Goal: Task Accomplishment & Management: Complete application form

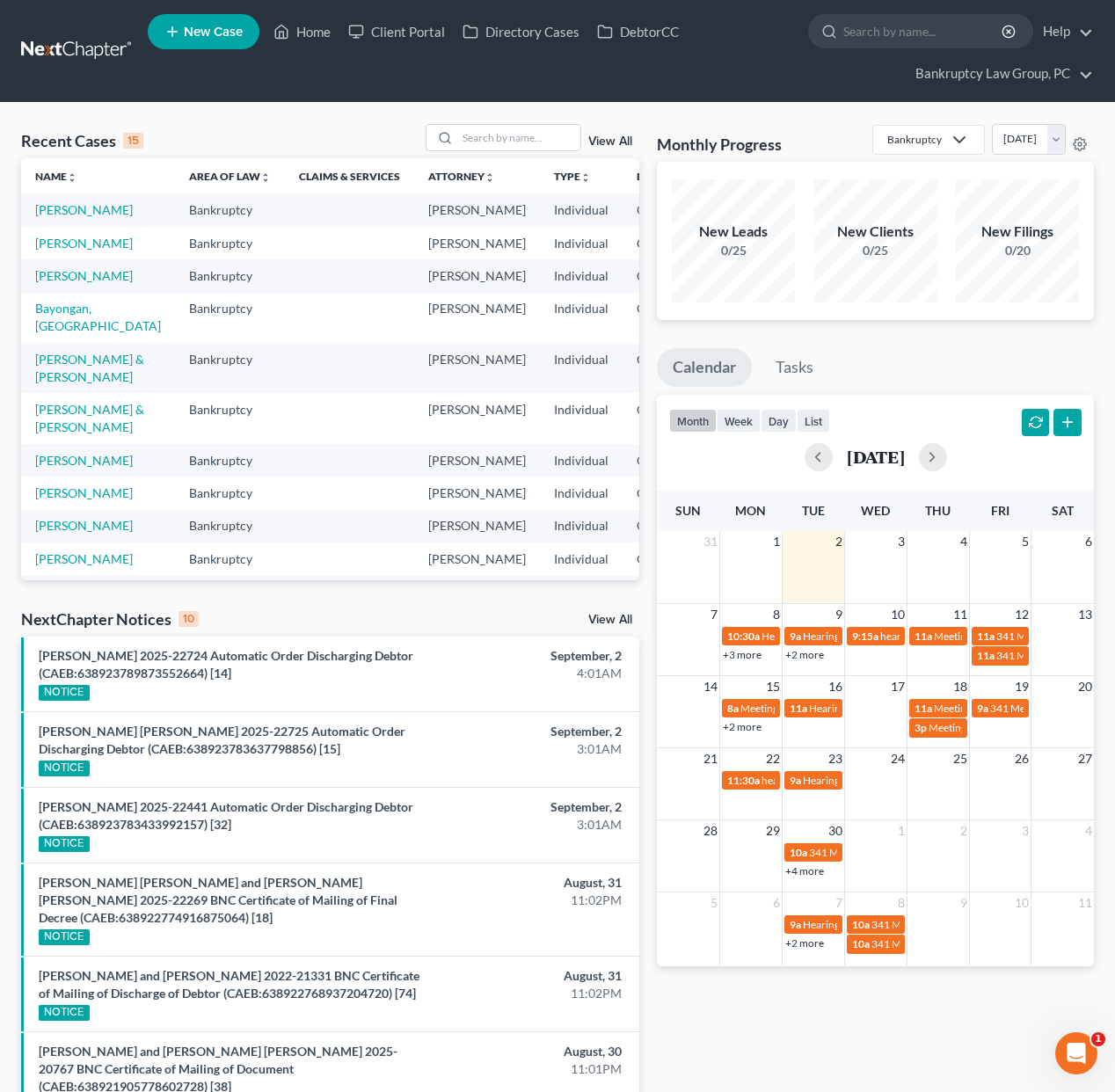
click at [182, 26] on link "New Case" at bounding box center [204, 31] width 112 height 35
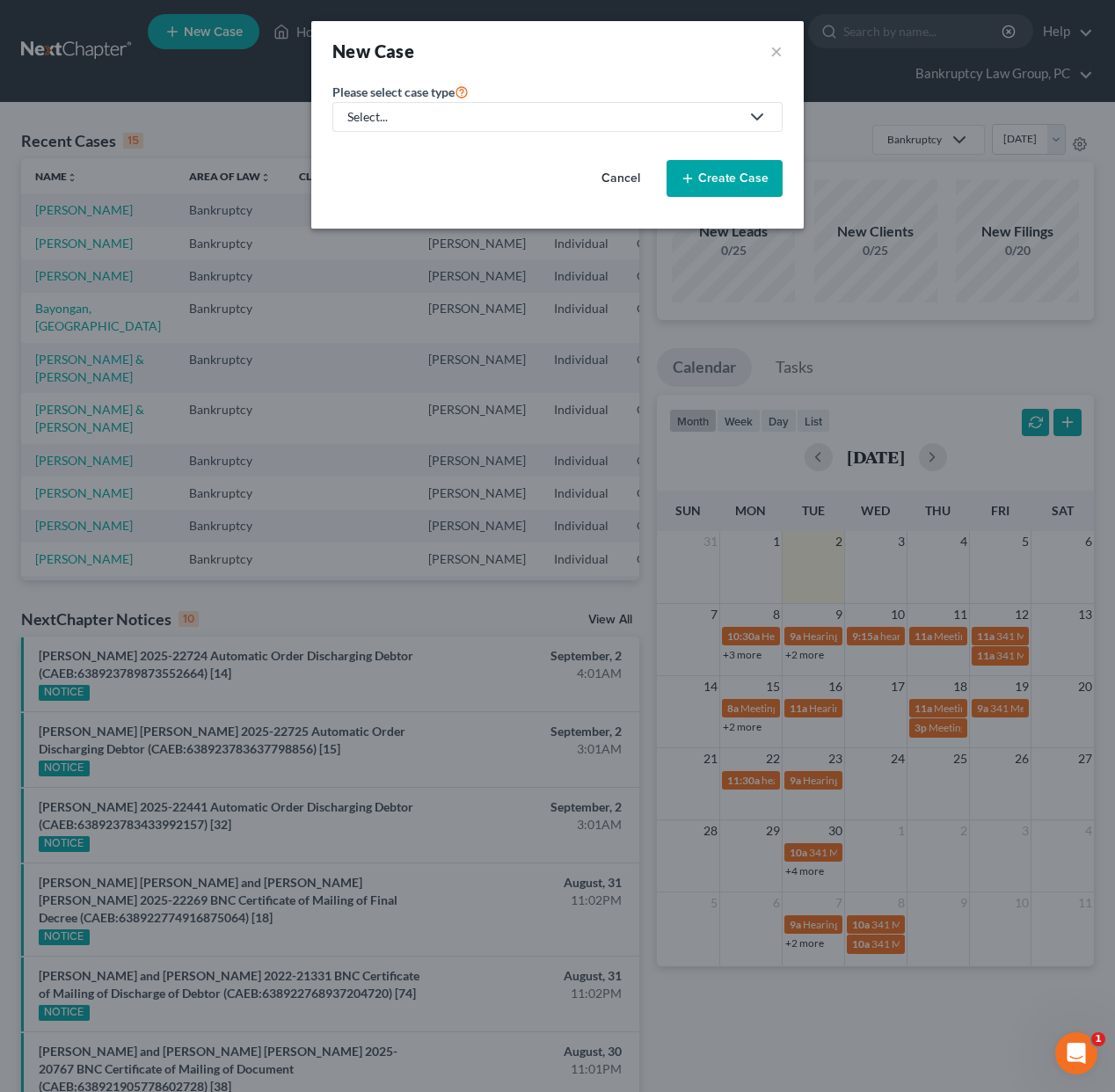
click at [430, 116] on div "Select..." at bounding box center [543, 117] width 392 height 17
click at [429, 116] on div "Select..." at bounding box center [543, 117] width 392 height 17
click at [637, 179] on button "Cancel" at bounding box center [621, 178] width 77 height 35
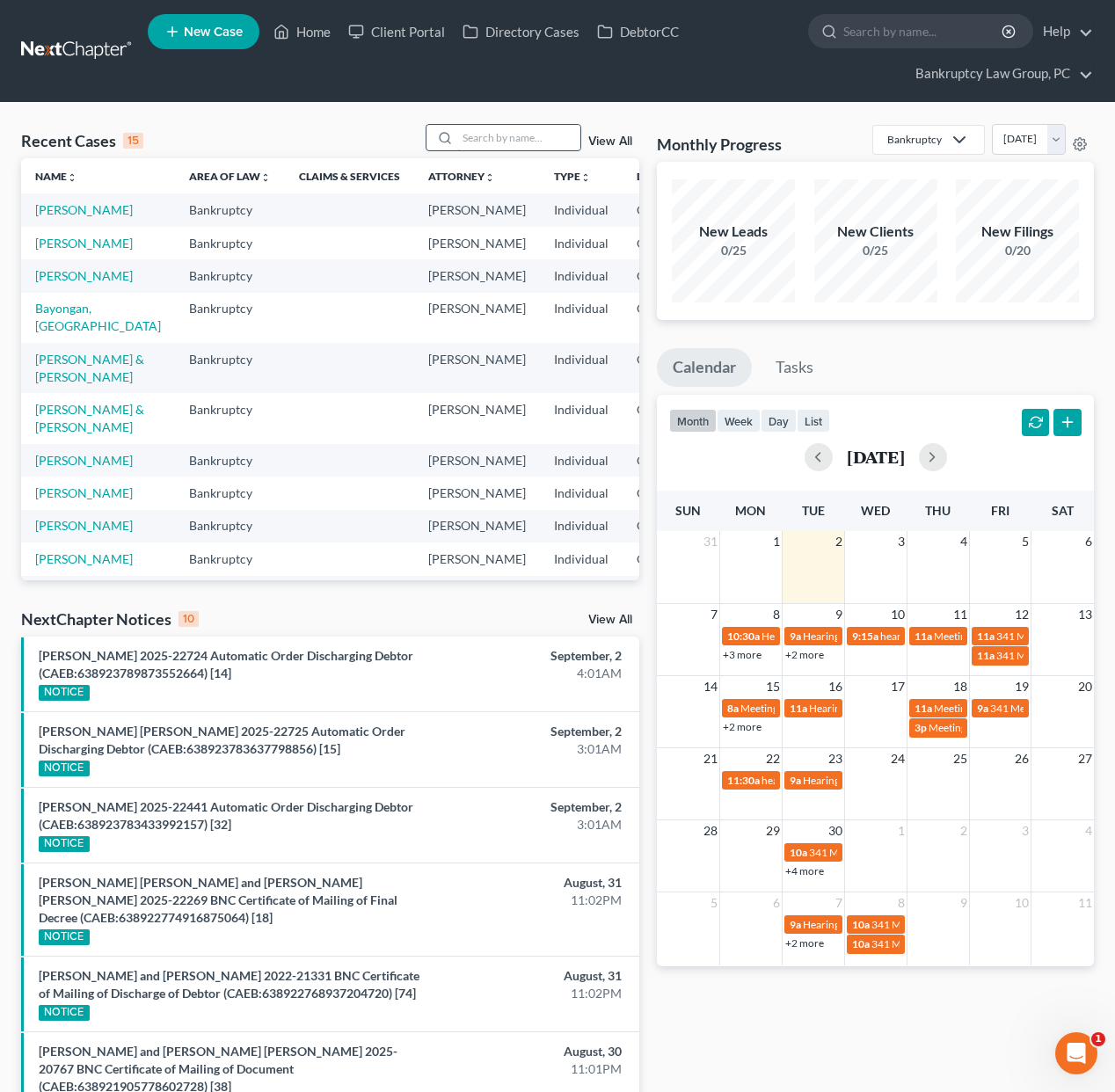
click at [530, 135] on input "search" at bounding box center [518, 138] width 123 height 26
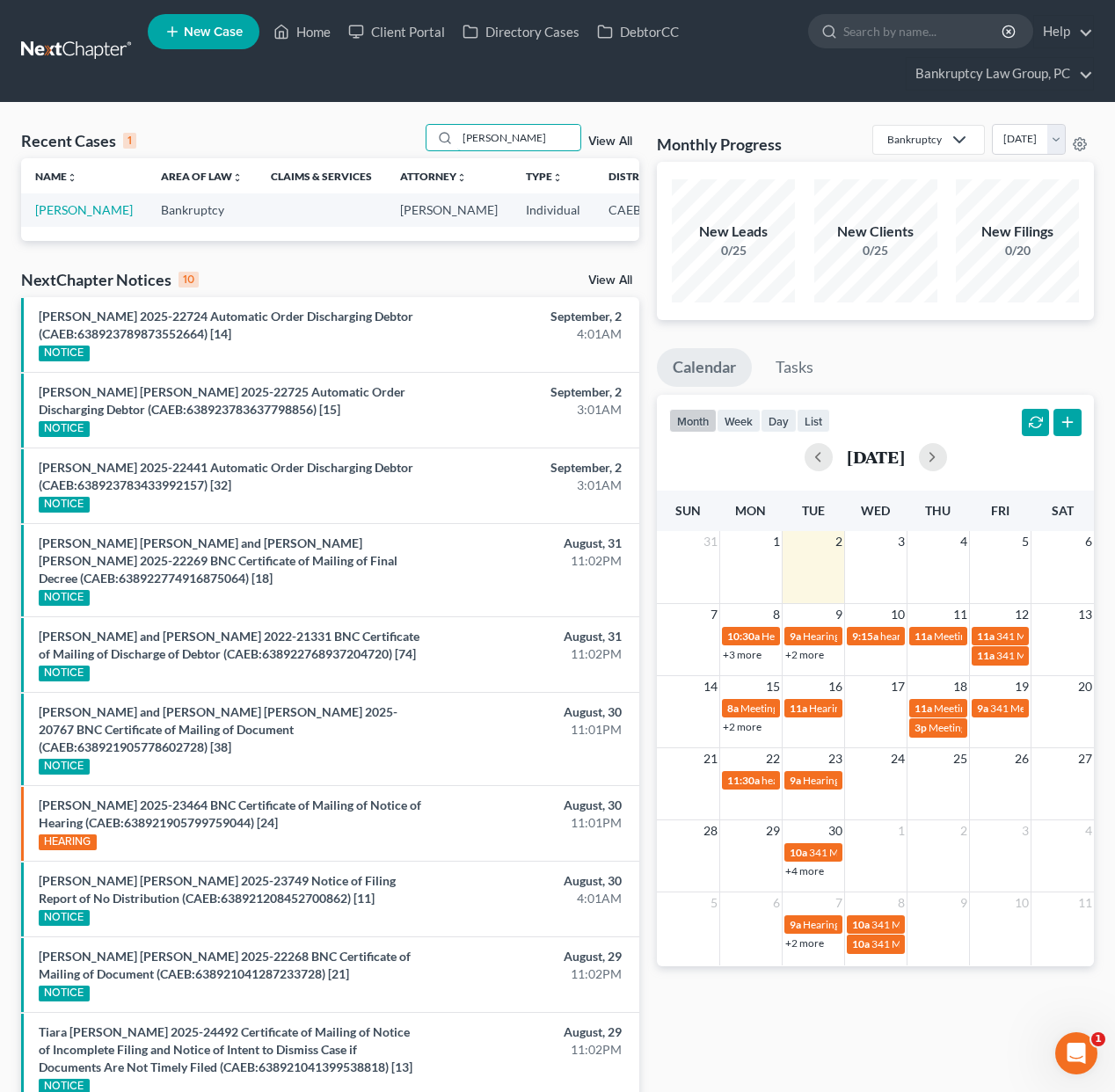
type input "[PERSON_NAME]"
click at [214, 33] on span "New Case" at bounding box center [213, 32] width 59 height 13
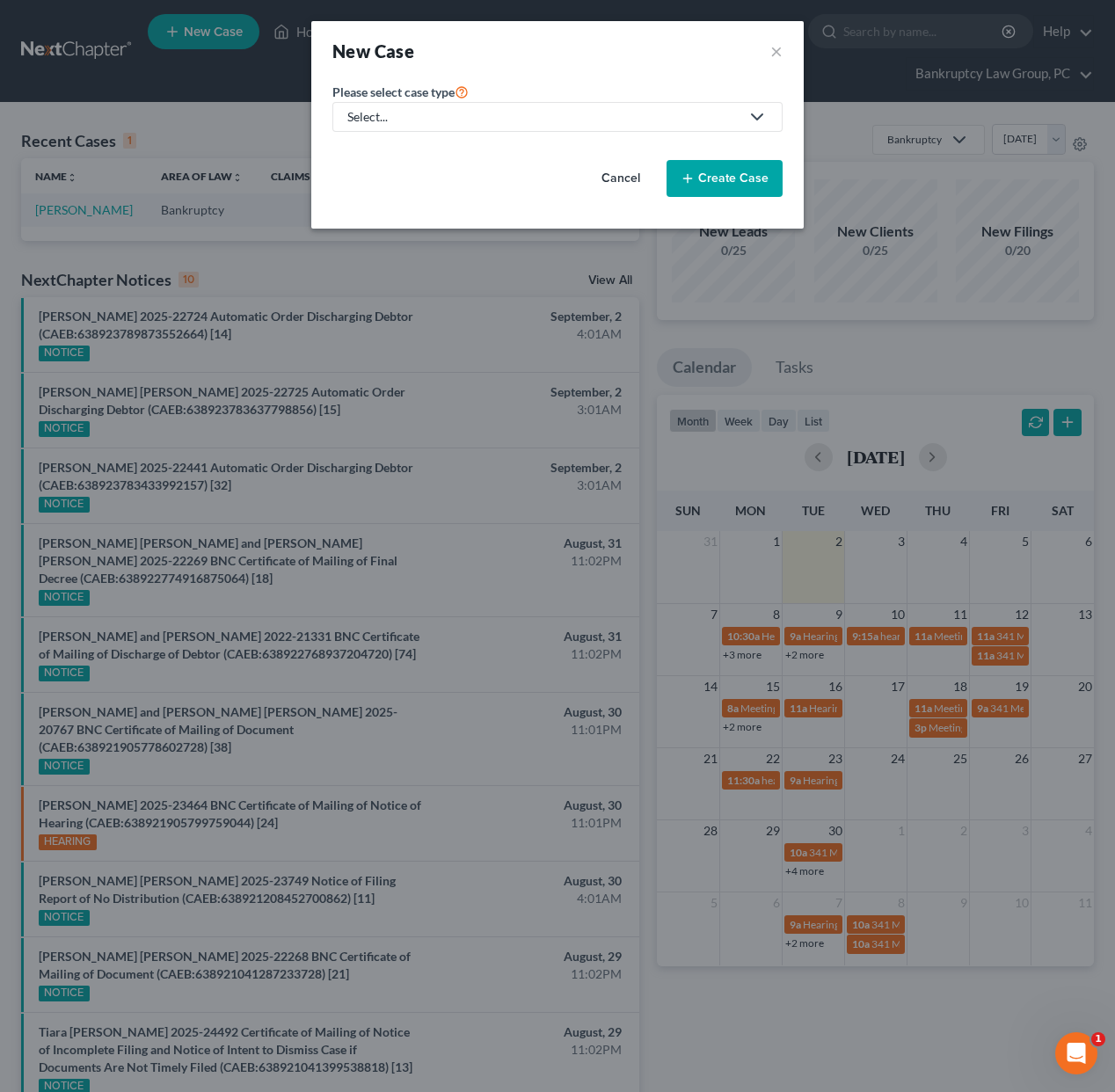
click at [517, 109] on div "Select..." at bounding box center [543, 117] width 392 height 17
click at [362, 152] on div "Bankruptcy" at bounding box center [381, 151] width 63 height 17
select select "8"
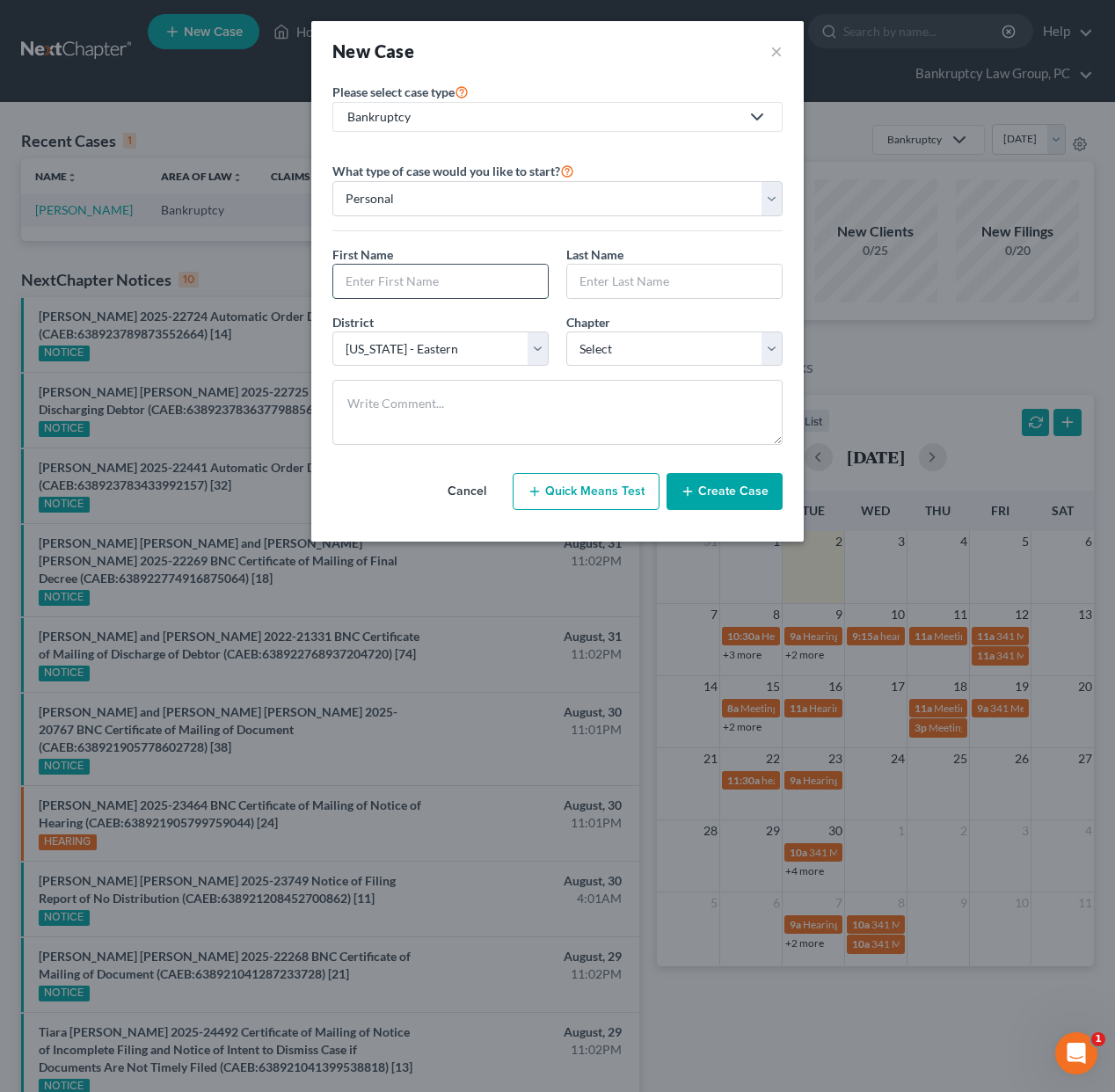
click at [471, 276] on input "text" at bounding box center [440, 282] width 215 height 33
type input "[PERSON_NAME]"
click at [625, 354] on select "Select 7 11 12 13" at bounding box center [675, 349] width 217 height 35
select select "0"
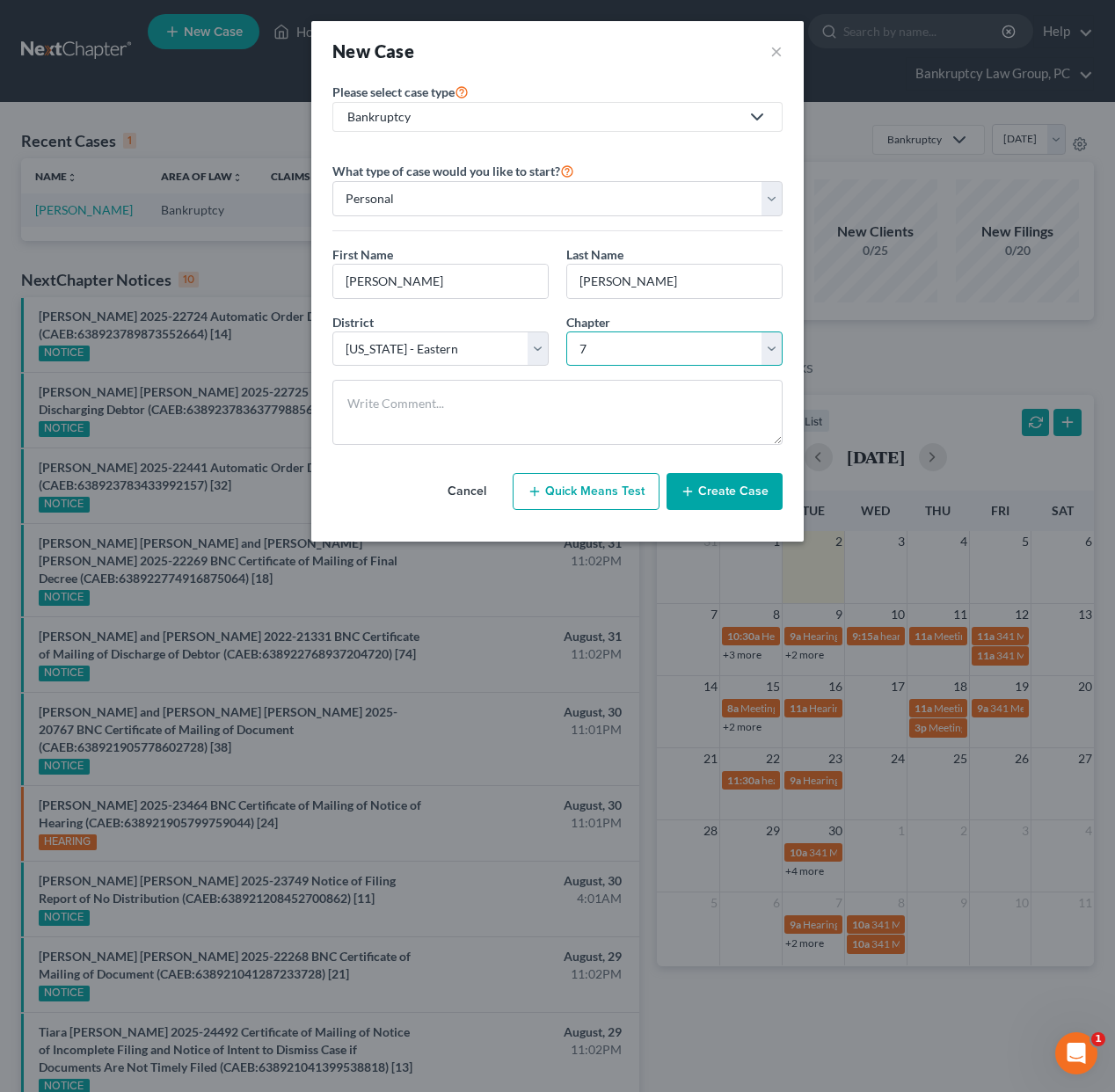
click at [566, 331] on select "Select 7 11 12 13" at bounding box center [675, 349] width 217 height 35
click at [709, 487] on button "Create Case" at bounding box center [725, 492] width 117 height 37
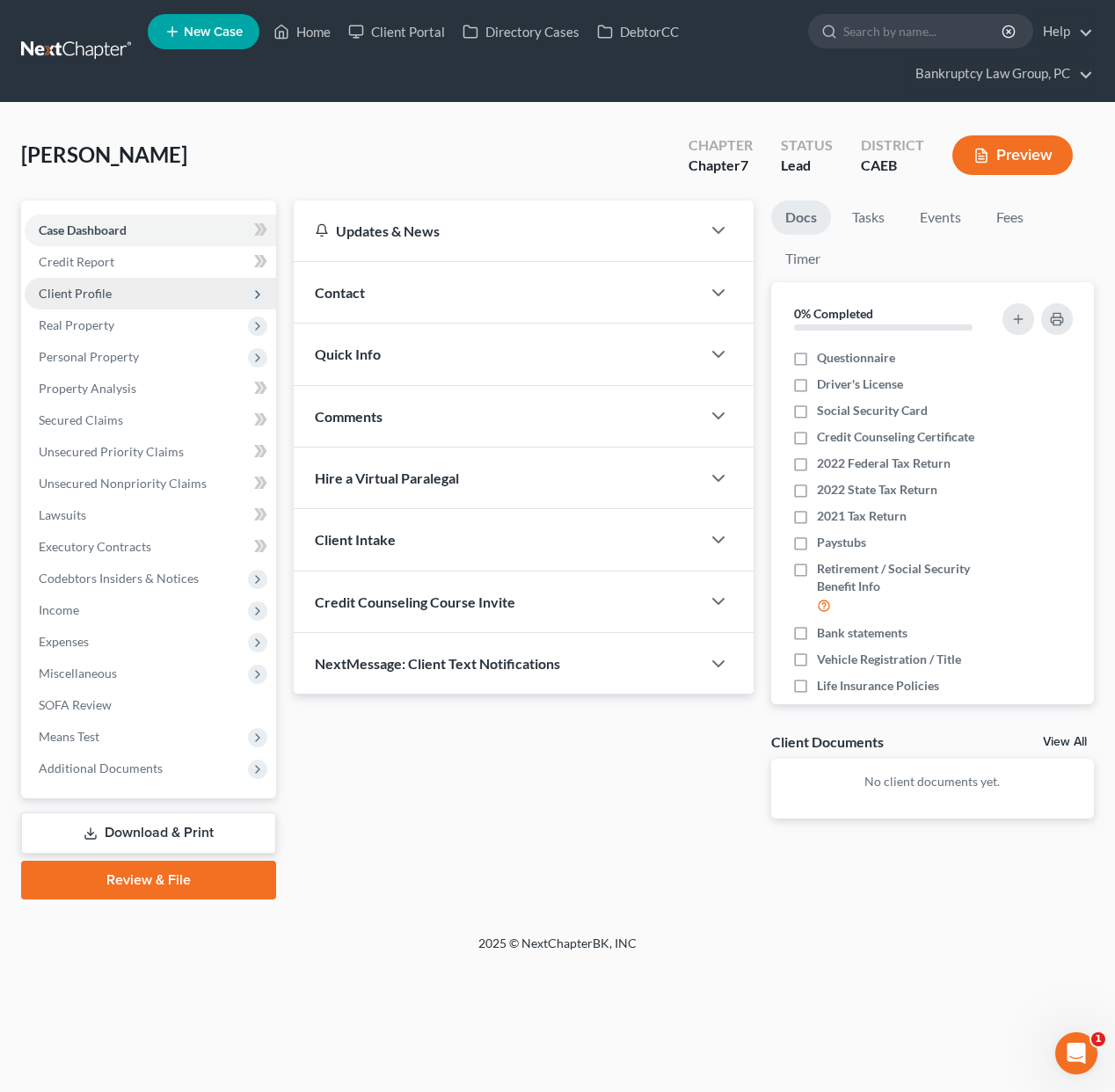
click at [106, 297] on span "Client Profile" at bounding box center [75, 294] width 73 height 15
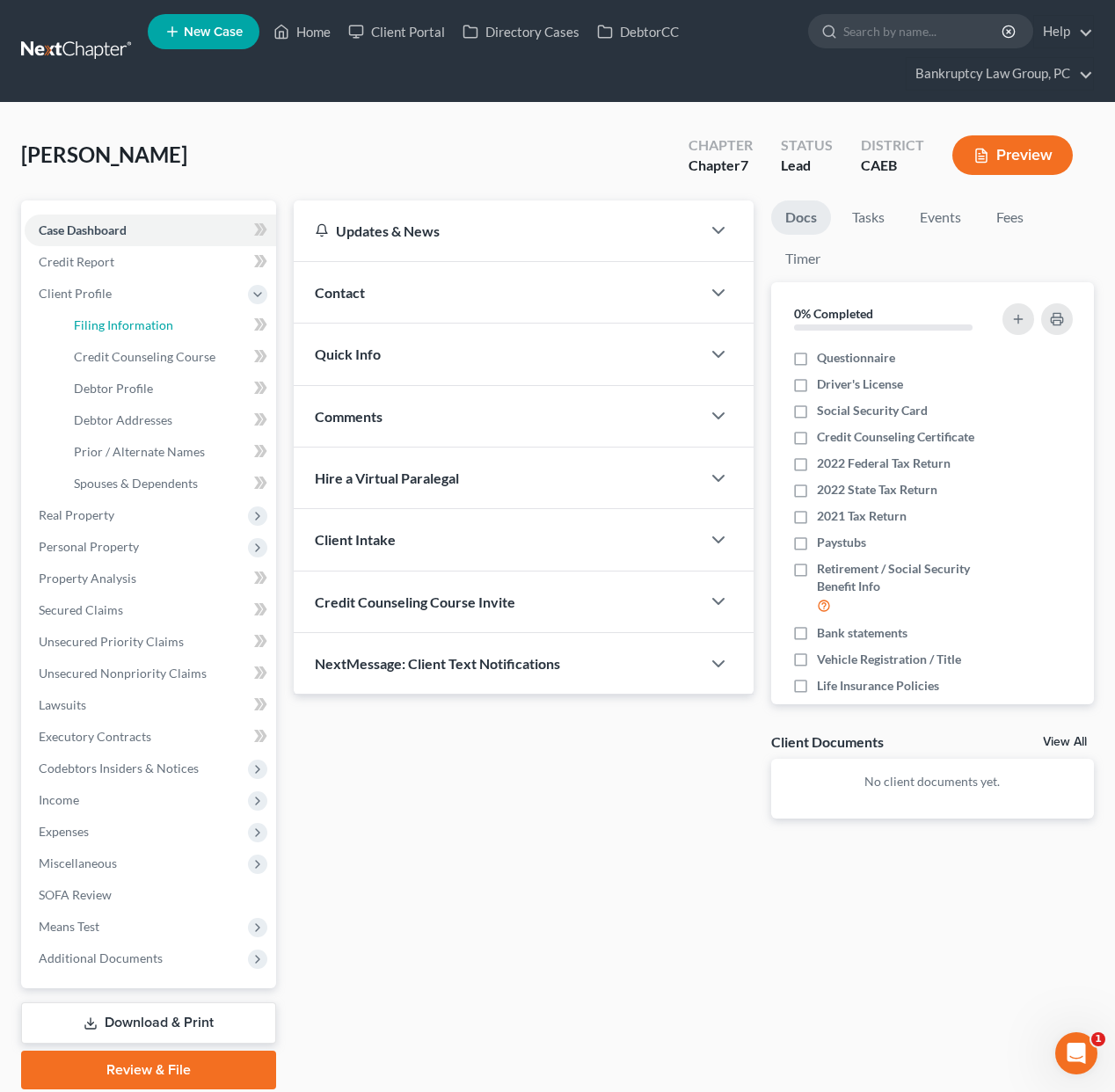
click at [106, 322] on span "Filing Information" at bounding box center [124, 325] width 99 height 15
select select "1"
select select "0"
select select "8"
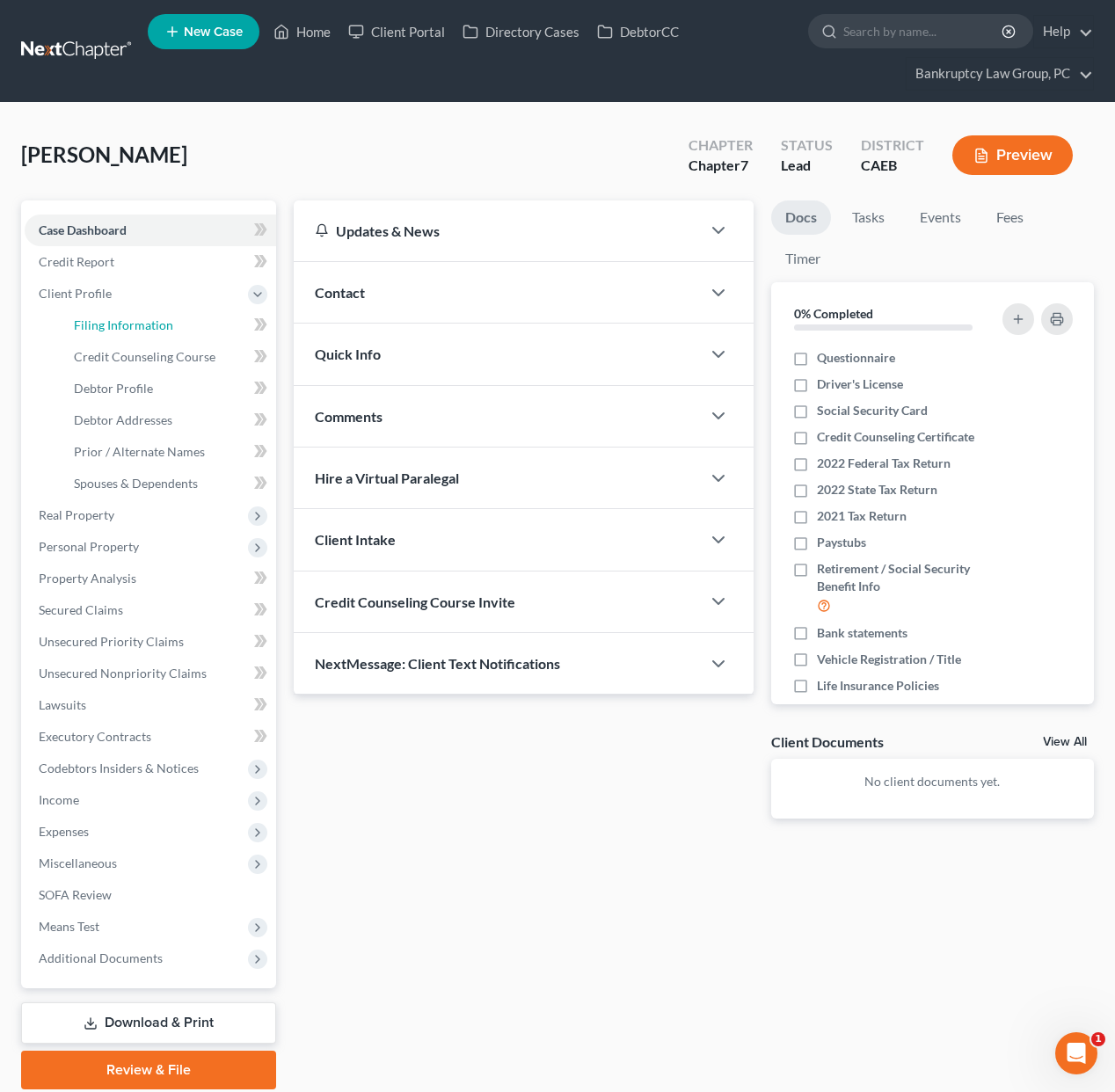
select select "4"
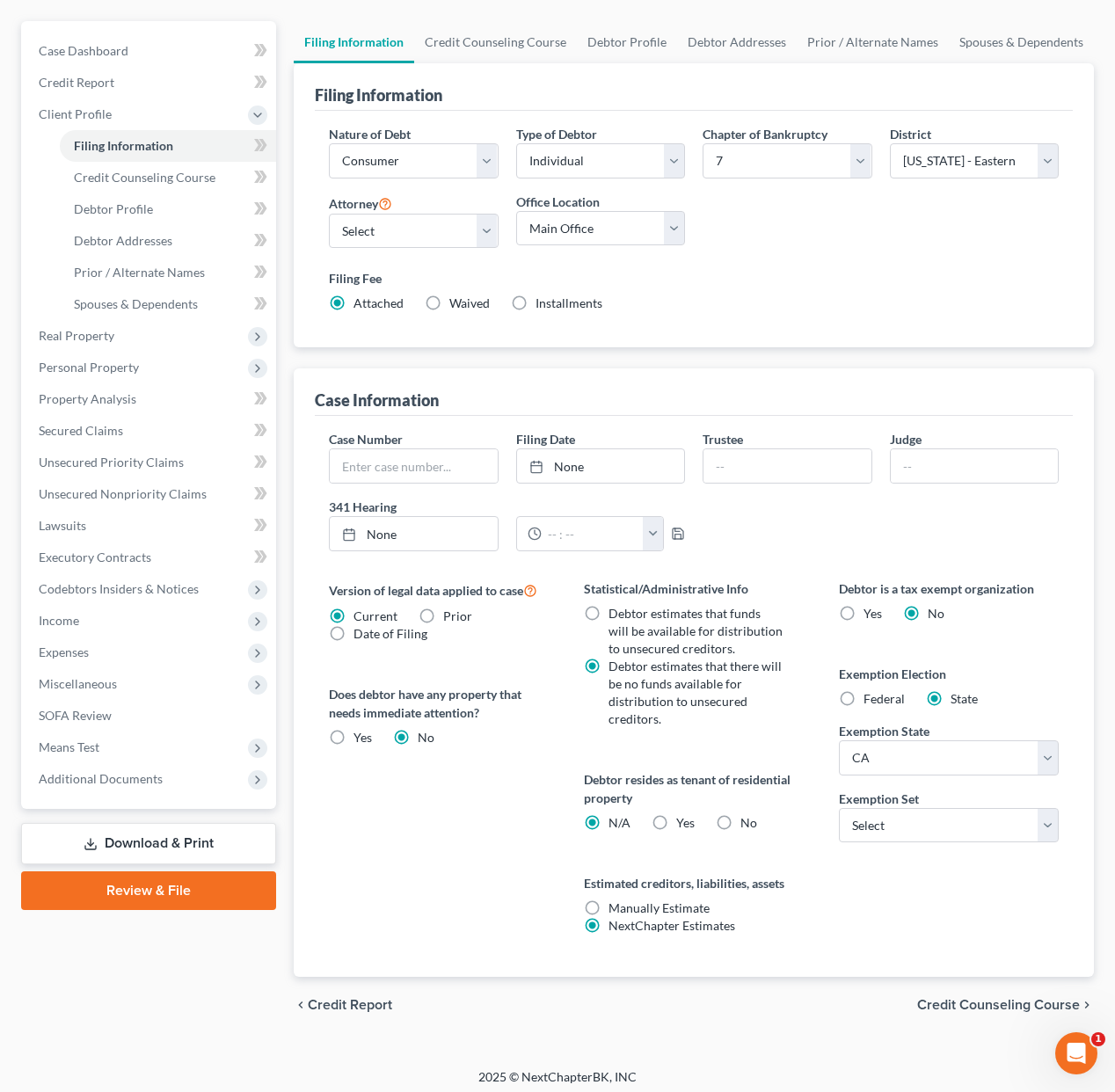
scroll to position [186, 0]
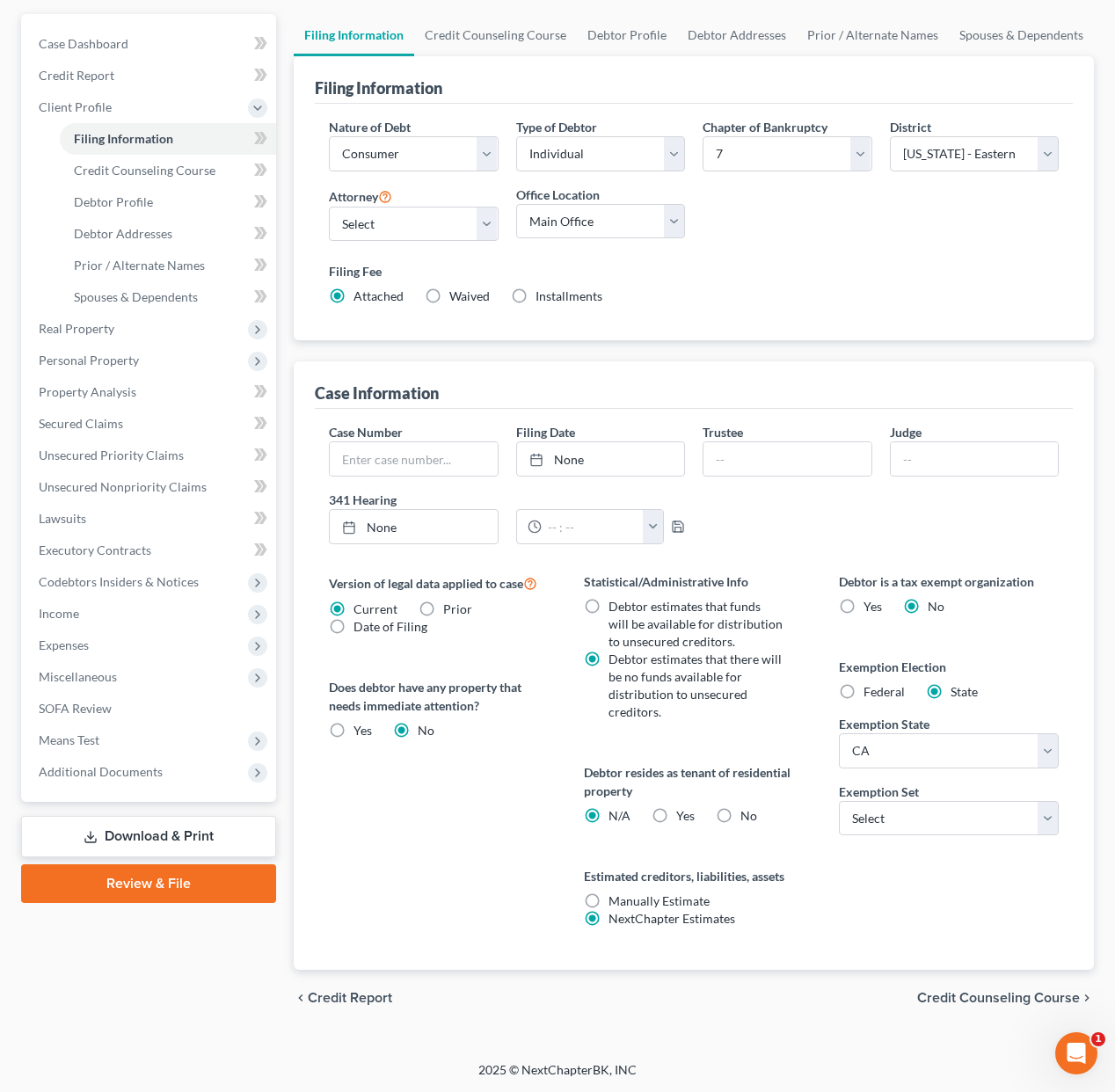
click at [676, 815] on label "Yes Yes" at bounding box center [686, 816] width 18 height 17
click at [684, 815] on input "Yes Yes" at bounding box center [689, 813] width 11 height 11
radio input "true"
radio input "false"
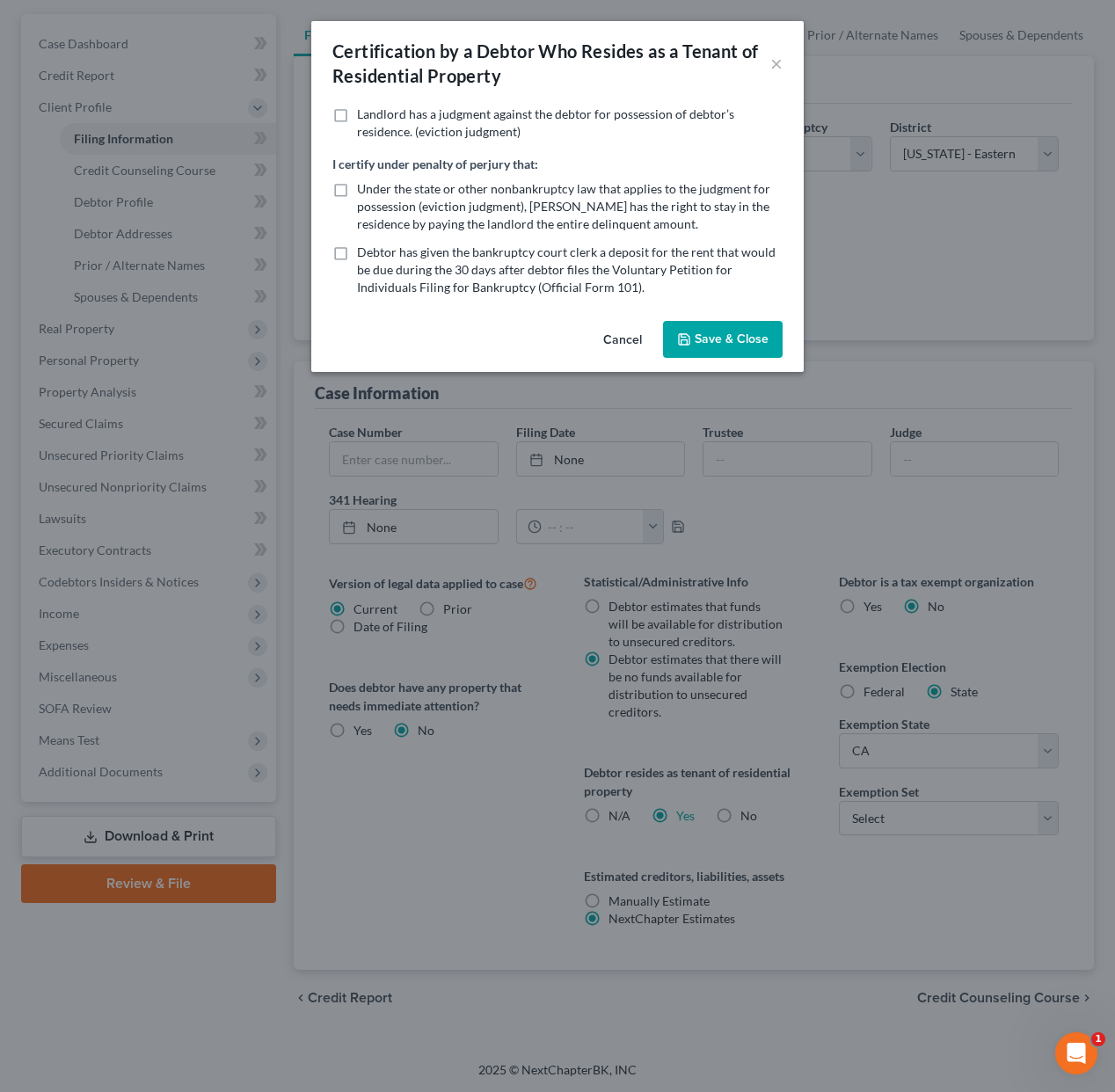
drag, startPoint x: 717, startPoint y: 337, endPoint x: 745, endPoint y: 424, distance: 91.4
click at [717, 339] on button "Save & Close" at bounding box center [723, 340] width 119 height 37
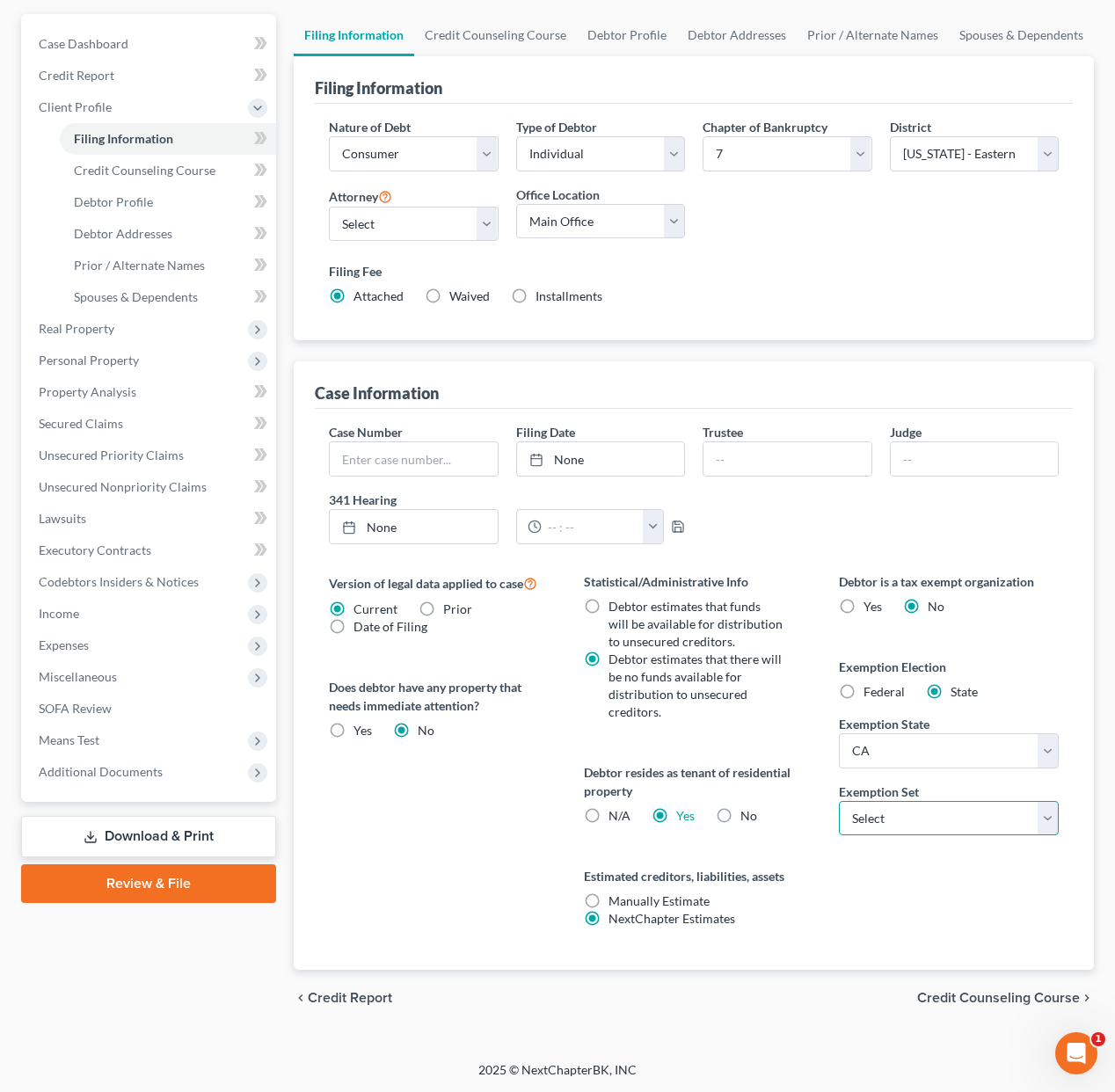
click at [919, 832] on select "Select 703 704" at bounding box center [949, 819] width 220 height 35
select select "0"
click at [839, 801] on select "Select 703 704" at bounding box center [949, 819] width 220 height 35
click at [959, 994] on span "Credit Counseling Course" at bounding box center [998, 997] width 162 height 14
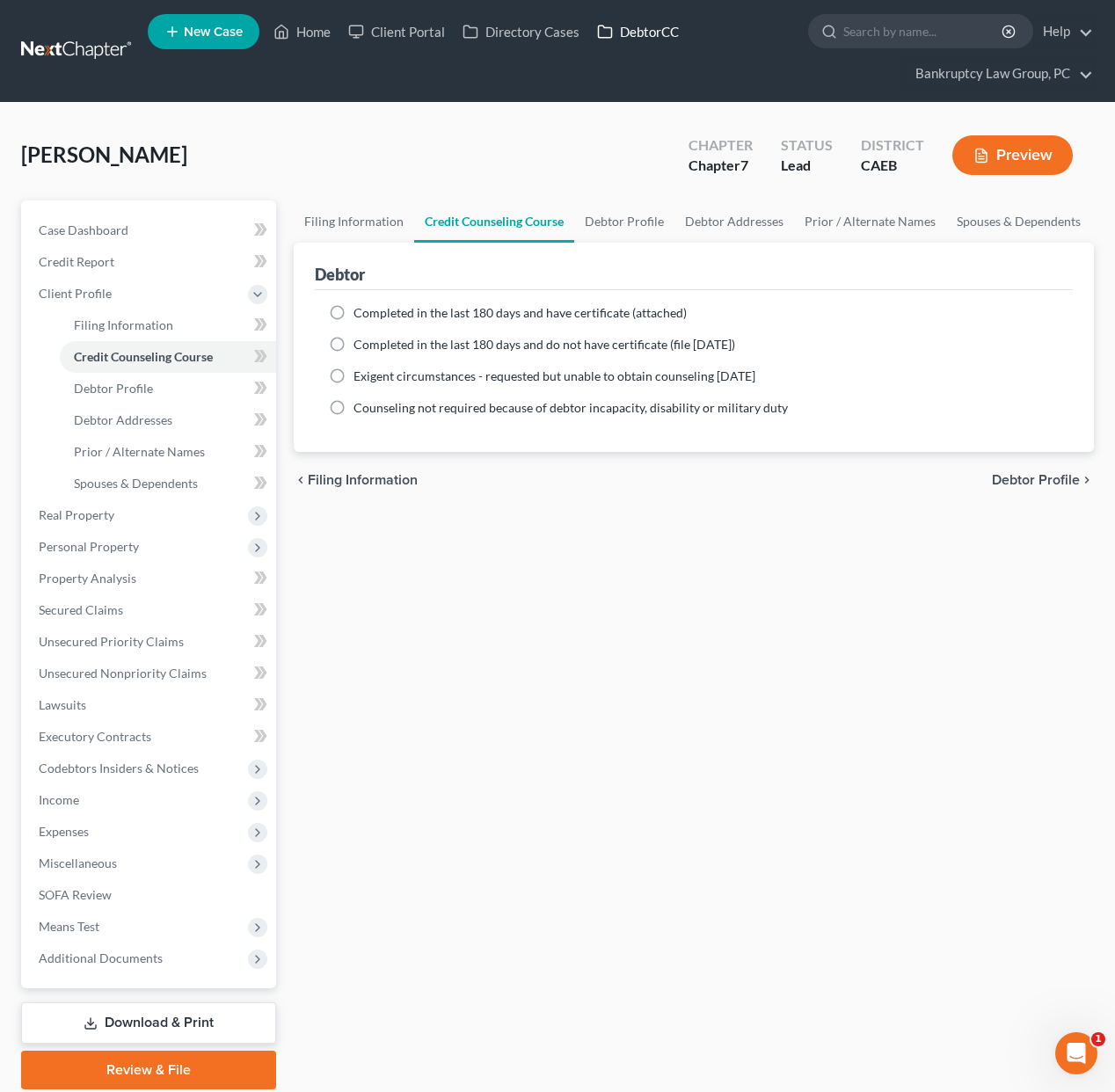
click at [680, 34] on link "DebtorCC" at bounding box center [638, 31] width 99 height 32
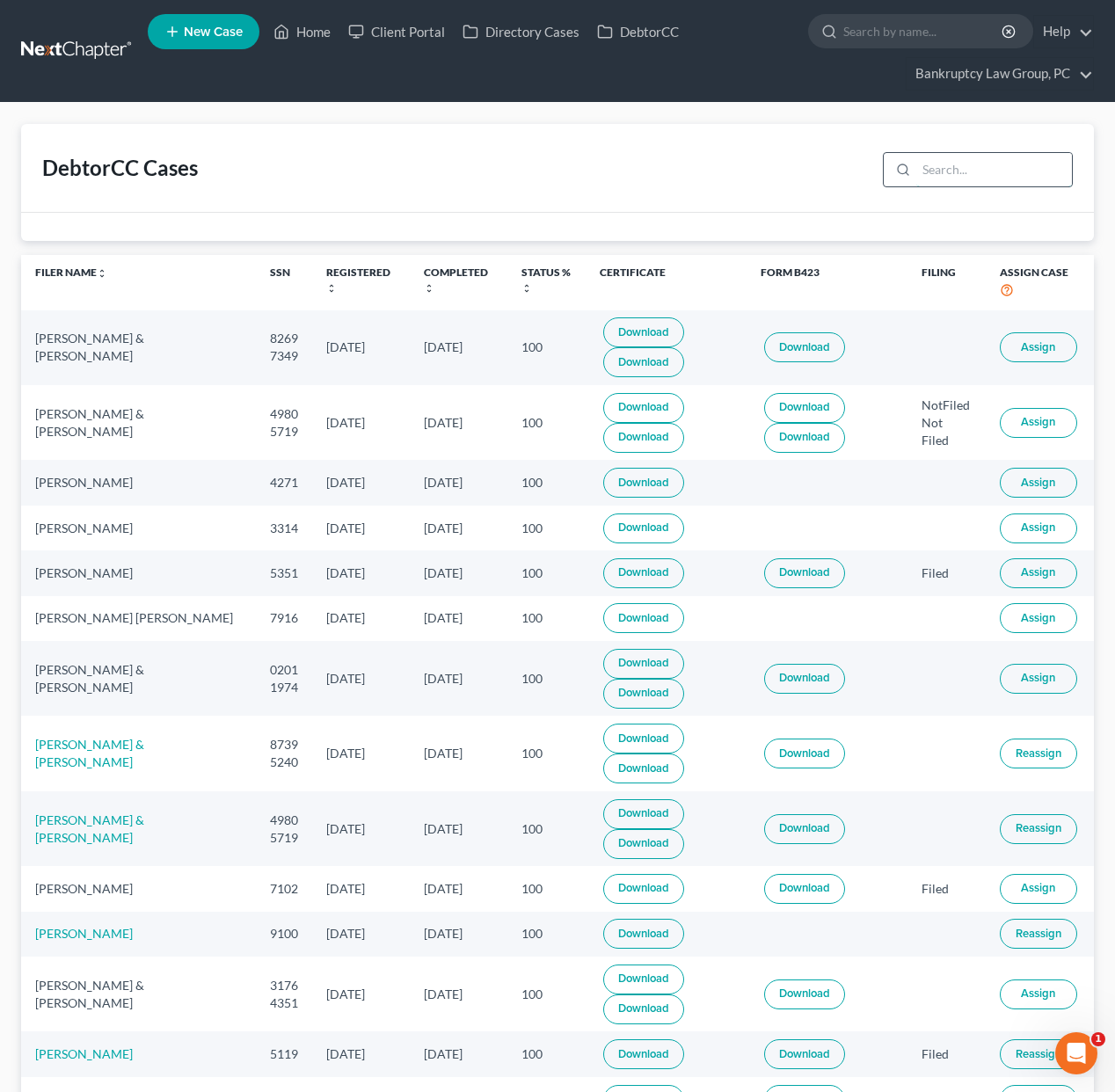
click at [967, 174] on input "search" at bounding box center [995, 170] width 156 height 33
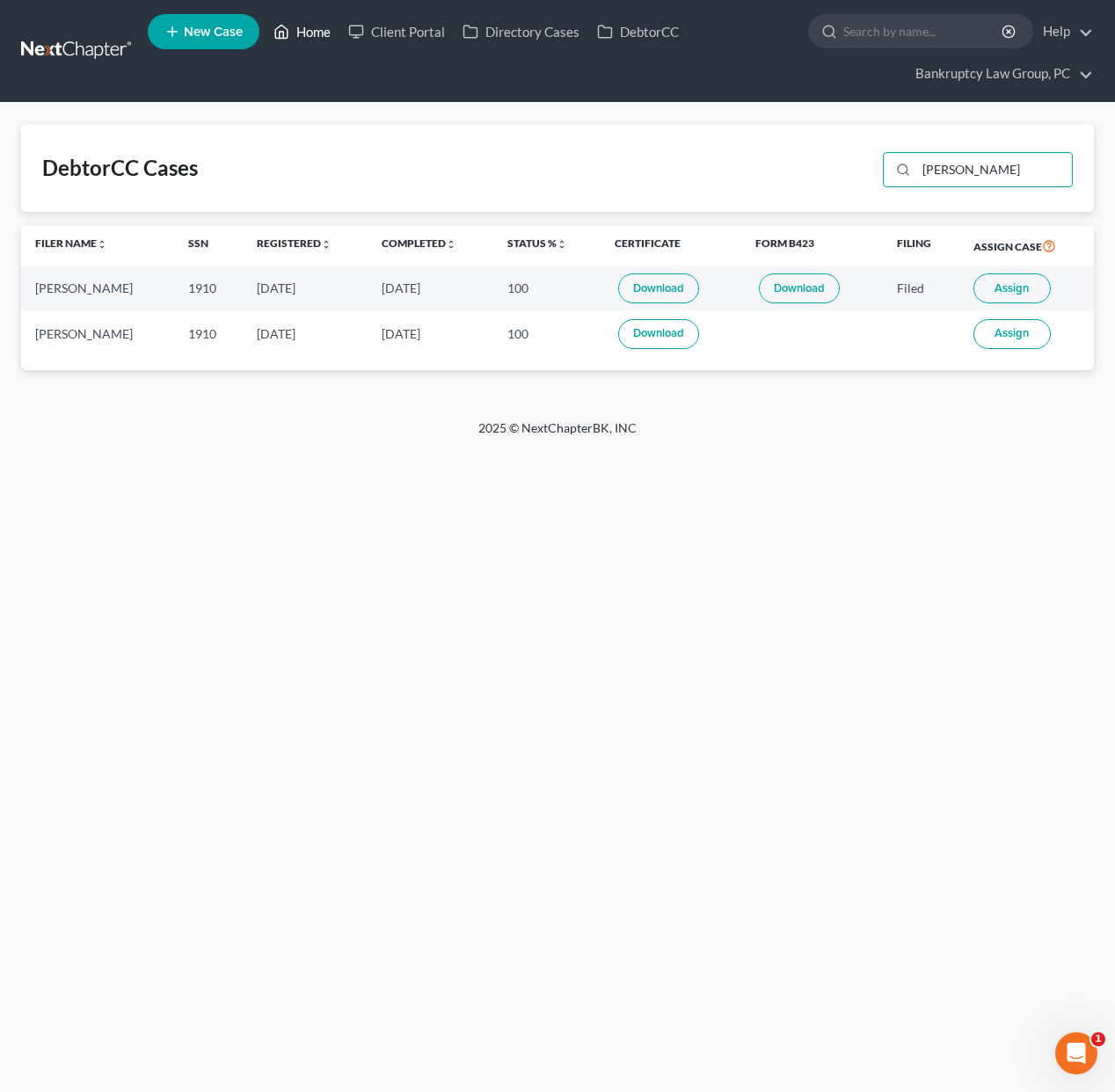
type input "[PERSON_NAME]"
click at [319, 35] on link "Home" at bounding box center [302, 31] width 74 height 32
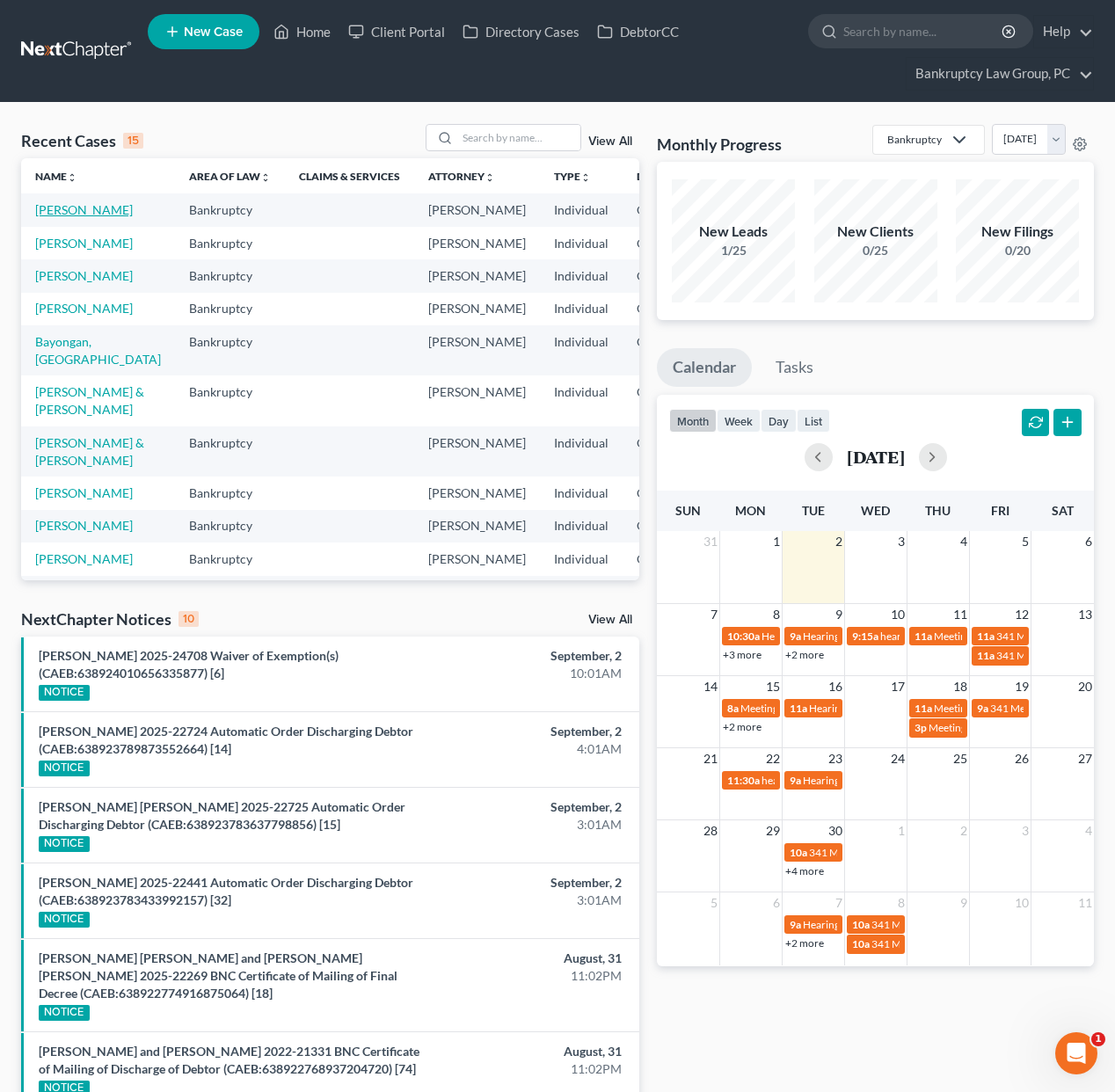
click at [50, 217] on link "[PERSON_NAME]" at bounding box center [84, 209] width 97 height 15
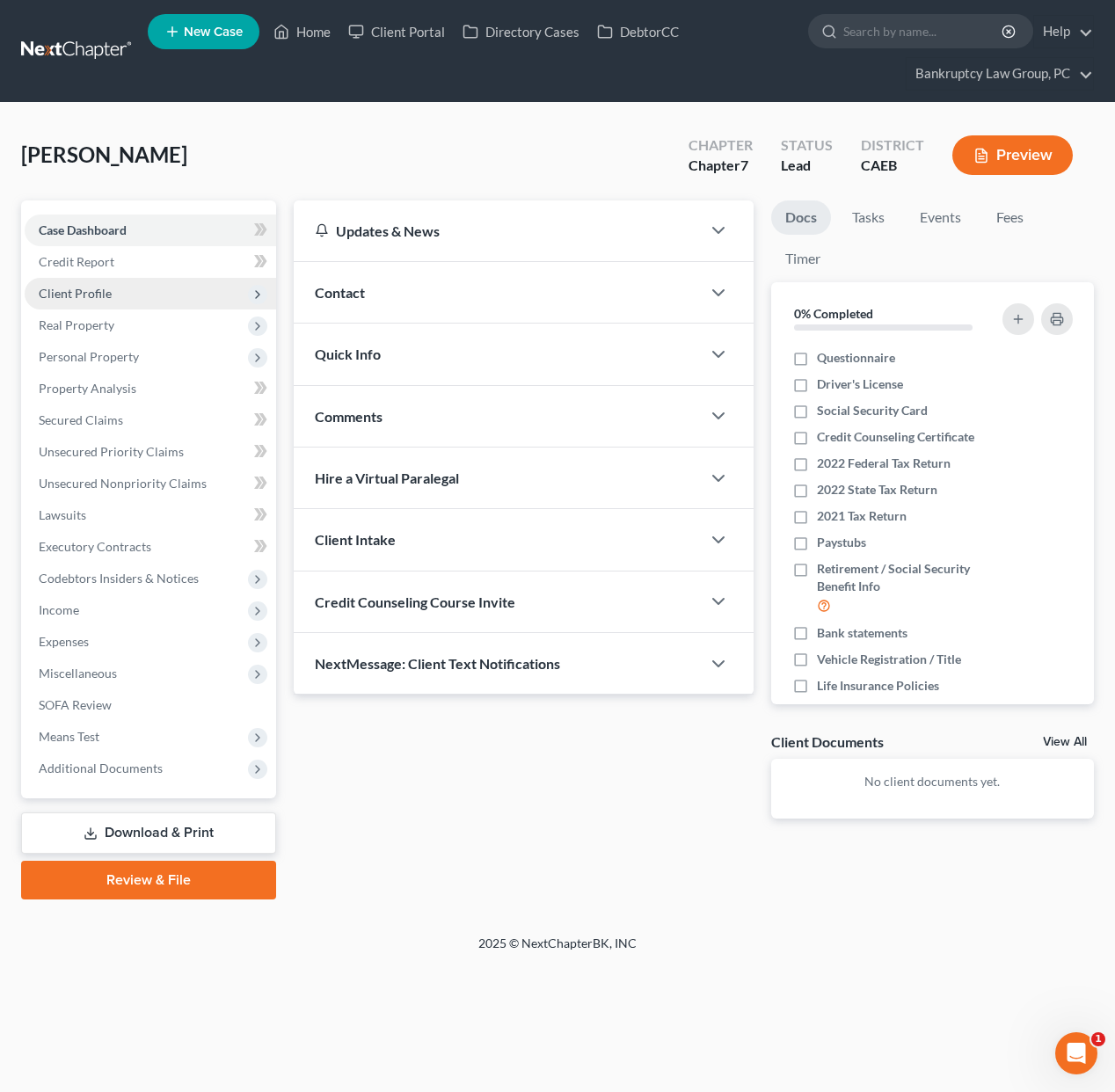
click at [85, 291] on span "Client Profile" at bounding box center [75, 294] width 73 height 15
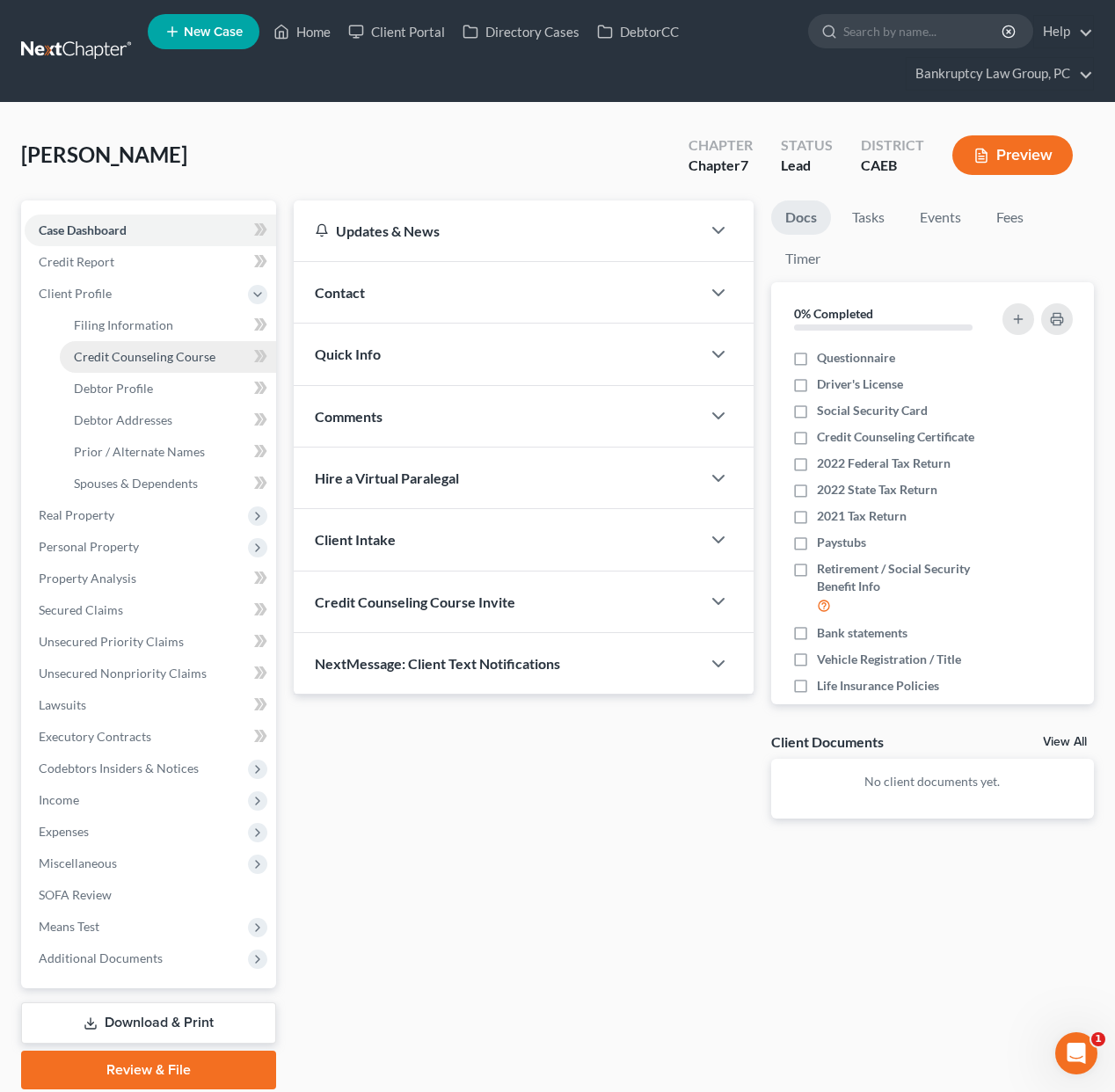
click at [97, 350] on span "Credit Counseling Course" at bounding box center [145, 357] width 141 height 15
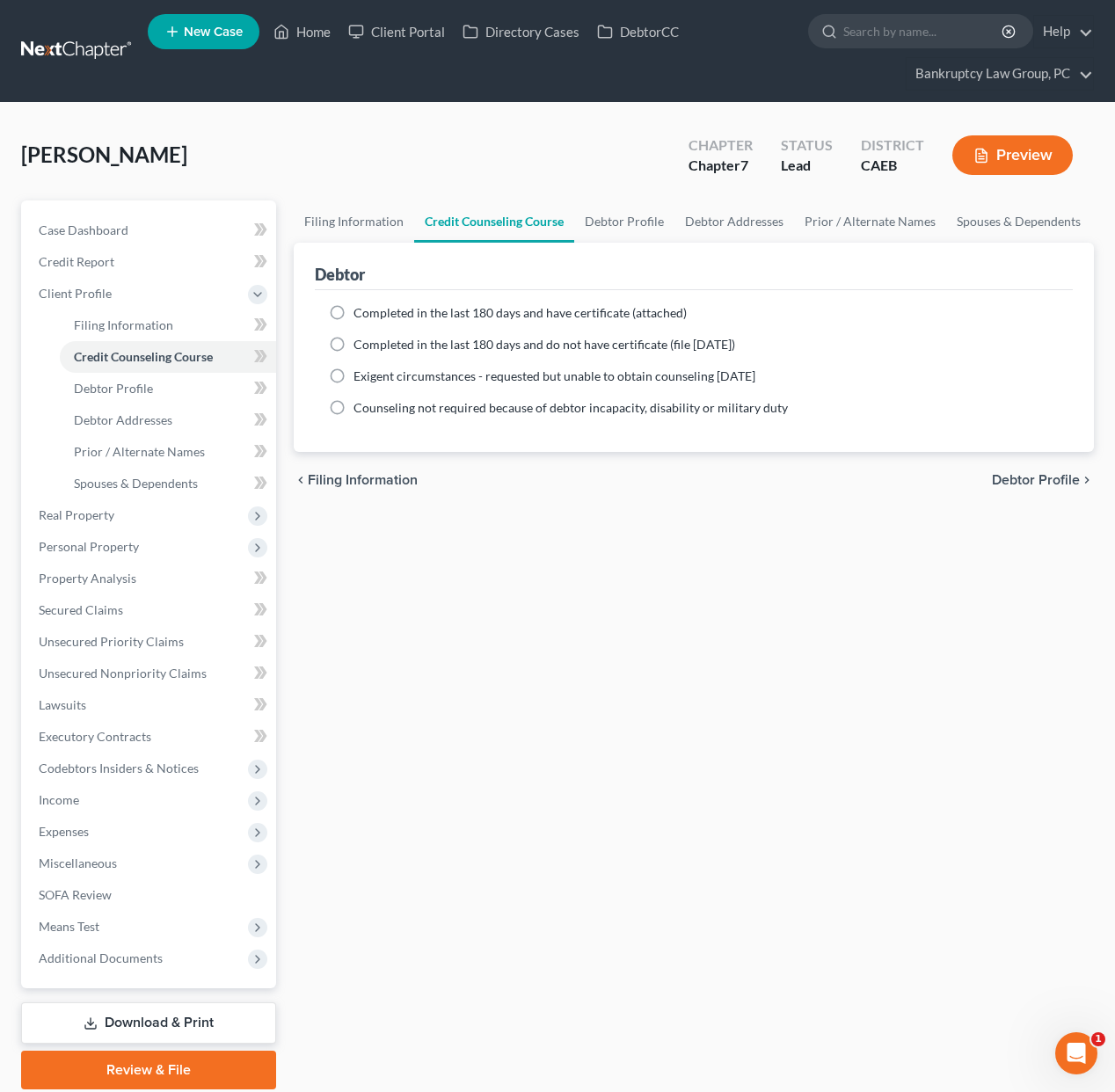
click at [353, 311] on label "Completed in the last 180 days and have certificate (attached)" at bounding box center [519, 313] width 333 height 17
click at [361, 311] on input "Completed in the last 180 days and have certificate (attached)" at bounding box center [366, 310] width 11 height 11
radio input "true"
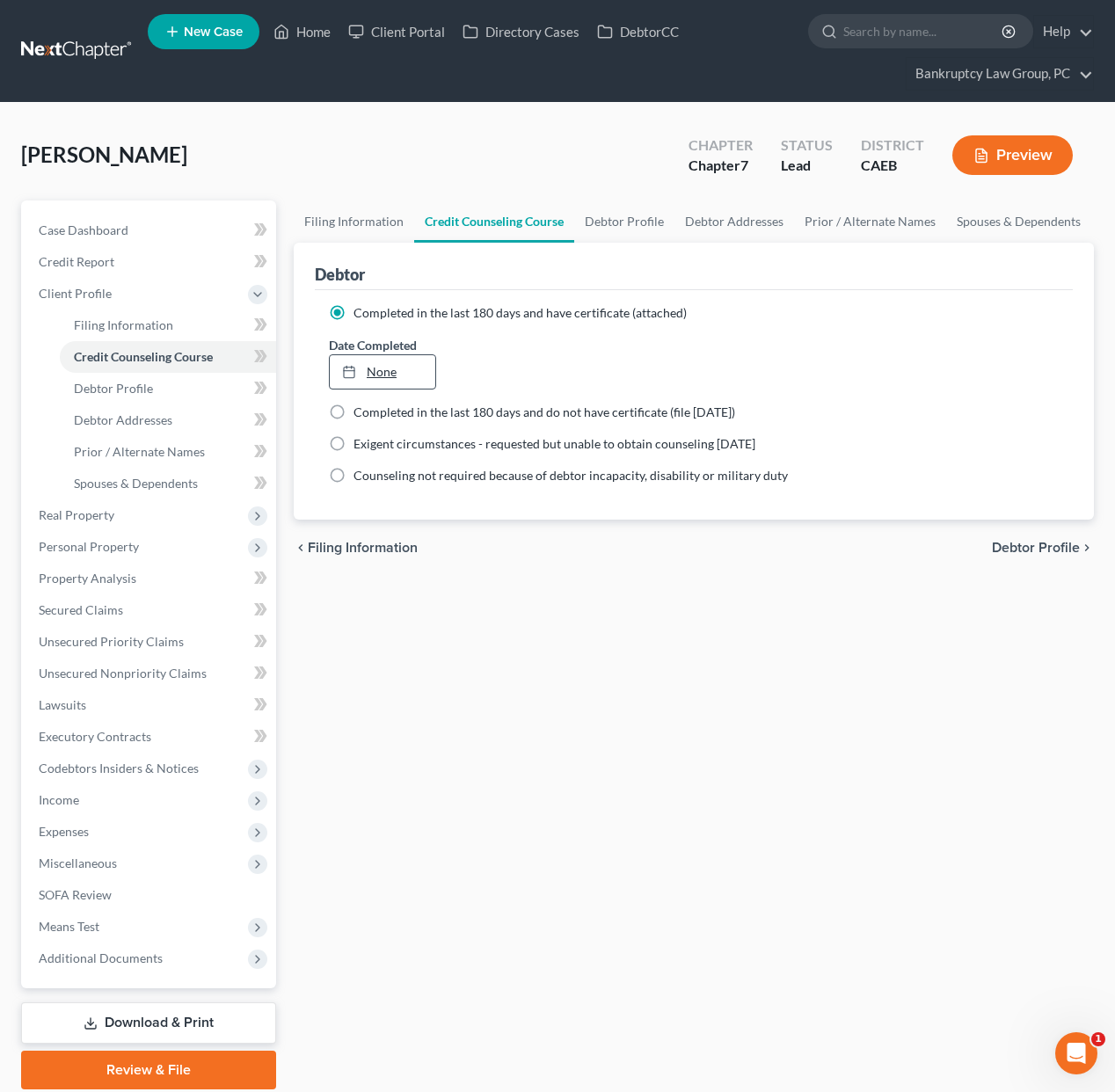
type input "[DATE]"
click at [395, 376] on link "None" at bounding box center [382, 372] width 106 height 33
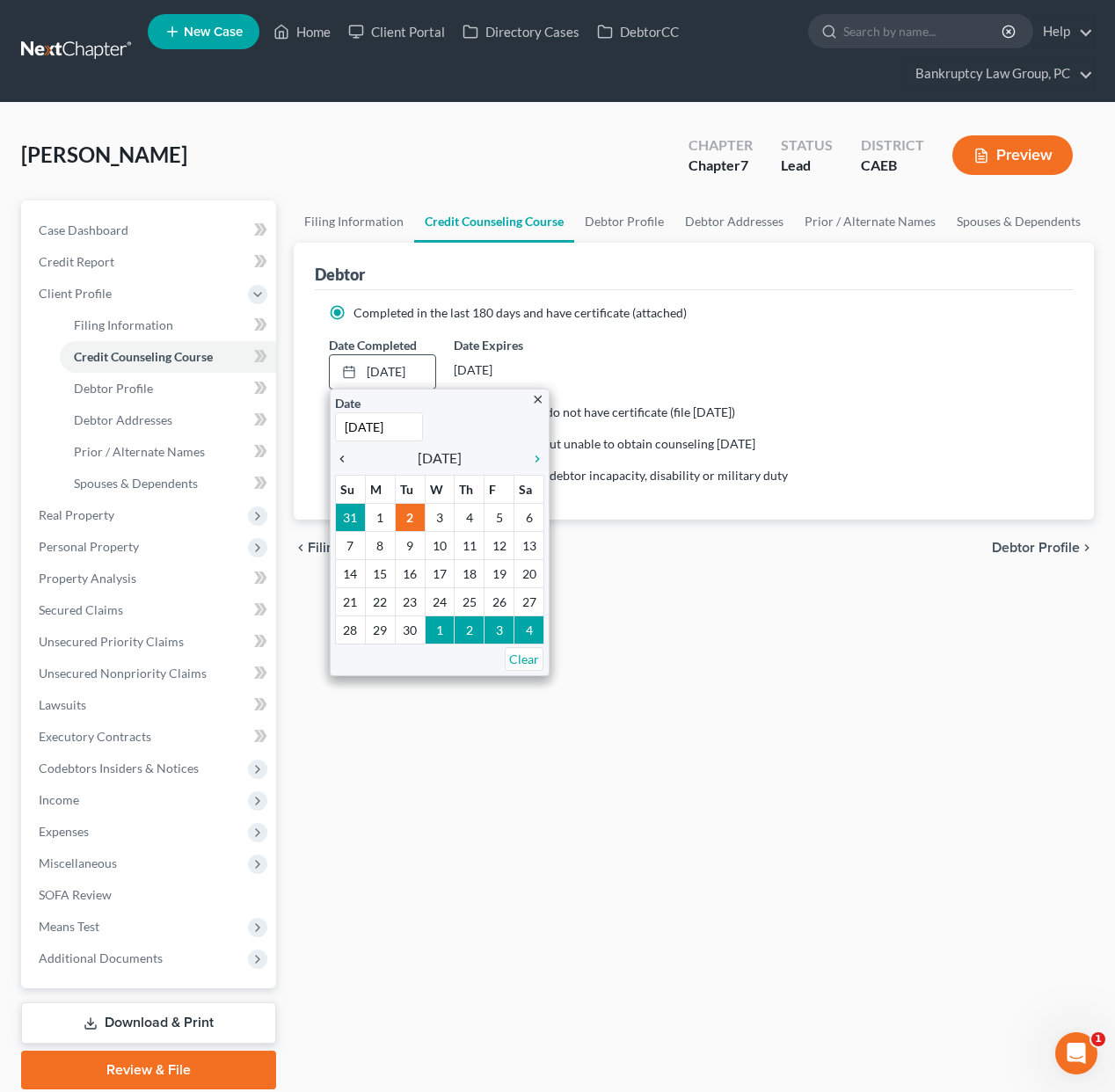
click at [338, 460] on icon "chevron_left" at bounding box center [346, 459] width 23 height 14
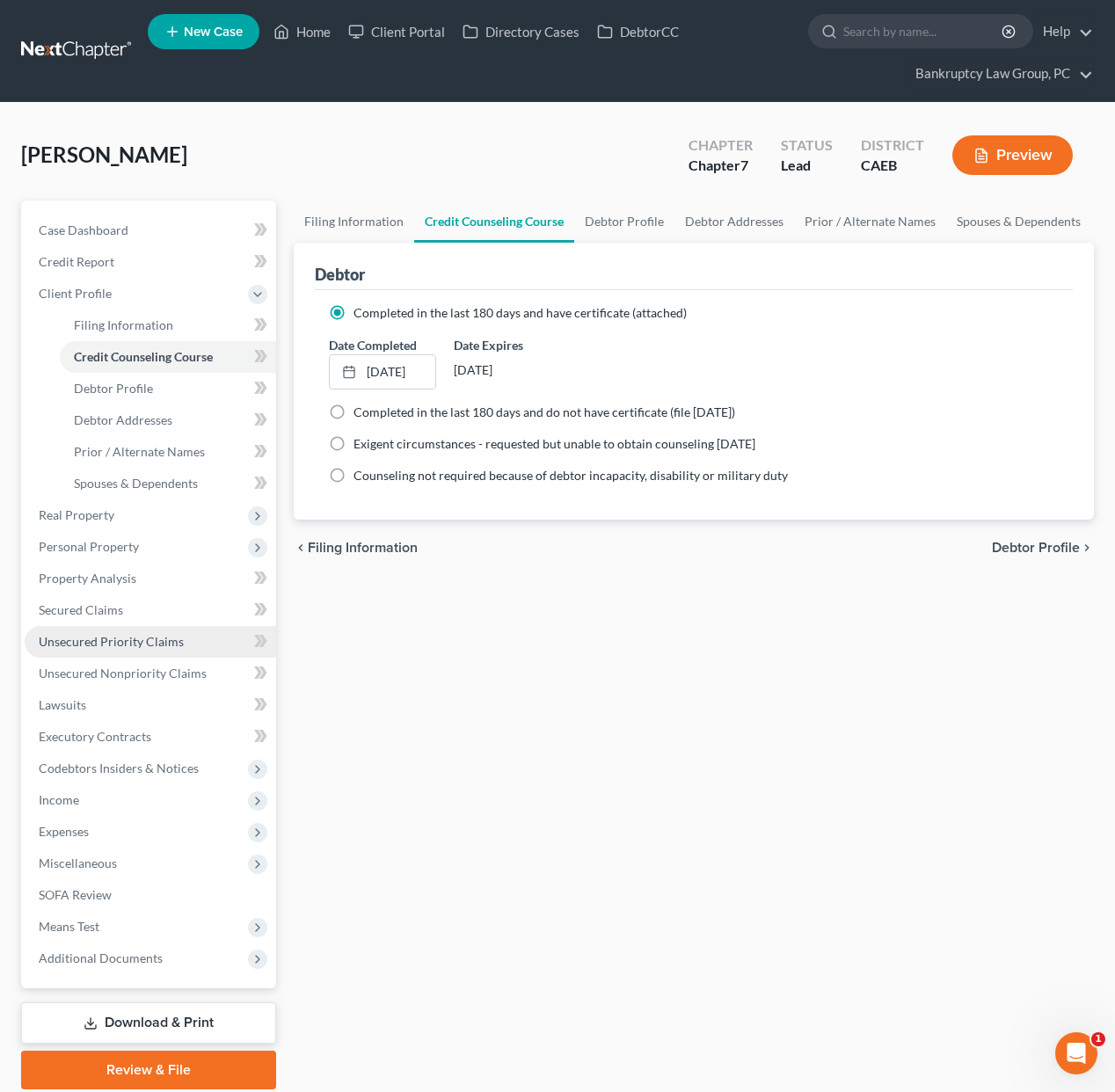
scroll to position [62, 0]
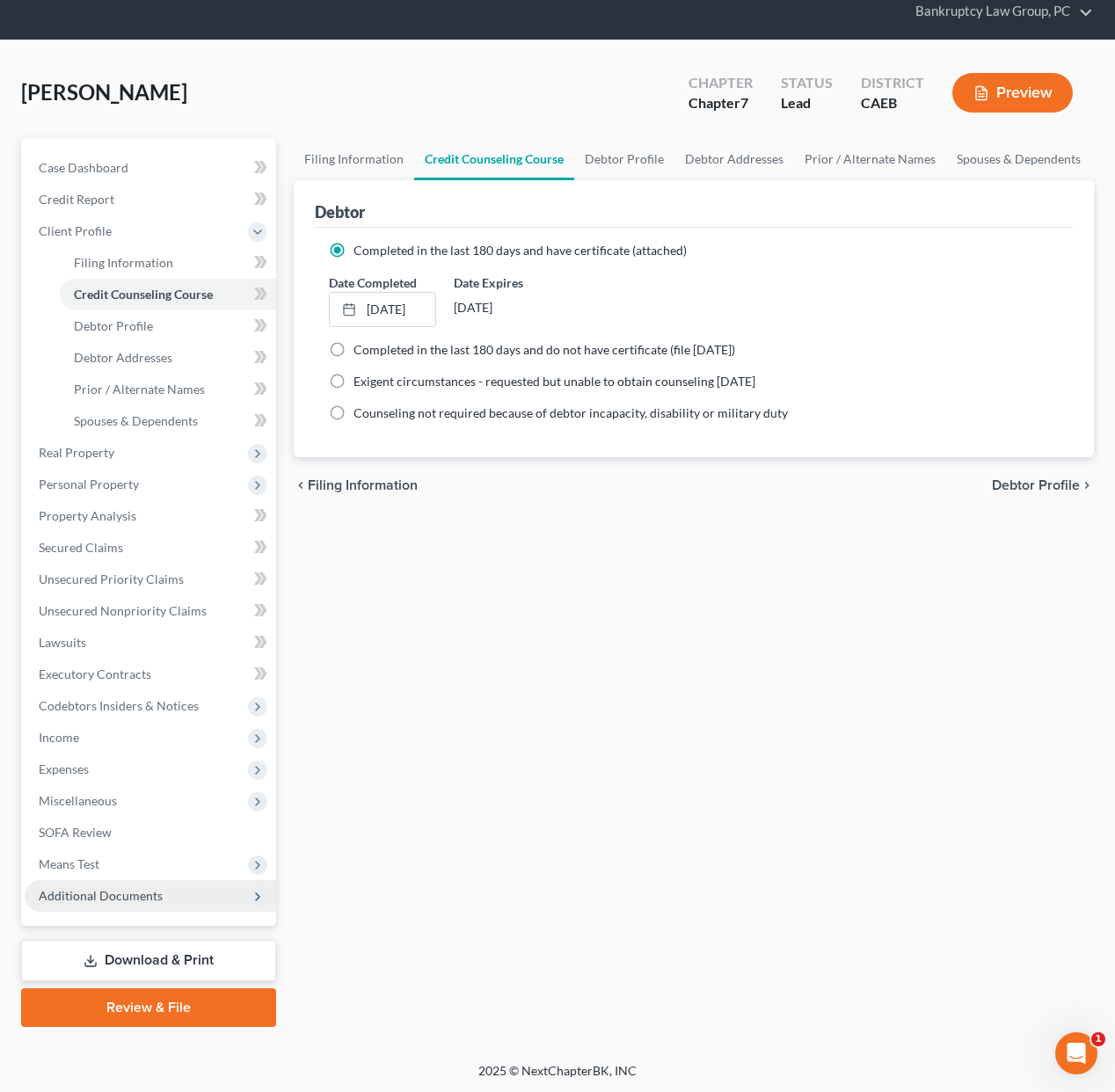
click at [139, 899] on span "Additional Documents" at bounding box center [100, 896] width 124 height 15
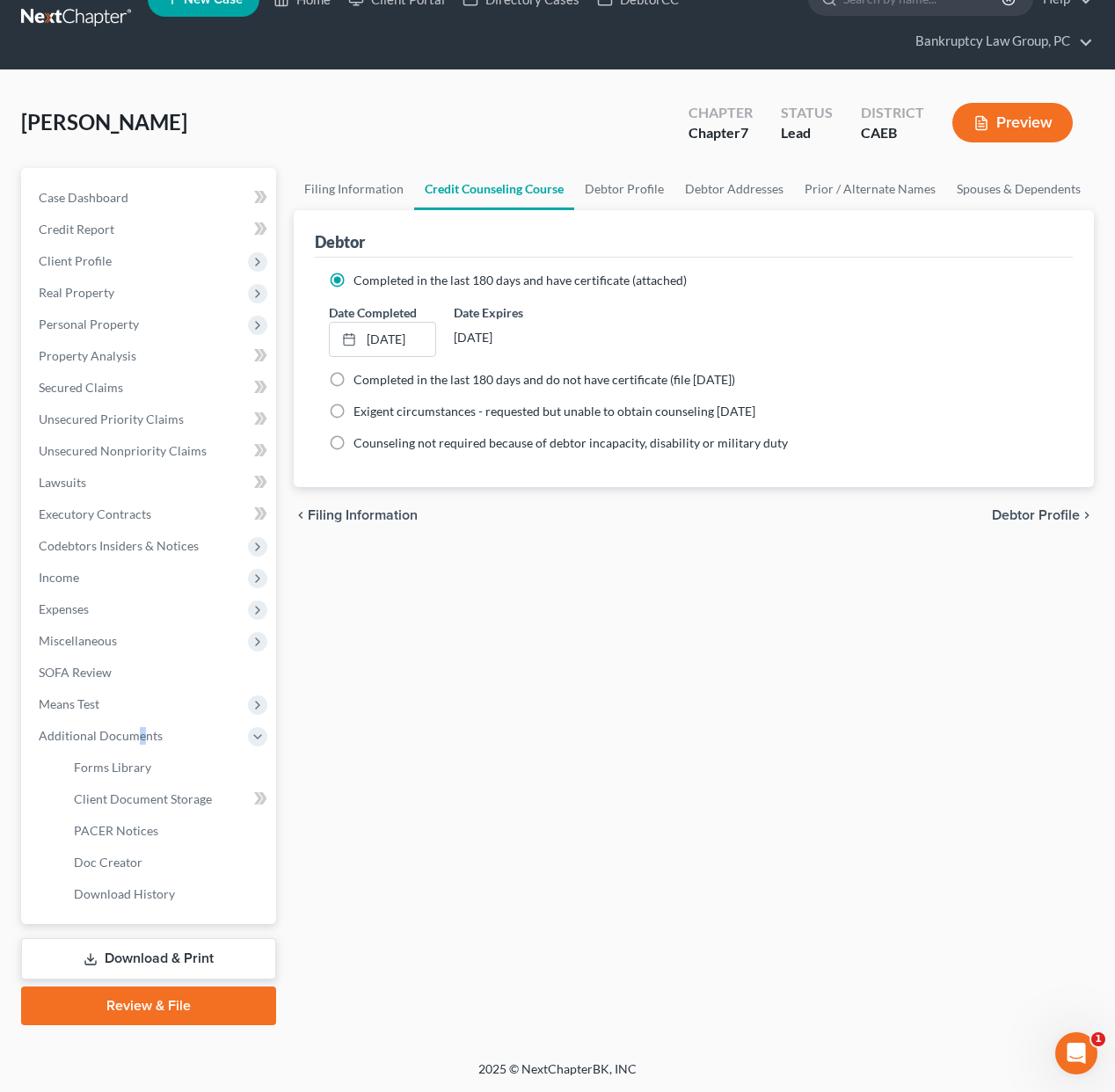
scroll to position [31, 0]
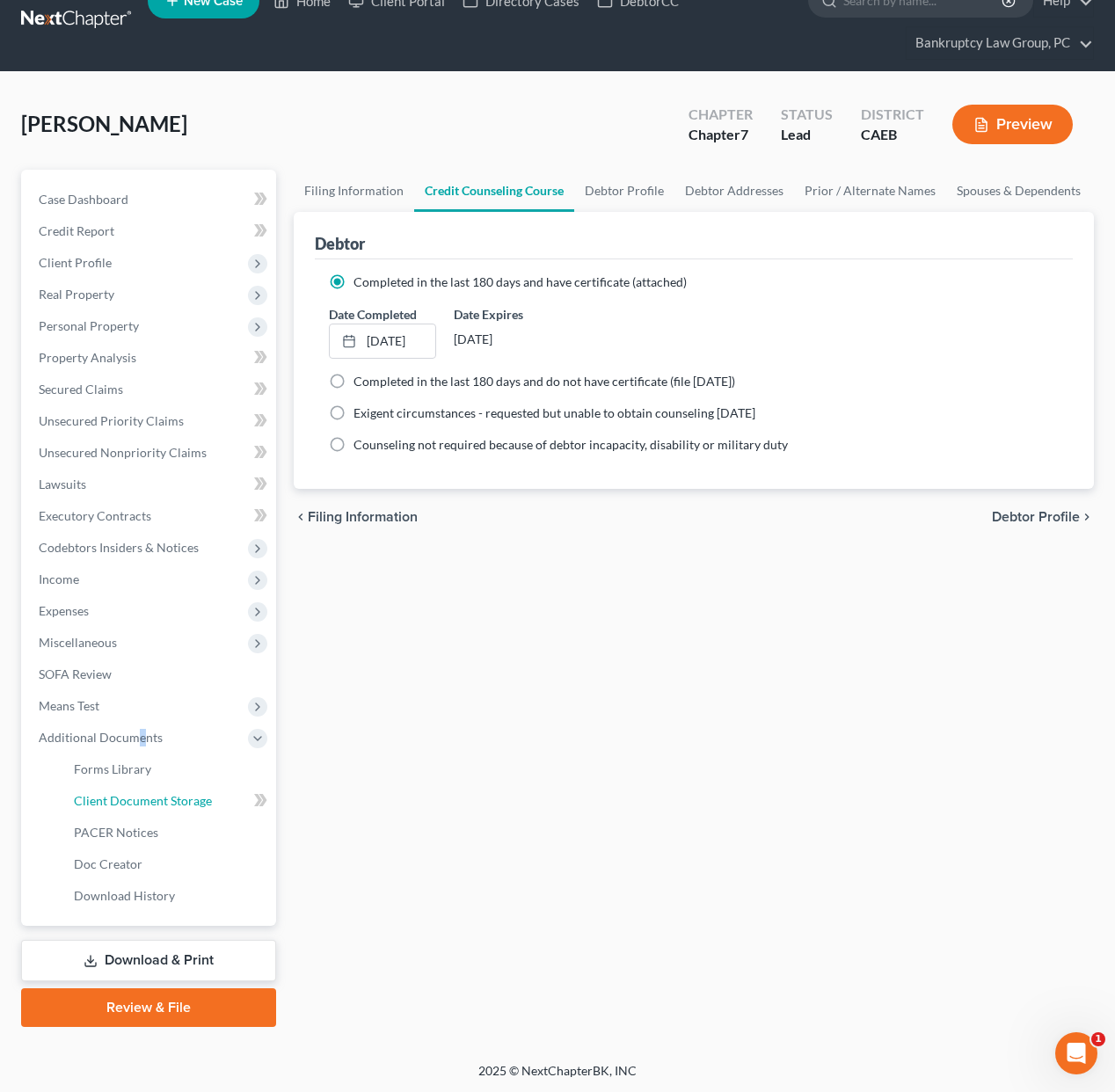
drag, startPoint x: 128, startPoint y: 807, endPoint x: 531, endPoint y: 777, distance: 404.1
click at [128, 807] on span "Client Document Storage" at bounding box center [143, 801] width 138 height 15
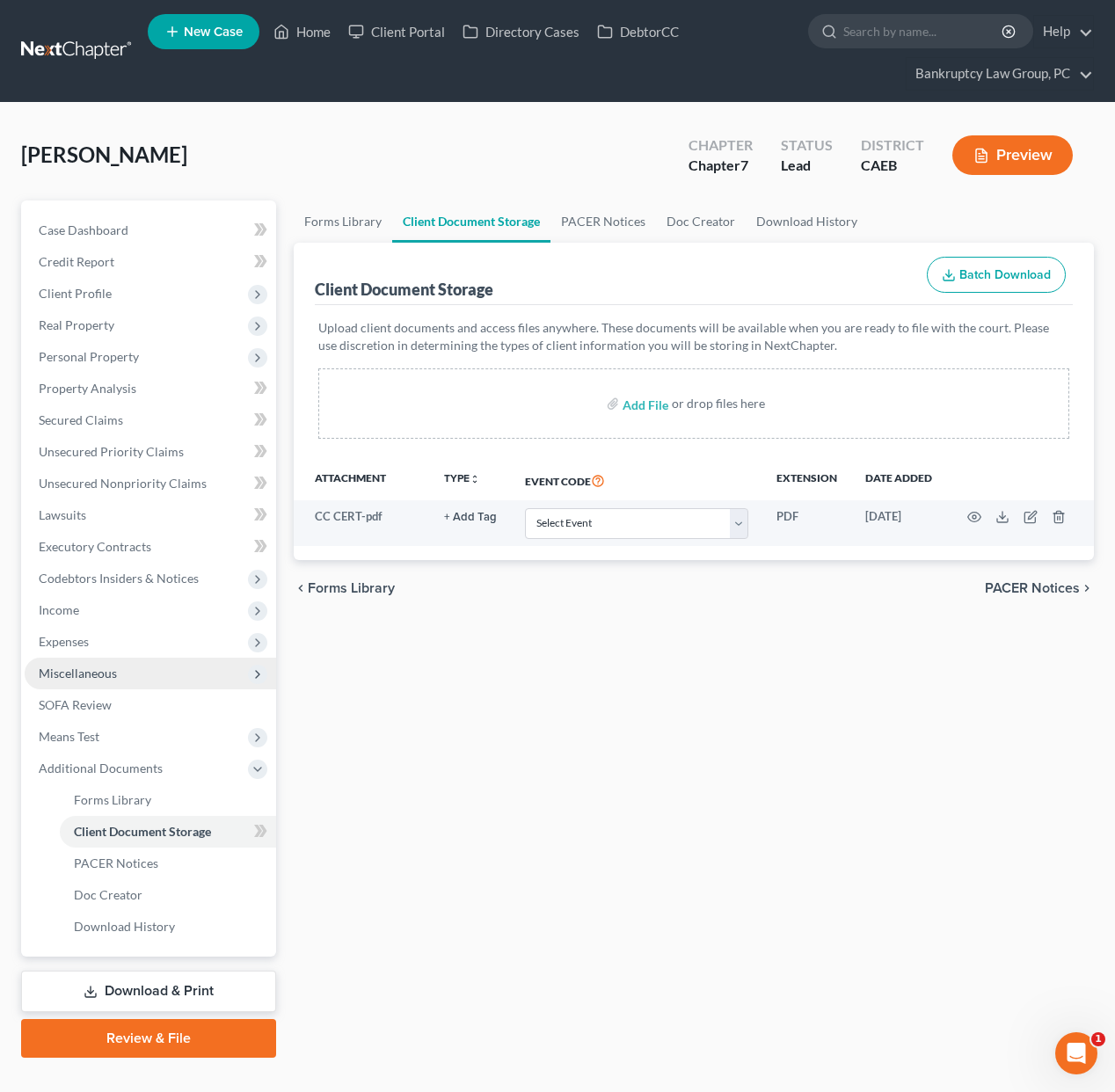
click at [110, 677] on span "Miscellaneous" at bounding box center [77, 674] width 78 height 15
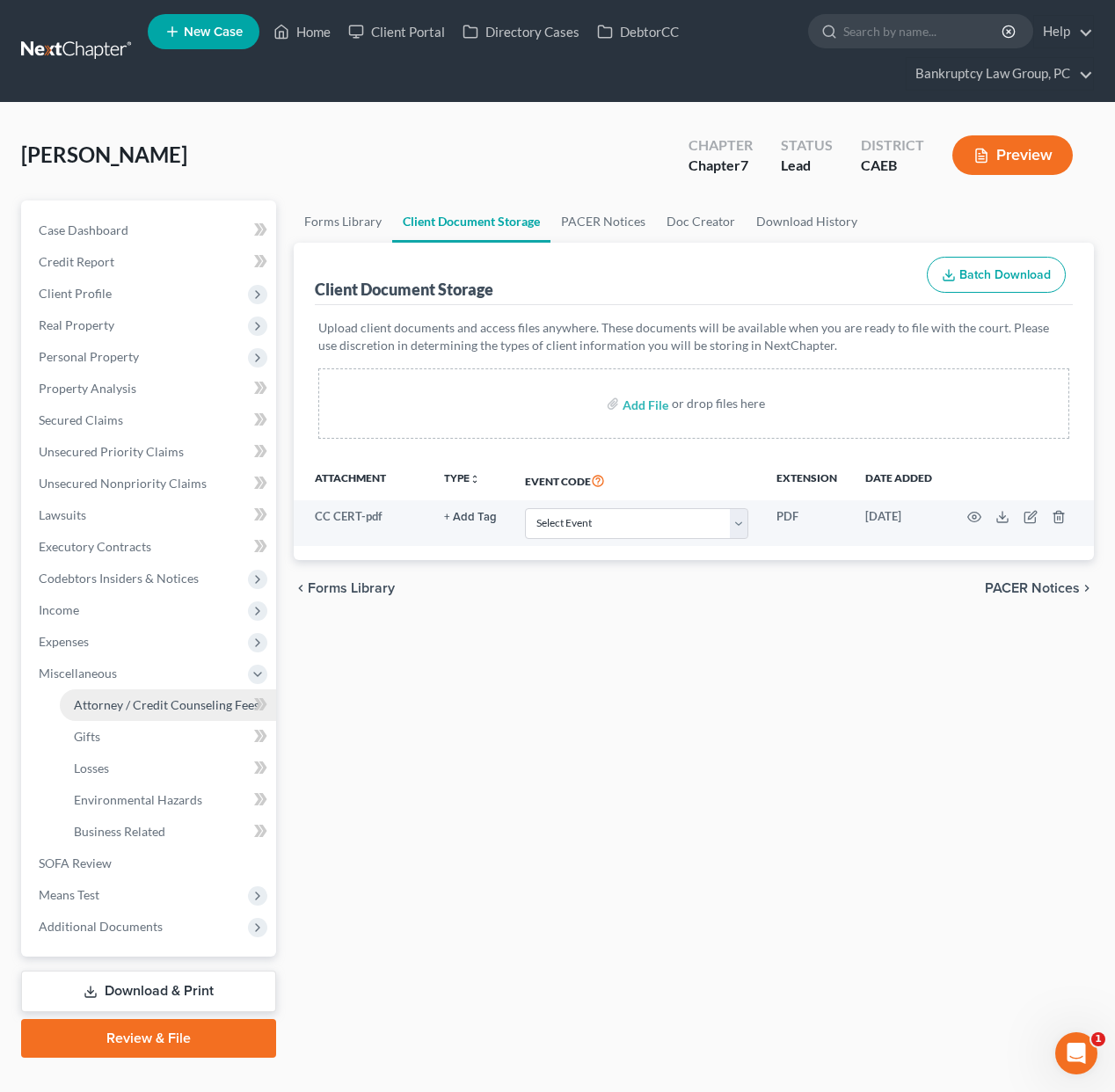
click at [180, 706] on span "Attorney / Credit Counseling Fees" at bounding box center [167, 705] width 185 height 15
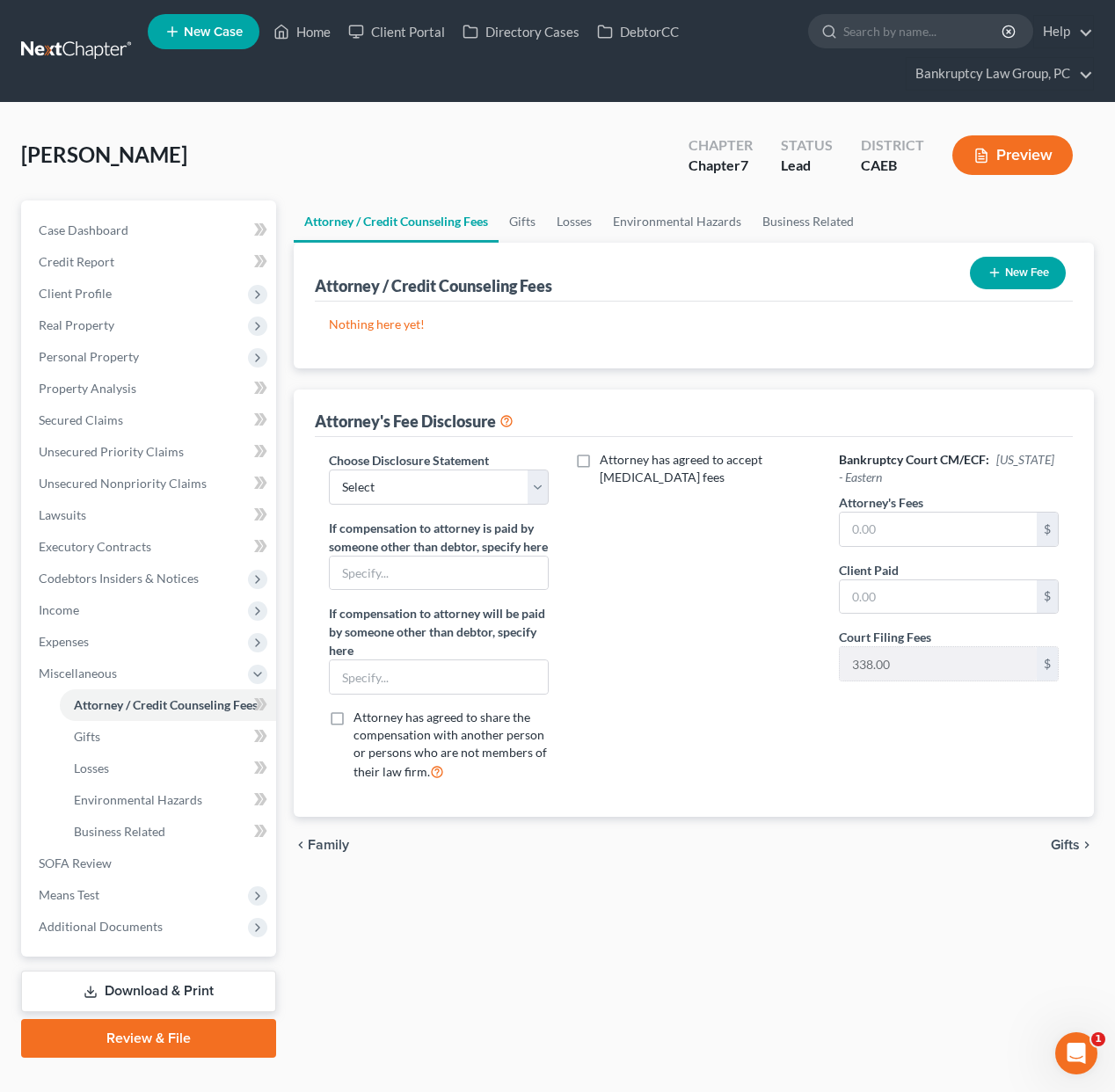
click at [1026, 276] on button "New Fee" at bounding box center [1018, 273] width 95 height 32
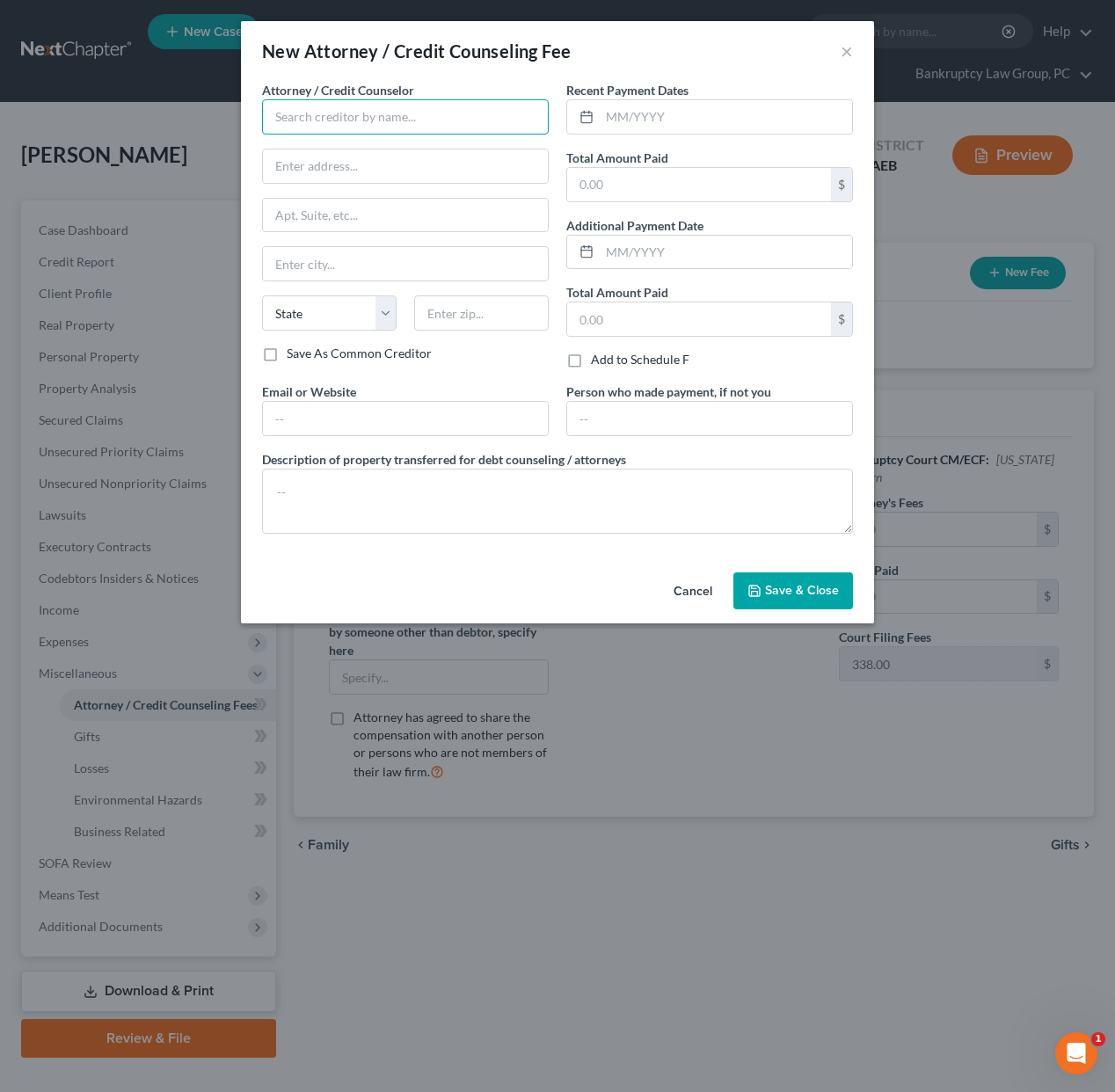
click at [490, 114] on input "text" at bounding box center [406, 117] width 286 height 35
type input "GreenPath"
click at [710, 109] on input "text" at bounding box center [726, 117] width 252 height 33
type input "08/2025"
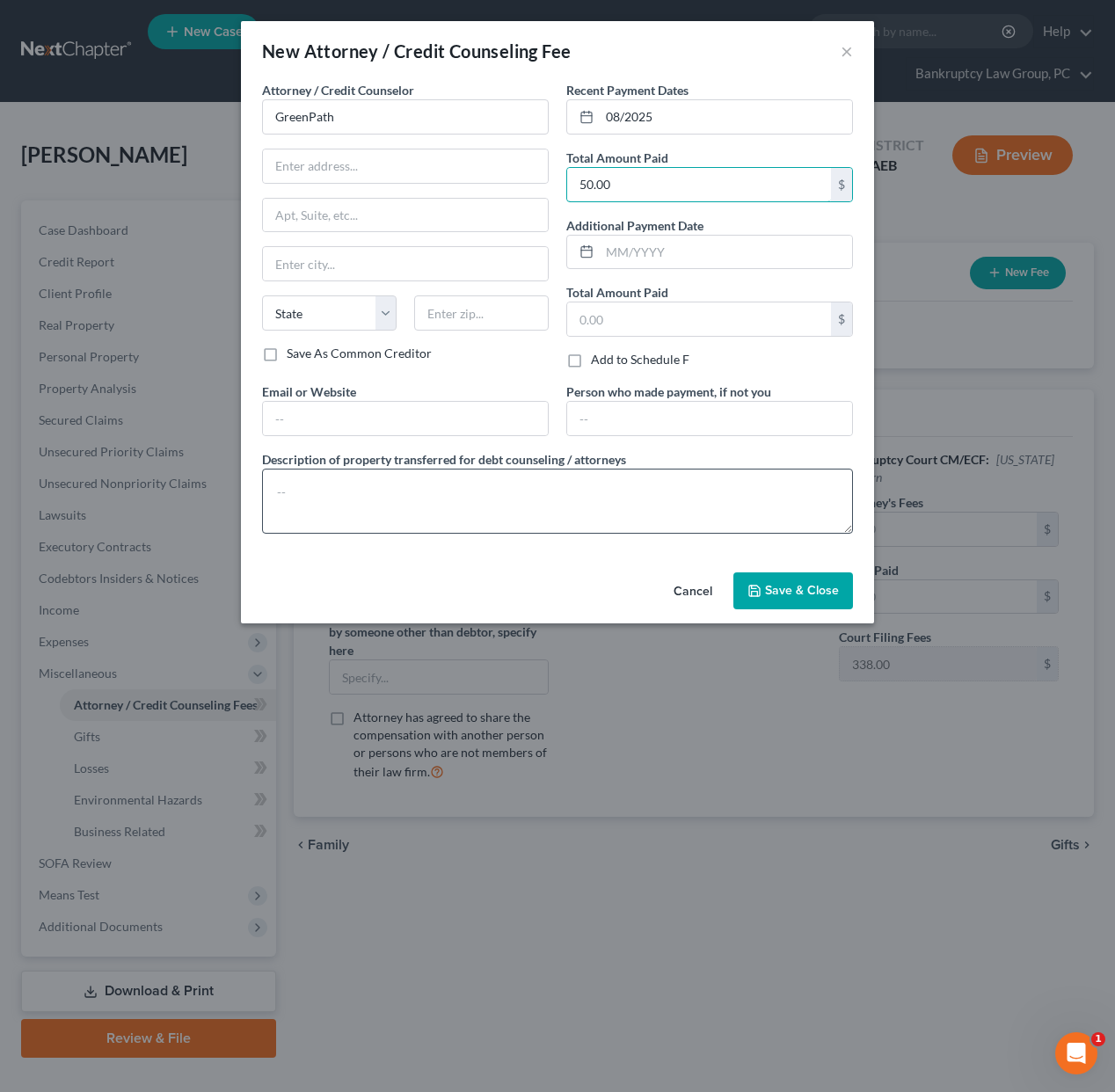
type input "50.00"
click at [648, 507] on textarea at bounding box center [558, 501] width 591 height 65
type textarea "Credit Counseling Course"
click at [811, 580] on button "Save & Close" at bounding box center [793, 591] width 119 height 37
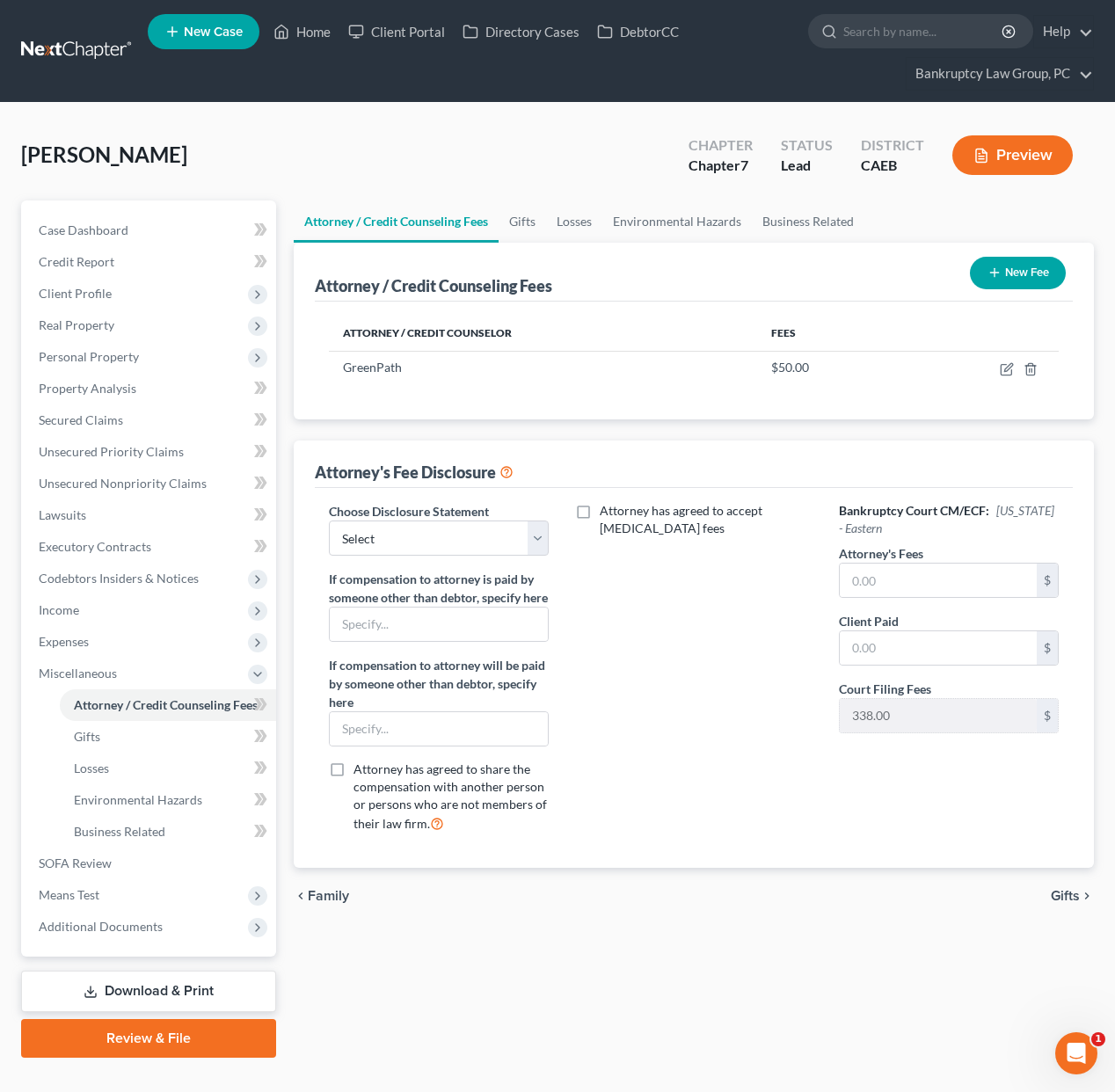
click at [1028, 267] on button "New Fee" at bounding box center [1018, 273] width 95 height 32
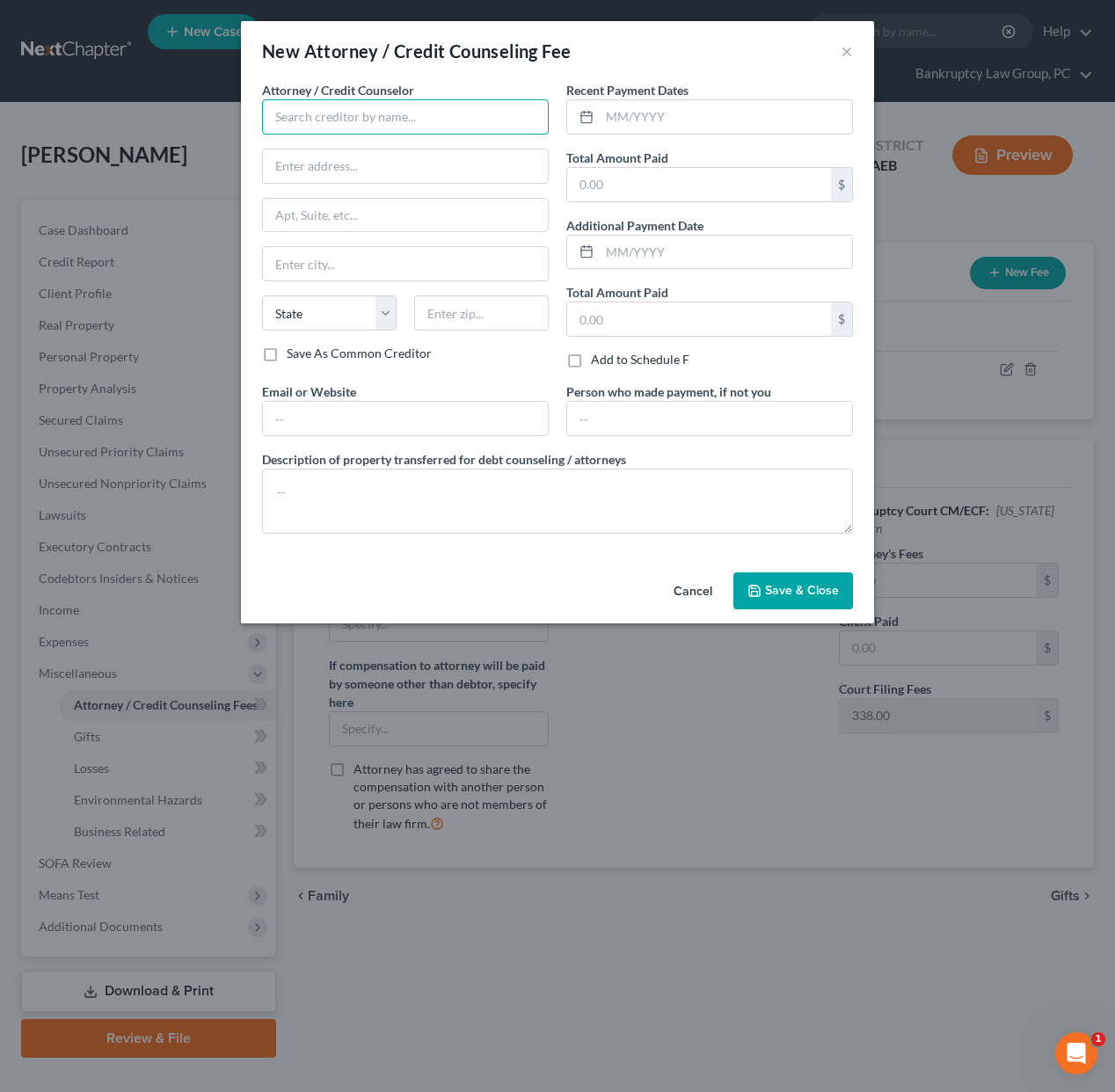
click at [349, 115] on input "text" at bounding box center [406, 117] width 286 height 35
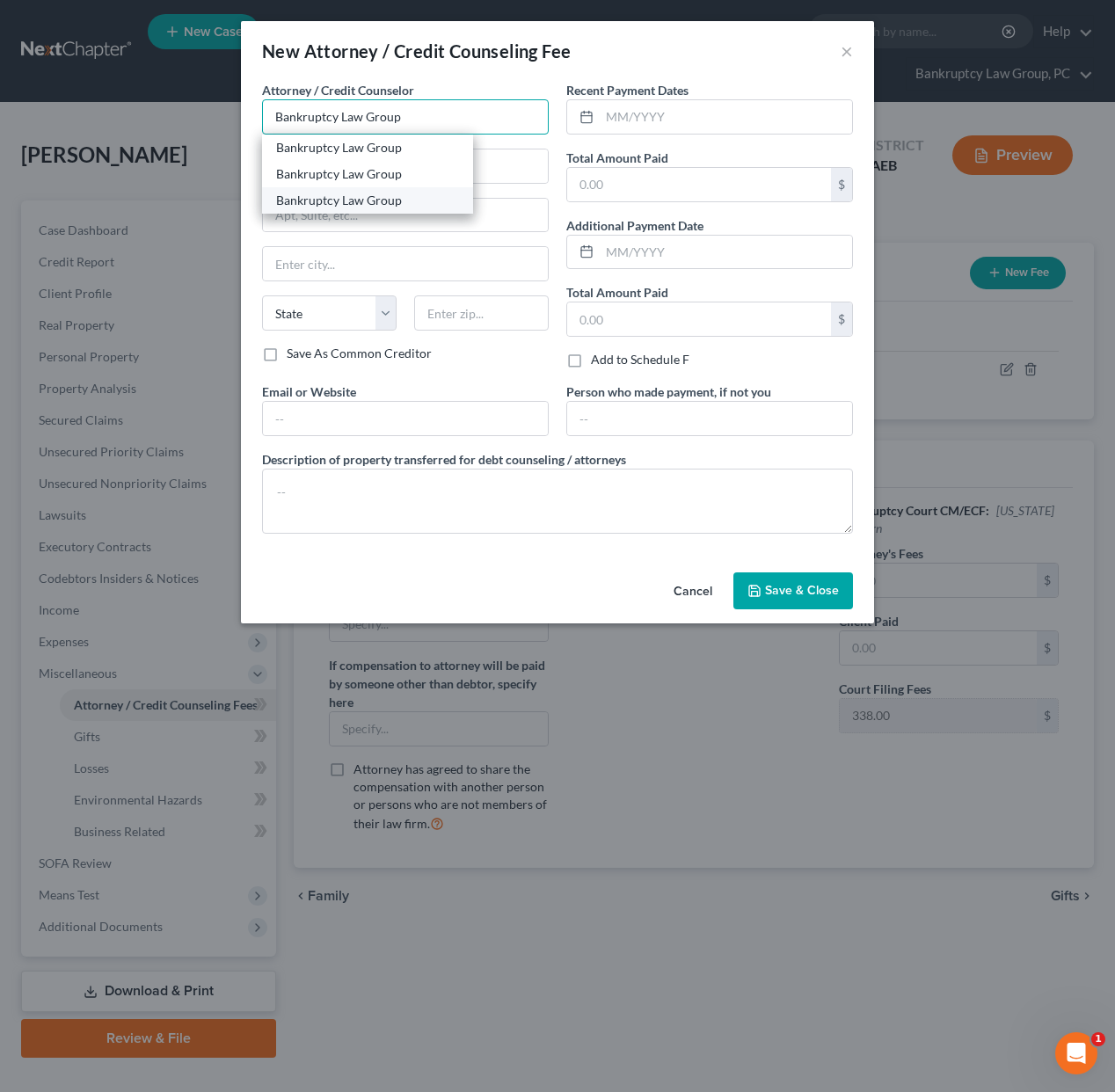
type input "Bankruptcy Law Group"
drag, startPoint x: 353, startPoint y: 195, endPoint x: 394, endPoint y: 195, distance: 41.0
click at [353, 195] on div "Bankruptcy Law Group" at bounding box center [367, 200] width 183 height 17
type input "PO Box 9899"
type input "Reno"
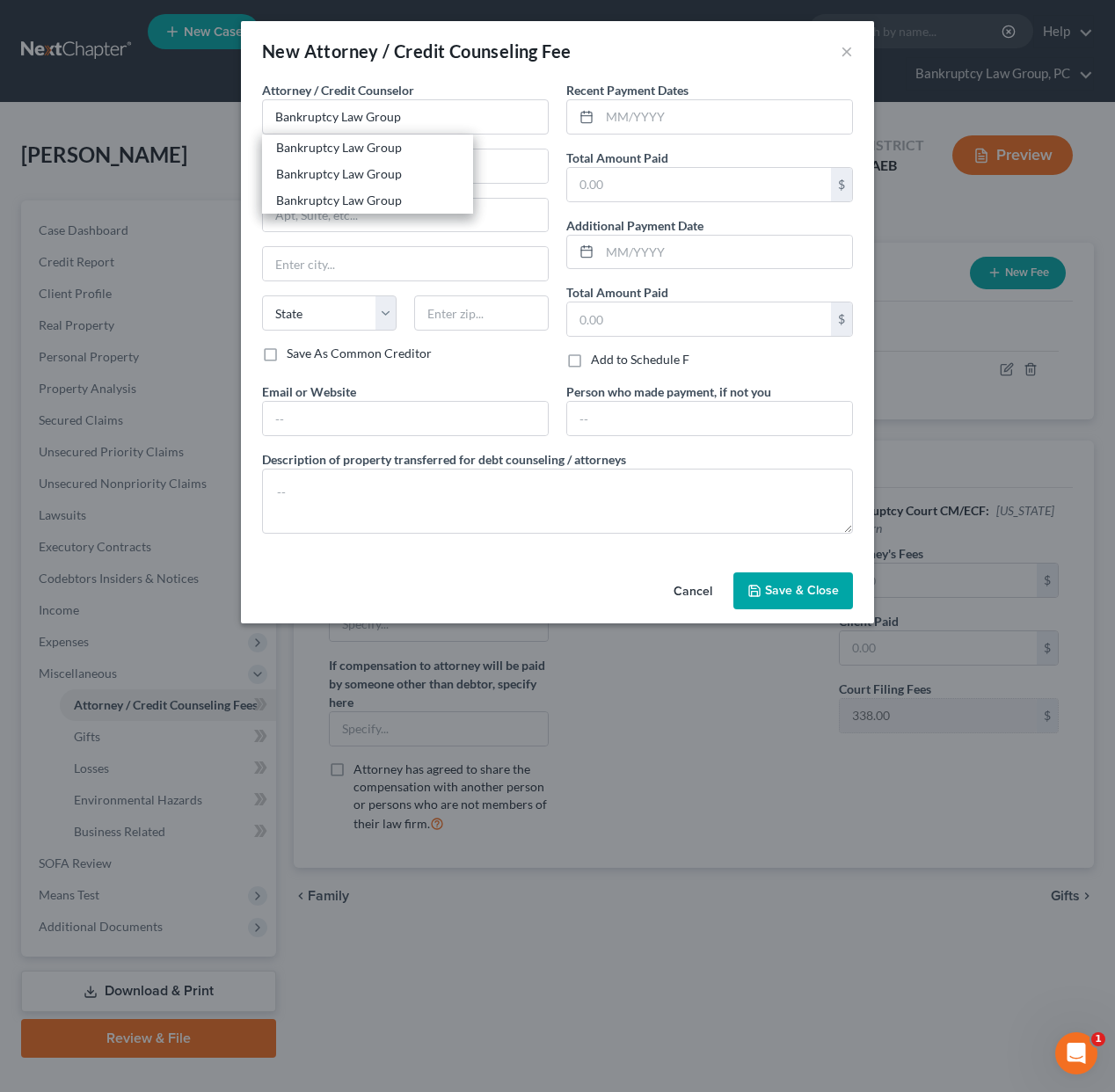
select select "31"
type input "89507"
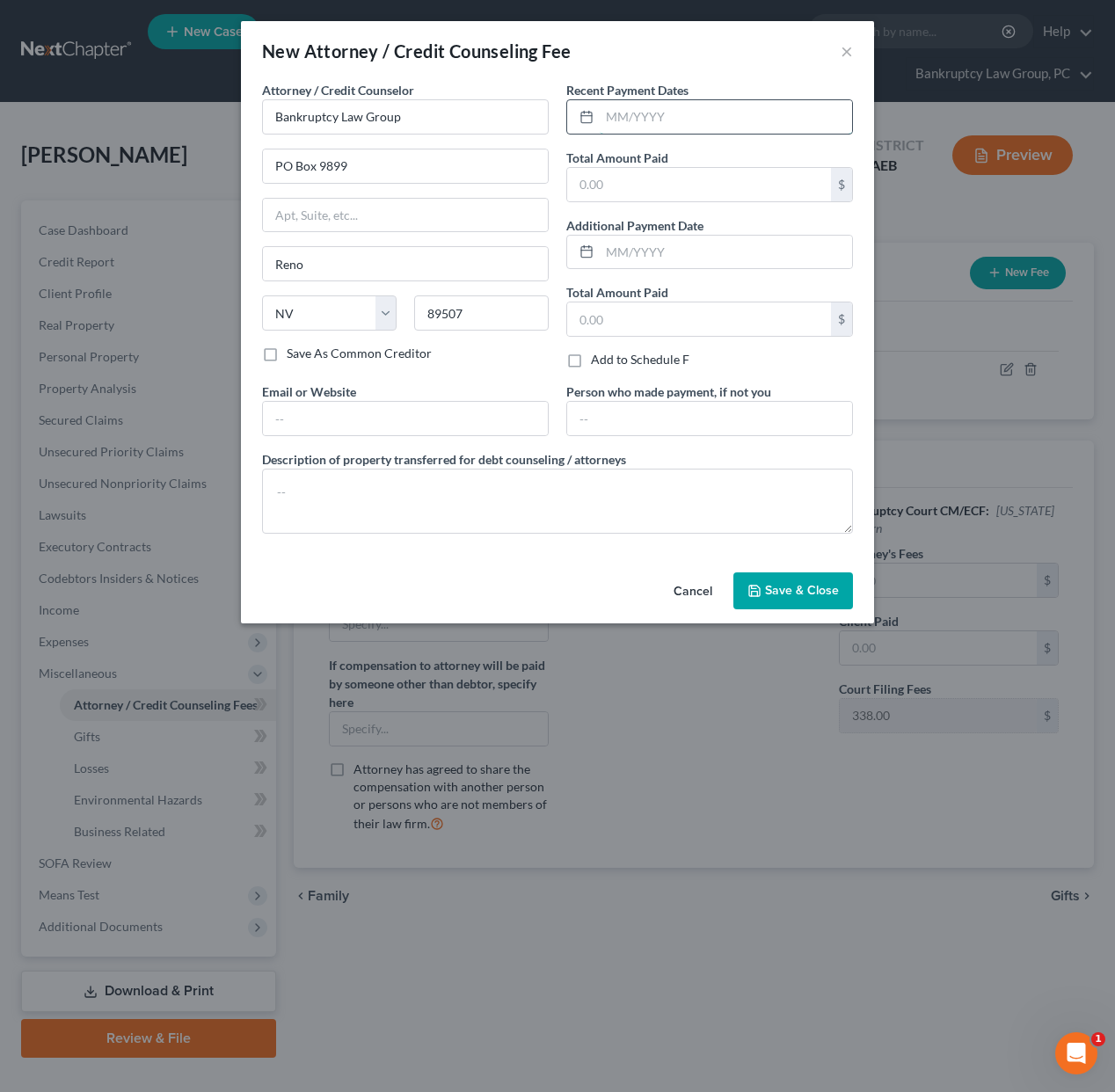
click at [669, 120] on input "text" at bounding box center [726, 117] width 252 height 33
type input "08/2025"
type input "2,300"
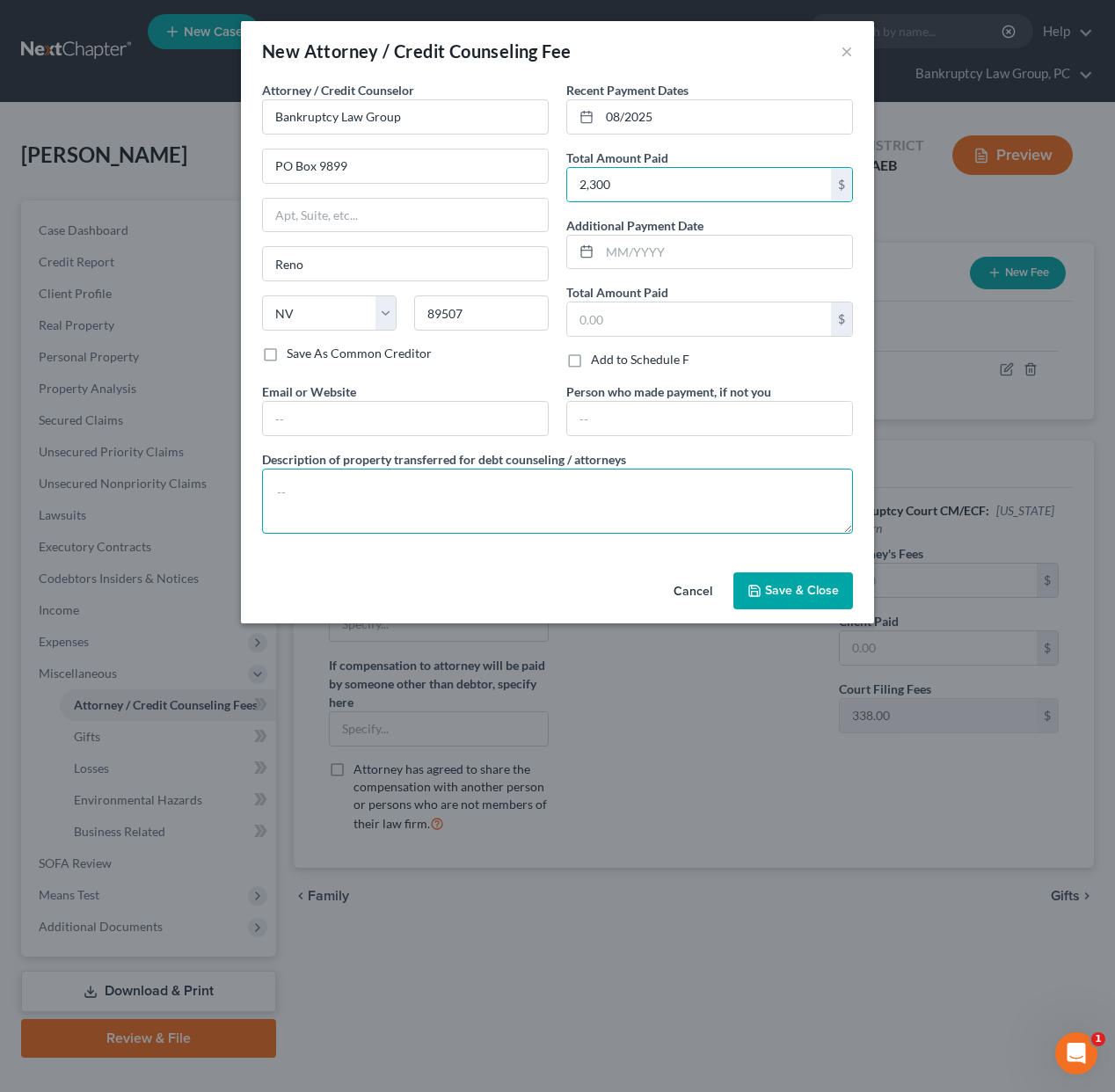
click at [541, 493] on textarea at bounding box center [558, 501] width 591 height 65
type textarea "Attorney Fees: $1,917 Credit Report Fee: $45 Court Filing Fee: $338"
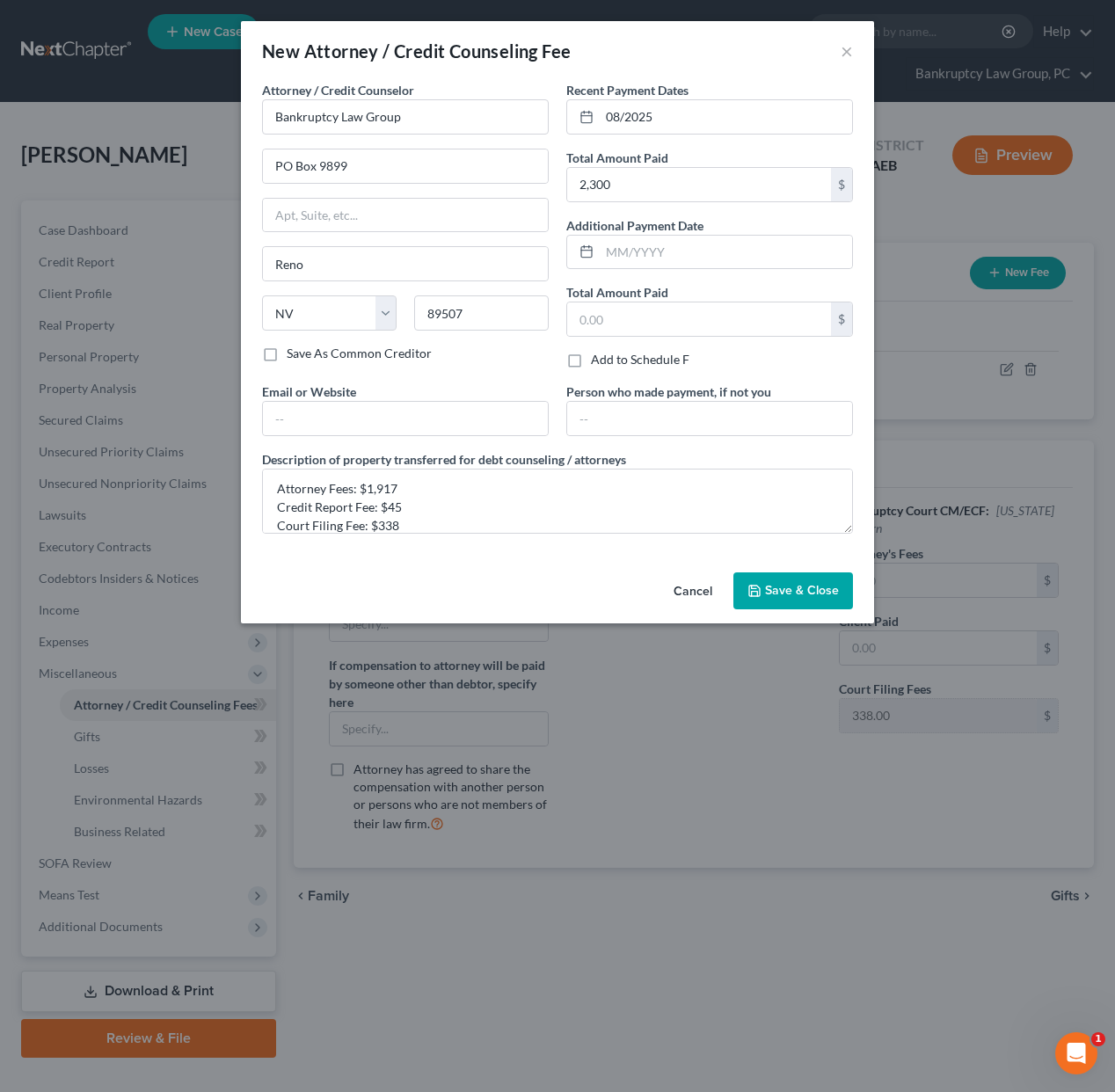
click at [793, 587] on span "Save & Close" at bounding box center [802, 590] width 74 height 15
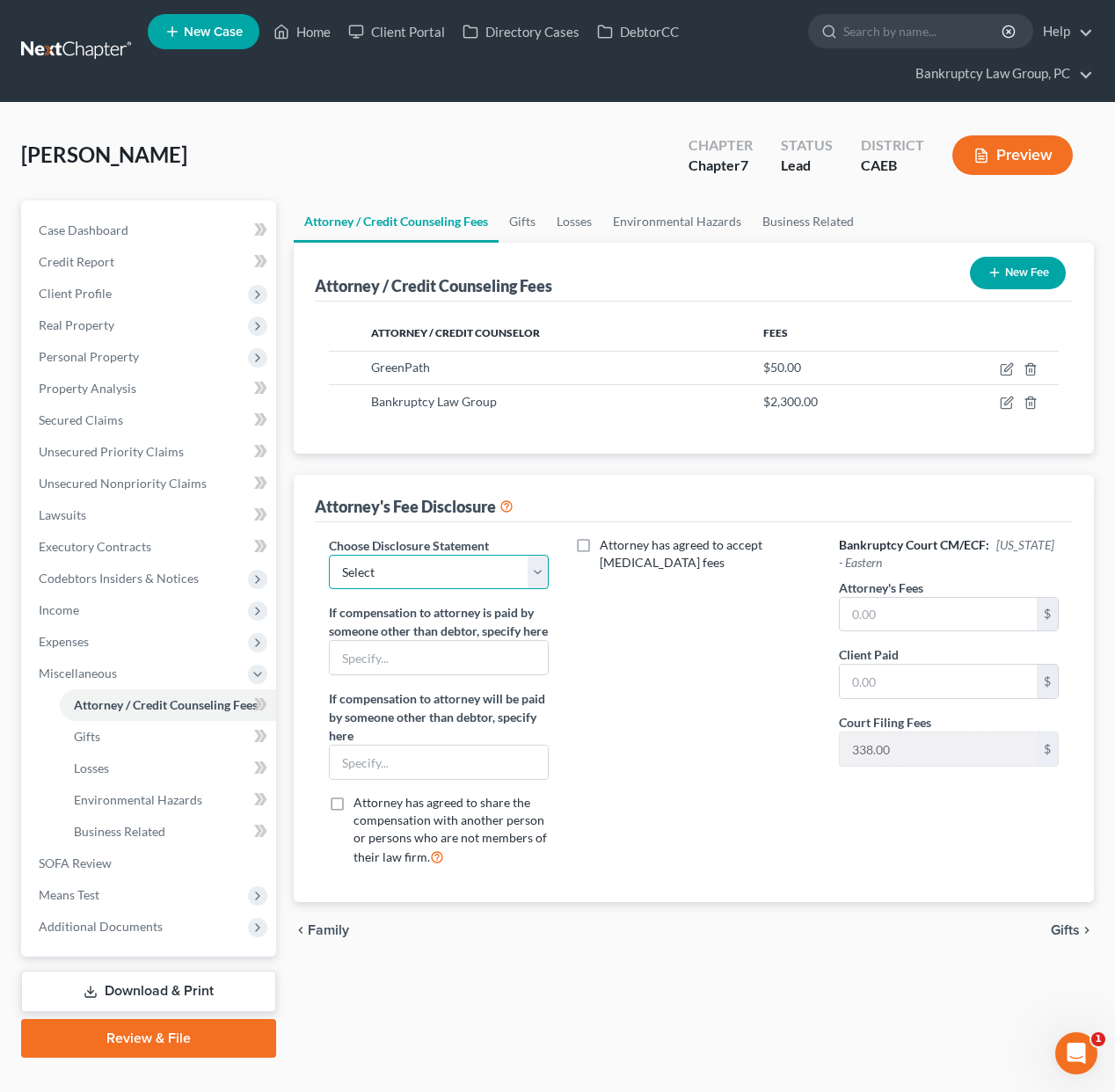
click at [463, 587] on select "Select CH 13 - OPT IN BI-FURCATION NORMAL DISCLOSURE" at bounding box center [439, 573] width 220 height 35
select select "2"
click at [329, 555] on select "Select CH 13 - OPT IN BI-FURCATION NORMAL DISCLOSURE" at bounding box center [439, 573] width 220 height 35
click at [913, 621] on input "text" at bounding box center [938, 615] width 197 height 33
type input "1,917"
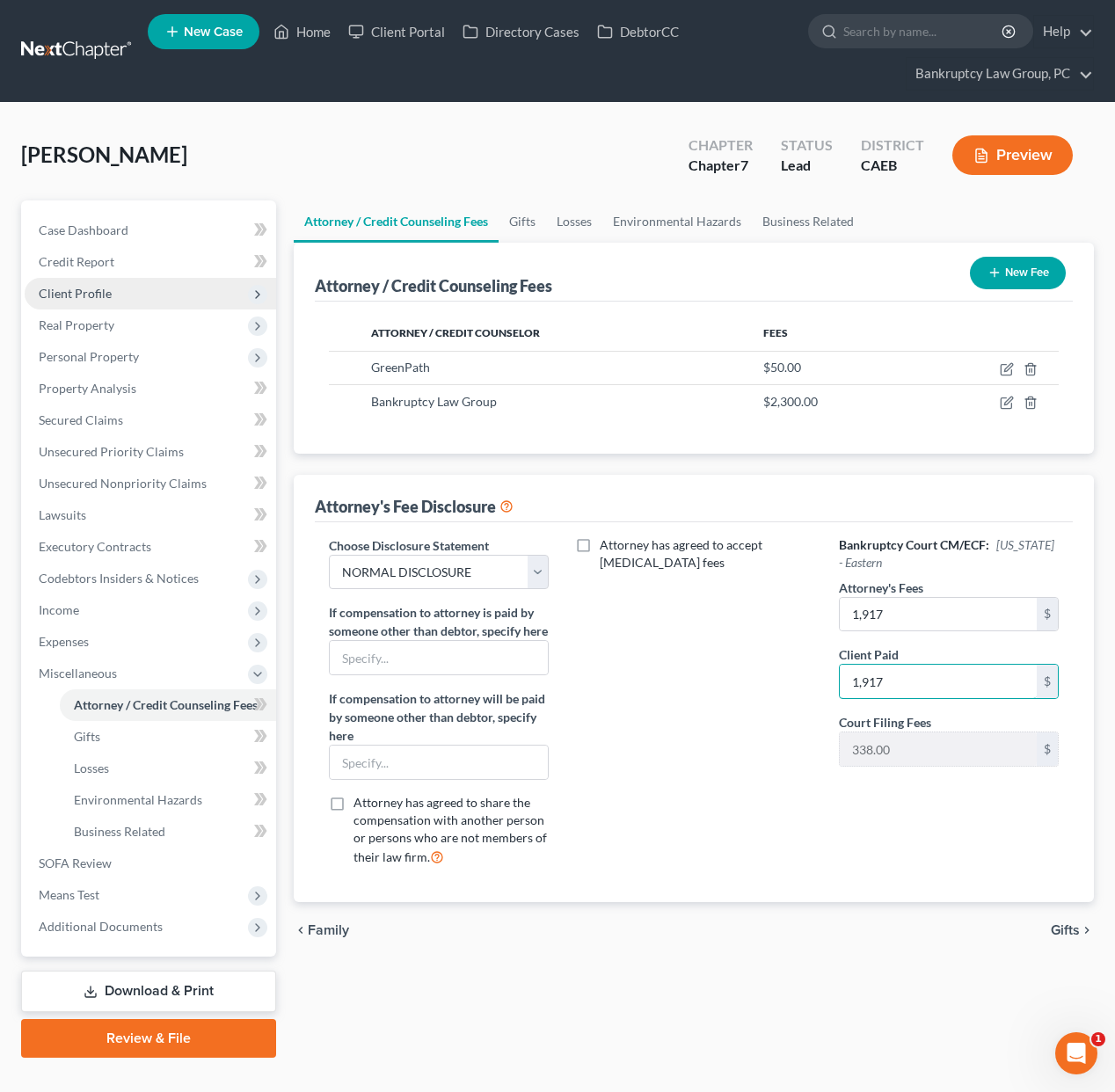
type input "1,917"
click at [91, 293] on span "Client Profile" at bounding box center [75, 294] width 73 height 15
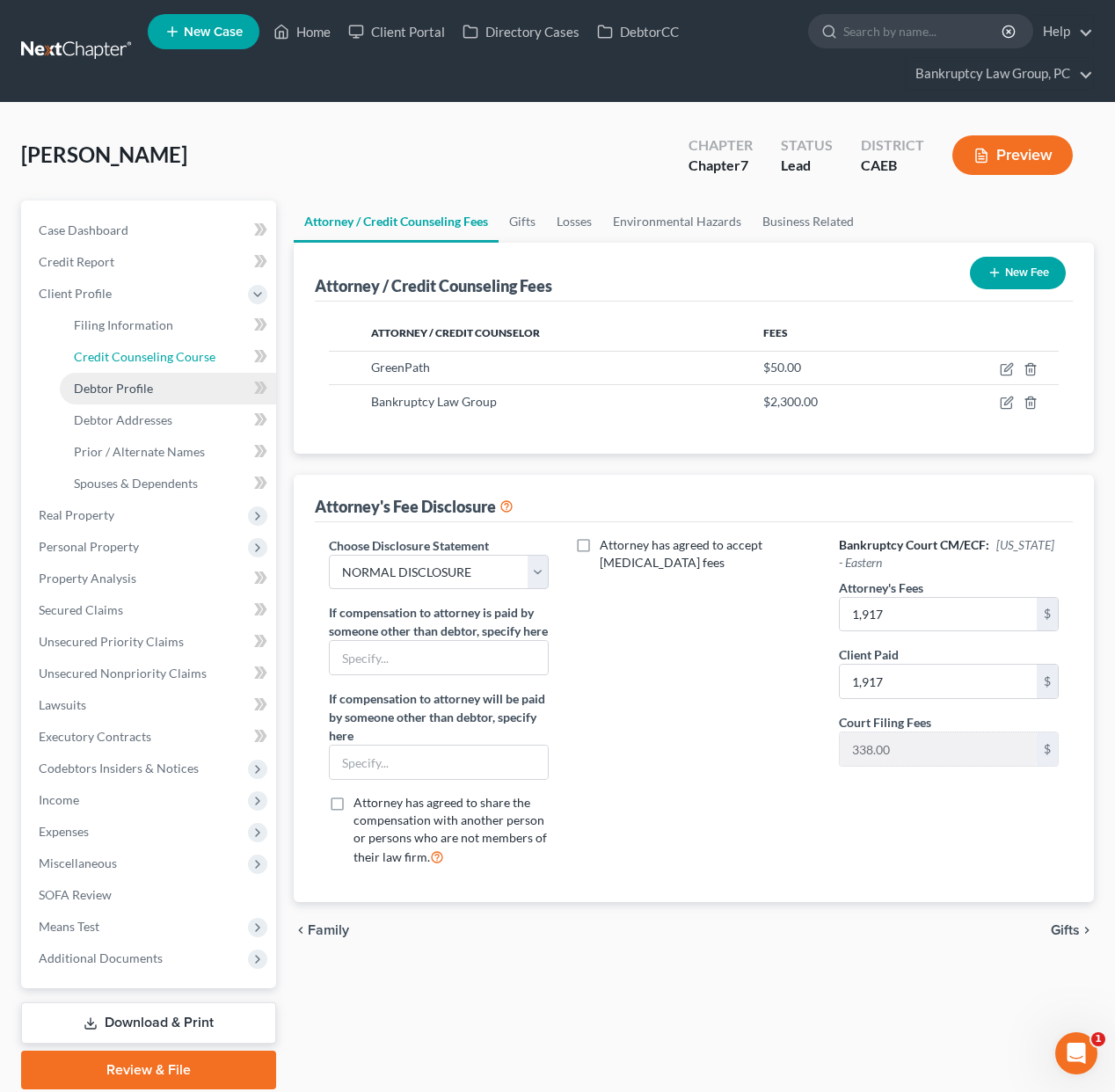
drag, startPoint x: 116, startPoint y: 357, endPoint x: 201, endPoint y: 379, distance: 87.8
click at [116, 357] on span "Credit Counseling Course" at bounding box center [145, 357] width 141 height 15
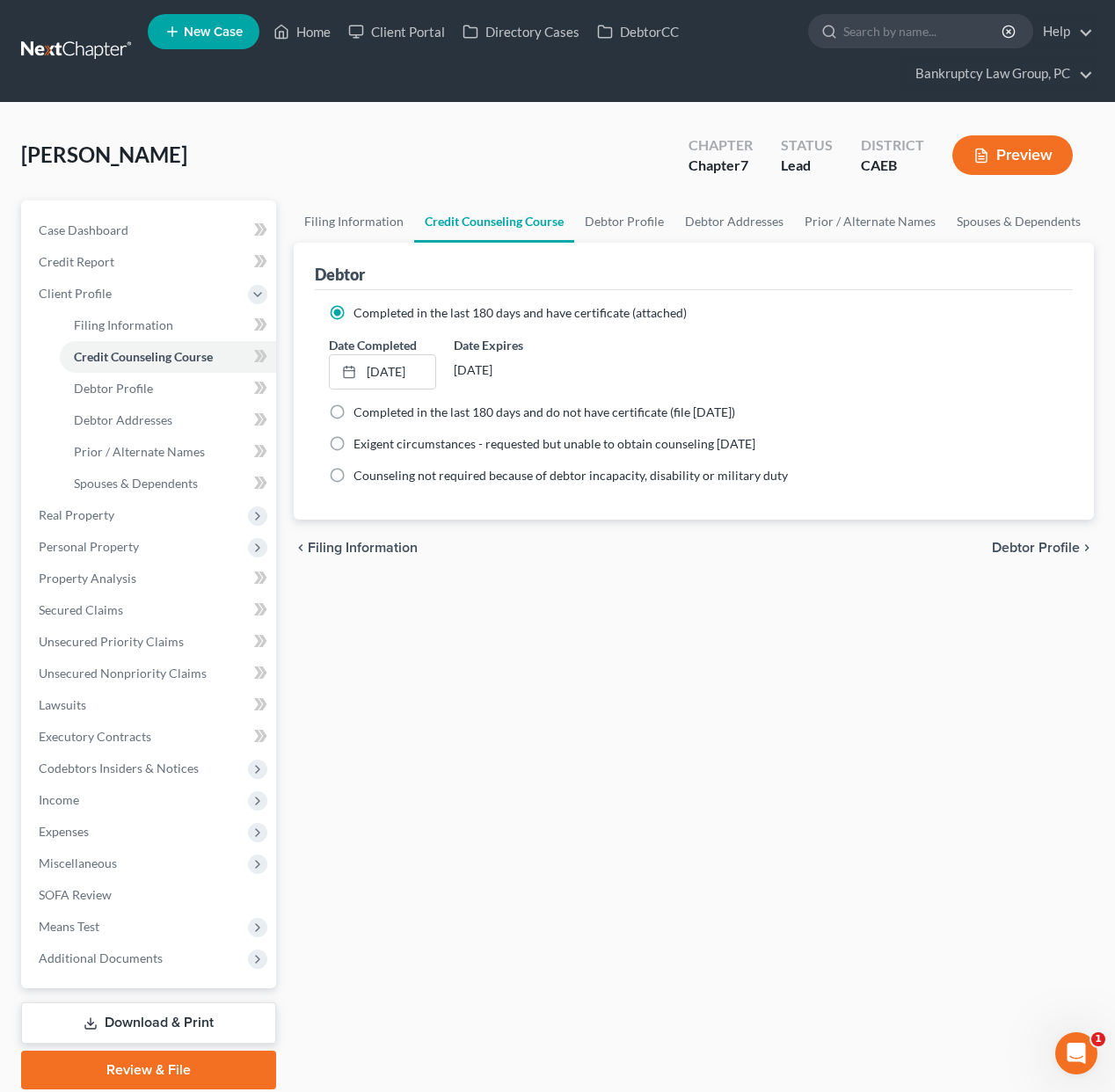
click at [1031, 544] on span "Debtor Profile" at bounding box center [1036, 547] width 88 height 14
select select "0"
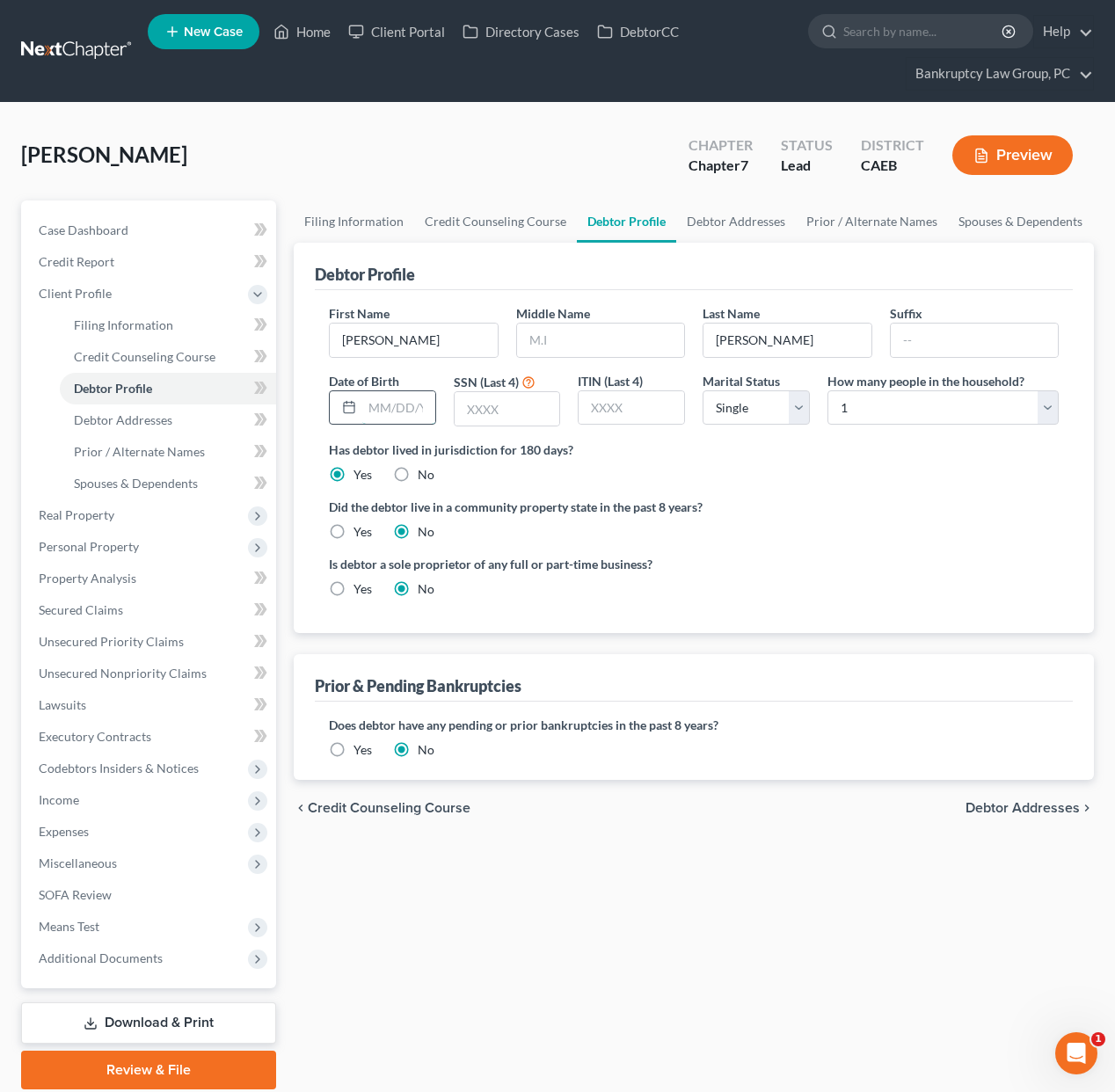
click at [384, 406] on input "text" at bounding box center [399, 408] width 73 height 33
type input "[DATE]"
type input "2679"
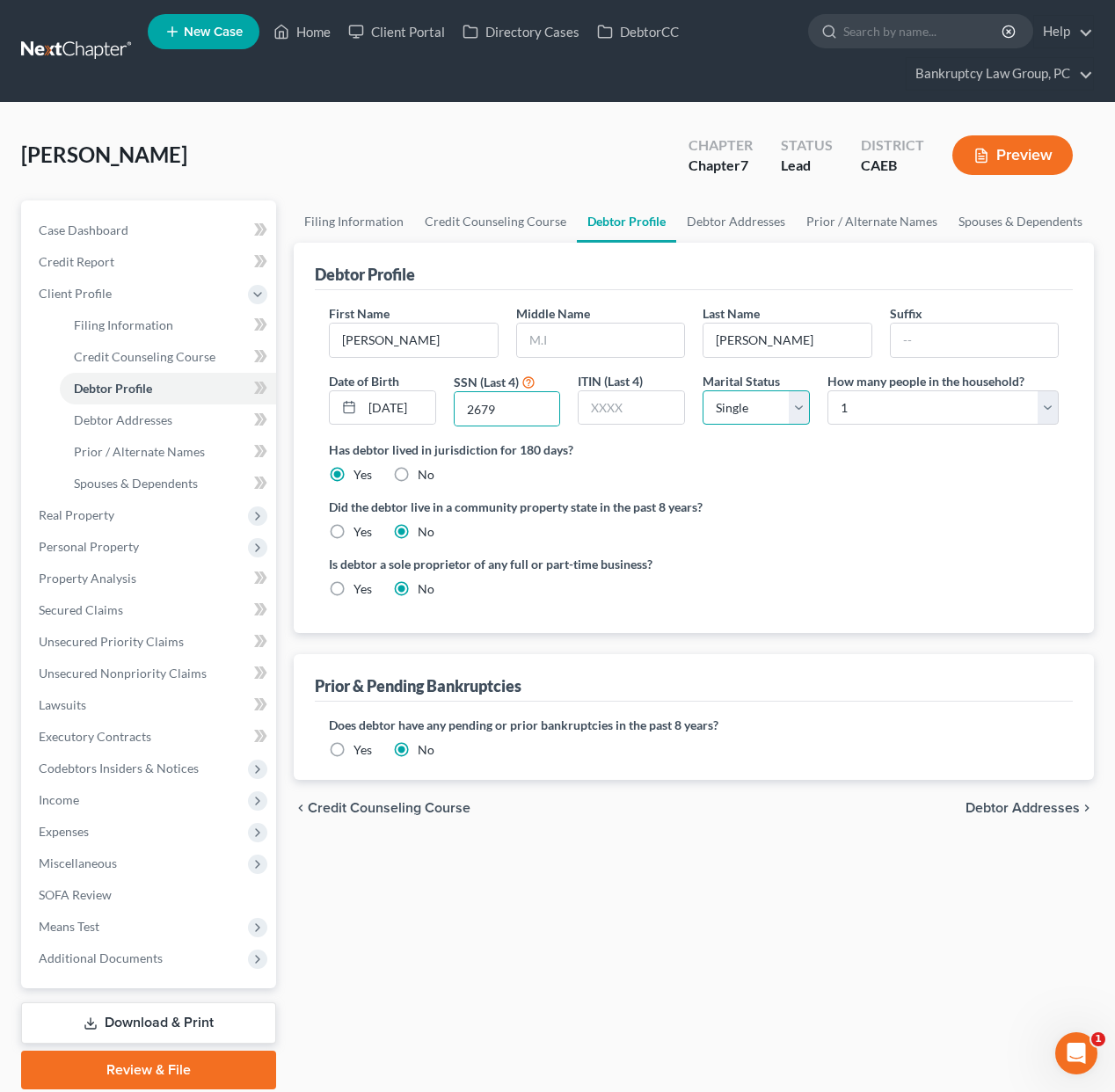
click at [799, 403] on select "Select Single Married Separated Divorced Widowed" at bounding box center [756, 408] width 107 height 35
select select "1"
click at [703, 391] on select "Select Single Married Separated Divorced Widowed" at bounding box center [756, 408] width 107 height 35
click at [899, 406] on select "Select 1 2 3 4 5 6 7 8 9 10 11 12 13 14 15 16 17 18 19 20" at bounding box center [943, 408] width 231 height 35
select select "2"
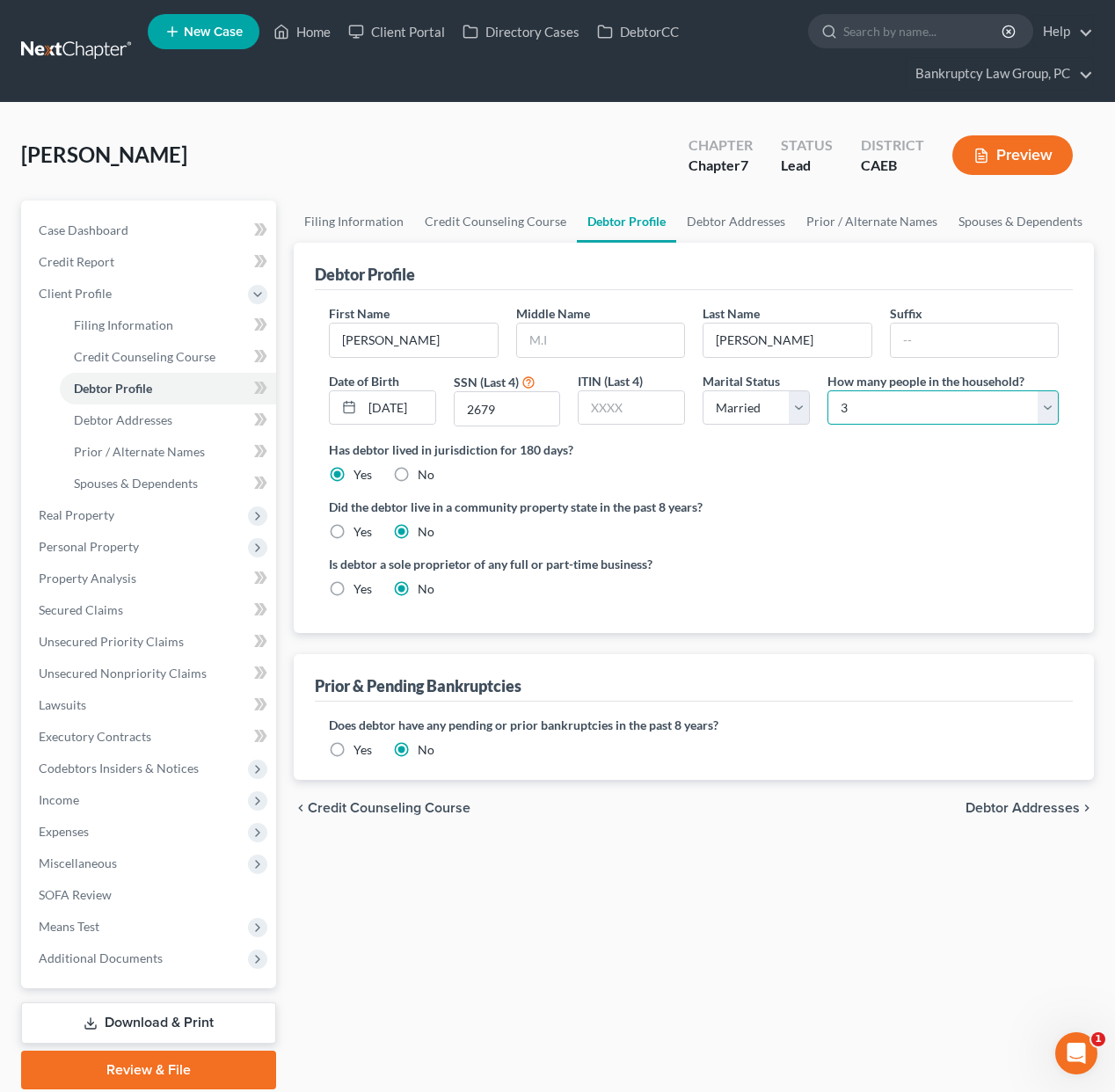
click at [828, 391] on select "Select 1 2 3 4 5 6 7 8 9 10 11 12 13 14 15 16 17 18 19 20" at bounding box center [943, 408] width 231 height 35
drag, startPoint x: 334, startPoint y: 525, endPoint x: 344, endPoint y: 535, distance: 14.1
click at [353, 527] on label "Yes" at bounding box center [362, 531] width 18 height 17
click at [361, 527] on input "Yes" at bounding box center [366, 529] width 11 height 11
radio input "true"
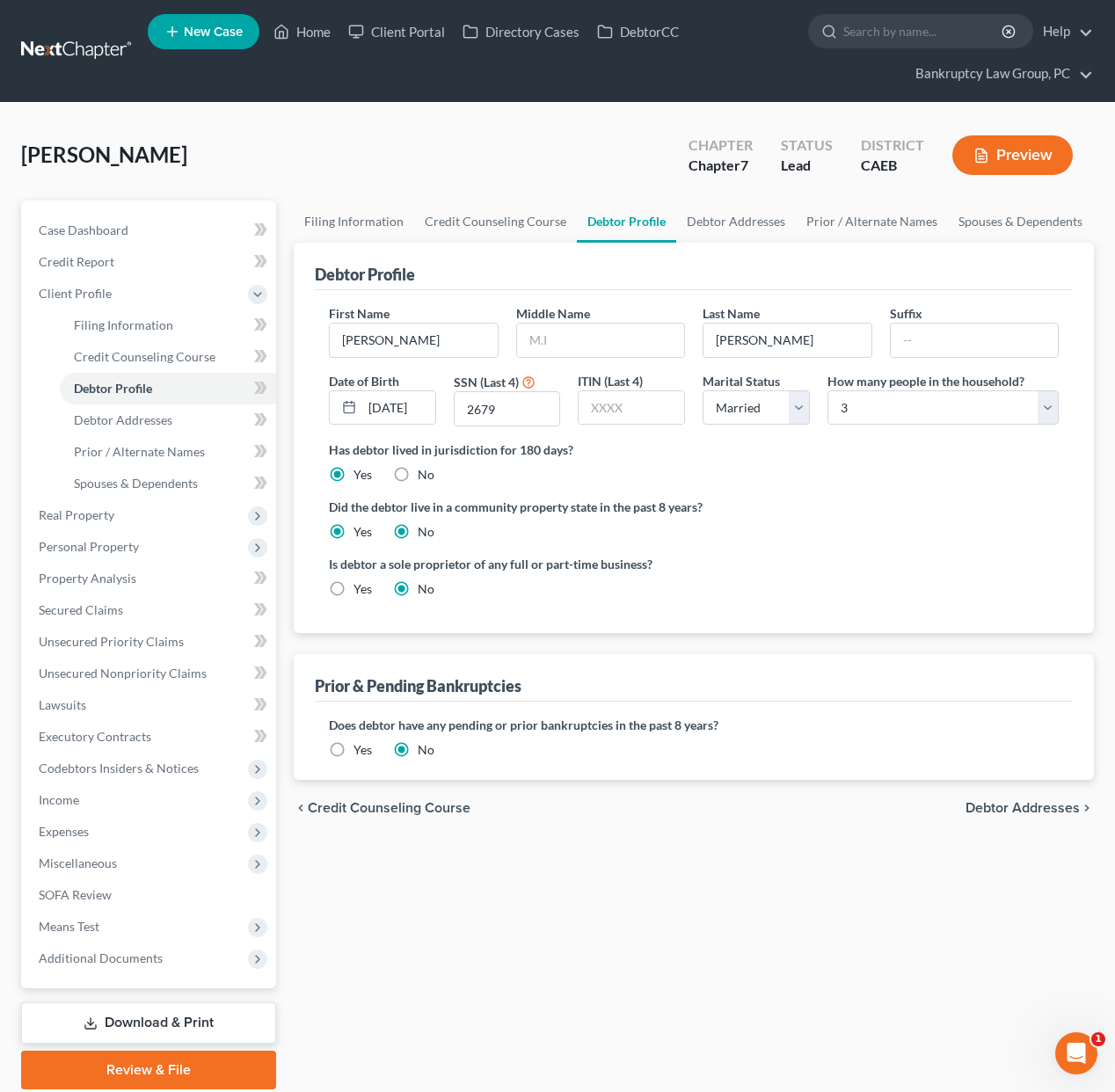
radio input "false"
click at [1033, 807] on span "Debtor Addresses" at bounding box center [1022, 808] width 115 height 14
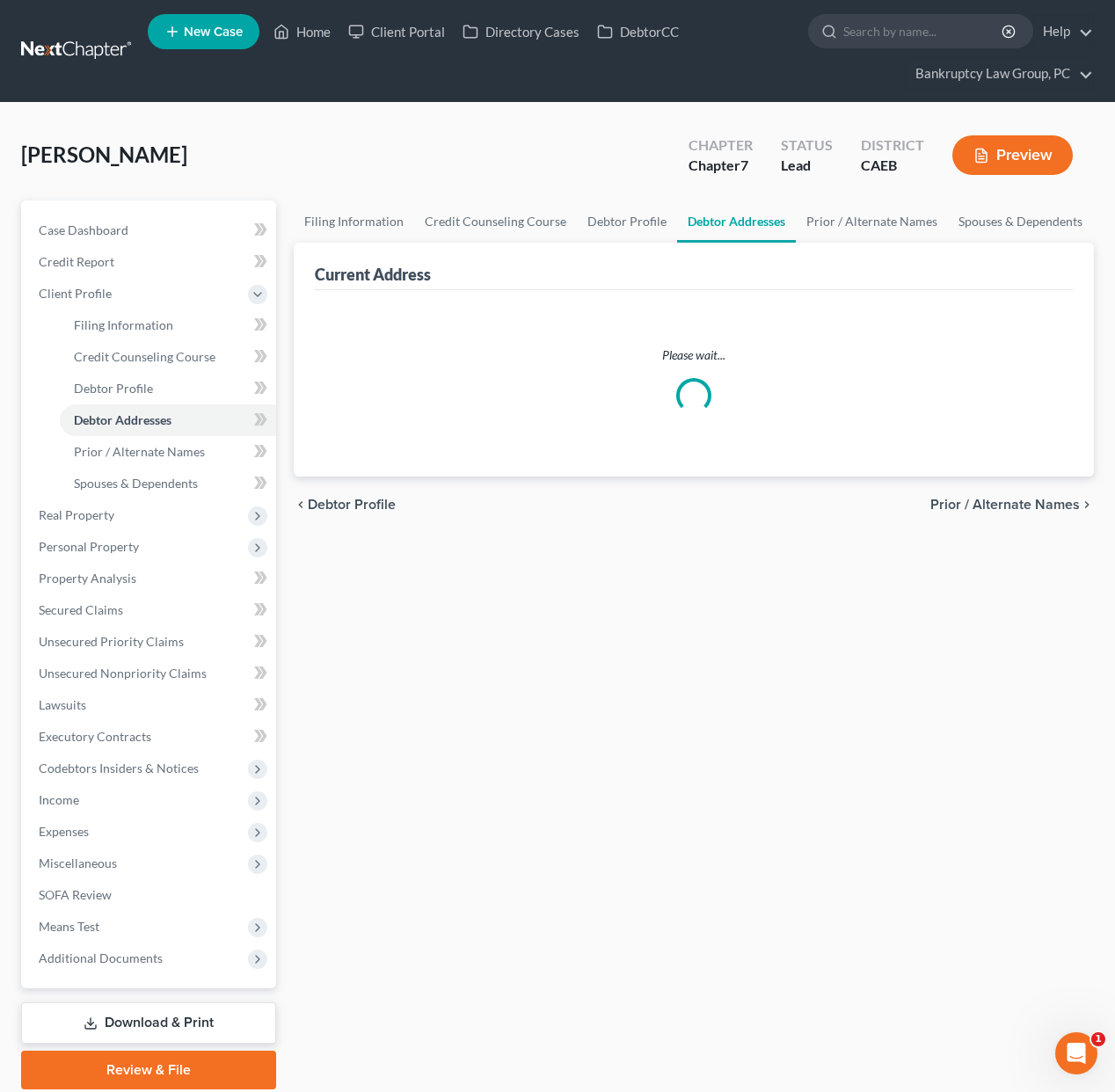
select select "0"
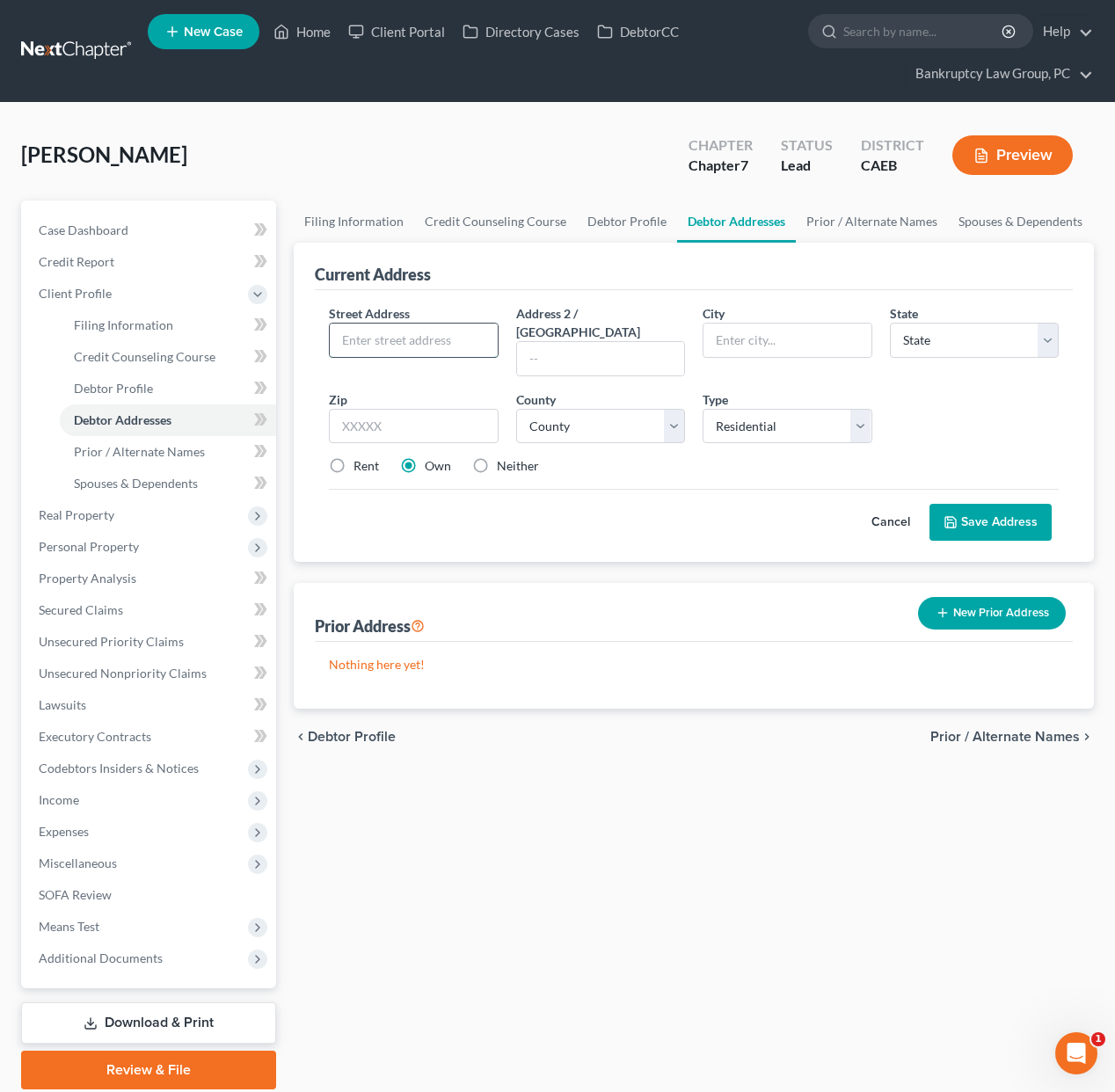
click at [426, 340] on input "text" at bounding box center [413, 340] width 168 height 33
type input "[STREET_ADDRESS][PERSON_NAME]"
type input "94533"
type input "[GEOGRAPHIC_DATA]"
select select "4"
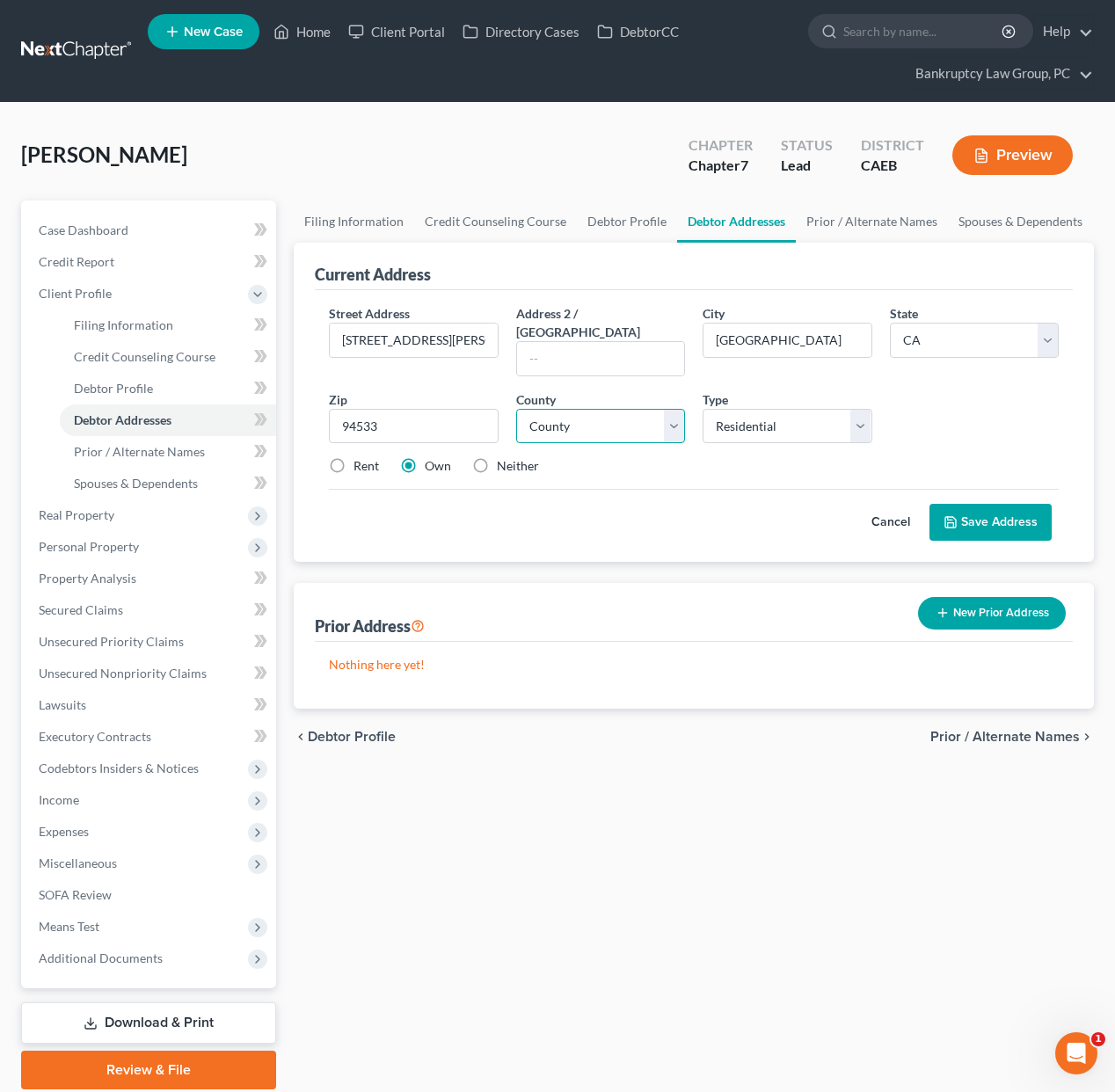
click at [573, 420] on select "County" at bounding box center [601, 427] width 170 height 35
select select "47"
click at [517, 409] on select "County [GEOGRAPHIC_DATA] [GEOGRAPHIC_DATA] [GEOGRAPHIC_DATA] [GEOGRAPHIC_DATA] …" at bounding box center [601, 427] width 170 height 35
click at [357, 457] on label "Rent" at bounding box center [366, 465] width 26 height 17
click at [361, 457] on input "Rent" at bounding box center [366, 462] width 11 height 11
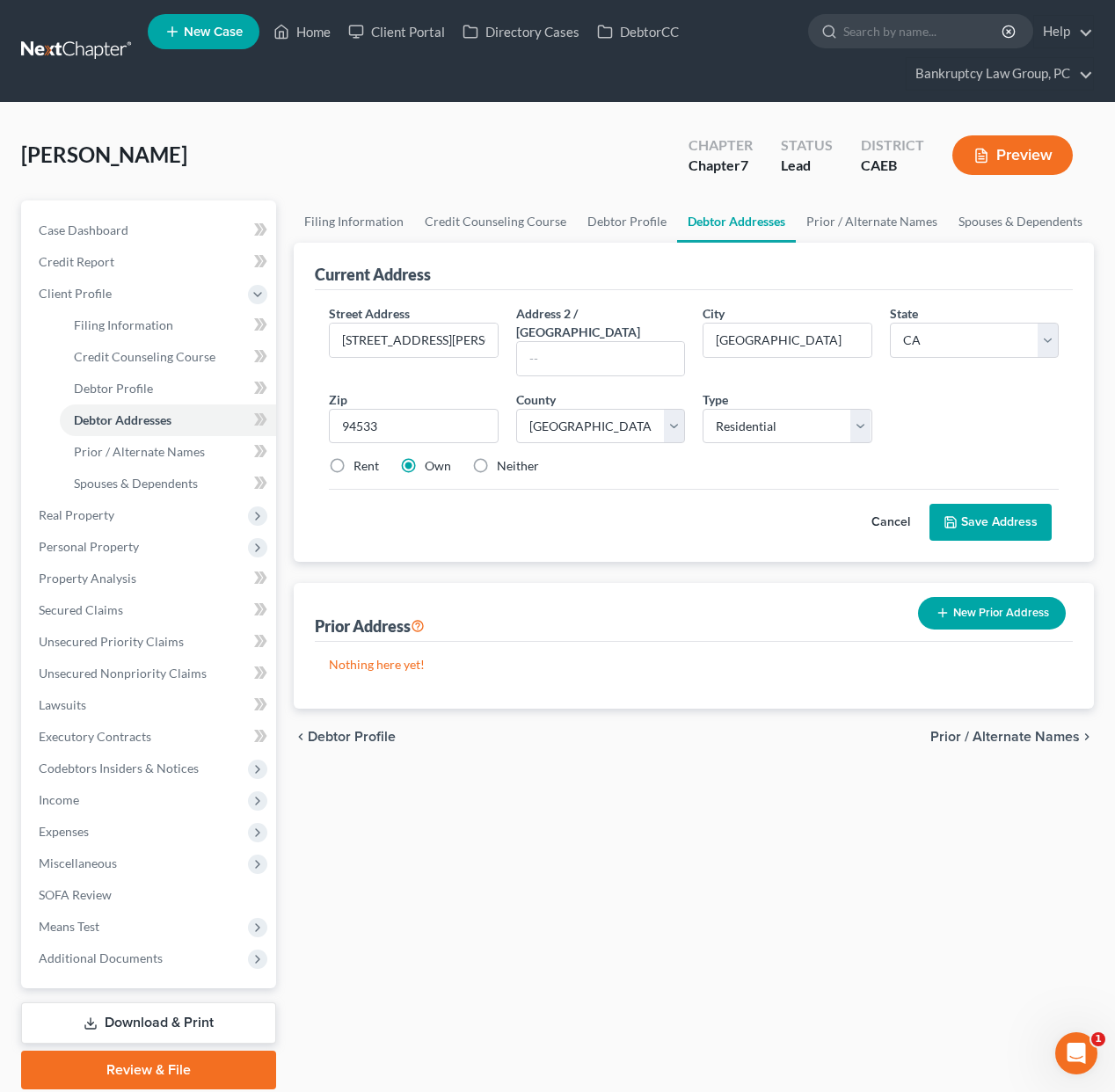
radio input "true"
click at [998, 504] on button "Save Address" at bounding box center [990, 522] width 122 height 37
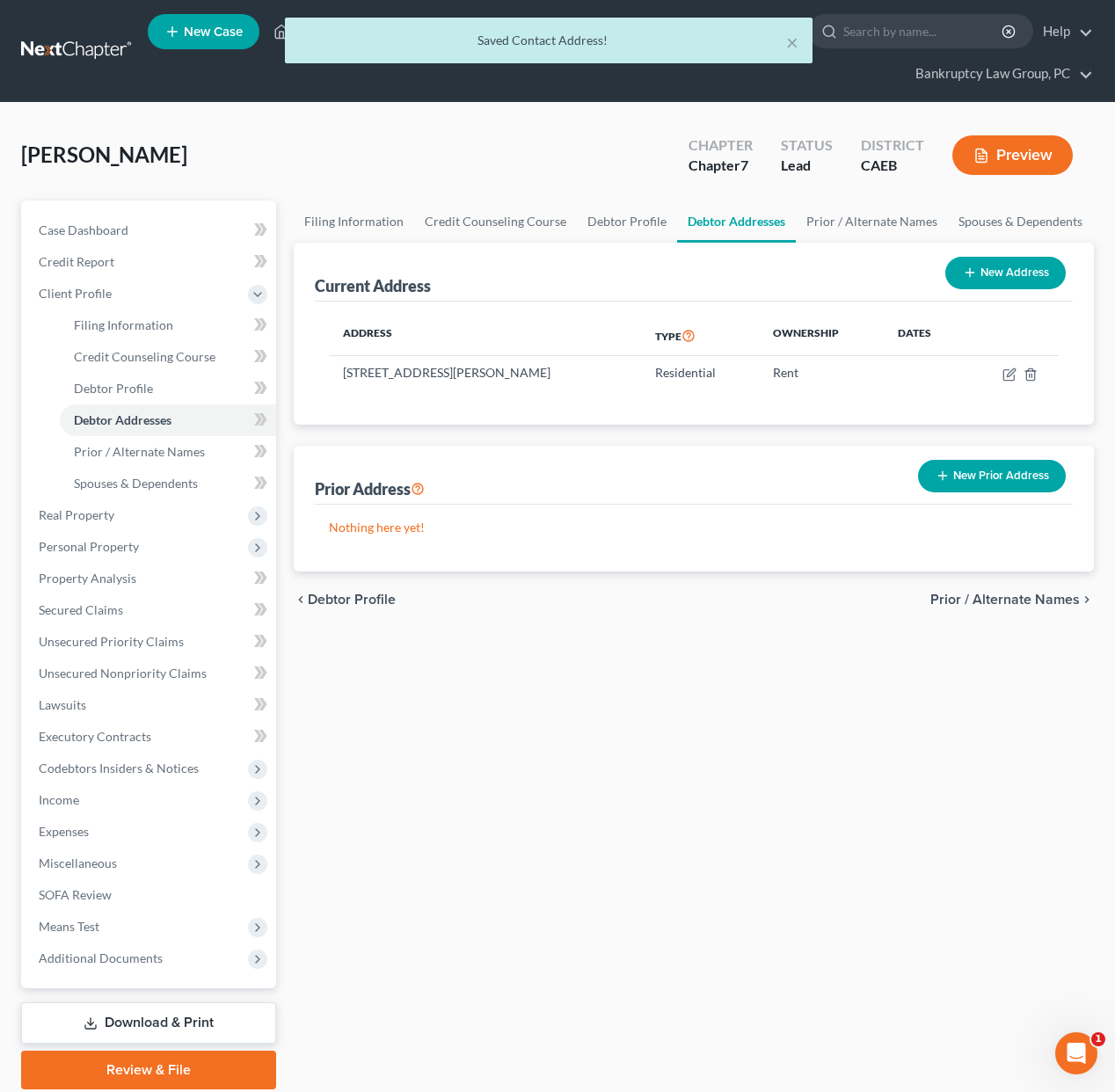
click at [1009, 597] on span "Prior / Alternate Names" at bounding box center [1005, 599] width 150 height 14
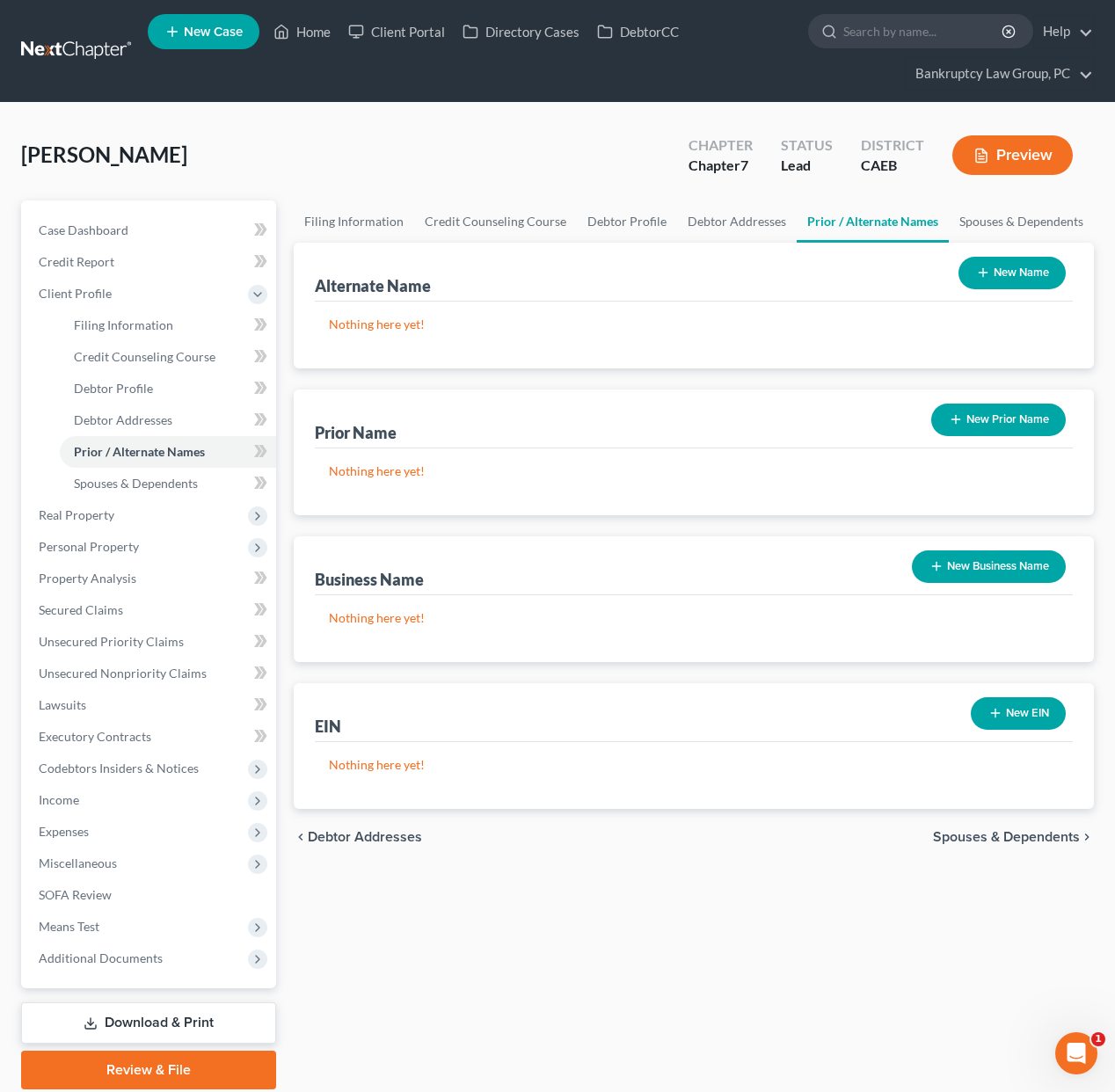
click at [1013, 841] on span "Spouses & Dependents" at bounding box center [1007, 837] width 147 height 14
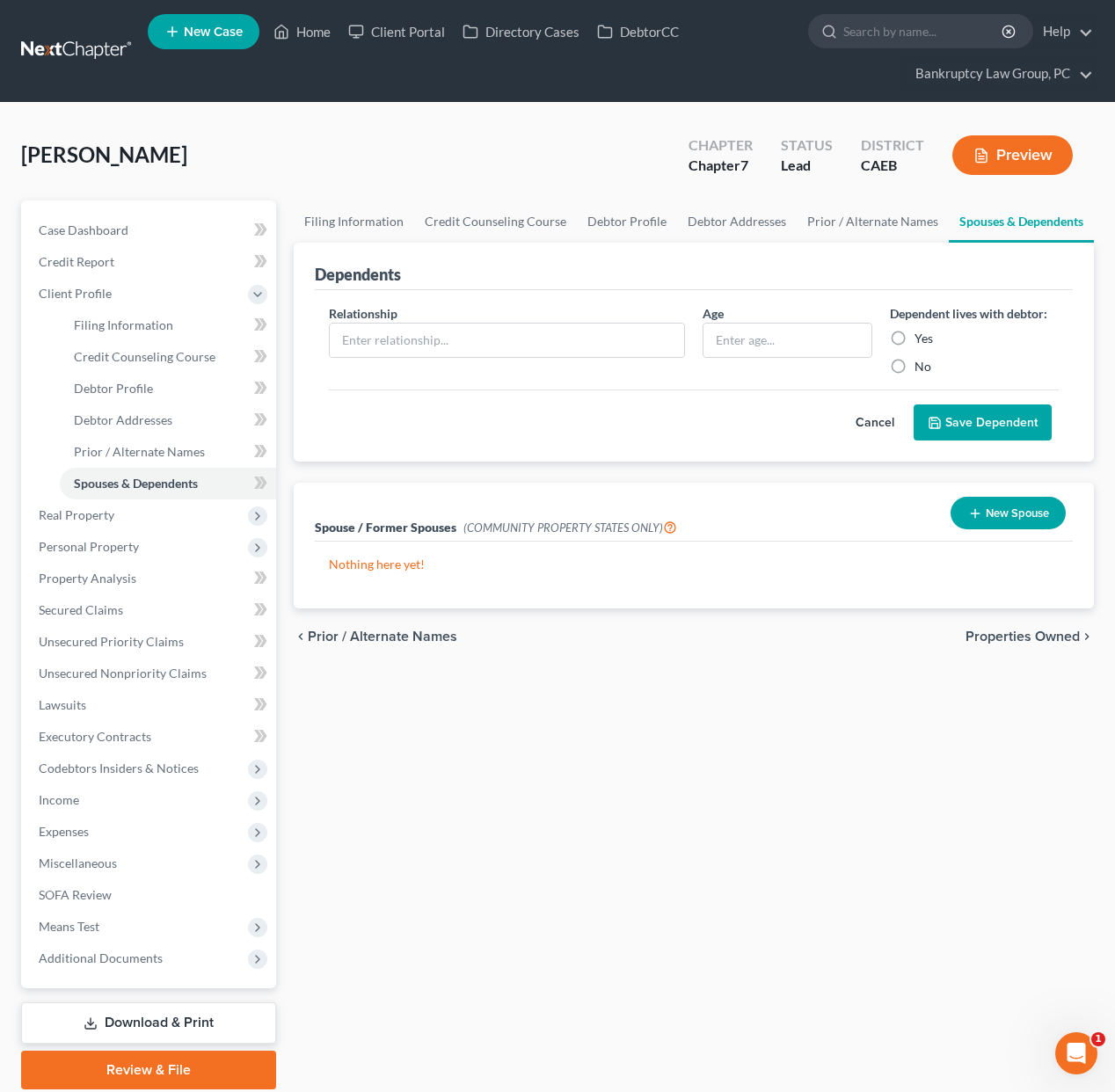
drag, startPoint x: 994, startPoint y: 507, endPoint x: 937, endPoint y: 490, distance: 59.5
click at [994, 507] on button "New Spouse" at bounding box center [1009, 513] width 116 height 32
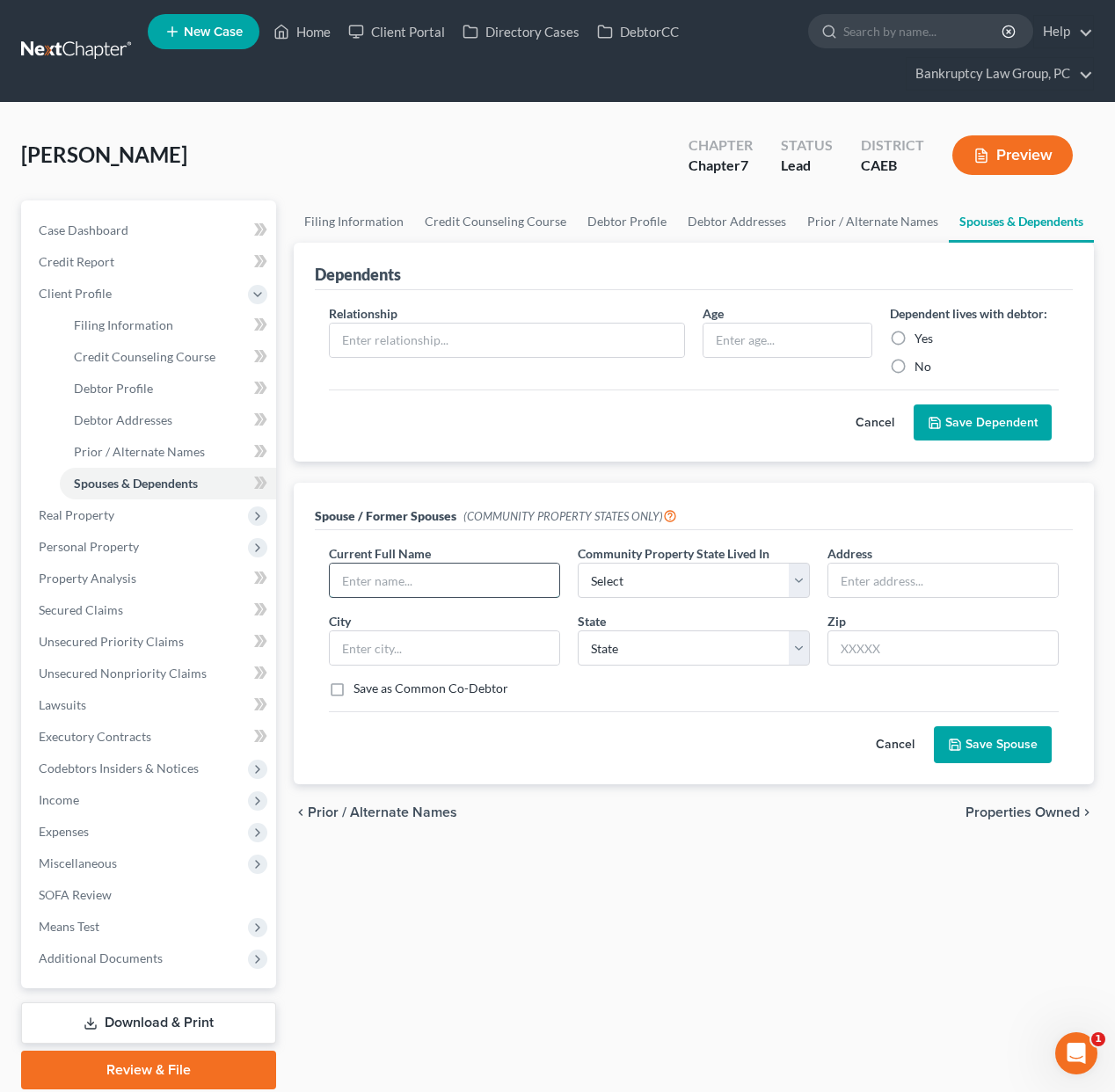
click at [412, 592] on input "text" at bounding box center [444, 580] width 229 height 33
click at [406, 573] on input "text" at bounding box center [444, 580] width 229 height 33
type input "Spouse"
click at [618, 576] on select "Select AZ CA GU ID LA NV NM PR [GEOGRAPHIC_DATA] [GEOGRAPHIC_DATA] [GEOGRAPHIC_…" at bounding box center [694, 580] width 231 height 35
select select "1"
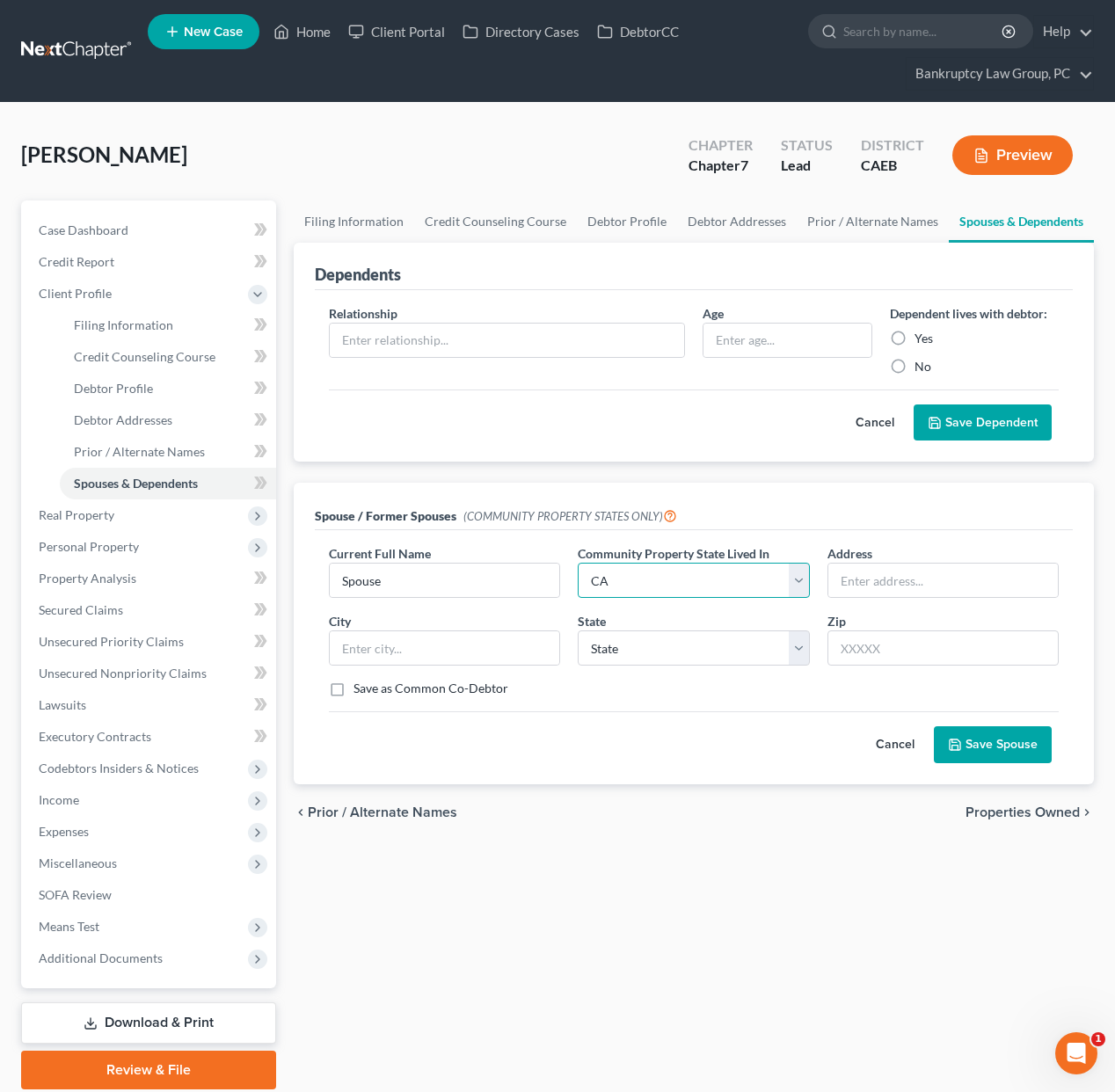
click at [578, 563] on select "Select AZ CA GU ID LA NV NM PR [GEOGRAPHIC_DATA] [GEOGRAPHIC_DATA] [GEOGRAPHIC_…" at bounding box center [694, 580] width 231 height 35
click at [624, 653] on select "State [US_STATE] AK AR AZ CA CO CT DE DC [GEOGRAPHIC_DATA] [GEOGRAPHIC_DATA] GU…" at bounding box center [694, 648] width 231 height 35
select select "4"
click at [578, 630] on select "State [US_STATE] AK AR AZ CA CO CT DE DC [GEOGRAPHIC_DATA] [GEOGRAPHIC_DATA] GU…" at bounding box center [694, 648] width 231 height 35
click at [980, 749] on button "Save Spouse" at bounding box center [993, 745] width 117 height 37
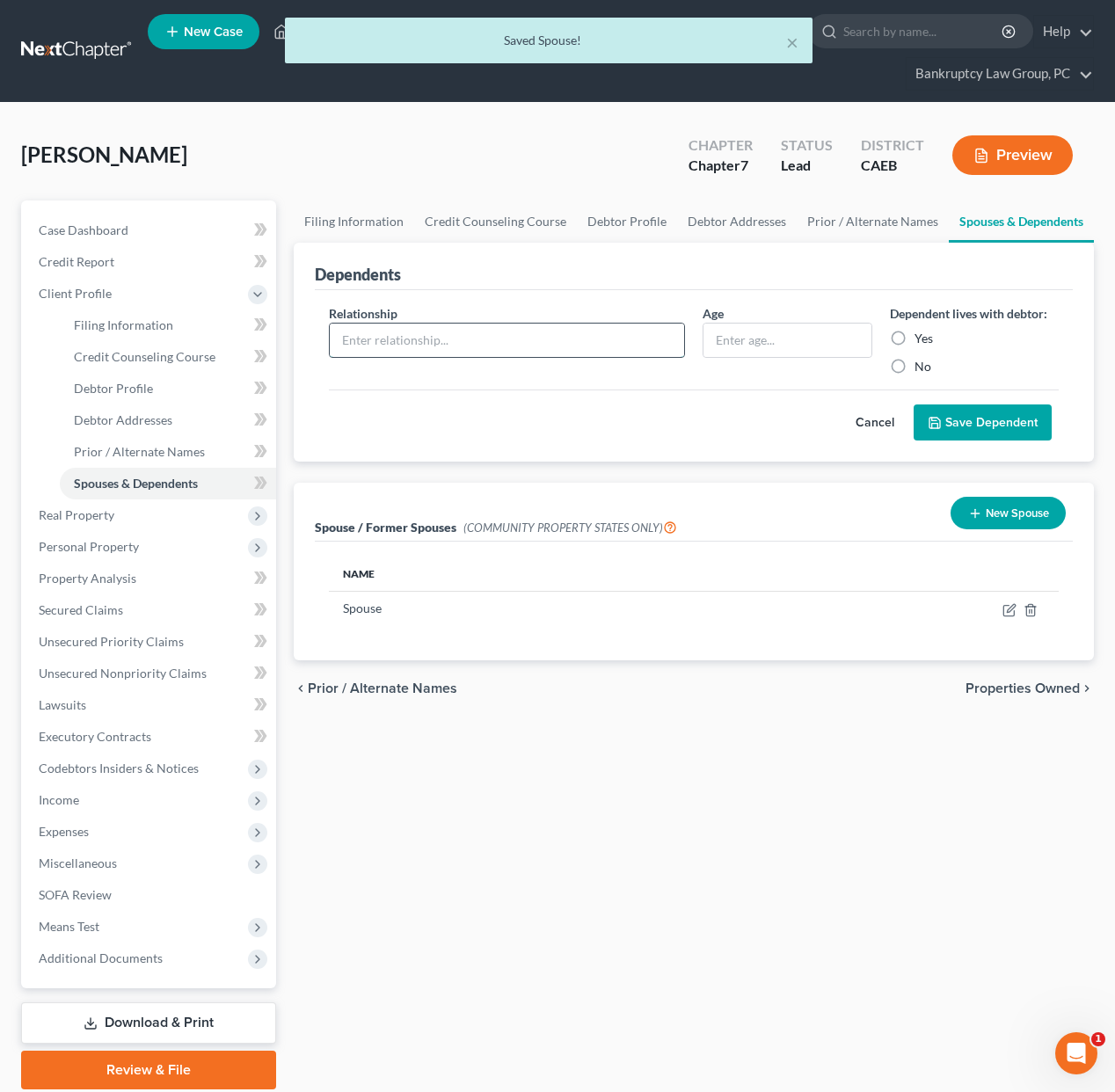
click at [464, 340] on input "text" at bounding box center [507, 340] width 354 height 33
type input "Spouse"
drag, startPoint x: 900, startPoint y: 332, endPoint x: 909, endPoint y: 351, distance: 21.0
click at [915, 338] on label "Yes" at bounding box center [924, 338] width 18 height 17
click at [921, 338] on input "Yes" at bounding box center [927, 335] width 11 height 11
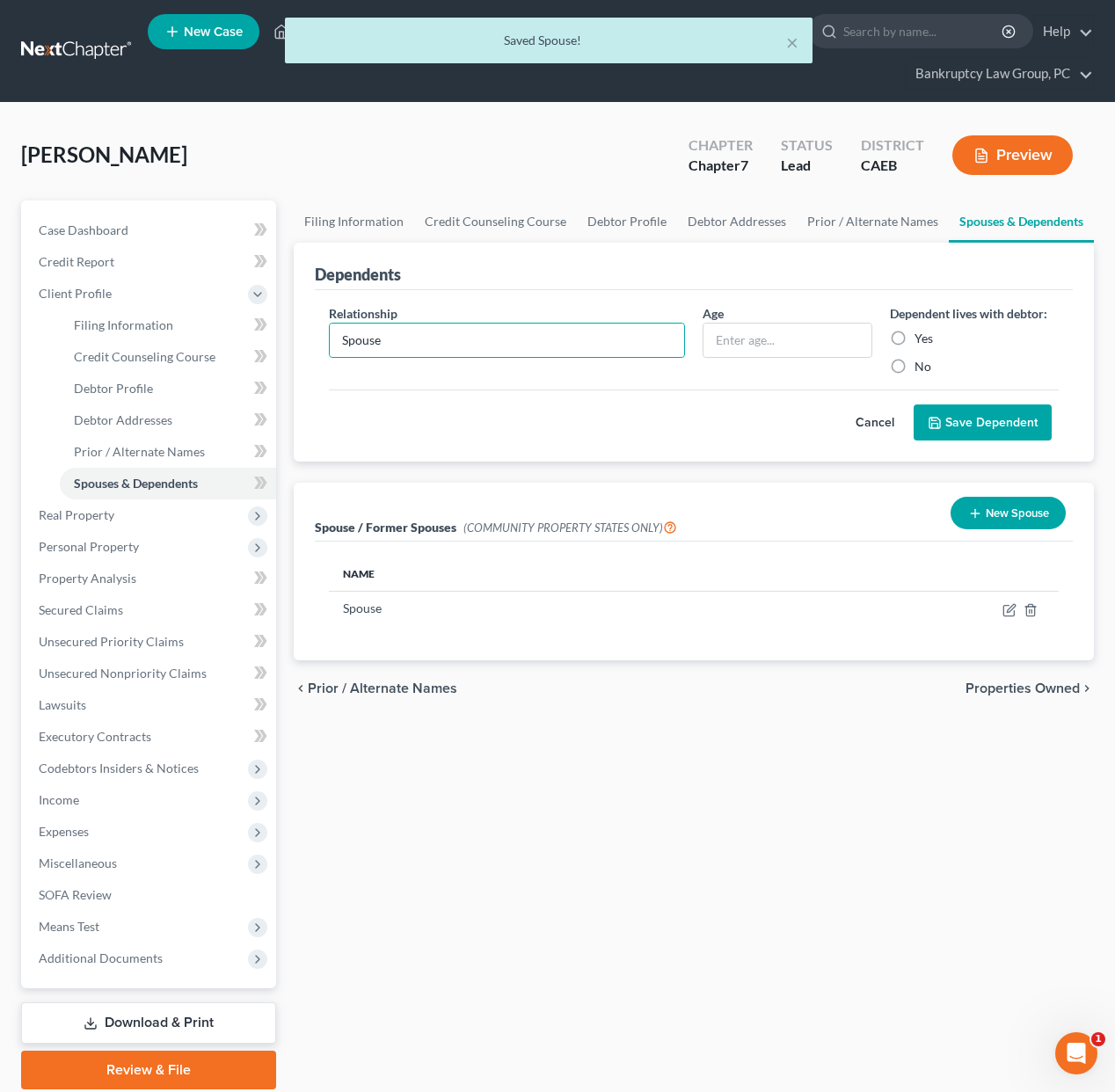
radio input "true"
click at [964, 407] on button "Save Dependent" at bounding box center [983, 423] width 138 height 37
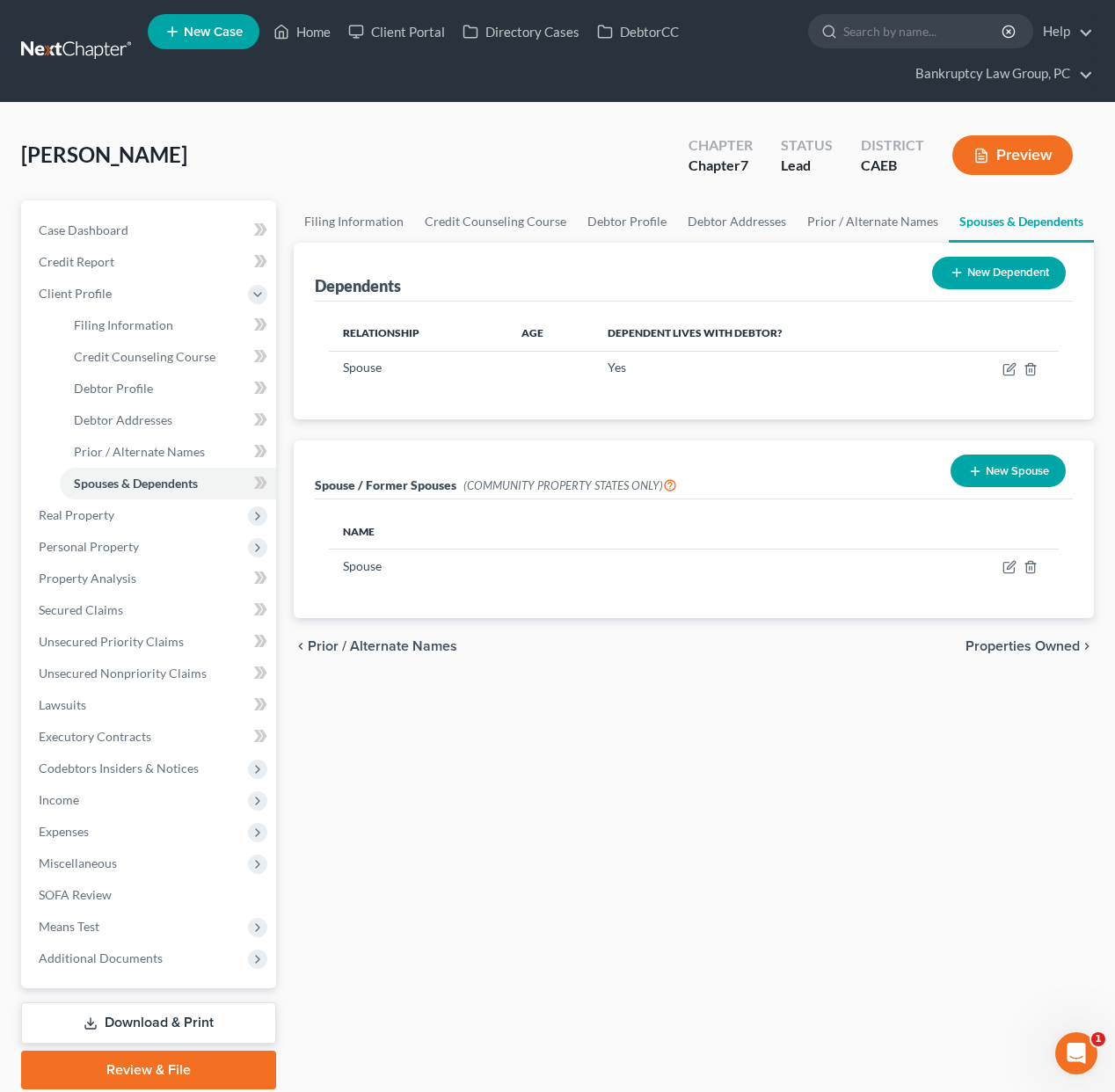
drag, startPoint x: 986, startPoint y: 273, endPoint x: 953, endPoint y: 275, distance: 33.1
click at [986, 273] on button "New Dependent" at bounding box center [999, 273] width 134 height 32
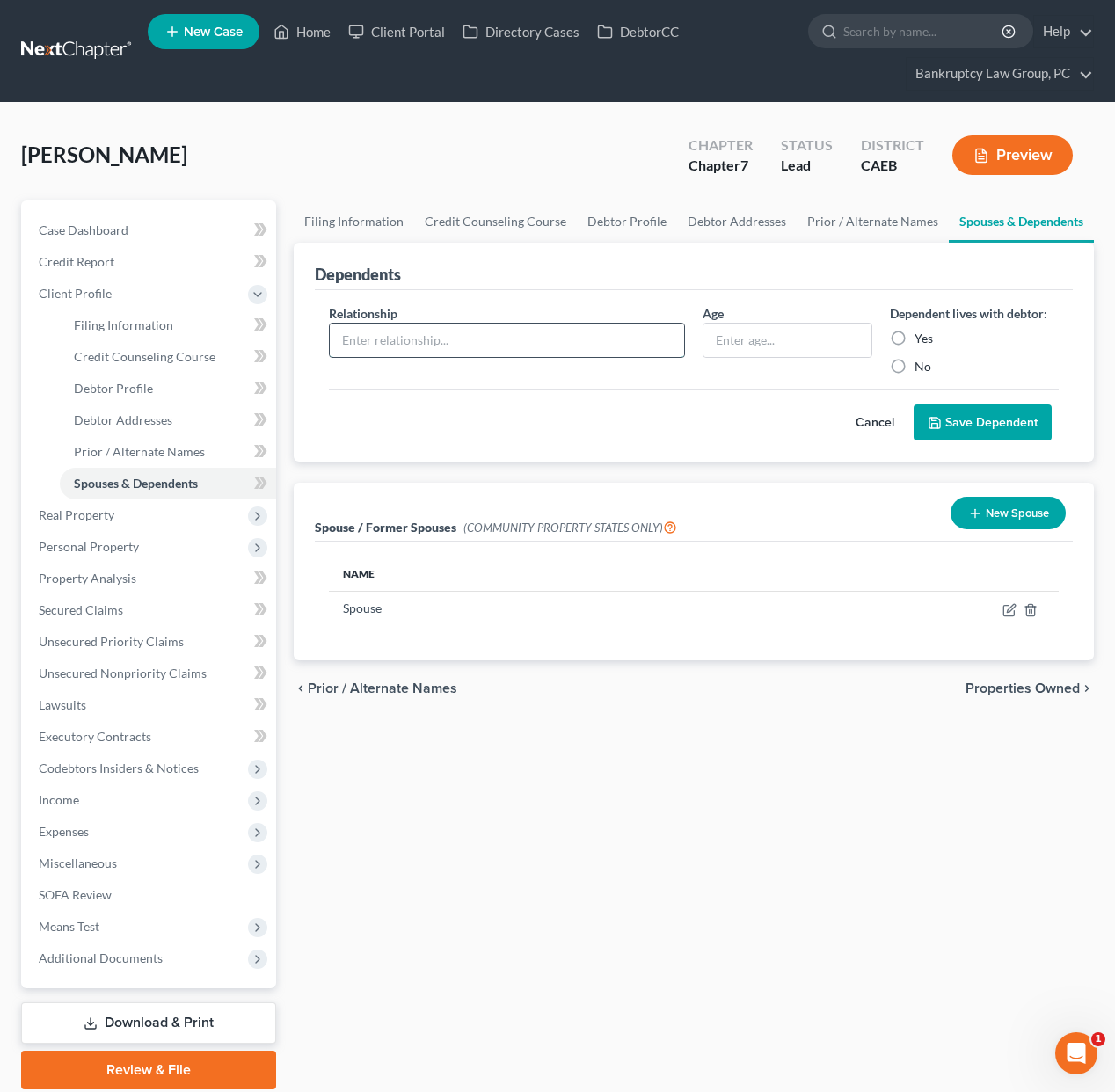
click at [431, 333] on input "text" at bounding box center [507, 340] width 354 height 33
type input "Son"
type input "16"
drag, startPoint x: 898, startPoint y: 341, endPoint x: 928, endPoint y: 383, distance: 51.6
click at [915, 343] on label "Yes" at bounding box center [924, 338] width 18 height 17
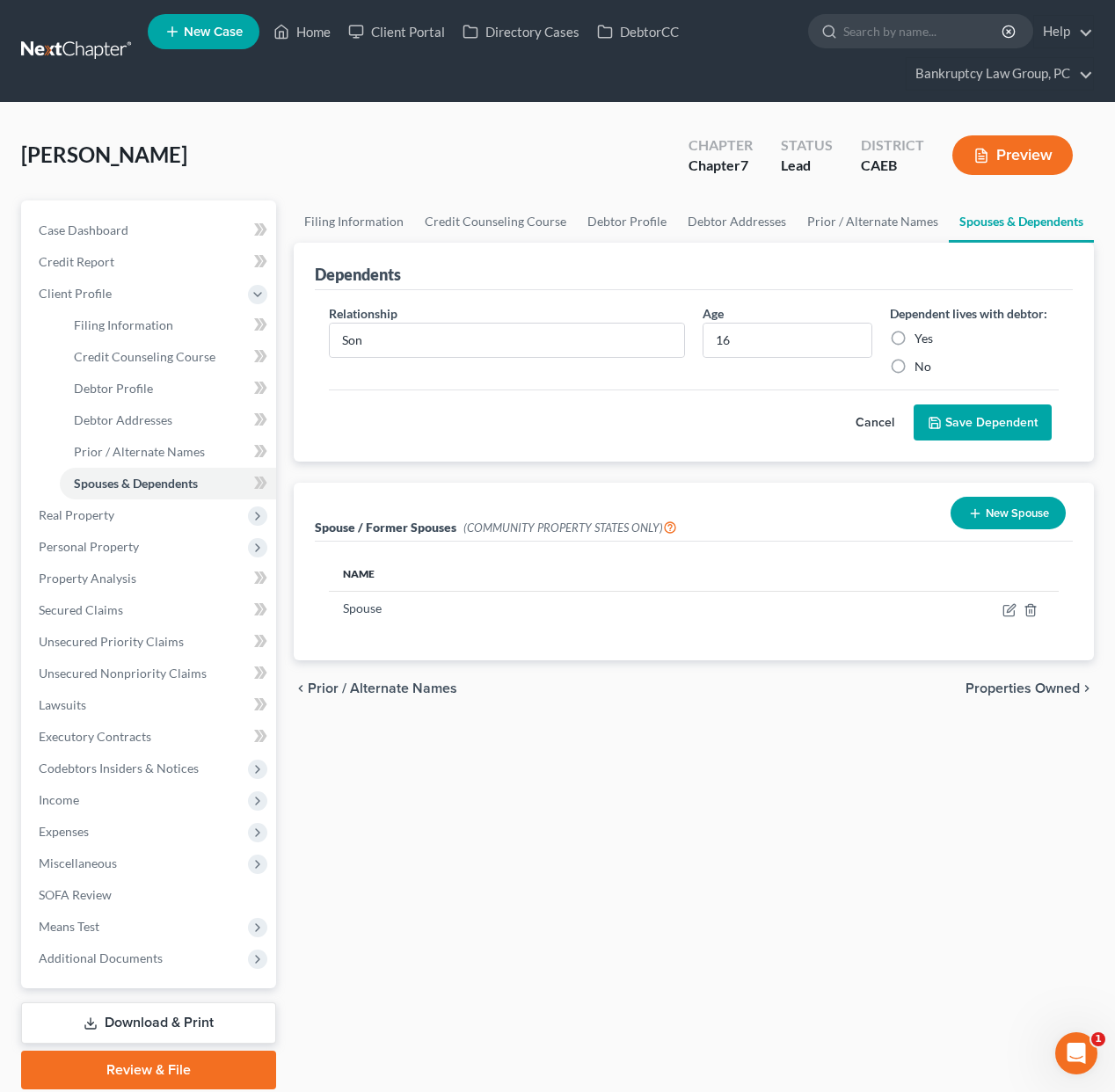
click at [921, 341] on input "Yes" at bounding box center [927, 335] width 11 height 11
radio input "true"
click at [967, 424] on button "Save Dependent" at bounding box center [983, 423] width 138 height 37
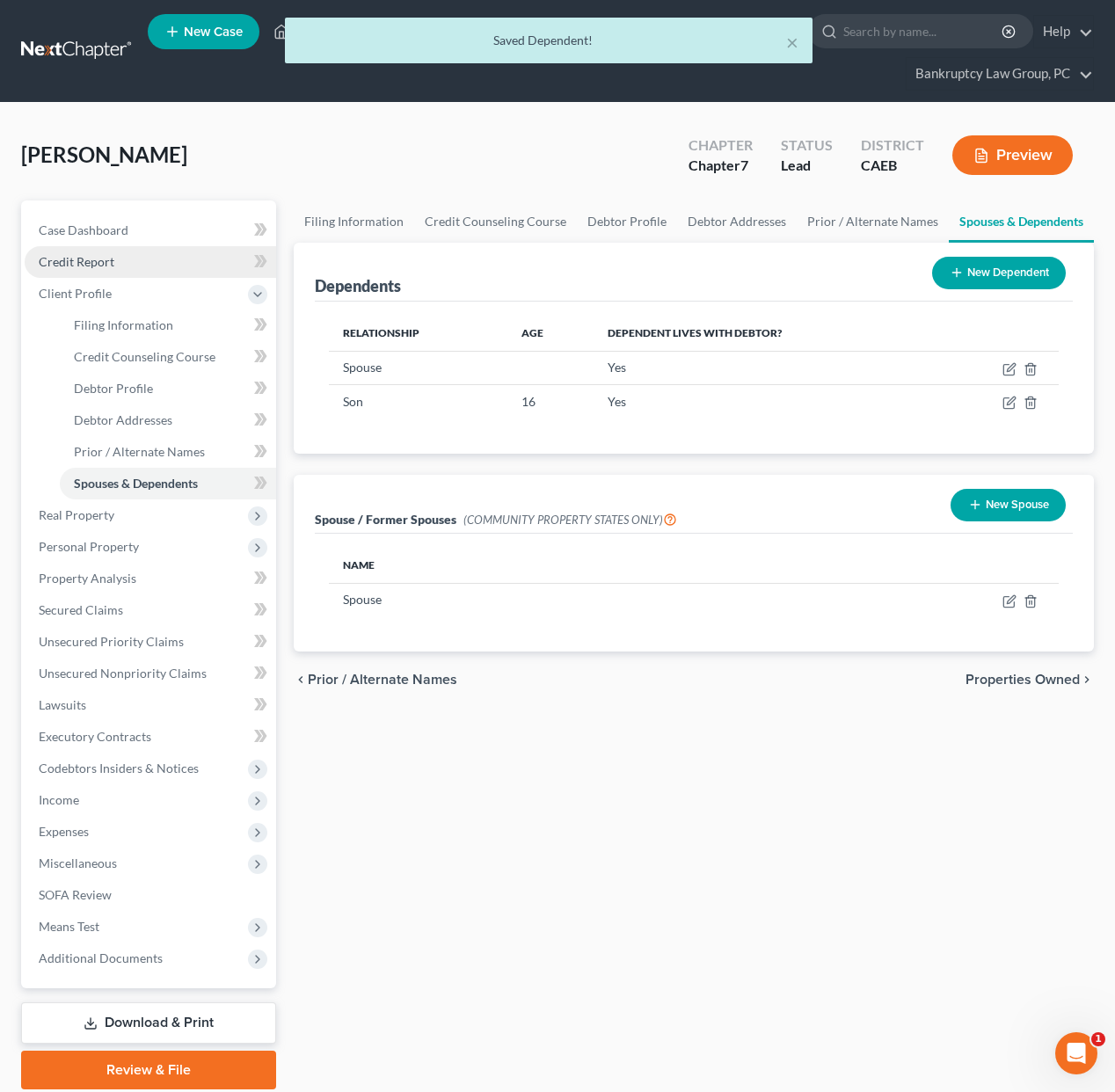
click at [90, 266] on span "Credit Report" at bounding box center [76, 262] width 75 height 15
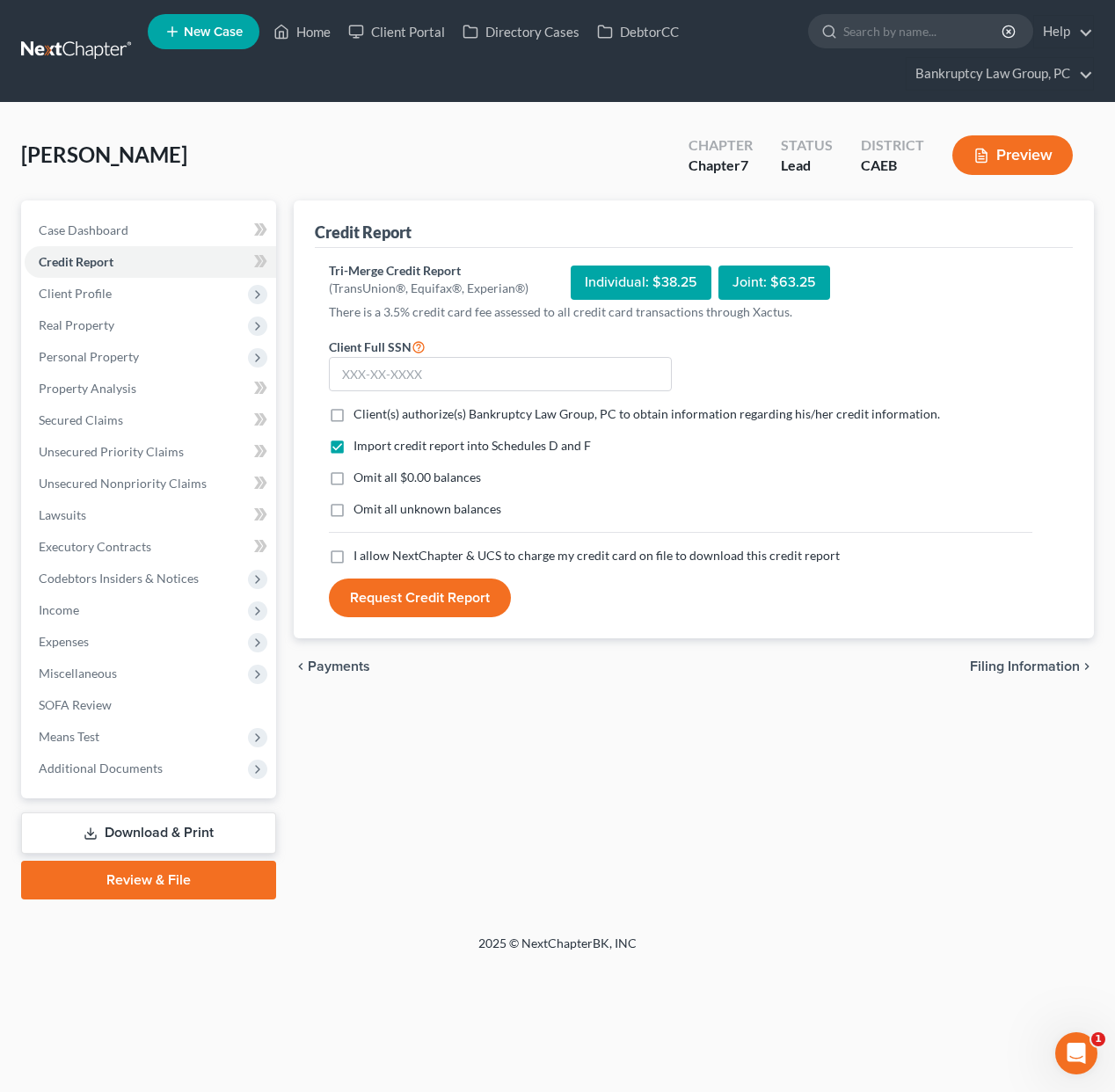
drag, startPoint x: 335, startPoint y: 414, endPoint x: 340, endPoint y: 481, distance: 67.2
click at [353, 415] on label "Client(s) authorize(s) Bankruptcy Law Group, PC to obtain information regarding…" at bounding box center [646, 414] width 586 height 17
click at [361, 415] on input "Client(s) authorize(s) Bankruptcy Law Group, PC to obtain information regarding…" at bounding box center [366, 411] width 11 height 11
checkbox input "true"
drag, startPoint x: 340, startPoint y: 479, endPoint x: 335, endPoint y: 507, distance: 28.4
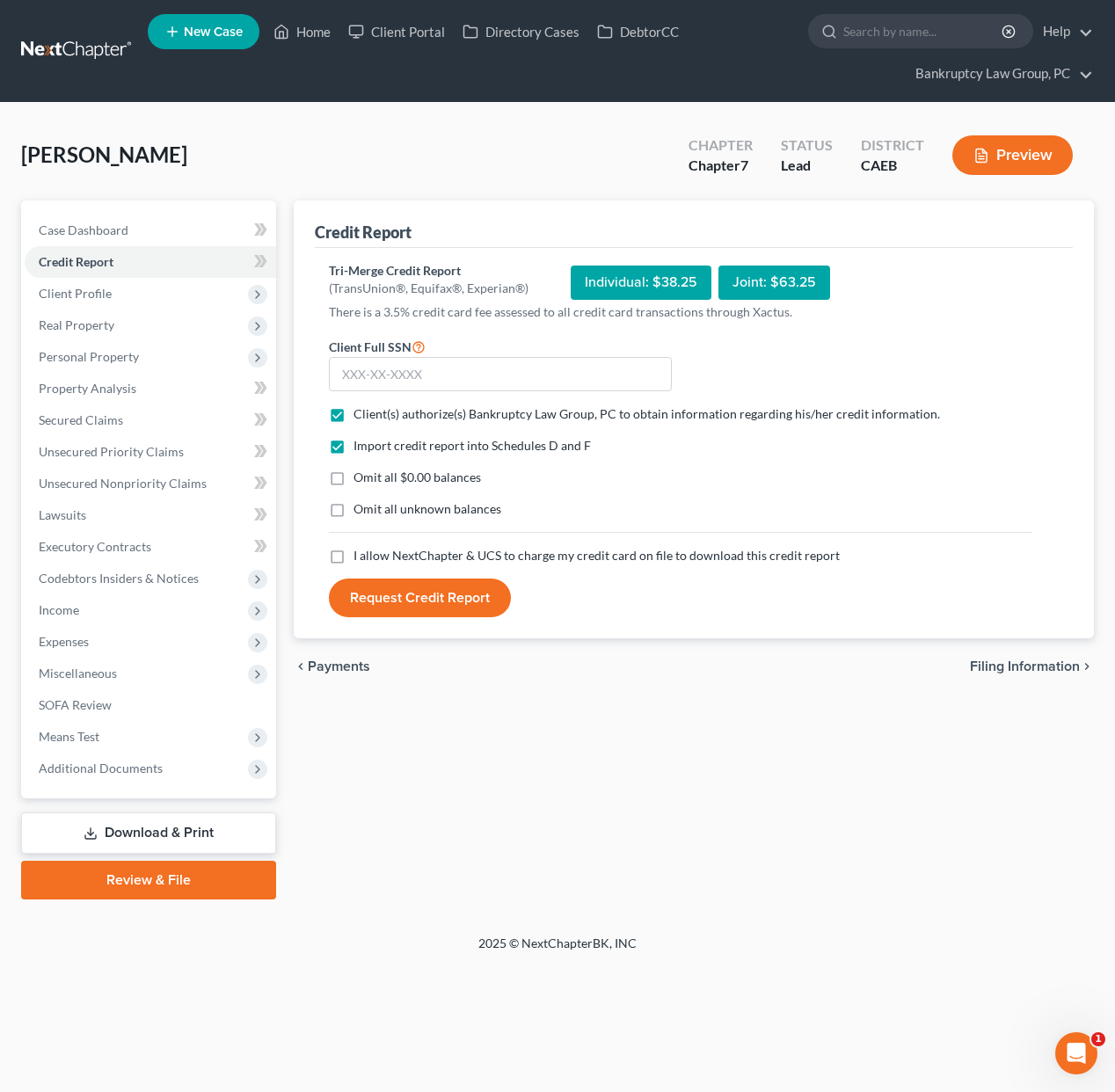
click at [353, 483] on label "Omit all $0.00 balances" at bounding box center [417, 477] width 128 height 17
click at [361, 480] on input "Omit all $0.00 balances" at bounding box center [366, 474] width 11 height 11
checkbox input "true"
click at [353, 517] on label "Omit all unknown balances" at bounding box center [427, 508] width 148 height 17
click at [361, 512] on input "Omit all unknown balances" at bounding box center [366, 506] width 11 height 11
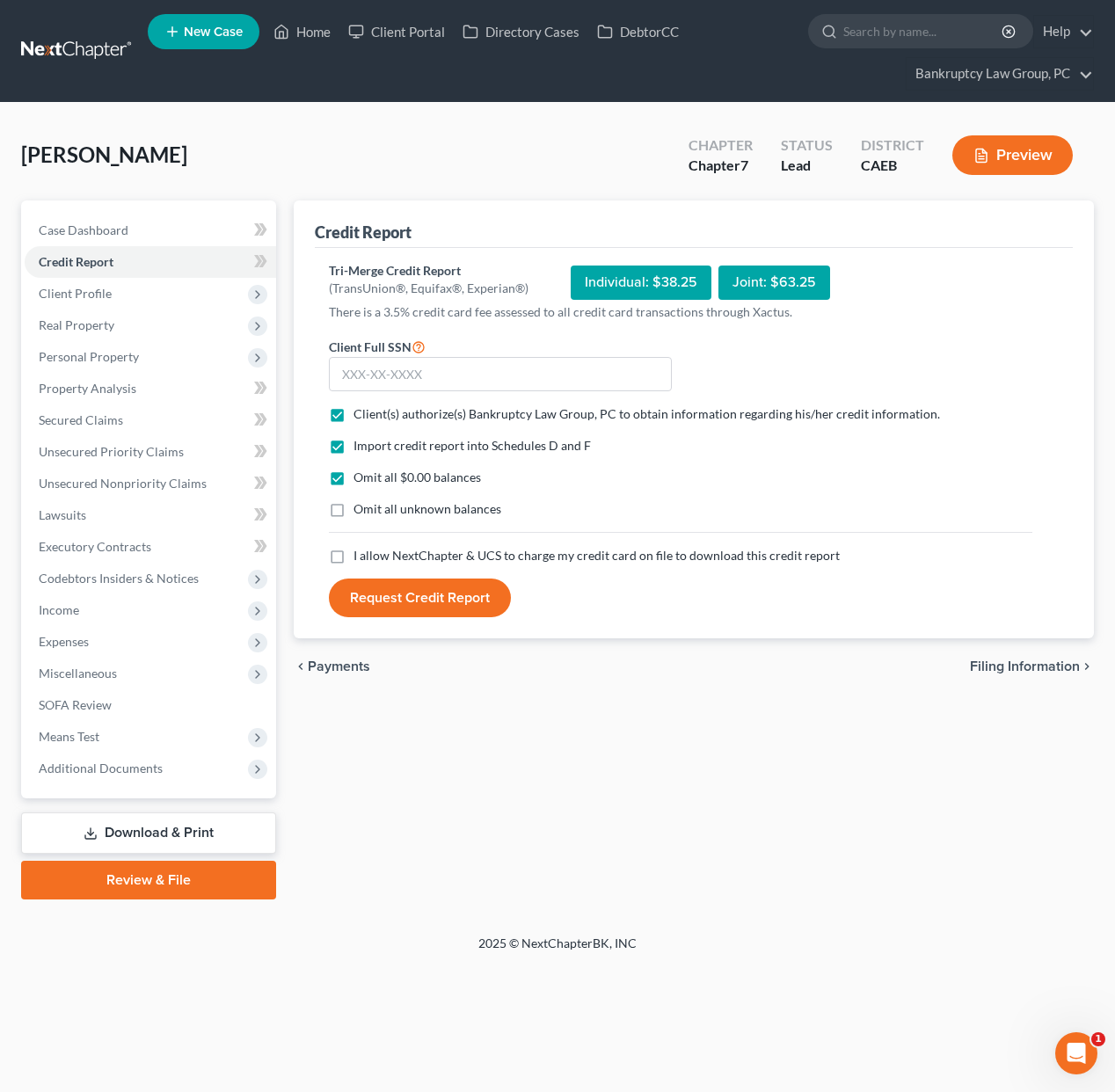
checkbox input "true"
click at [353, 552] on label "I allow NextChapter & UCS to charge my credit card on file to download this cre…" at bounding box center [597, 555] width 486 height 17
click at [361, 552] on input "I allow NextChapter & UCS to charge my credit card on file to download this cre…" at bounding box center [366, 552] width 11 height 11
checkbox input "true"
drag, startPoint x: 563, startPoint y: 375, endPoint x: 722, endPoint y: 355, distance: 160.3
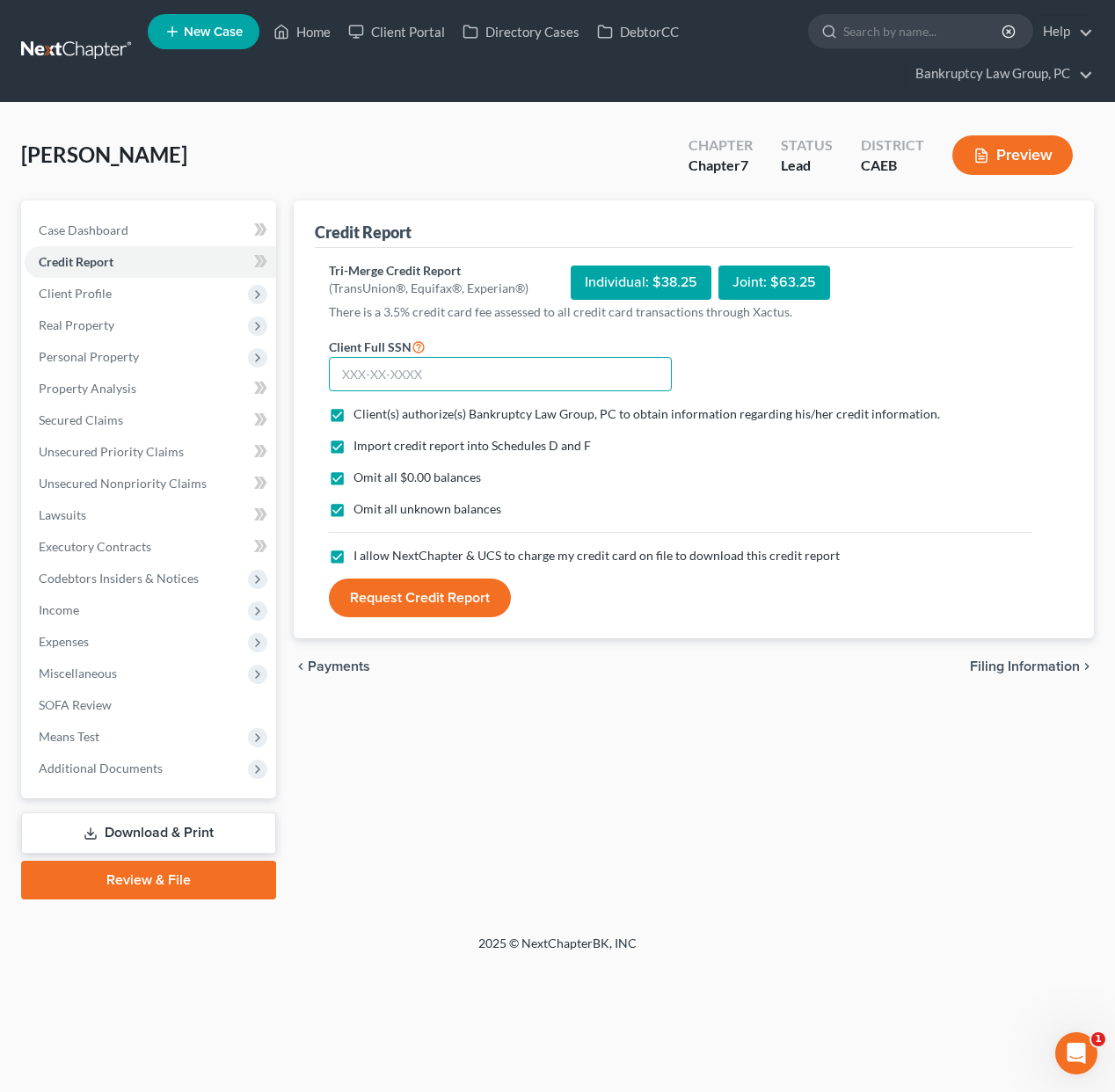
click at [568, 375] on input "text" at bounding box center [500, 374] width 343 height 35
type input "613-35-2679"
click at [462, 590] on button "Request Credit Report" at bounding box center [419, 598] width 182 height 39
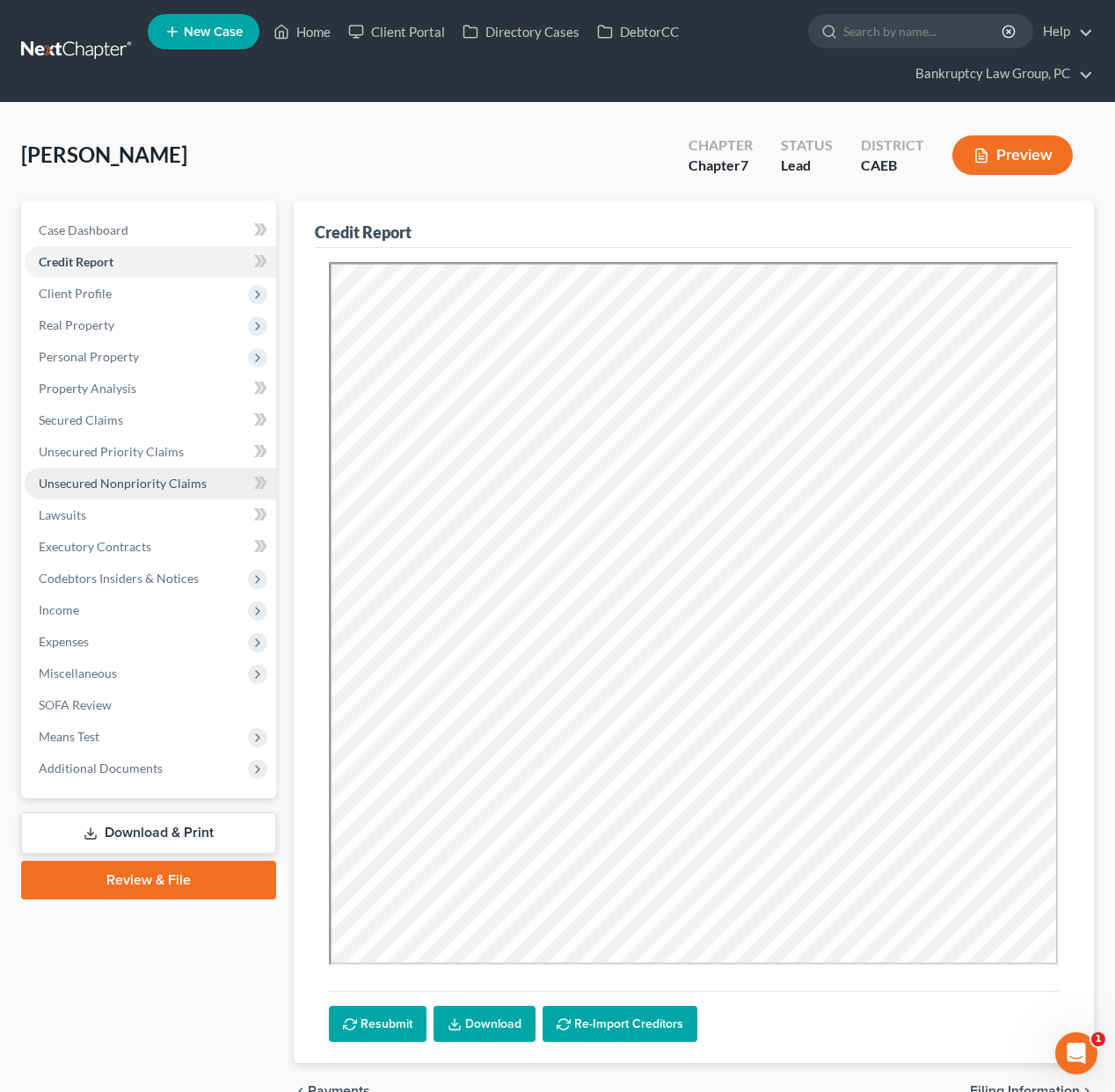
click at [117, 470] on link "Unsecured Nonpriority Claims" at bounding box center [151, 484] width 251 height 32
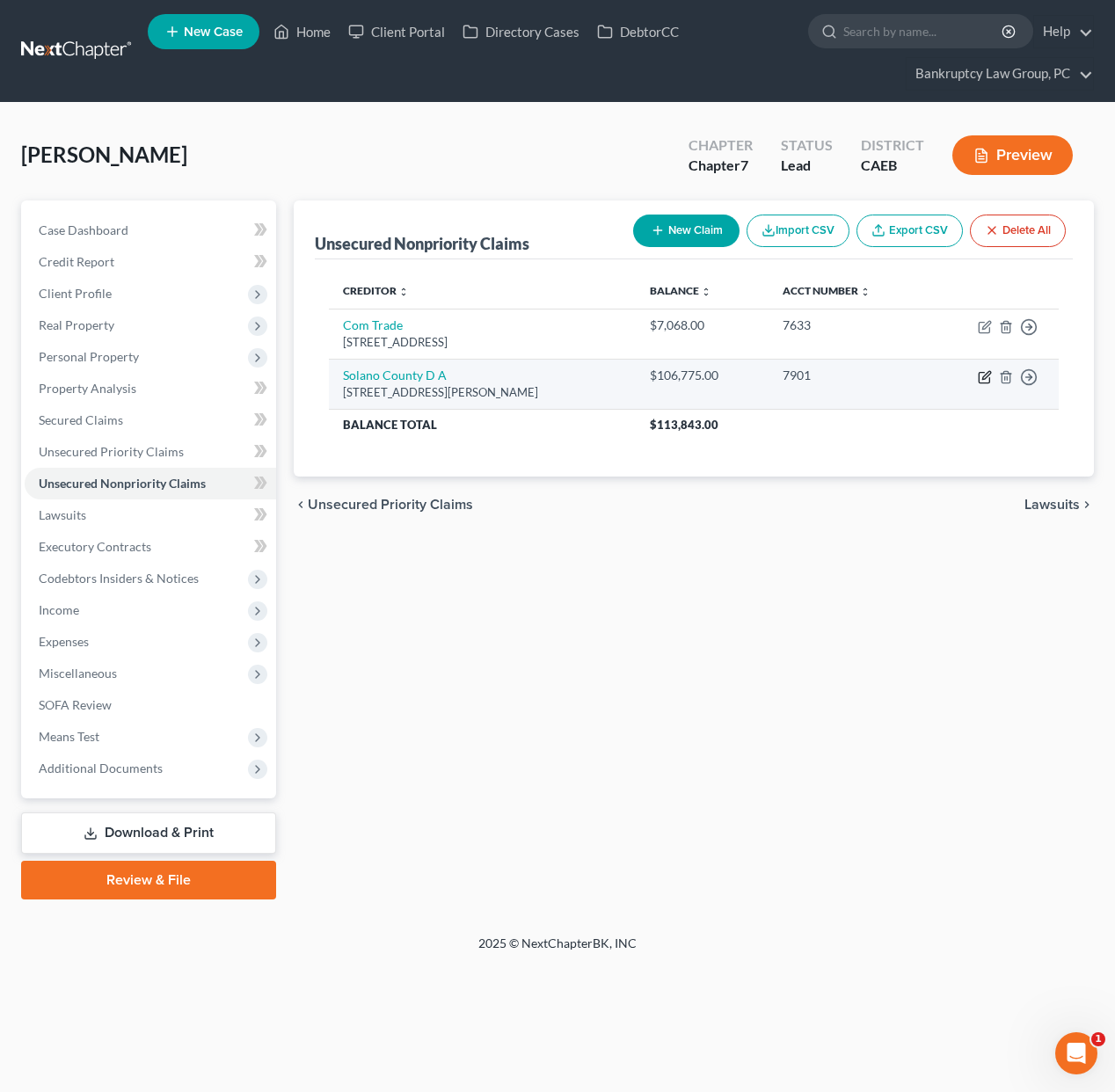
click at [985, 377] on icon "button" at bounding box center [985, 377] width 14 height 14
select select "4"
select select "0"
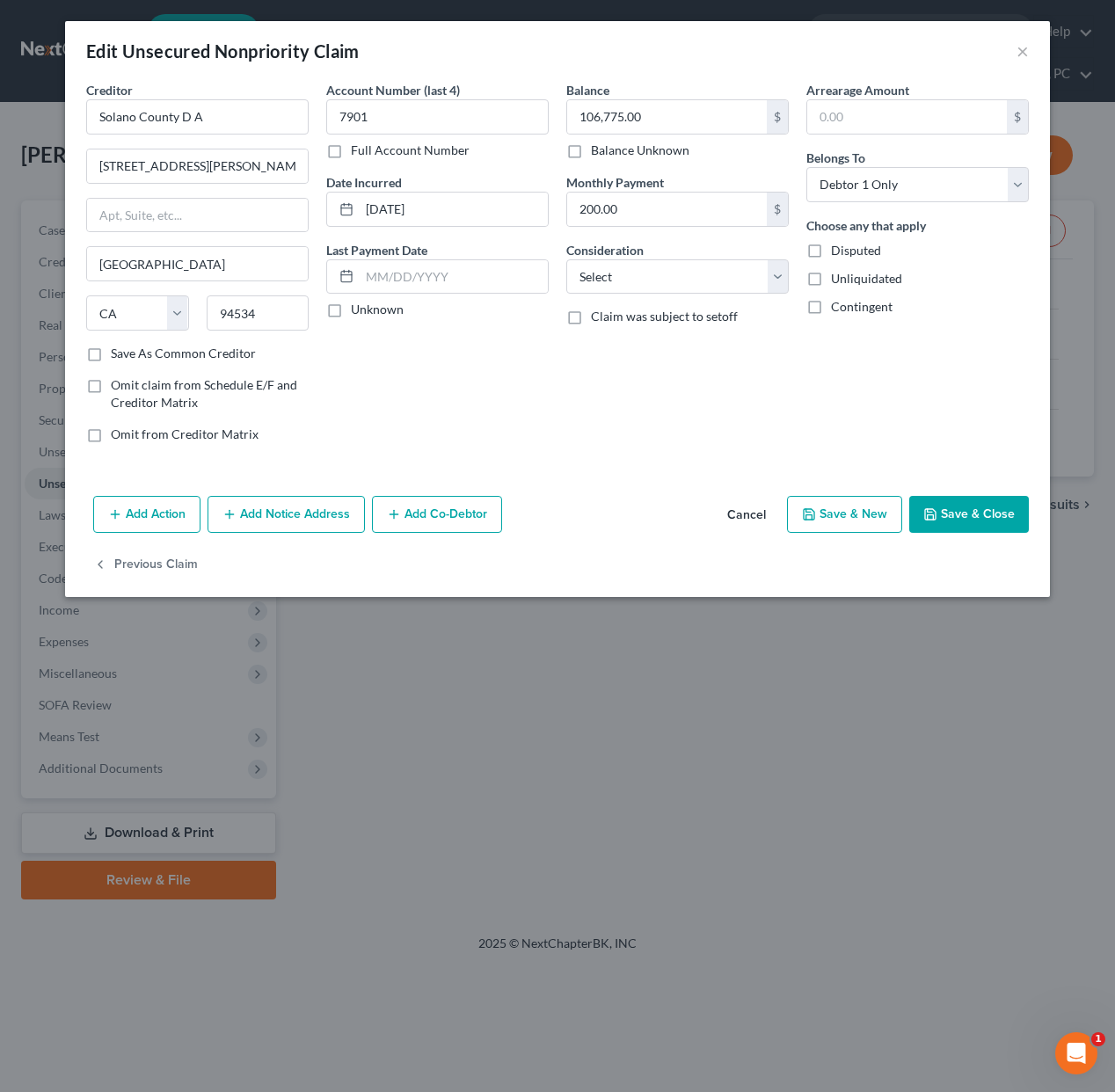
click at [749, 518] on button "Cancel" at bounding box center [746, 516] width 67 height 35
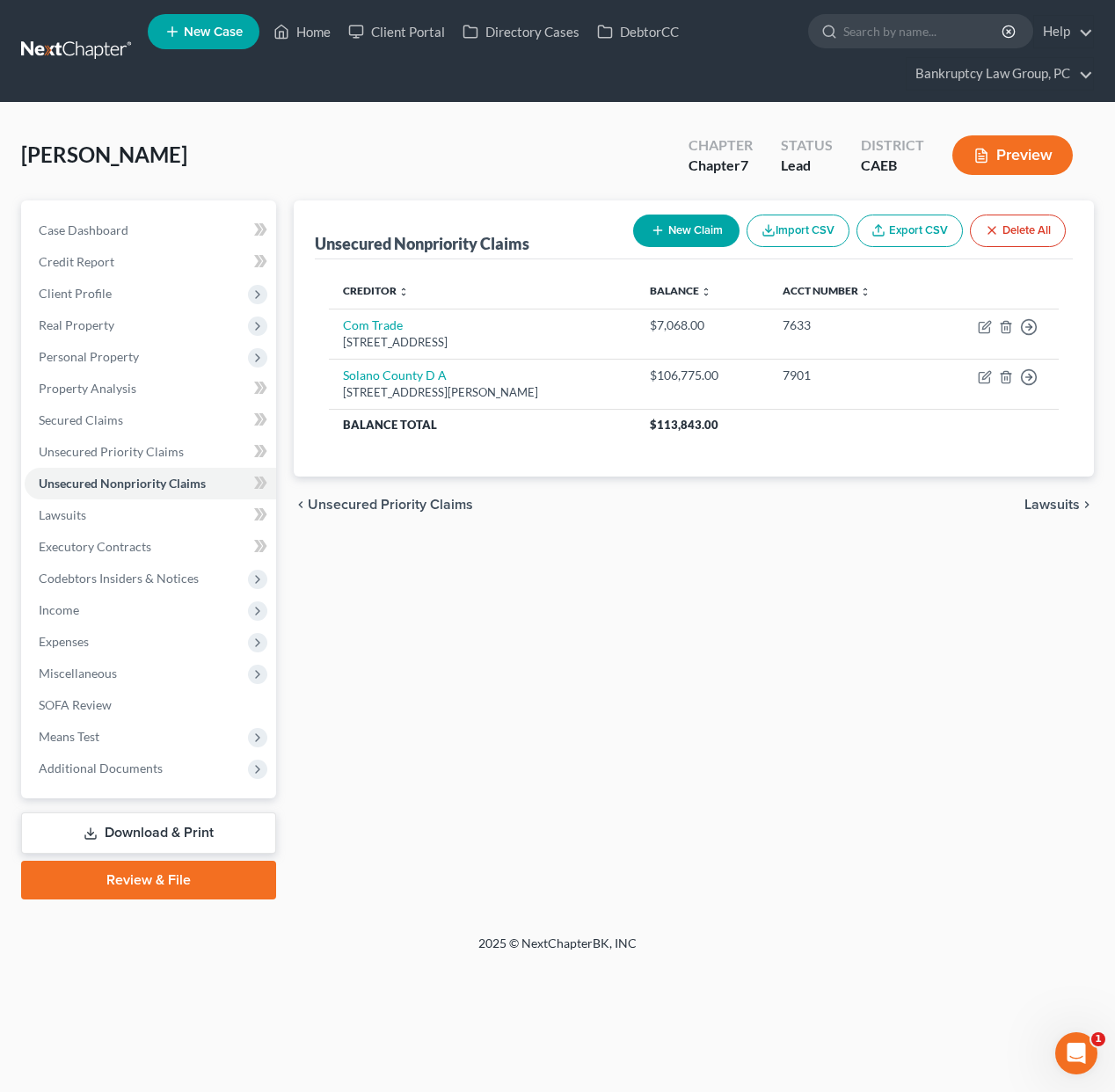
click at [658, 630] on div "Unsecured Nonpriority Claims New Claim Import CSV Export CSV Delete All Credito…" at bounding box center [694, 551] width 818 height 699
click at [78, 295] on span "Client Profile" at bounding box center [75, 294] width 73 height 15
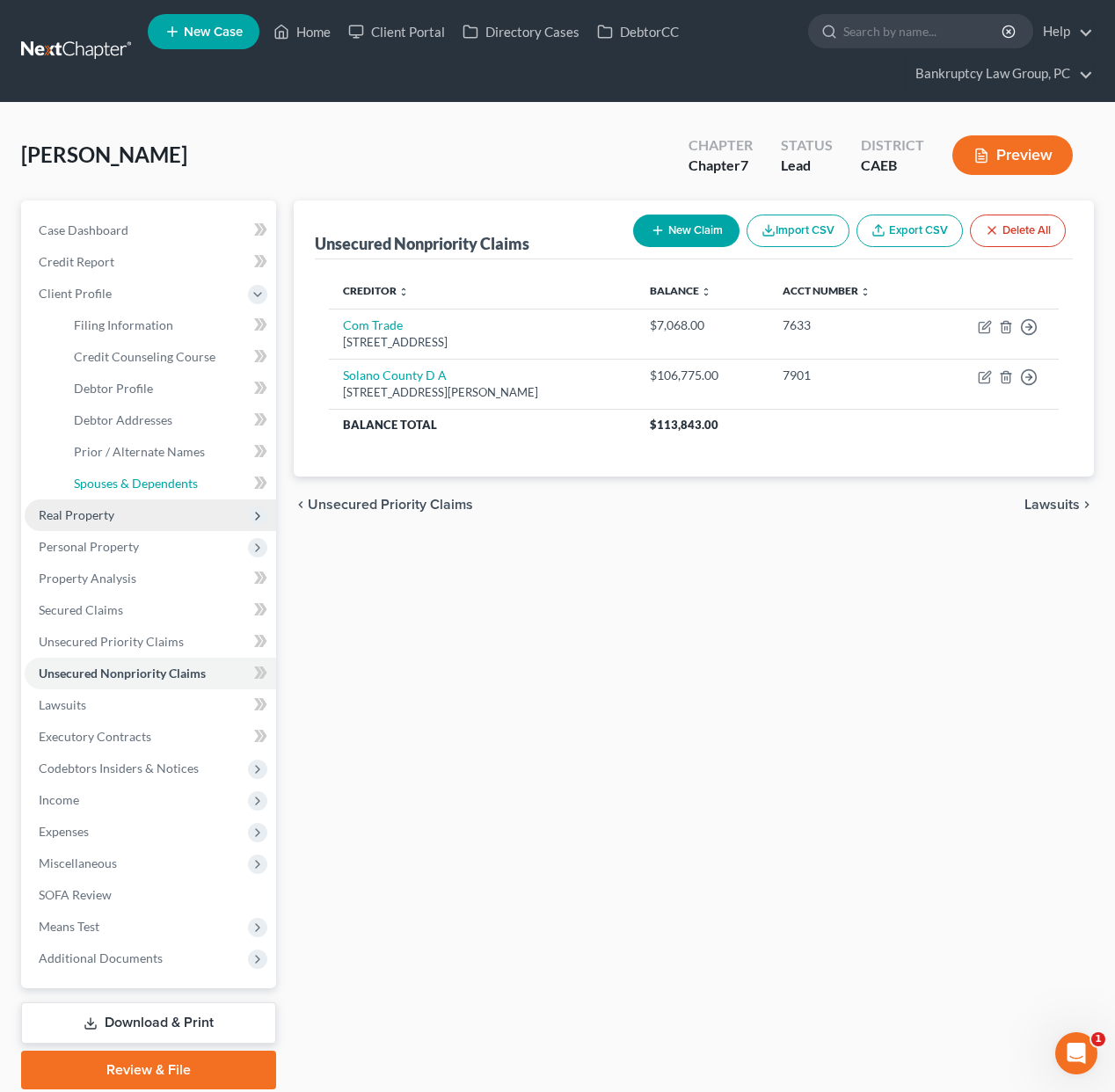
drag, startPoint x: 120, startPoint y: 472, endPoint x: 230, endPoint y: 513, distance: 117.4
click at [120, 472] on link "Spouses & Dependents" at bounding box center [168, 484] width 217 height 32
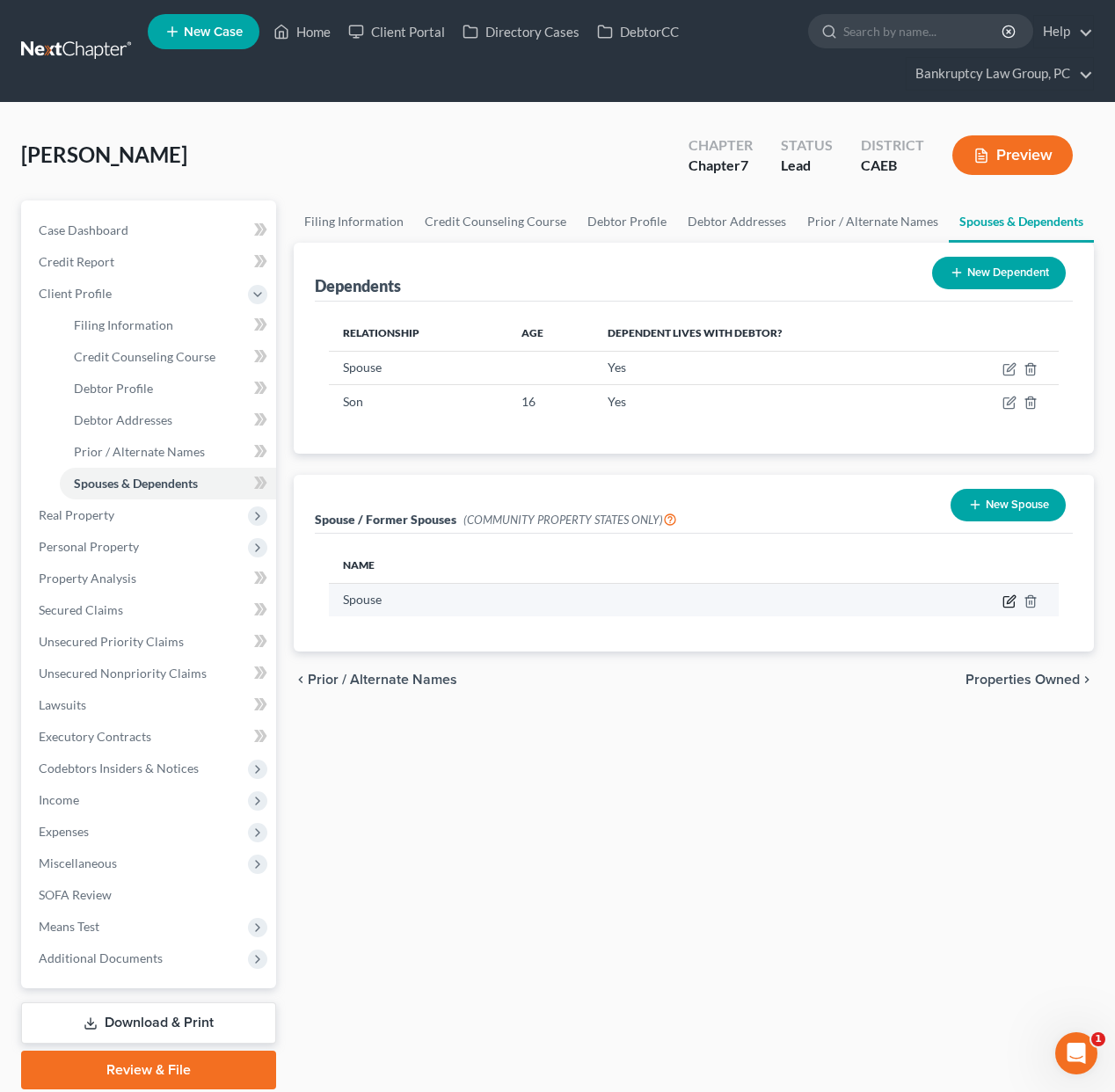
click at [1008, 600] on icon "button" at bounding box center [1010, 599] width 8 height 8
select select "1"
select select "4"
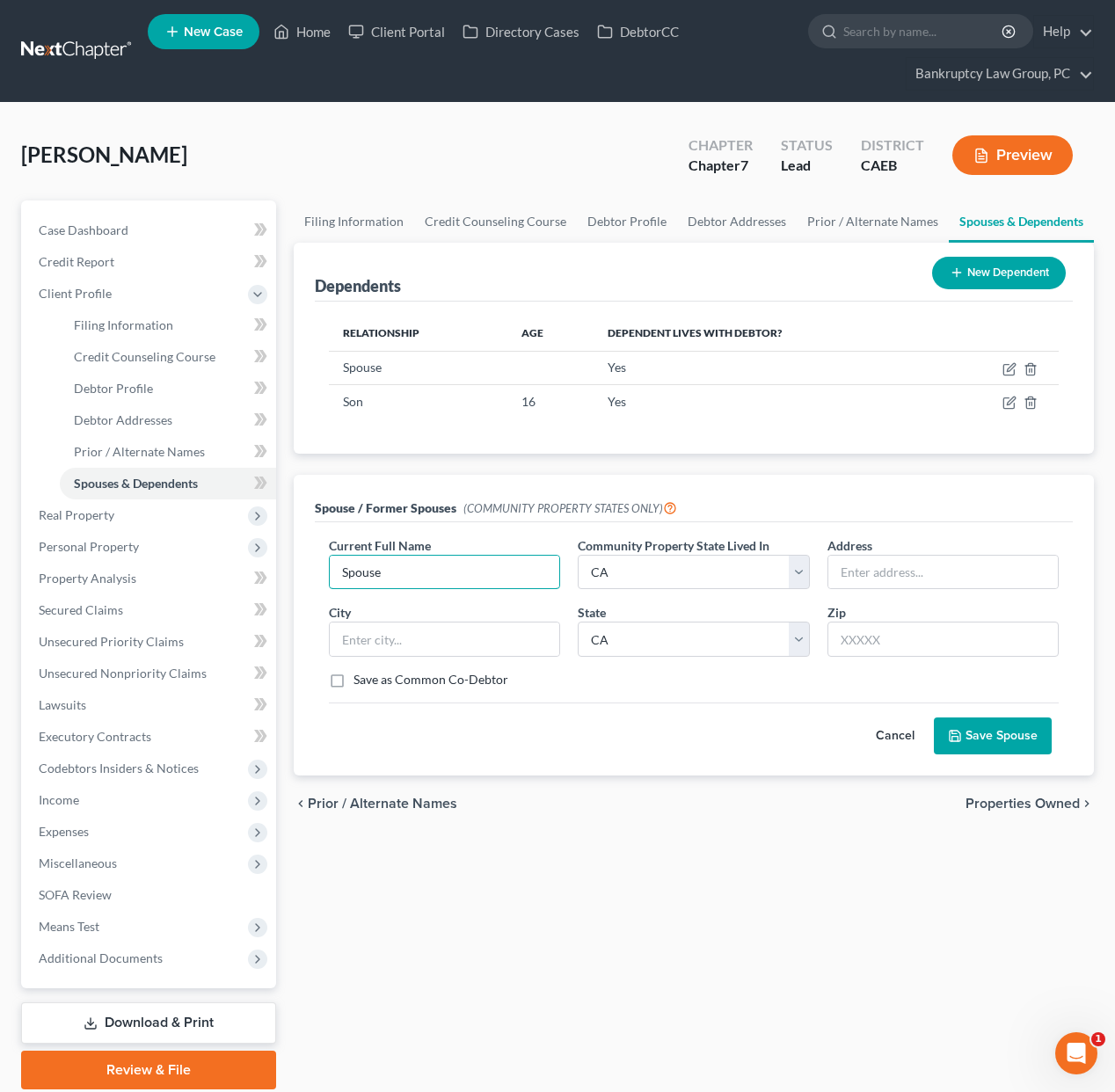
drag, startPoint x: 353, startPoint y: 563, endPoint x: 283, endPoint y: 558, distance: 70.2
click at [283, 558] on div "Petition Navigation Case Dashboard Payments Invoices Payments Payments Credit R…" at bounding box center [557, 645] width 1091 height 889
type input "[PERSON_NAME]"
click at [972, 741] on button "Save Spouse" at bounding box center [993, 736] width 117 height 37
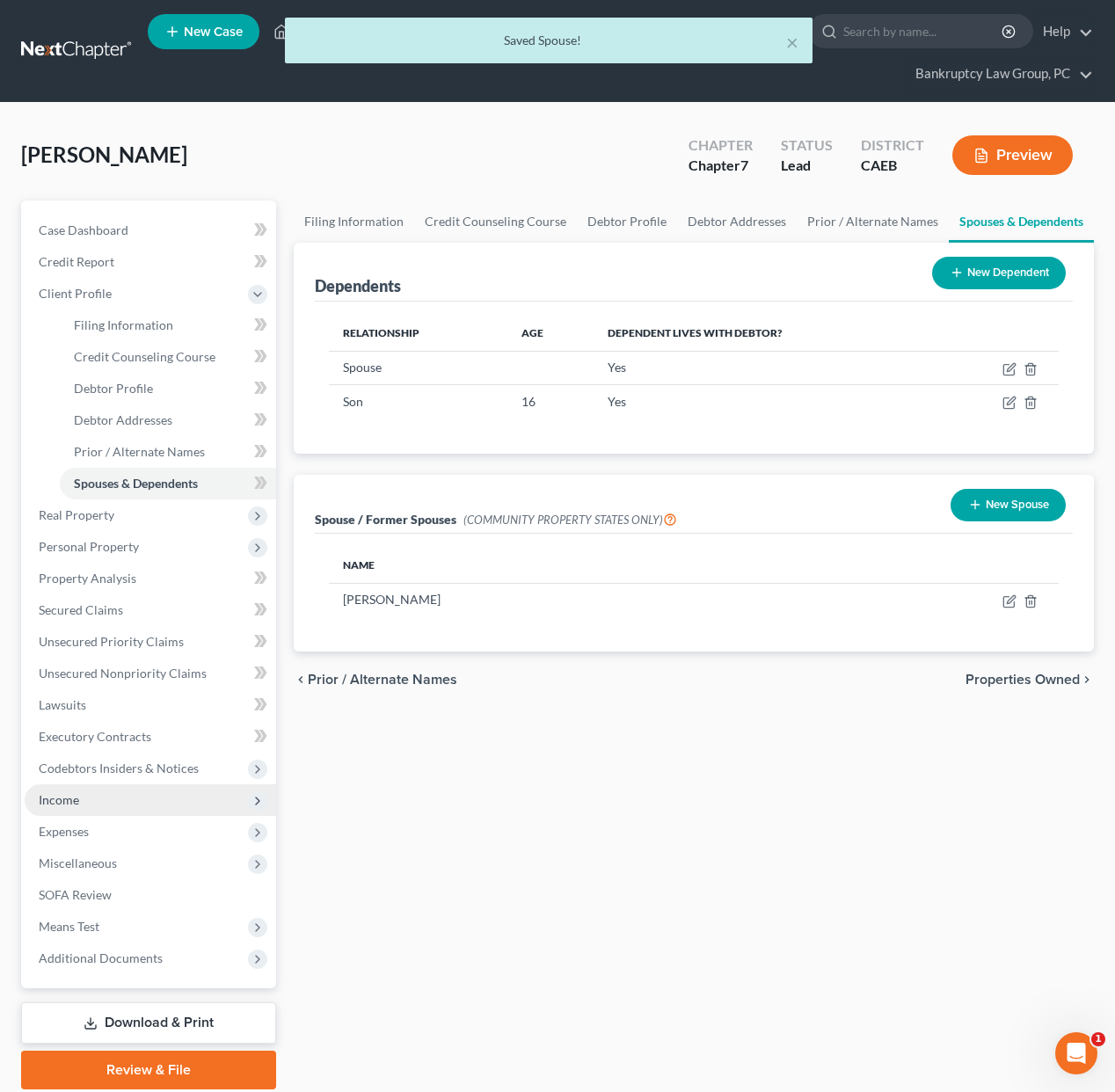
click at [74, 807] on span "Income" at bounding box center [59, 800] width 40 height 15
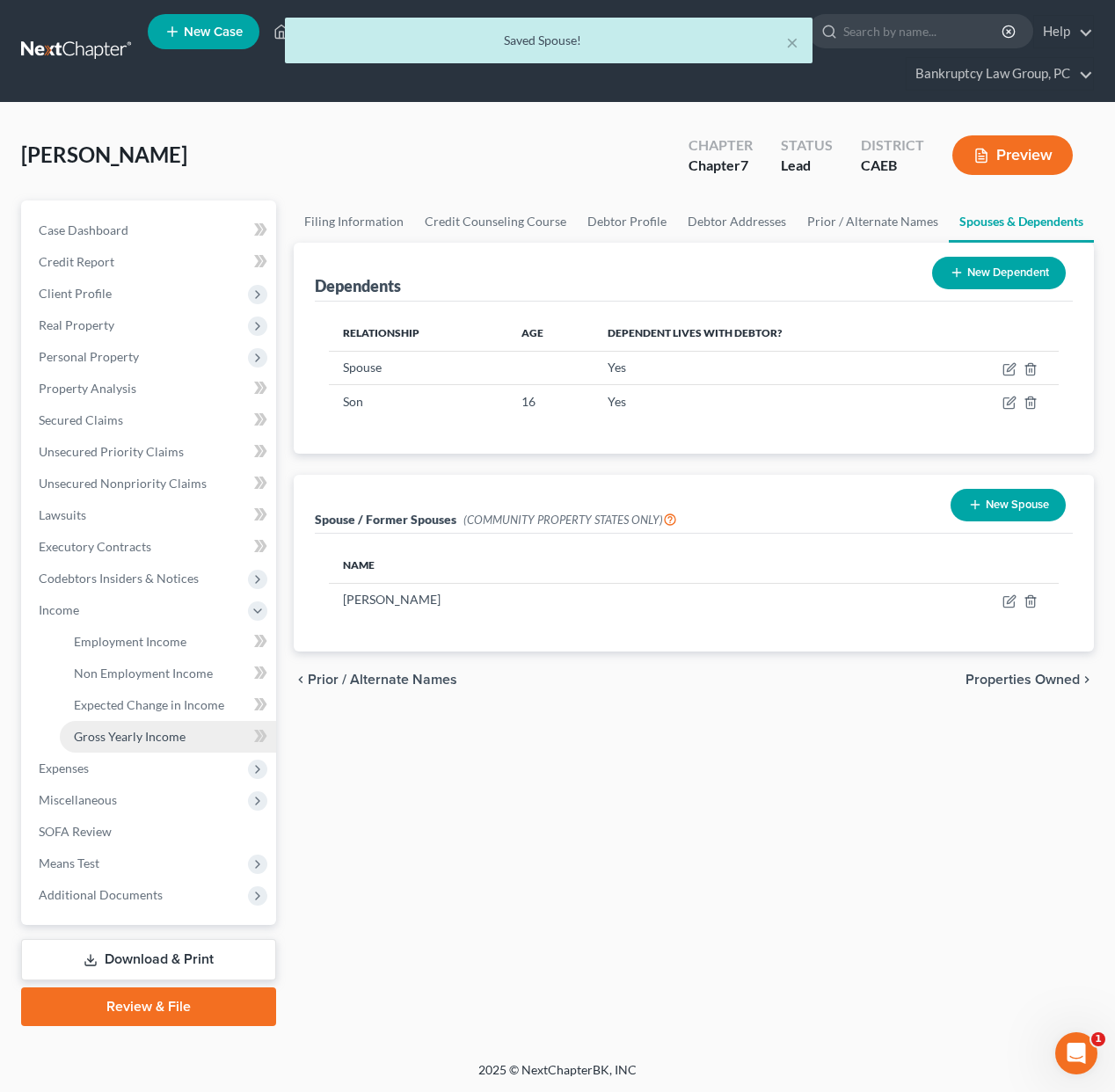
click at [117, 737] on span "Gross Yearly Income" at bounding box center [130, 737] width 112 height 15
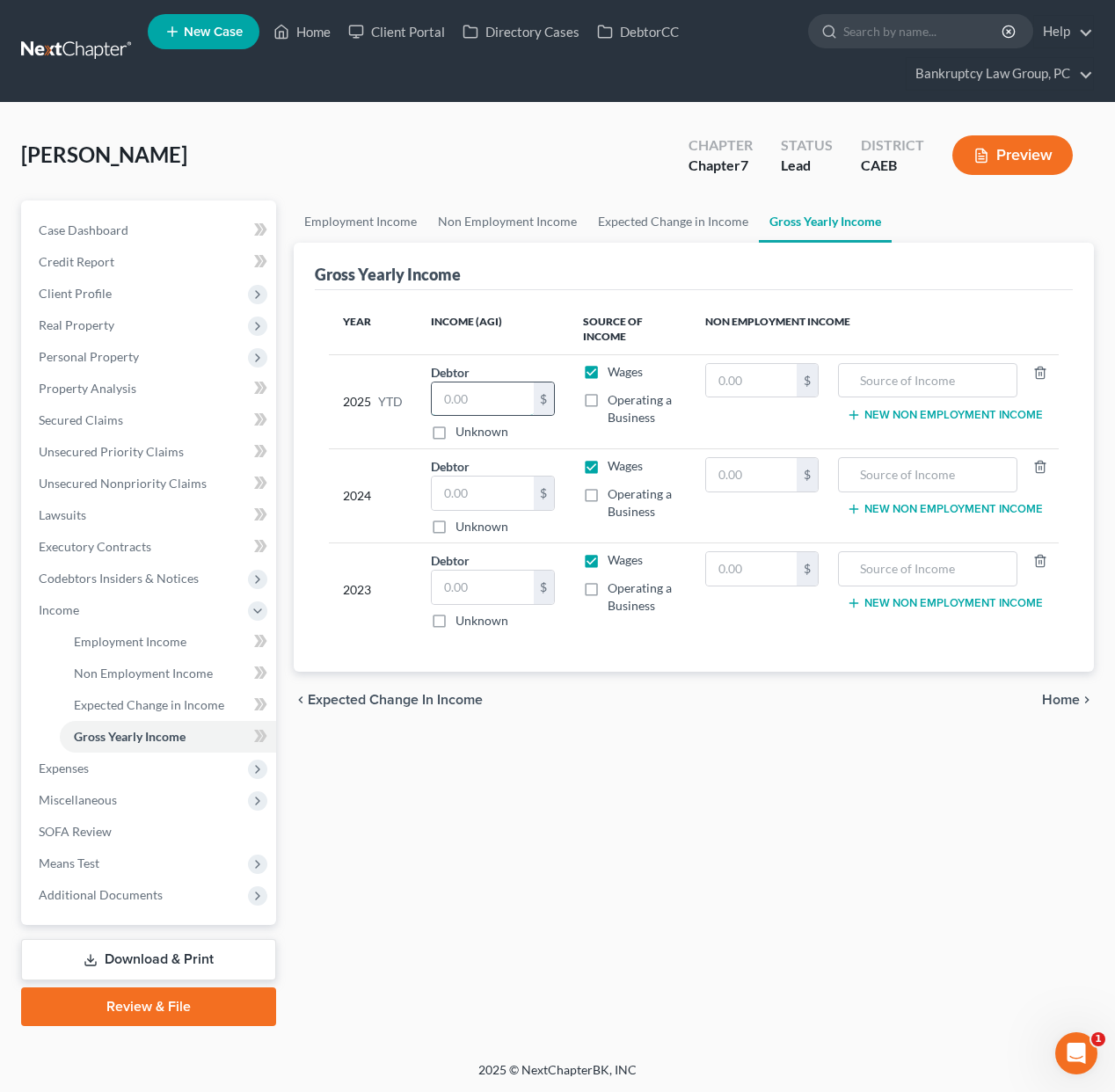
click at [496, 396] on input "text" at bounding box center [483, 399] width 102 height 33
type input "0"
click at [502, 498] on input "text" at bounding box center [483, 493] width 102 height 33
type input "0"
drag, startPoint x: 502, startPoint y: 588, endPoint x: 507, endPoint y: 534, distance: 54.2
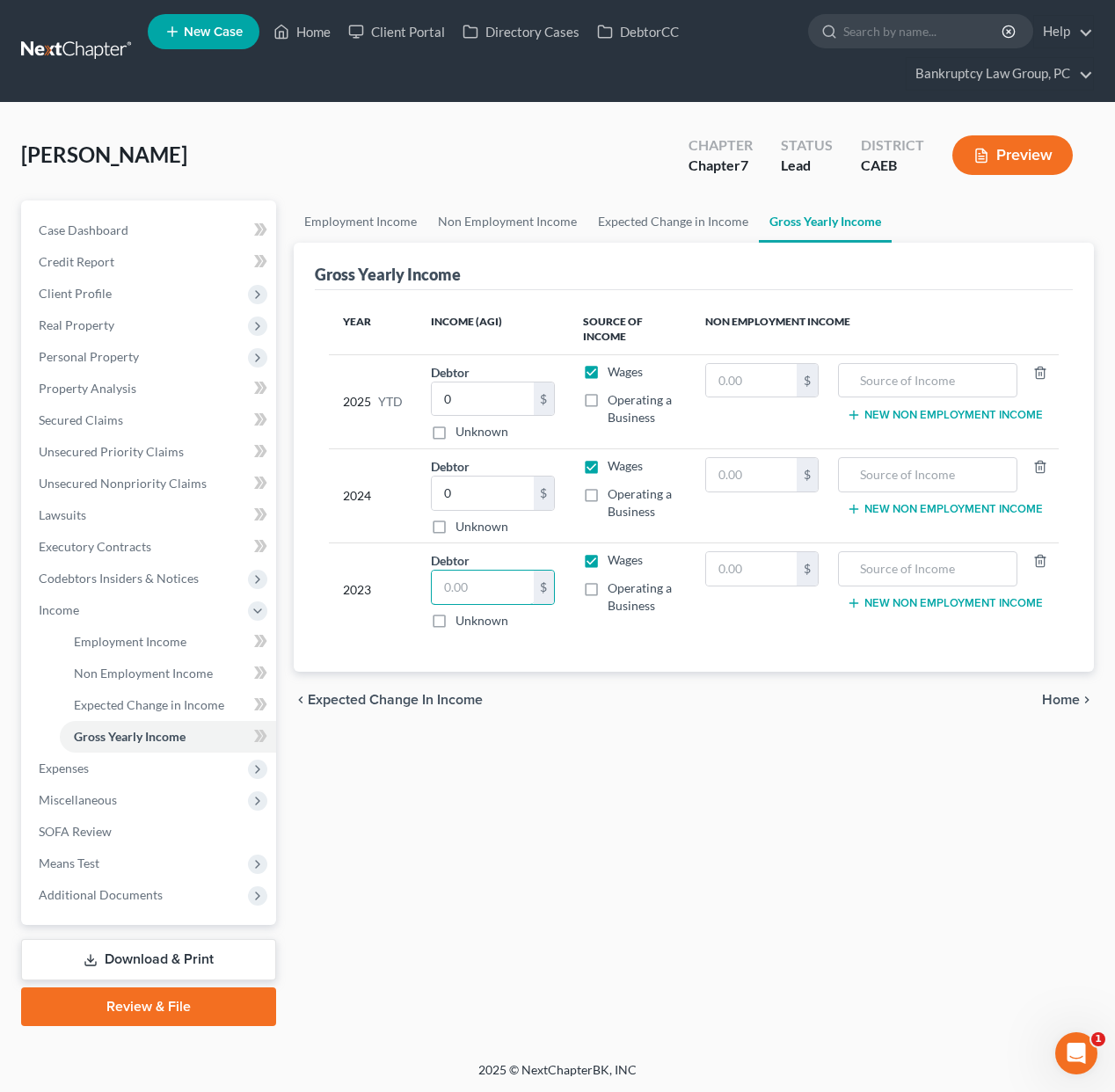
click at [502, 588] on input "text" at bounding box center [483, 587] width 102 height 33
type input "0"
click at [496, 486] on input "0" at bounding box center [483, 493] width 102 height 33
drag, startPoint x: 473, startPoint y: 491, endPoint x: 385, endPoint y: 476, distance: 89.3
click at [385, 476] on tr "2024 Debtor 32,300.00 $ Unknown Balance Undetermined 32,300 $ Unknown Wages Ope…" at bounding box center [694, 496] width 730 height 95
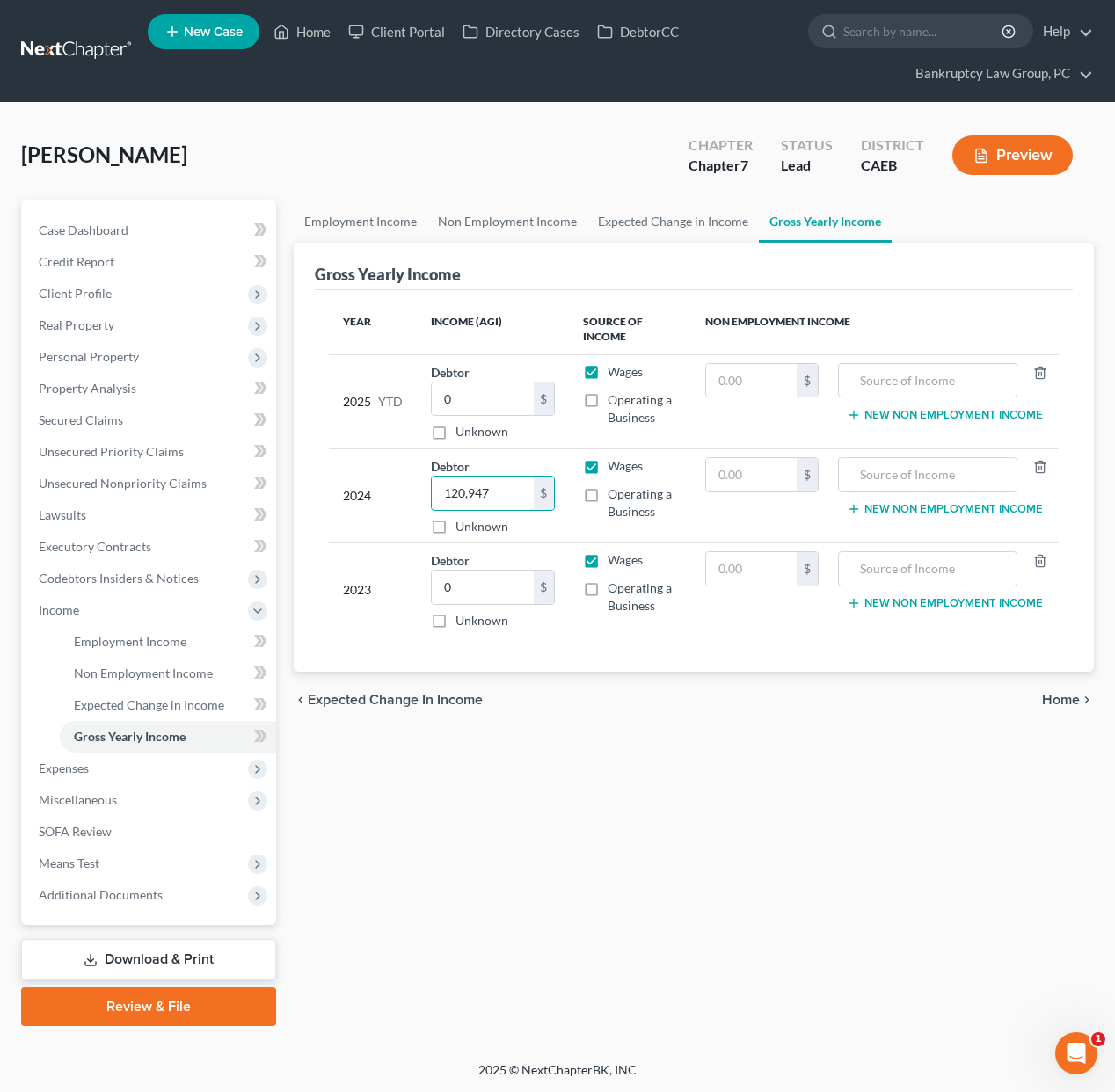
type input "120,947"
click at [608, 495] on label "Operating a Business" at bounding box center [641, 503] width 69 height 35
click at [615, 495] on input "Operating a Business" at bounding box center [620, 491] width 11 height 11
checkbox input "true"
click at [775, 795] on div "Employment Income Non Employment Income Expected Change in Income Gross Yearly …" at bounding box center [694, 614] width 818 height 826
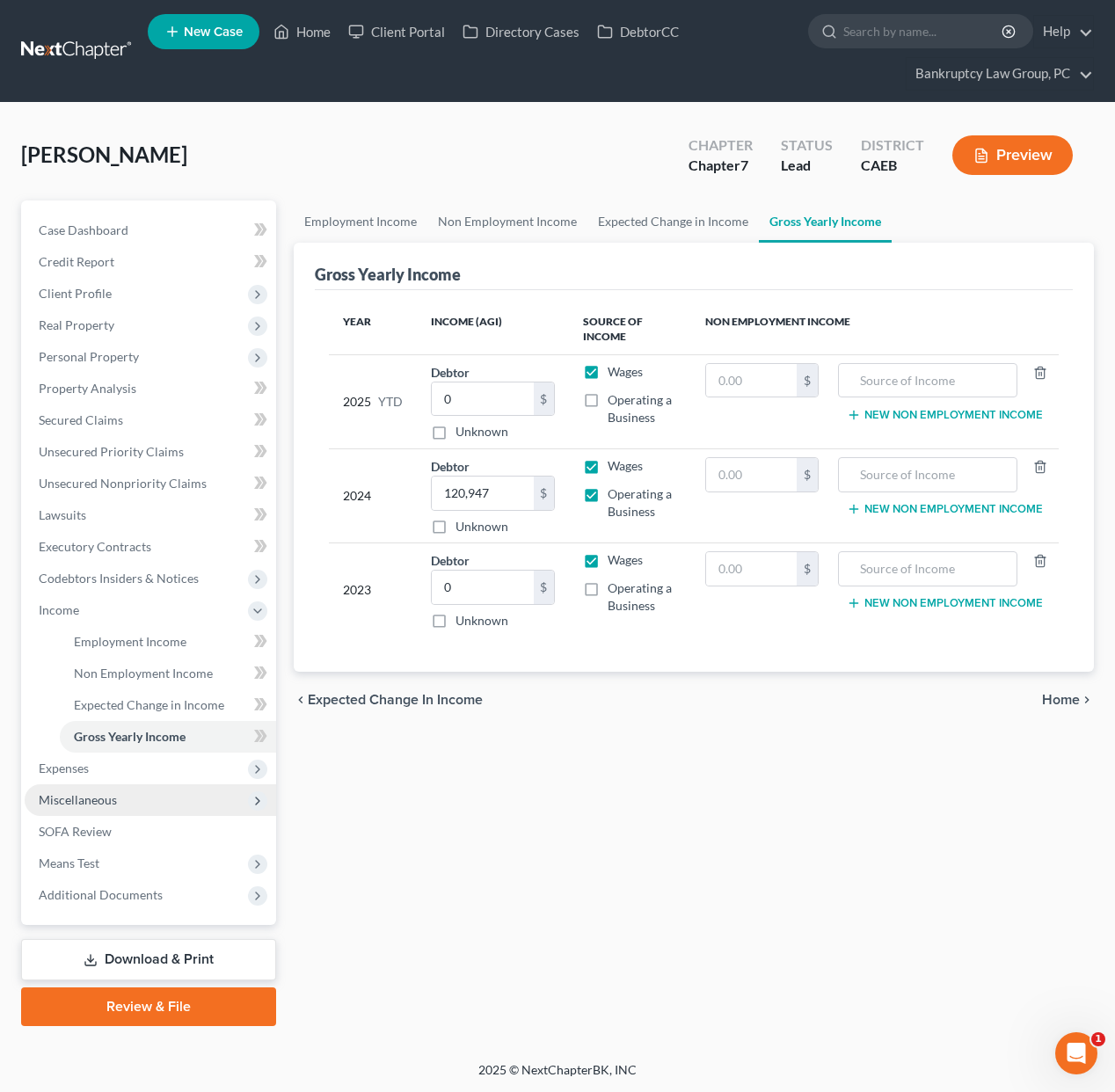
click at [95, 804] on span "Miscellaneous" at bounding box center [77, 800] width 78 height 15
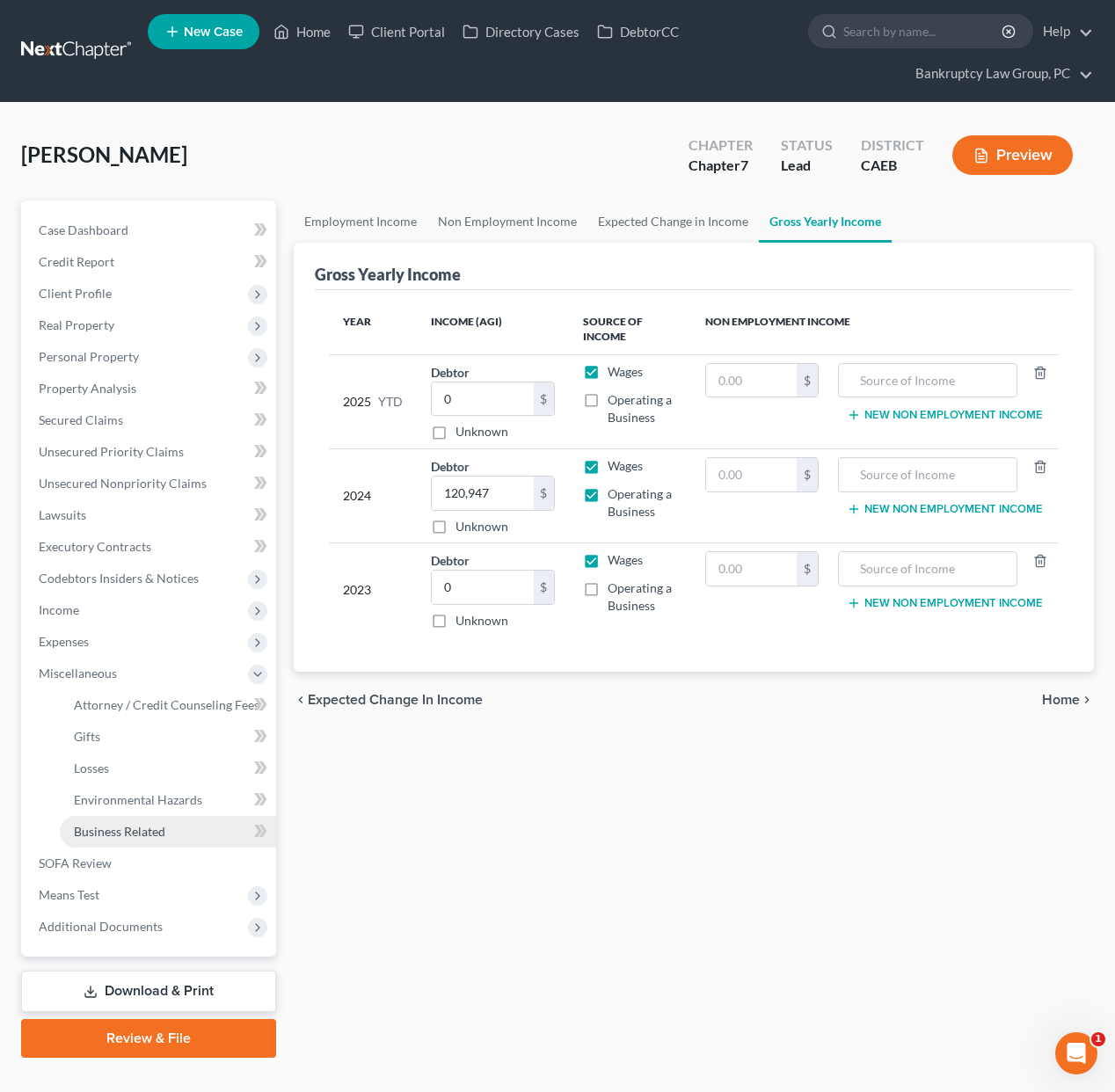
click at [98, 831] on span "Business Related" at bounding box center [120, 831] width 92 height 15
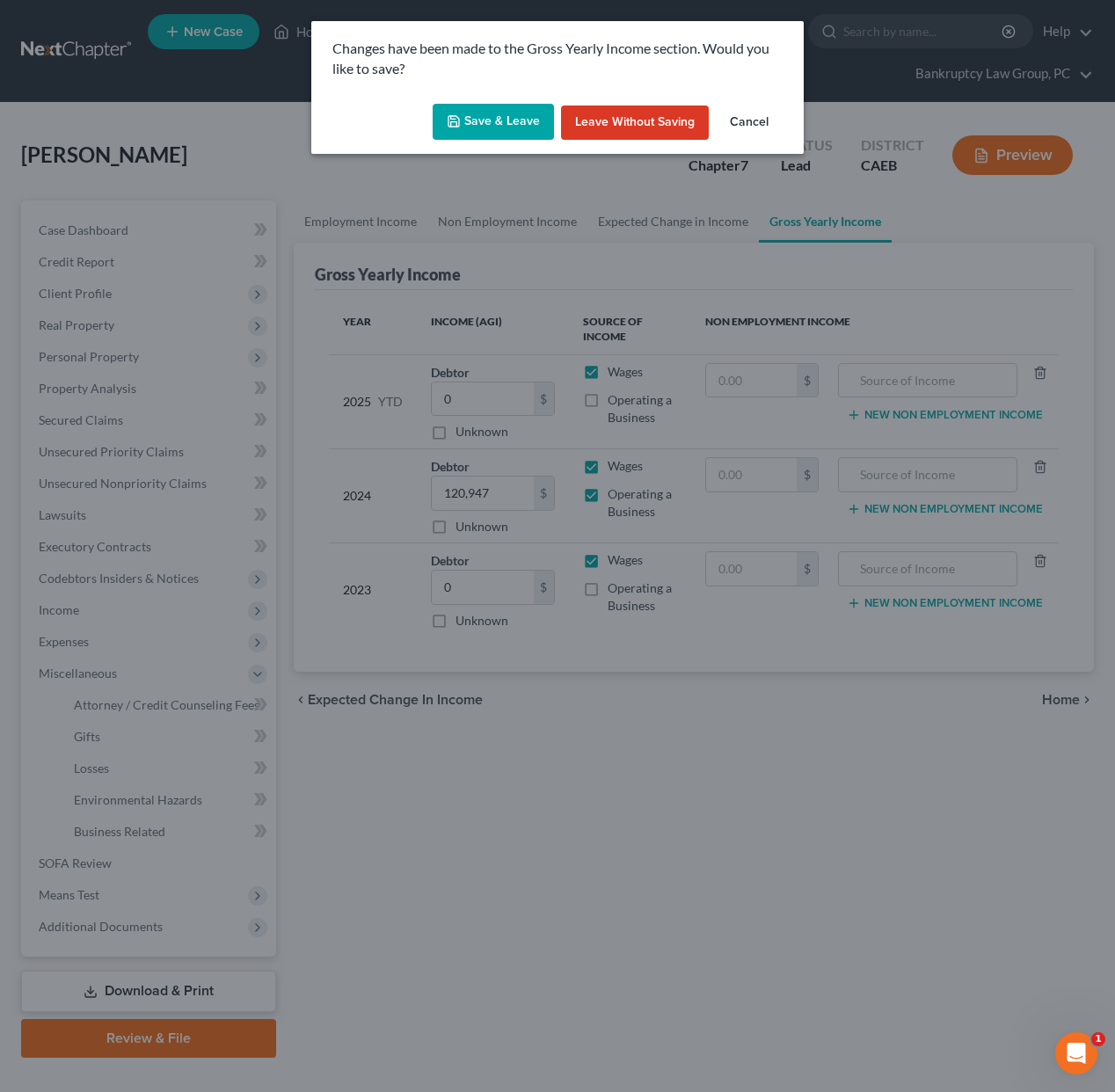
click at [511, 117] on button "Save & Leave" at bounding box center [494, 122] width 121 height 37
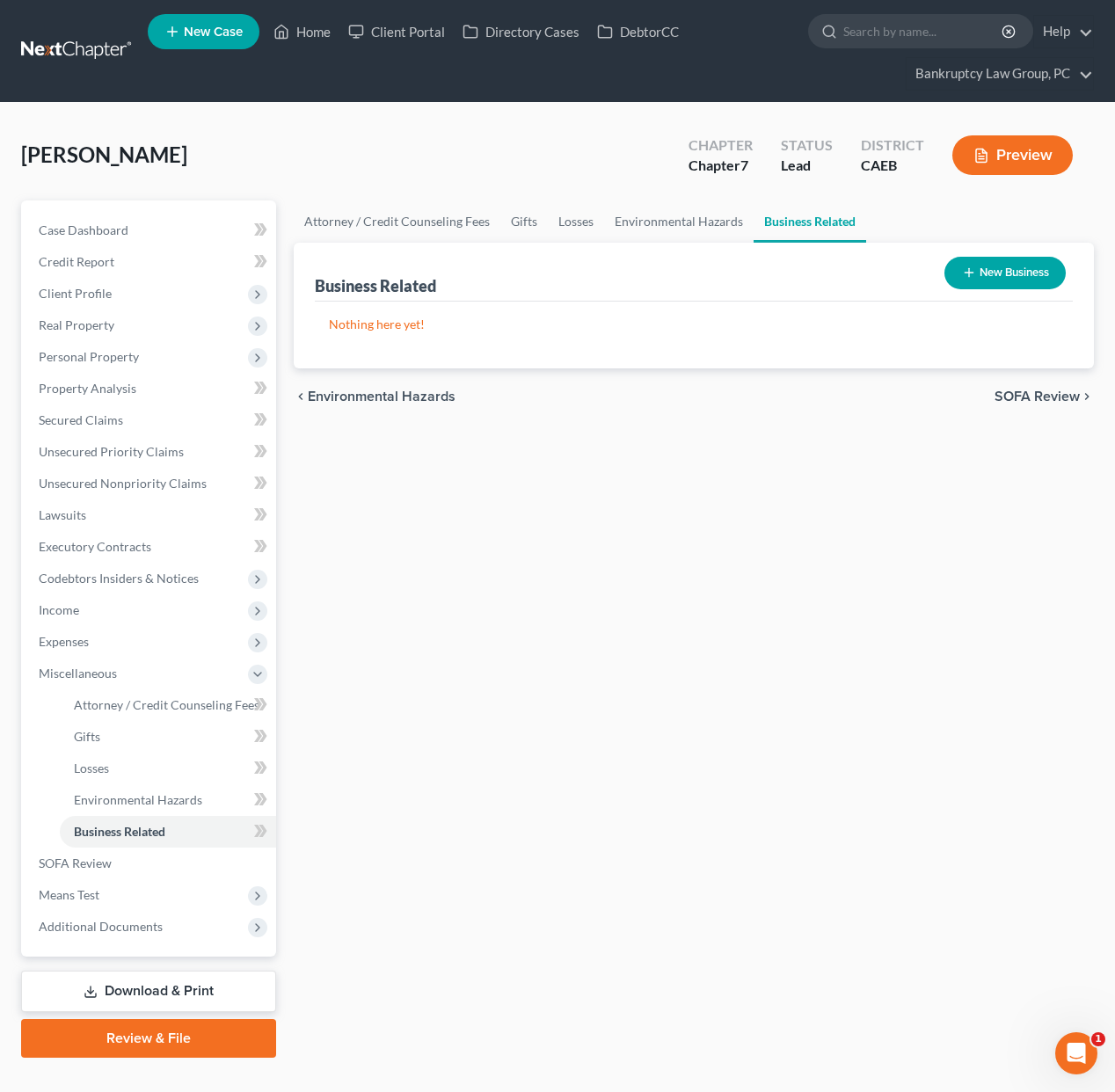
click at [1057, 274] on button "New Business" at bounding box center [1005, 273] width 121 height 32
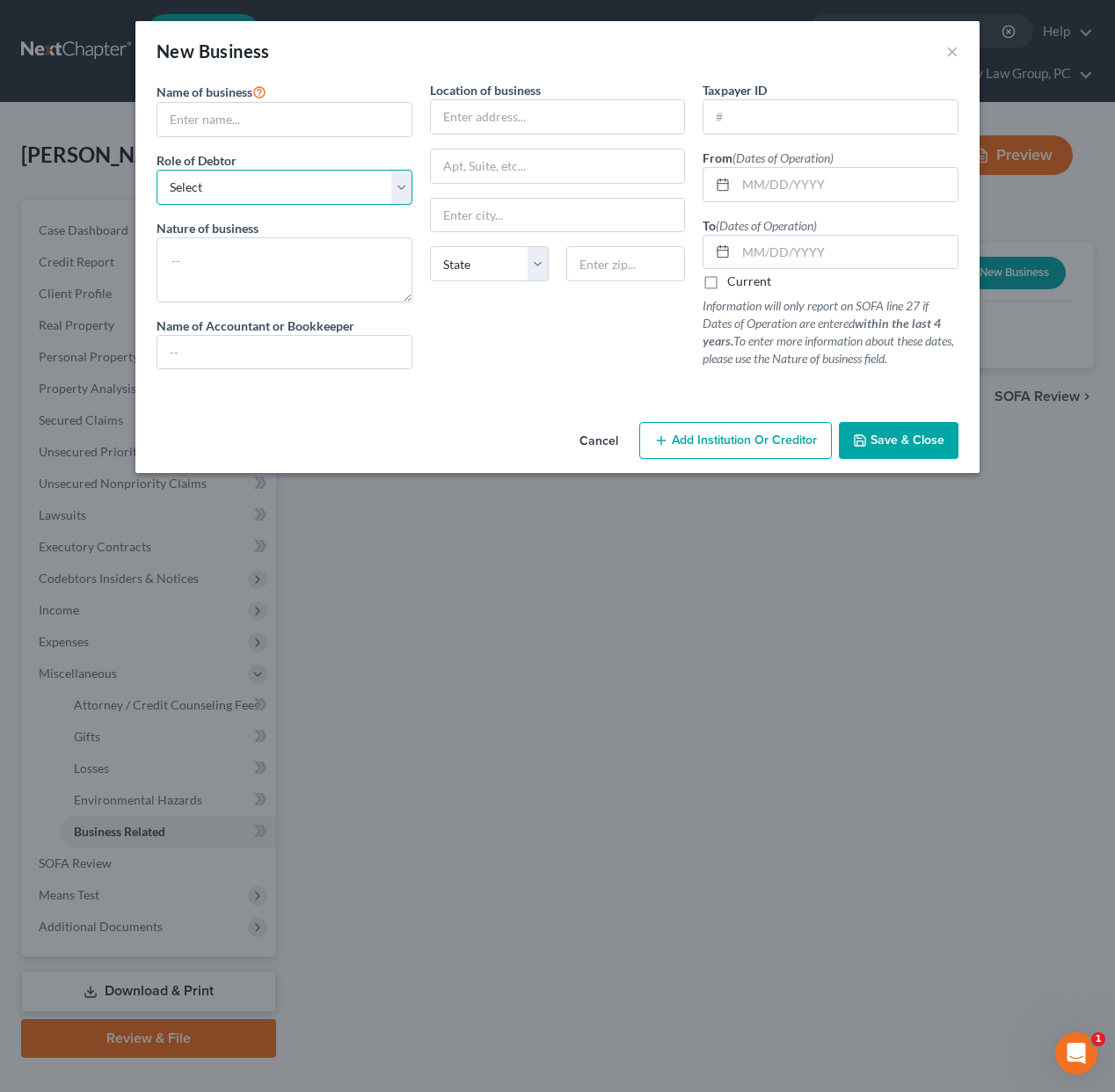
click at [294, 183] on select "Select A member of a limited liability company (LLC) or limited liability partn…" at bounding box center [284, 187] width 256 height 35
select select "officer"
click at [157, 170] on select "Select A member of a limited liability company (LLC) or limited liability partn…" at bounding box center [284, 187] width 256 height 35
click at [278, 128] on input "text" at bounding box center [284, 119] width 254 height 33
drag, startPoint x: 222, startPoint y: 120, endPoint x: 225, endPoint y: 136, distance: 16.3
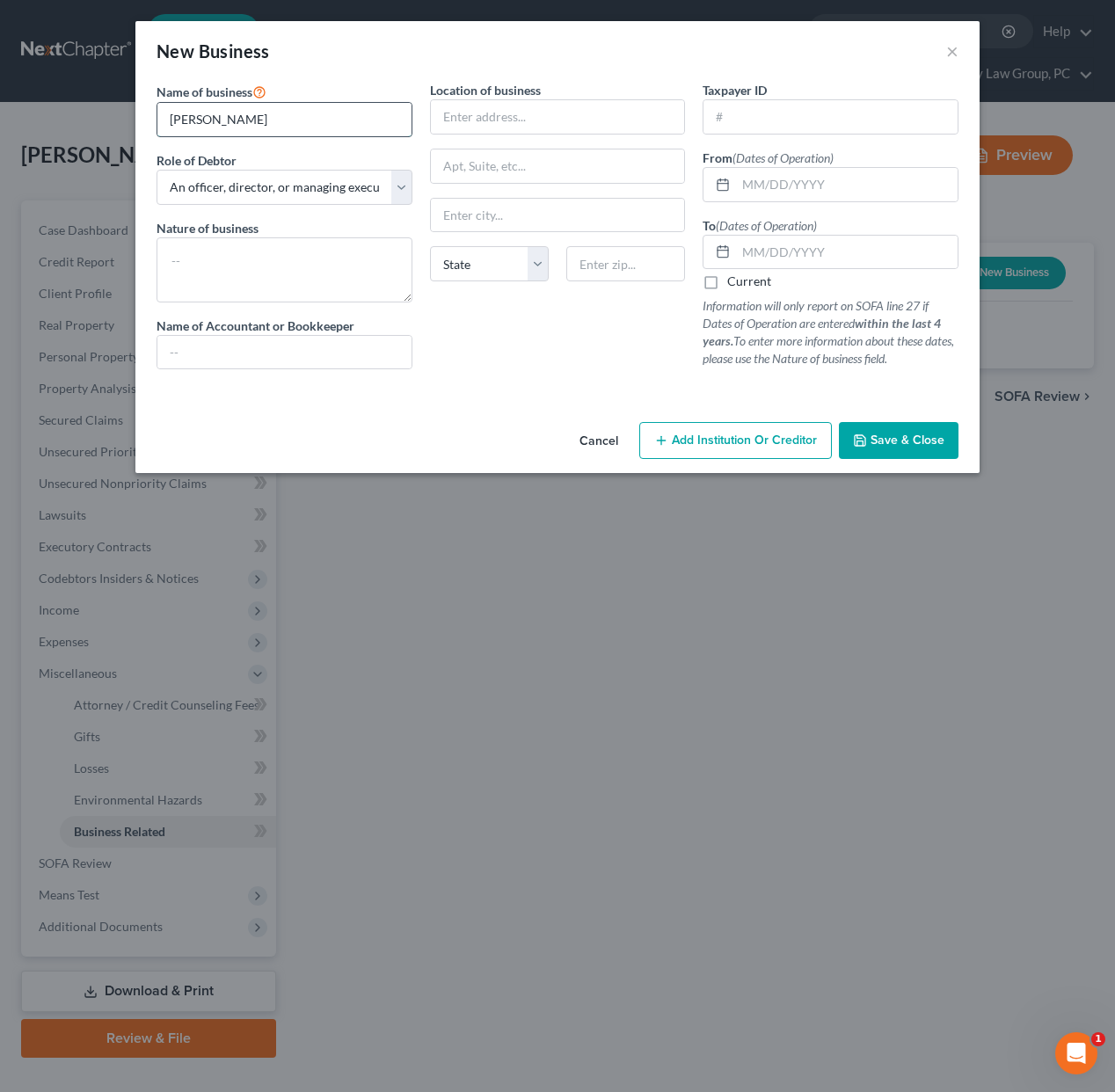
click at [222, 120] on input "[PERSON_NAME]" at bounding box center [284, 119] width 254 height 33
type input "[PERSON_NAME]'s Plumbing"
click at [241, 273] on textarea at bounding box center [284, 270] width 256 height 65
click at [786, 189] on input "text" at bounding box center [847, 184] width 222 height 33
type input "[DATE]"
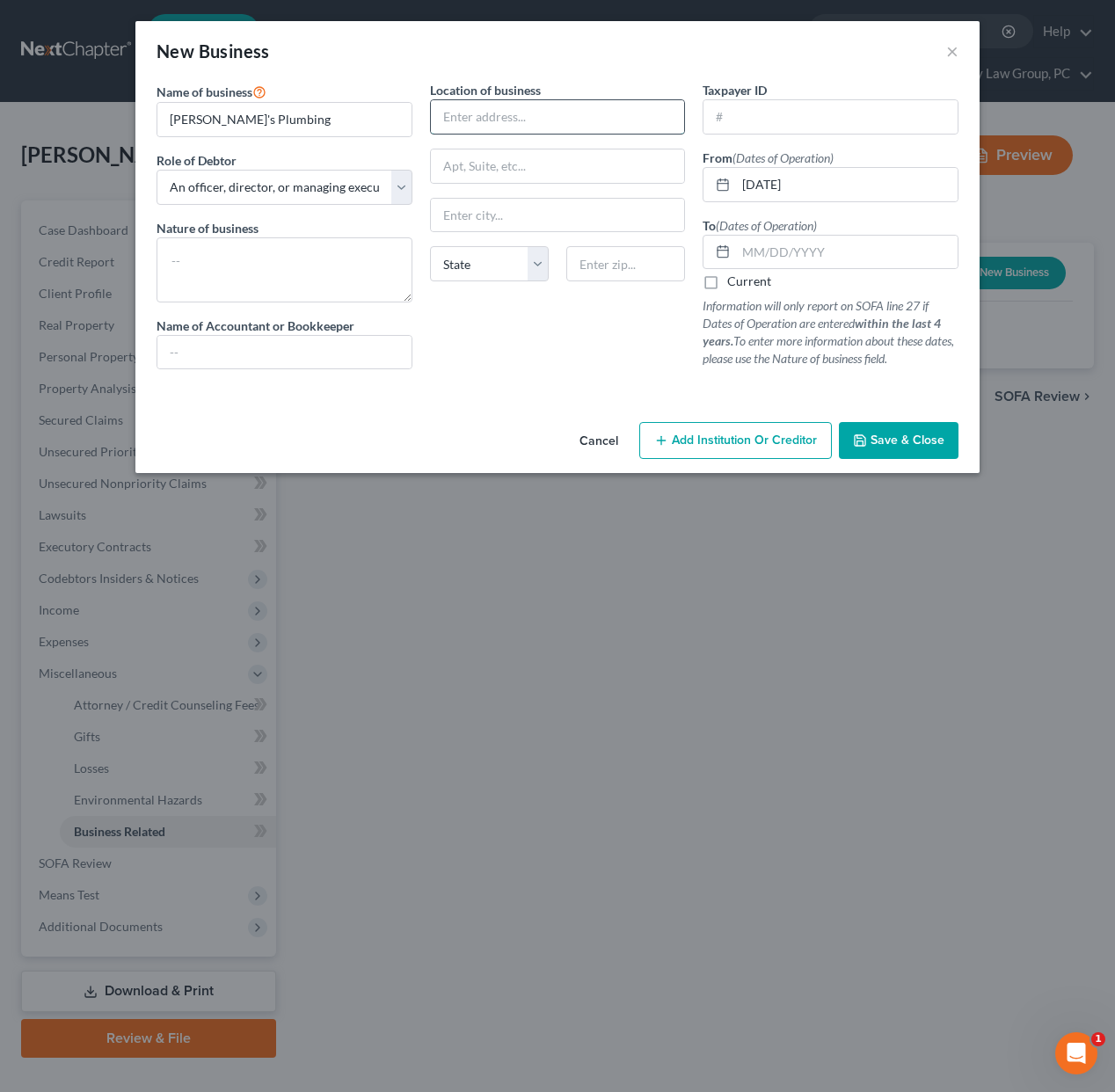
click at [573, 122] on input "text" at bounding box center [558, 117] width 254 height 33
type input "[STREET_ADDRESS][PERSON_NAME]"
type input "94533"
type input "[GEOGRAPHIC_DATA]"
select select "4"
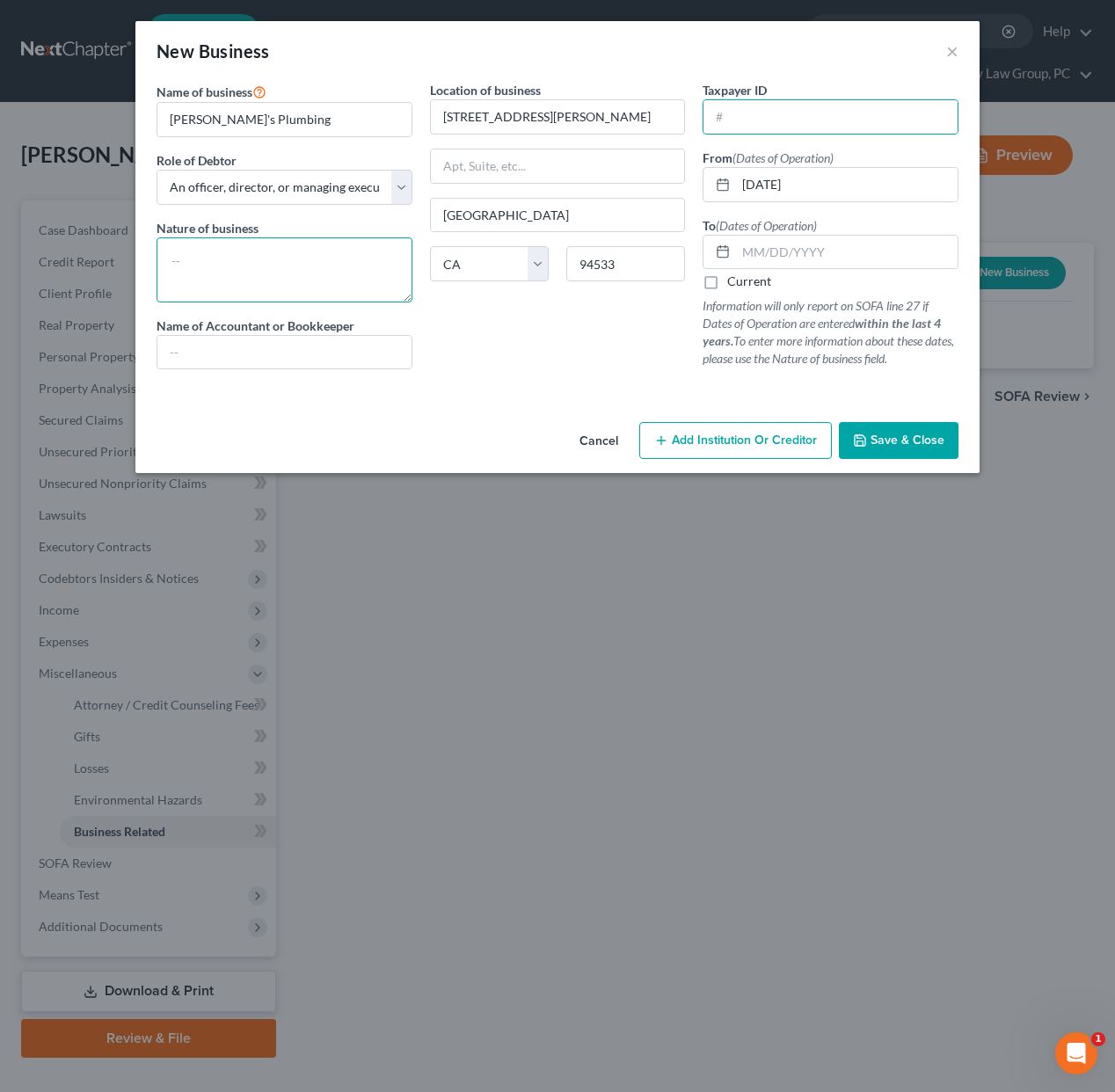
click at [216, 267] on textarea at bounding box center [284, 270] width 256 height 65
type textarea "Plumbing CA ID 4597060"
click at [893, 434] on span "Save & Close" at bounding box center [908, 440] width 74 height 15
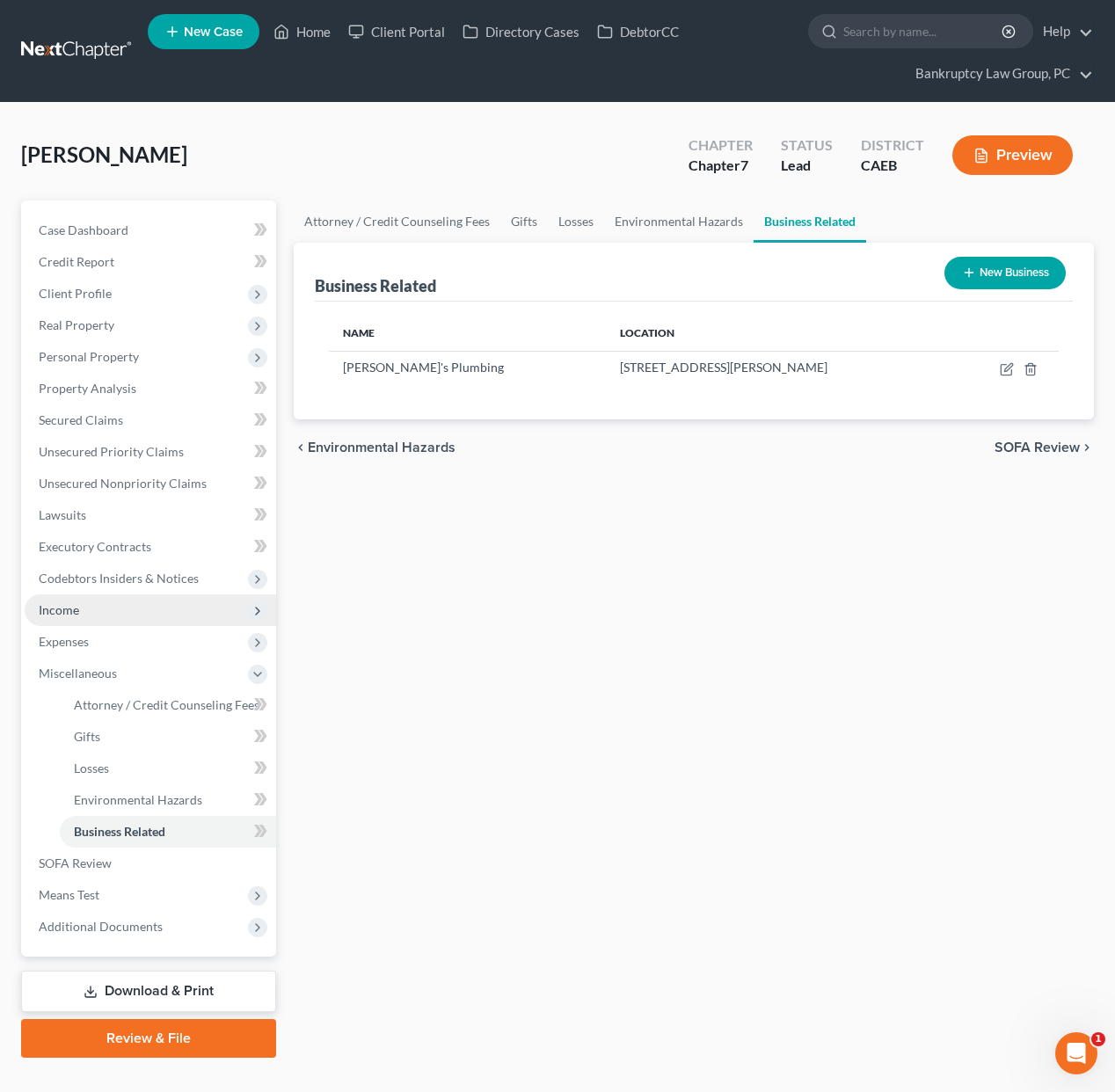
click at [73, 621] on span "Income" at bounding box center [151, 610] width 251 height 32
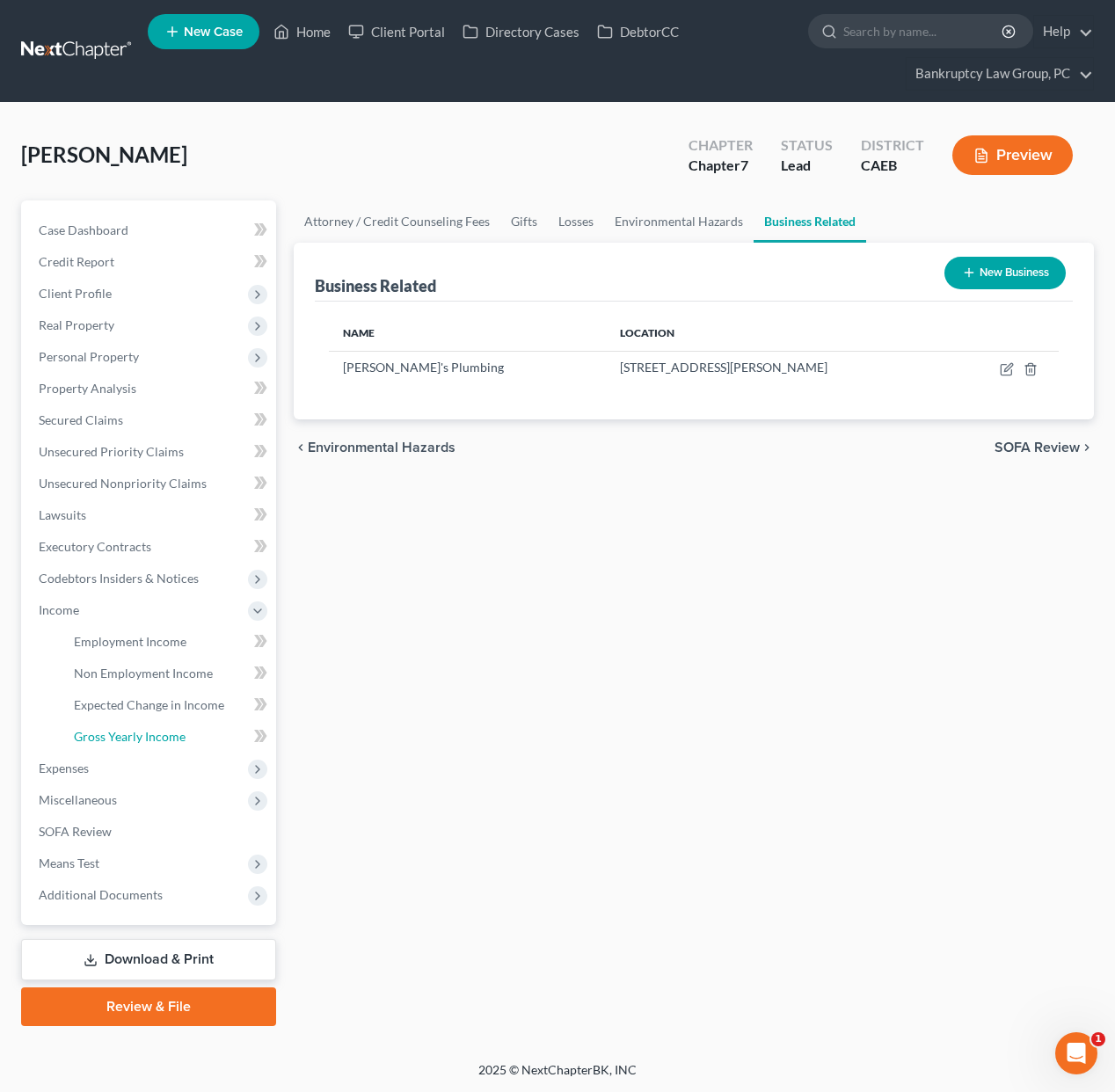
drag, startPoint x: 106, startPoint y: 730, endPoint x: 537, endPoint y: 722, distance: 431.1
click at [106, 730] on span "Gross Yearly Income" at bounding box center [130, 737] width 112 height 15
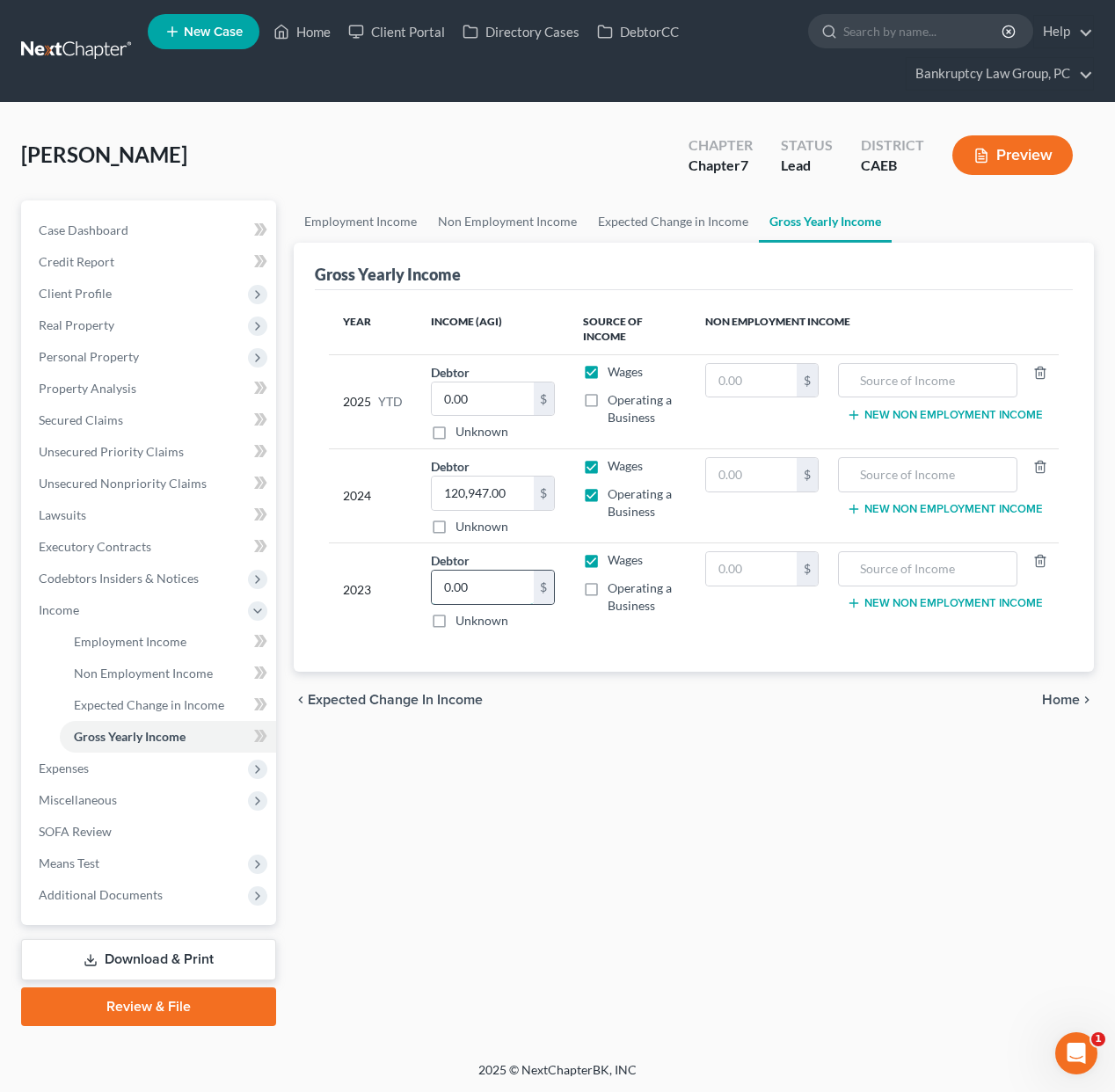
click at [520, 590] on input "0.00" at bounding box center [483, 587] width 102 height 33
type input "108,812"
click at [608, 585] on label "Operating a Business" at bounding box center [641, 597] width 69 height 35
click at [615, 585] on input "Operating a Business" at bounding box center [620, 585] width 11 height 11
checkbox input "true"
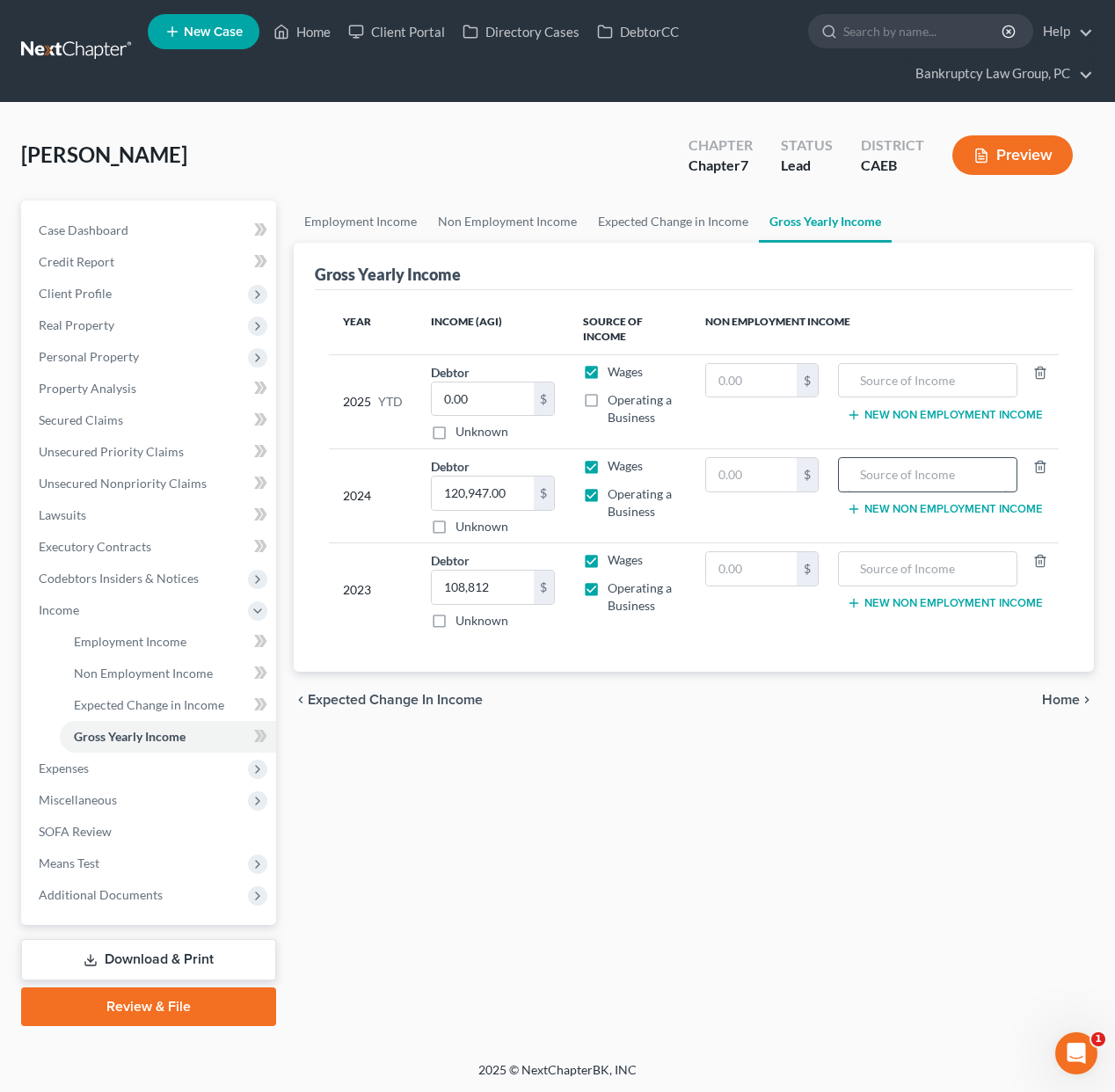
click at [903, 478] on input "text" at bounding box center [928, 474] width 160 height 33
type input "2023 Federal Tax Refund"
click at [765, 485] on input "text" at bounding box center [753, 474] width 92 height 33
type input "1,935"
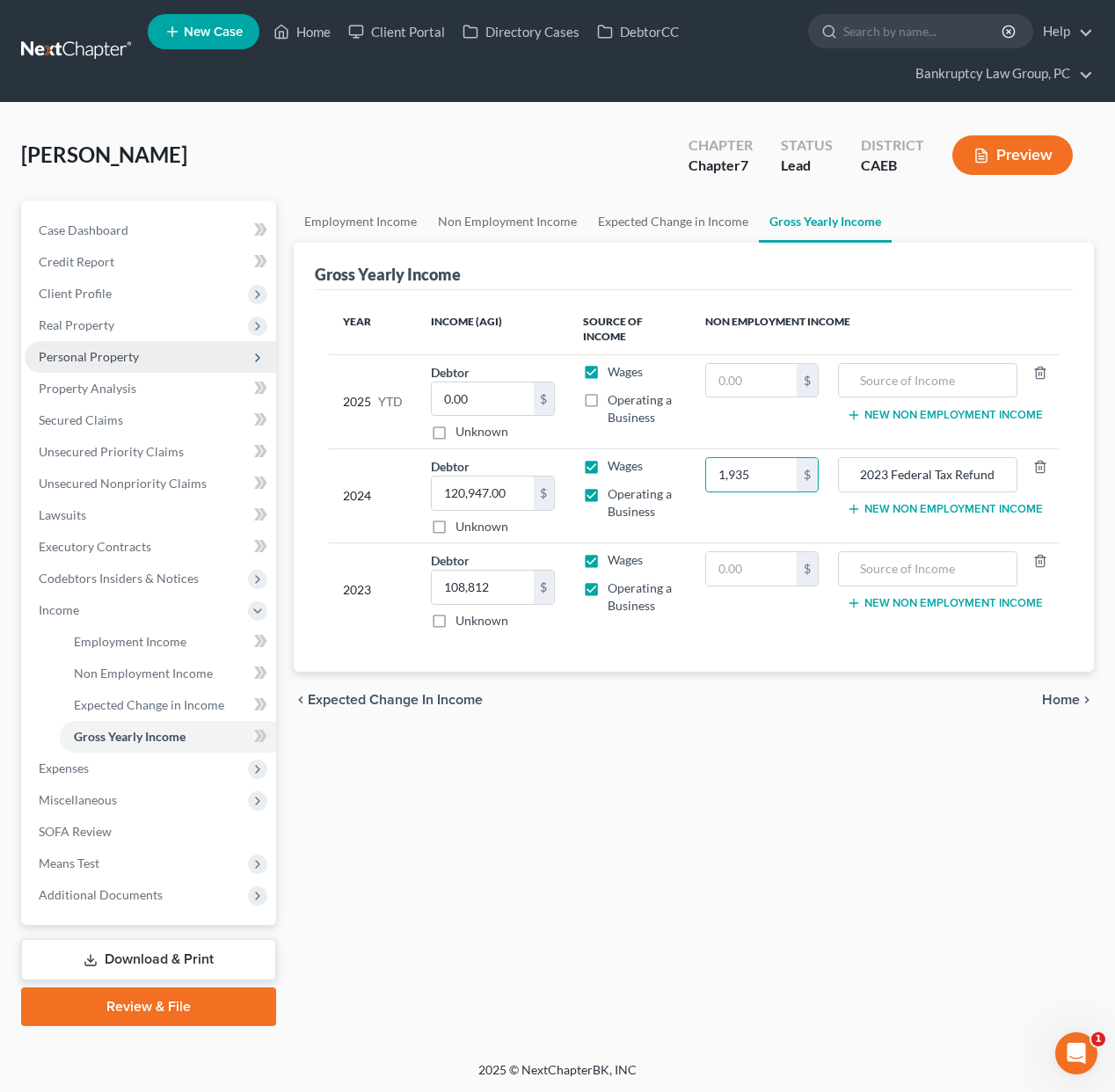
click at [84, 357] on span "Personal Property" at bounding box center [88, 357] width 100 height 15
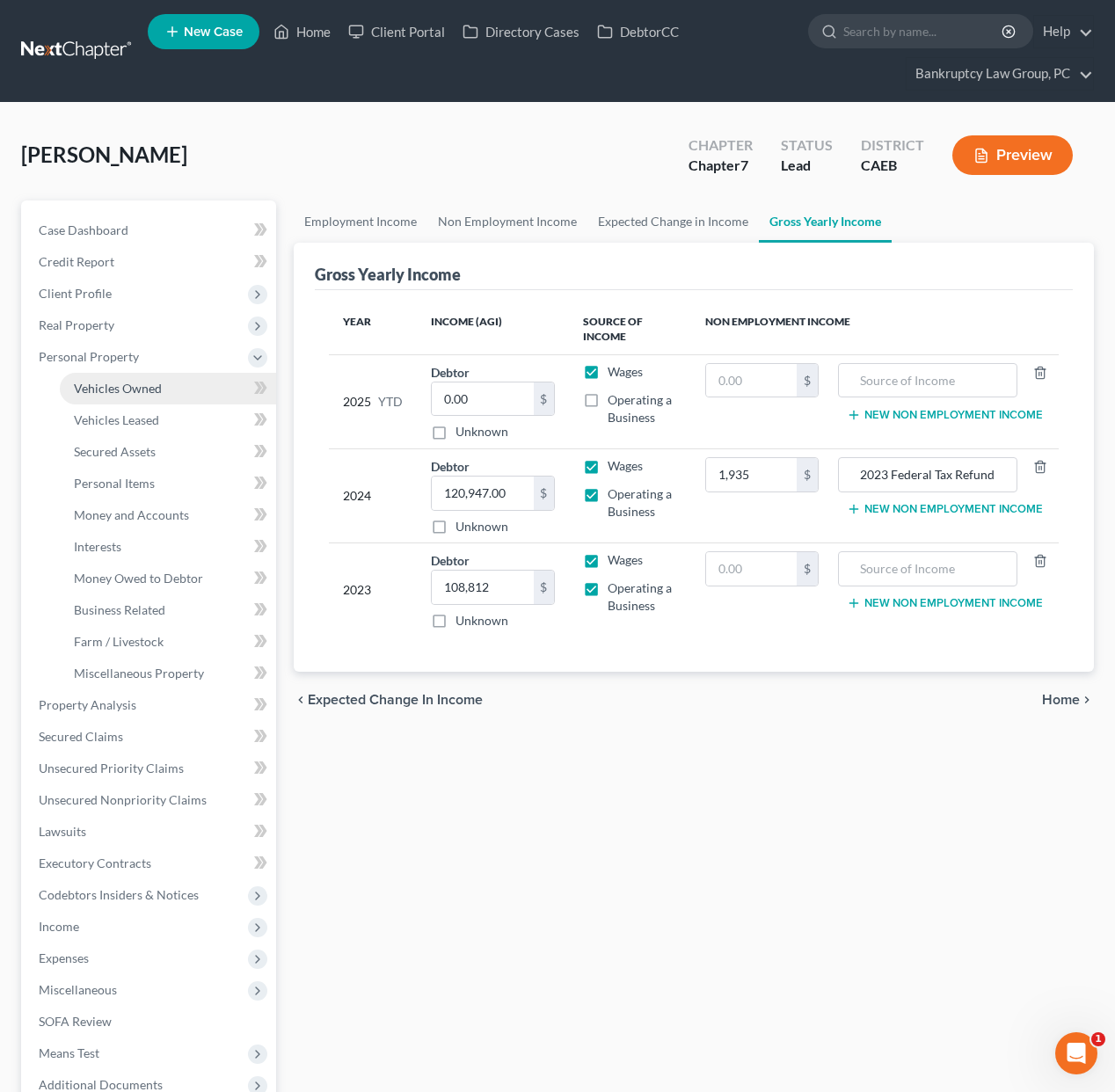
click at [107, 388] on span "Vehicles Owned" at bounding box center [118, 388] width 88 height 15
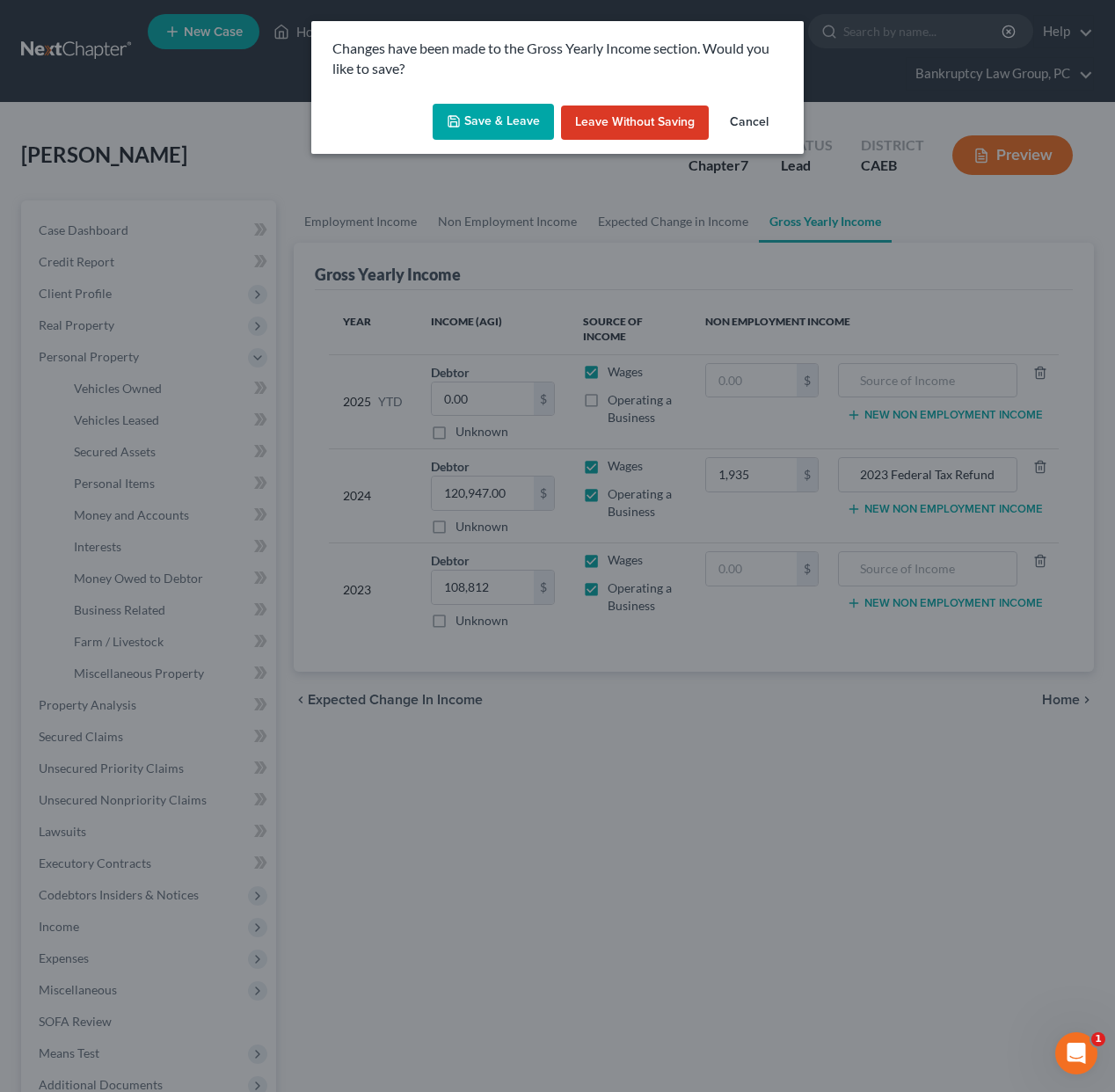
click at [498, 113] on button "Save & Leave" at bounding box center [494, 122] width 121 height 37
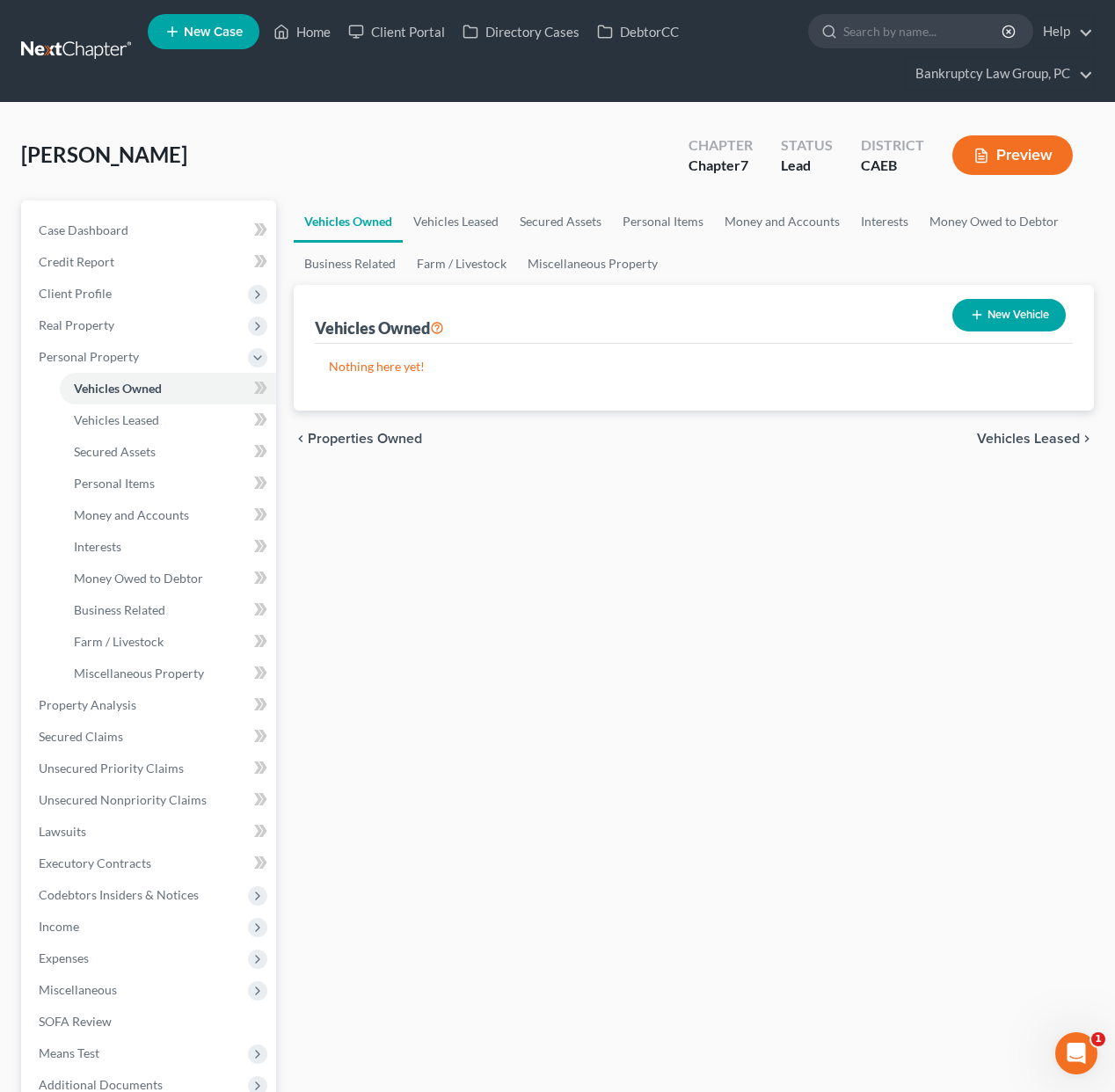
click at [1019, 318] on button "New Vehicle" at bounding box center [1009, 315] width 114 height 32
select select "0"
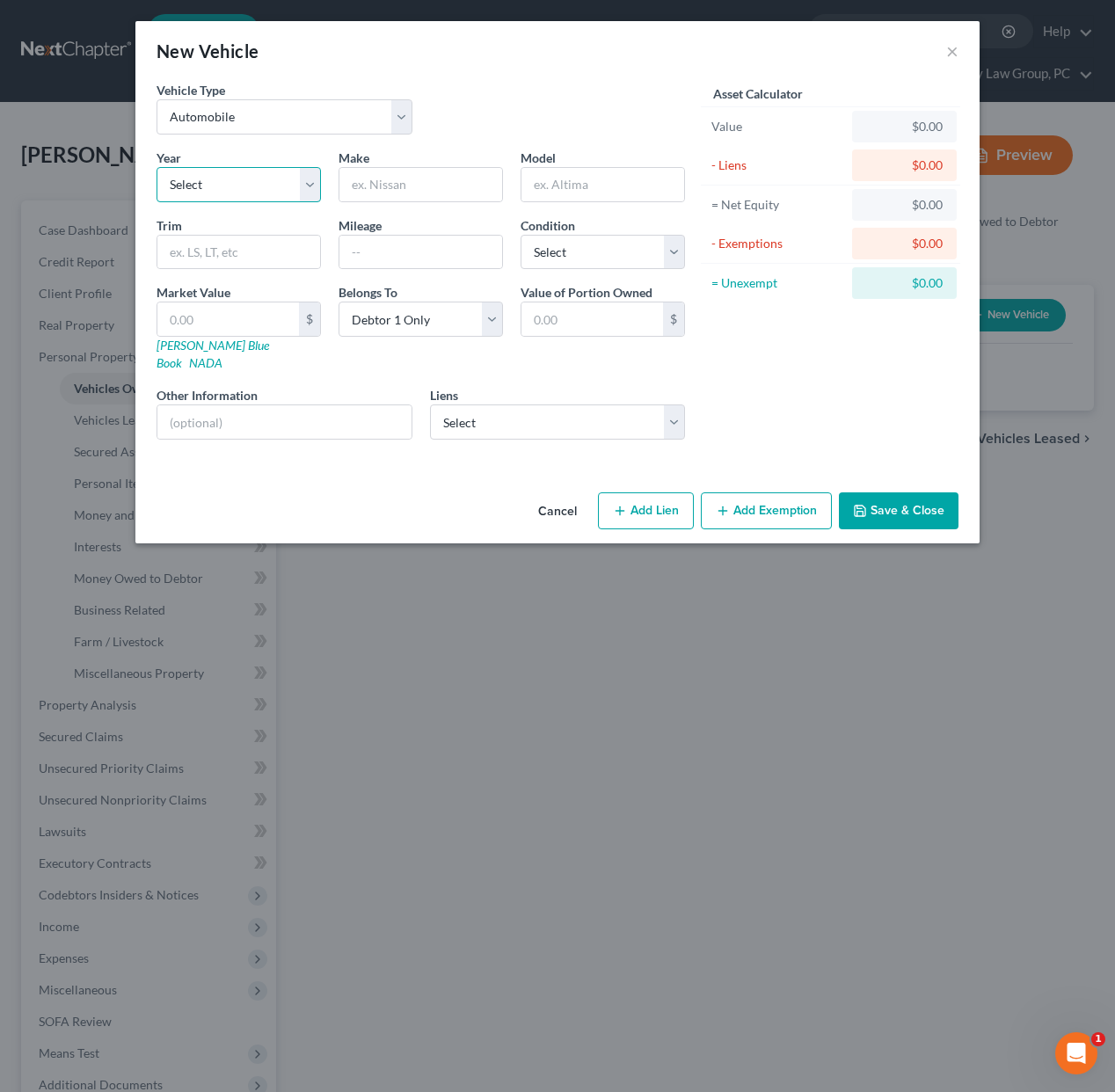
click at [277, 180] on select "Select 2026 2025 2024 2023 2022 2021 2020 2019 2018 2017 2016 2015 2014 2013 20…" at bounding box center [239, 184] width 164 height 35
select select "18"
click at [157, 167] on select "Select 2026 2025 2024 2023 2022 2021 2020 2019 2018 2017 2016 2015 2014 2013 20…" at bounding box center [239, 184] width 164 height 35
click at [430, 312] on select "Select Debtor 1 Only Debtor 2 Only Debtor 1 And Debtor 2 Only At Least One Of T…" at bounding box center [420, 319] width 164 height 35
select select "3"
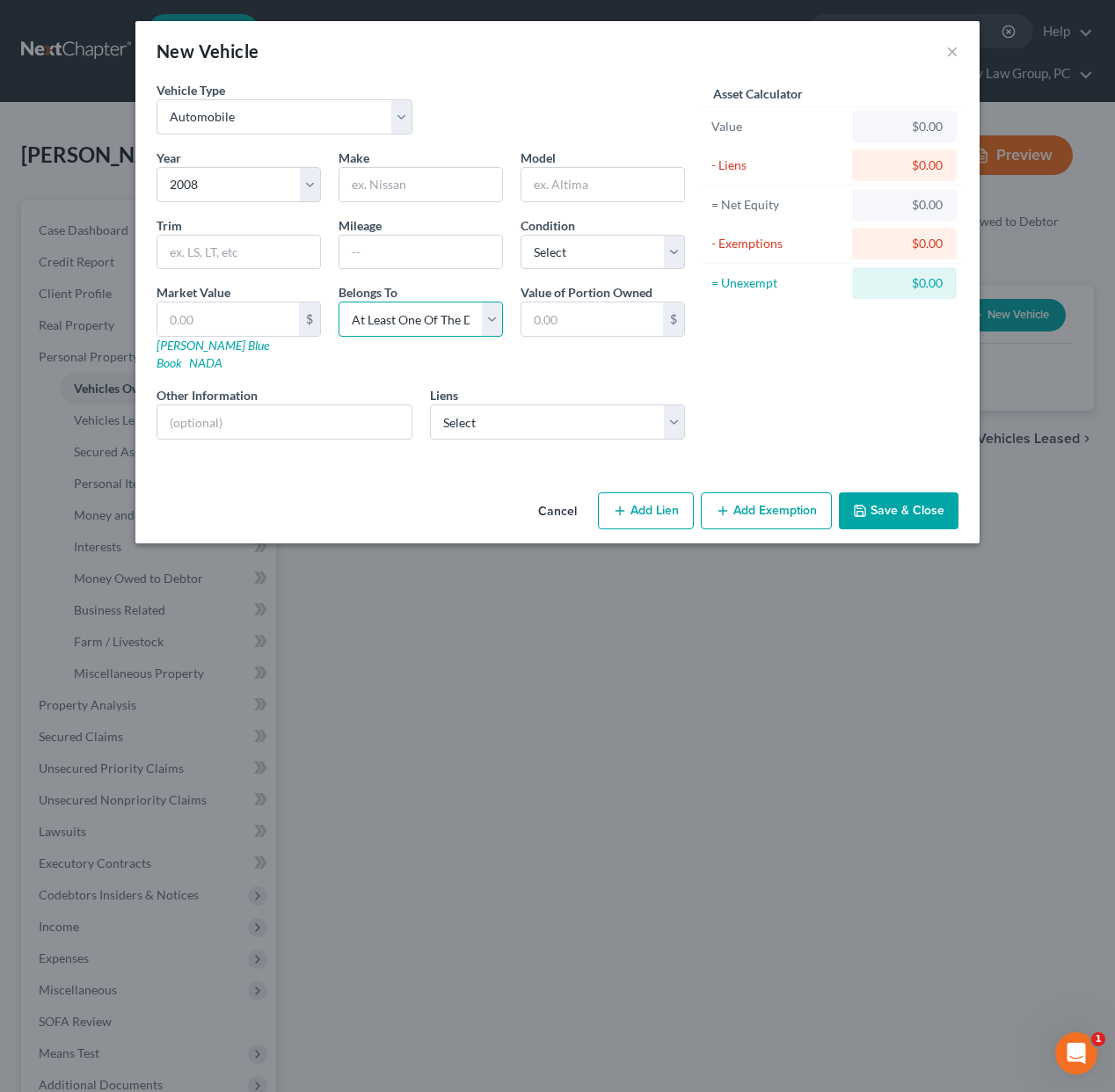
click at [339, 302] on select "Select Debtor 1 Only Debtor 2 Only Debtor 1 And Debtor 2 Only At Least One Of T…" at bounding box center [420, 319] width 164 height 35
click at [408, 175] on input "text" at bounding box center [420, 184] width 162 height 33
type input "Chevrolet Express 2500 Cargo"
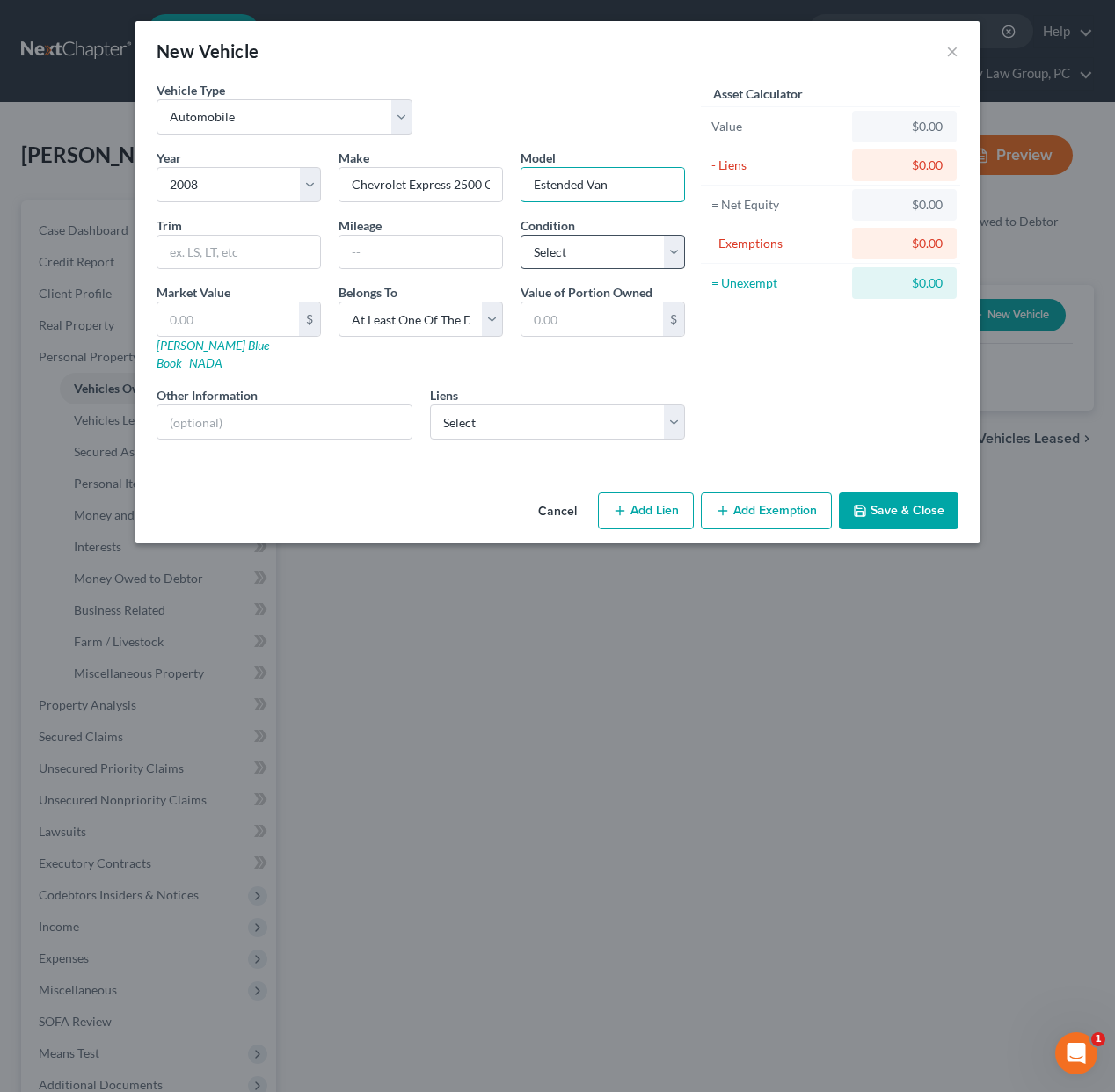
type input "Estended Van"
click at [564, 261] on select "Select Excellent Very Good Good Fair Poor" at bounding box center [602, 252] width 164 height 35
select select "3"
click at [520, 235] on select "Select Excellent Very Good Good Fair Poor" at bounding box center [602, 252] width 164 height 35
drag, startPoint x: 585, startPoint y: 184, endPoint x: 490, endPoint y: 183, distance: 95.0
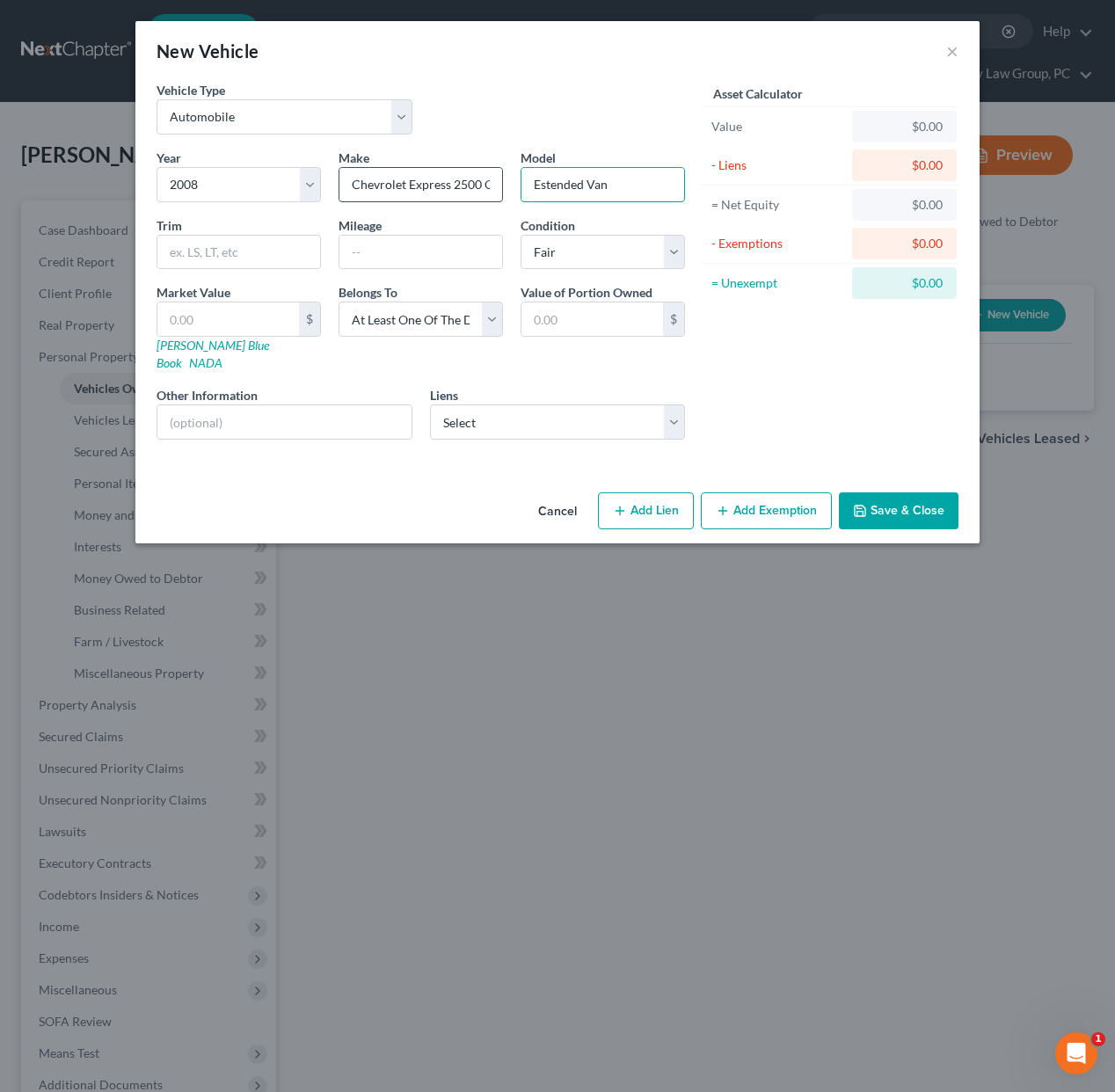
click at [490, 183] on div "Year Select 2026 2025 2024 2023 2022 2021 2020 2019 2018 2017 2016 2015 2014 20…" at bounding box center [420, 301] width 546 height 306
type input "Extended Van"
click at [795, 426] on div "Asset Calculator Value $0.00 - Liens $0.00 = Net Equity $0.00 - Exemptions $0.0…" at bounding box center [831, 267] width 273 height 373
click at [207, 326] on input "text" at bounding box center [229, 319] width 141 height 33
type input "1"
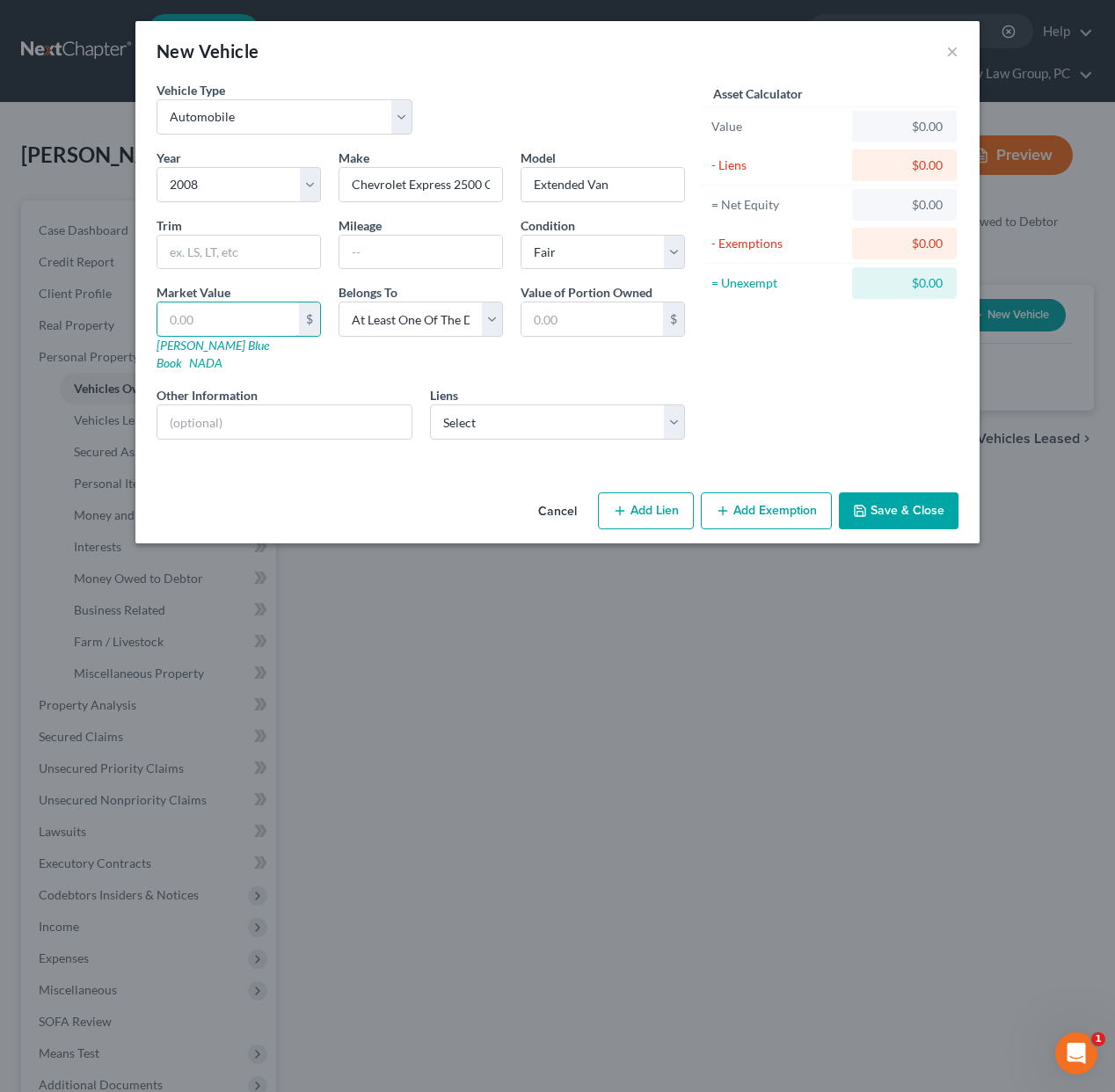
type input "1.00"
type input "10"
type input "10.00"
type input "104"
type input "104.00"
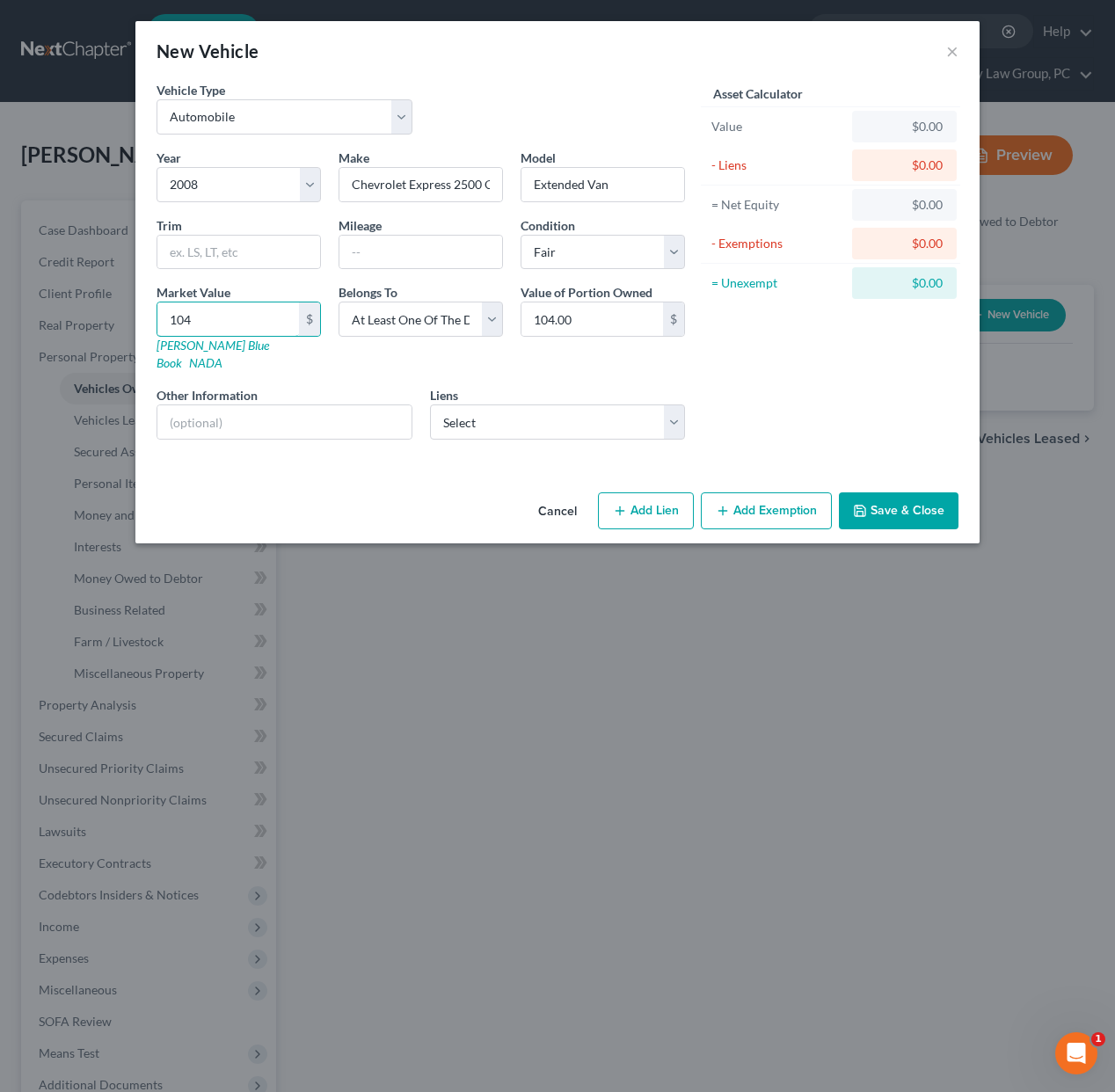
type input "1045"
type input "1,045.00"
type input "1,0452"
type input "10,452.00"
type input "10,452"
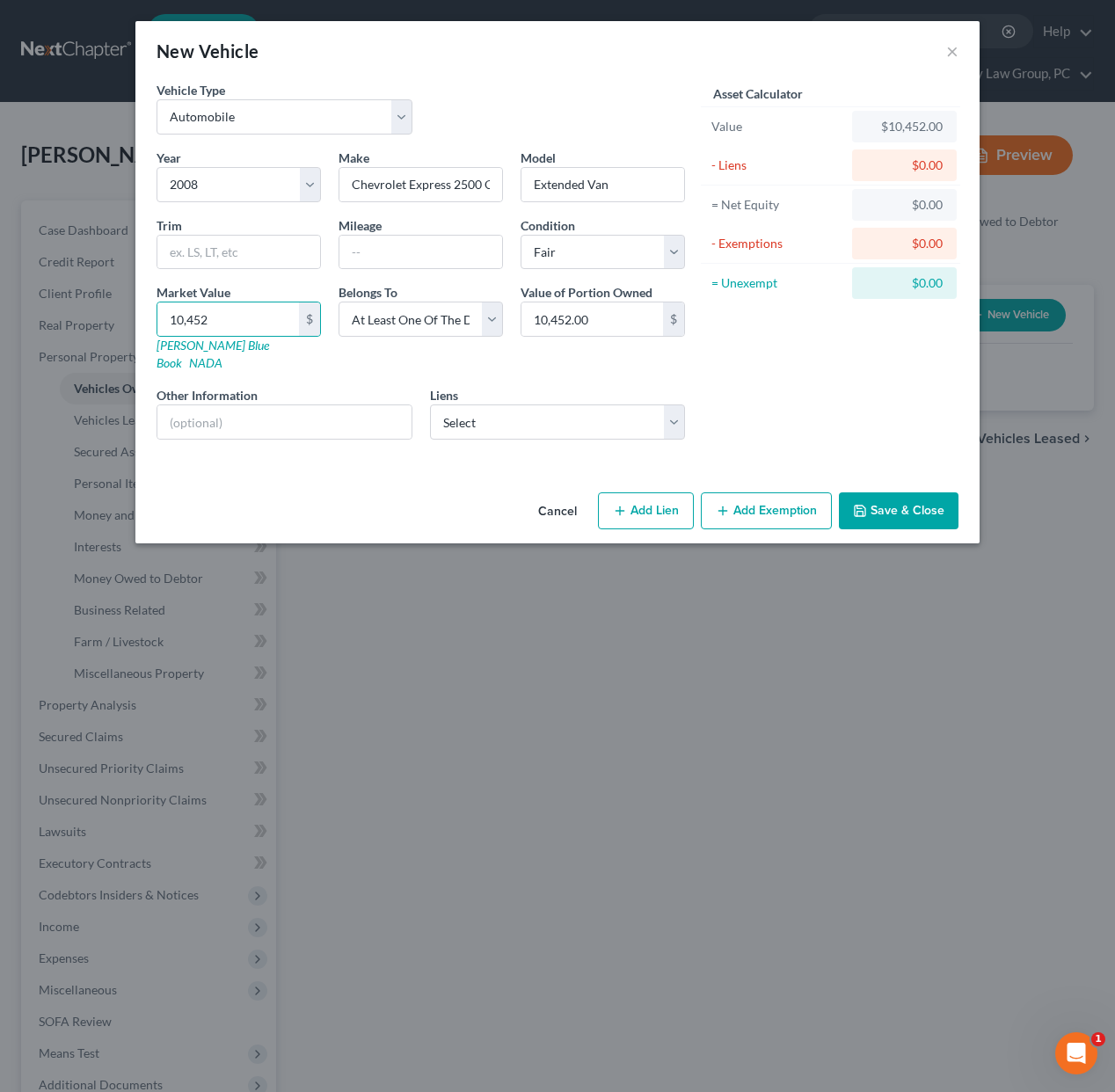
click at [891, 494] on button "Save & Close" at bounding box center [898, 511] width 119 height 37
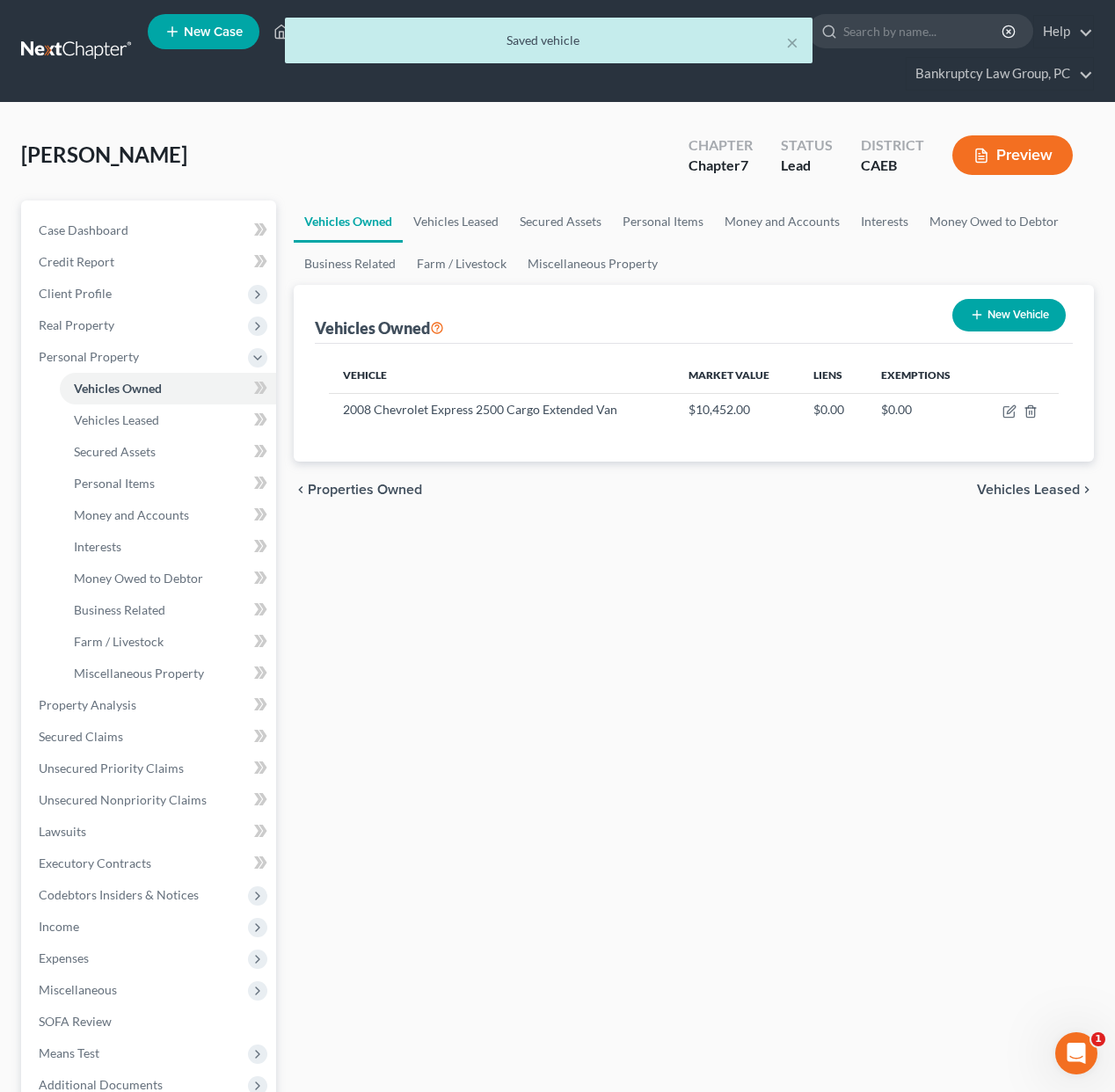
click at [1014, 315] on button "New Vehicle" at bounding box center [1009, 315] width 114 height 32
select select "0"
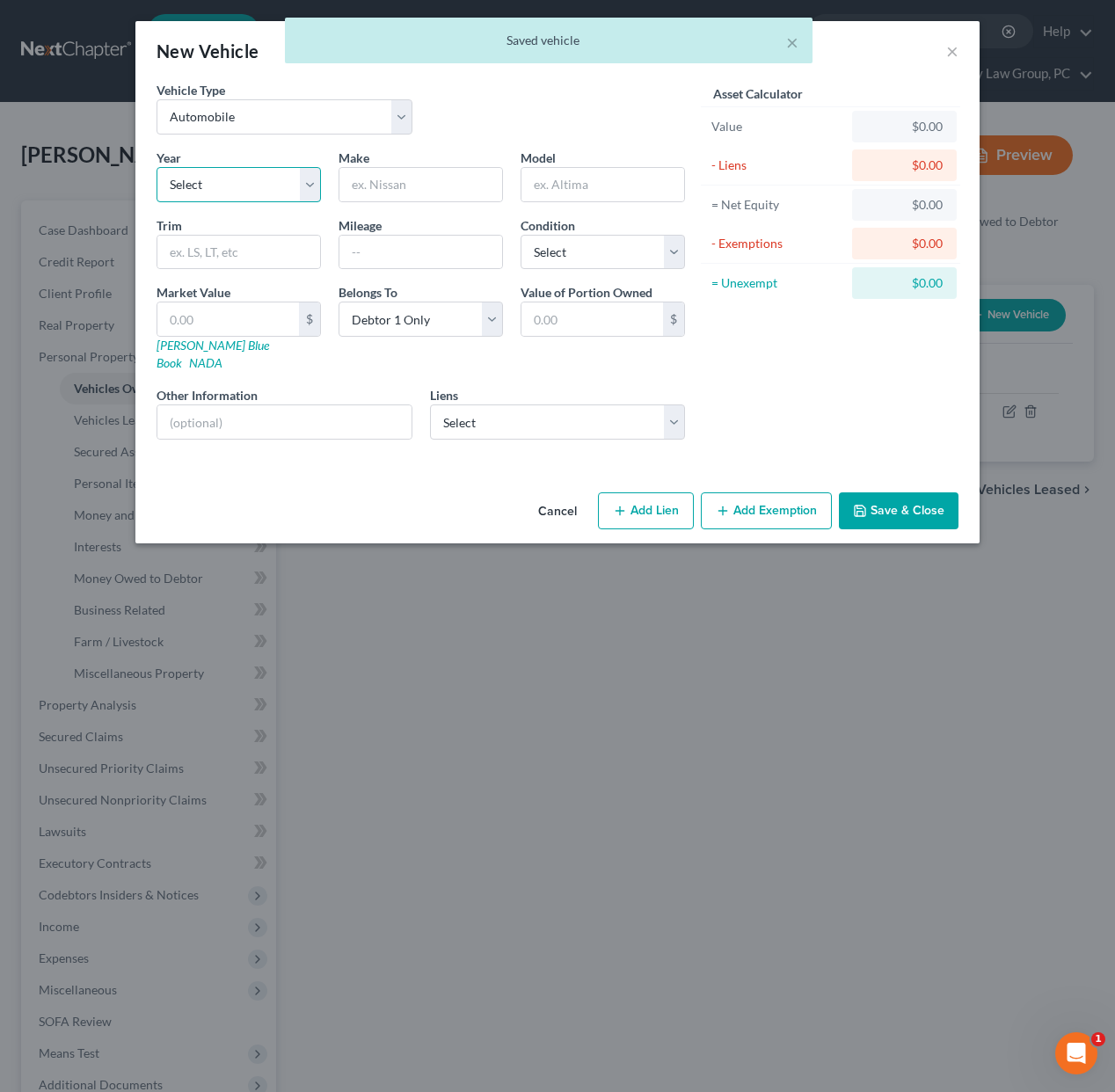
click at [229, 172] on select "Select 2026 2025 2024 2023 2022 2021 2020 2019 2018 2017 2016 2015 2014 2013 20…" at bounding box center [239, 184] width 164 height 35
select select "23"
click at [157, 167] on select "Select 2026 2025 2024 2023 2022 2021 2020 2019 2018 2017 2016 2015 2014 2013 20…" at bounding box center [239, 184] width 164 height 35
click at [438, 188] on input "text" at bounding box center [420, 184] width 162 height 33
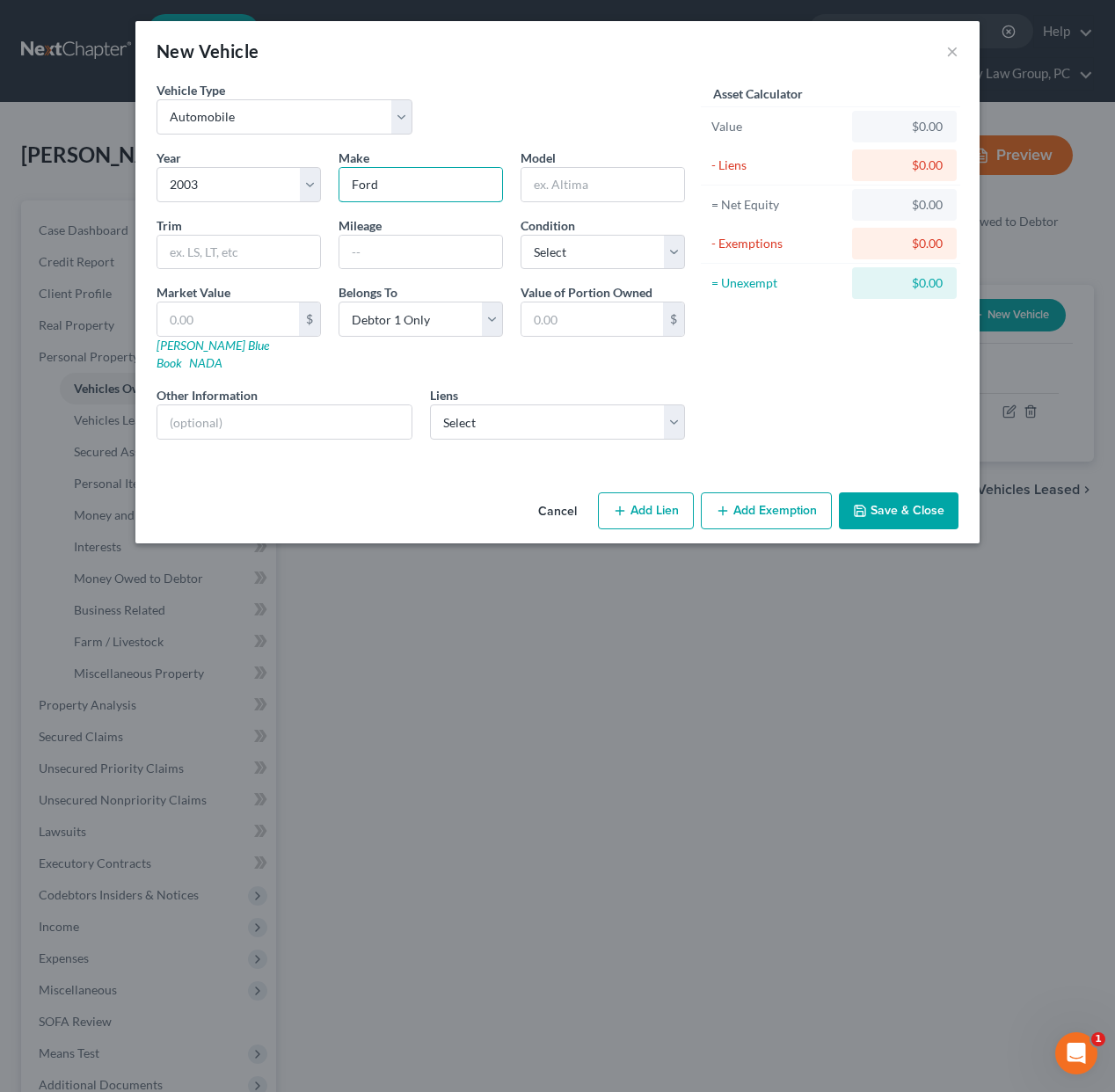
type input "Ford"
click at [884, 508] on button "Save & Close" at bounding box center [898, 511] width 119 height 37
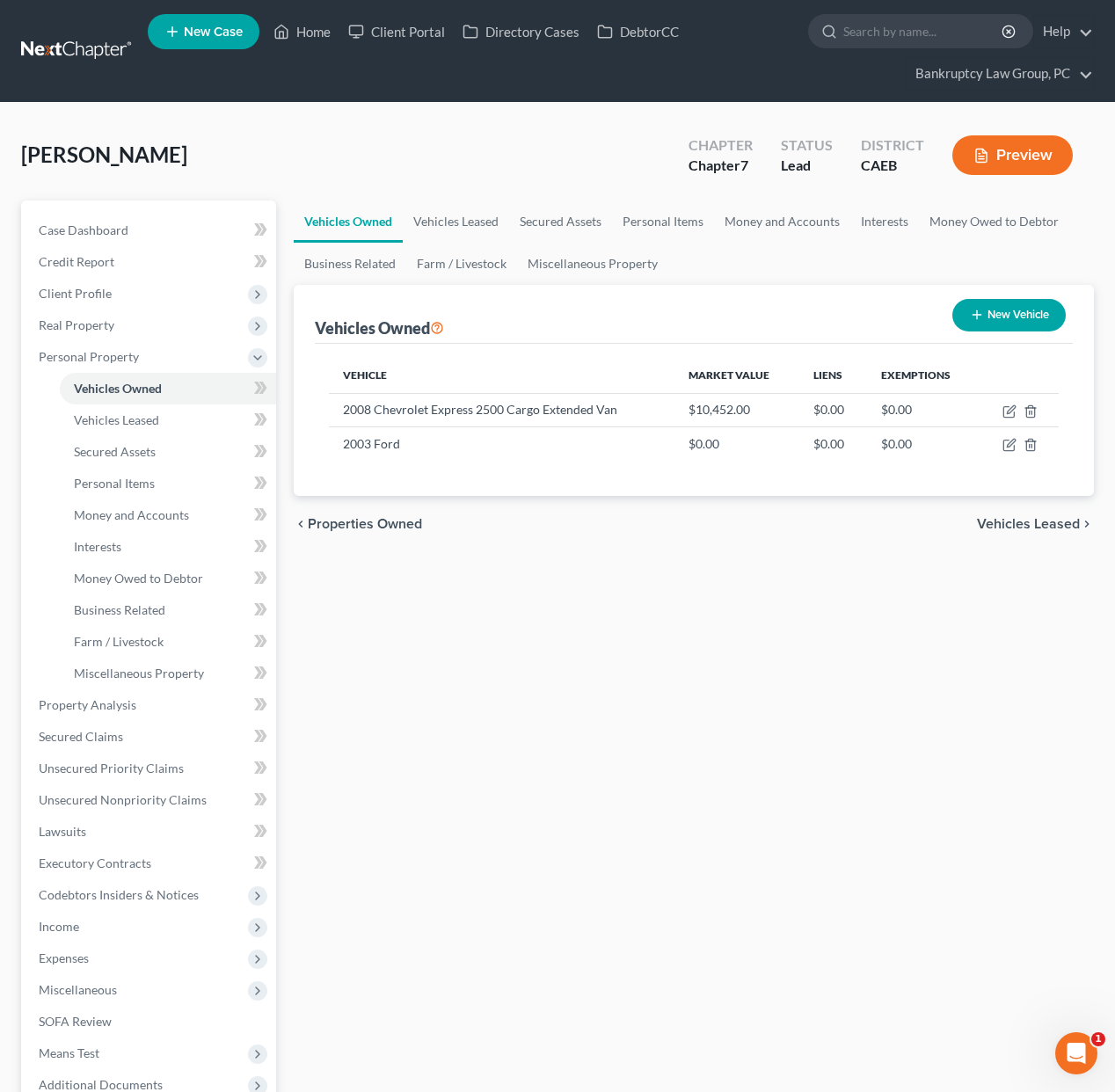
click at [1006, 313] on button "New Vehicle" at bounding box center [1009, 315] width 114 height 32
select select "0"
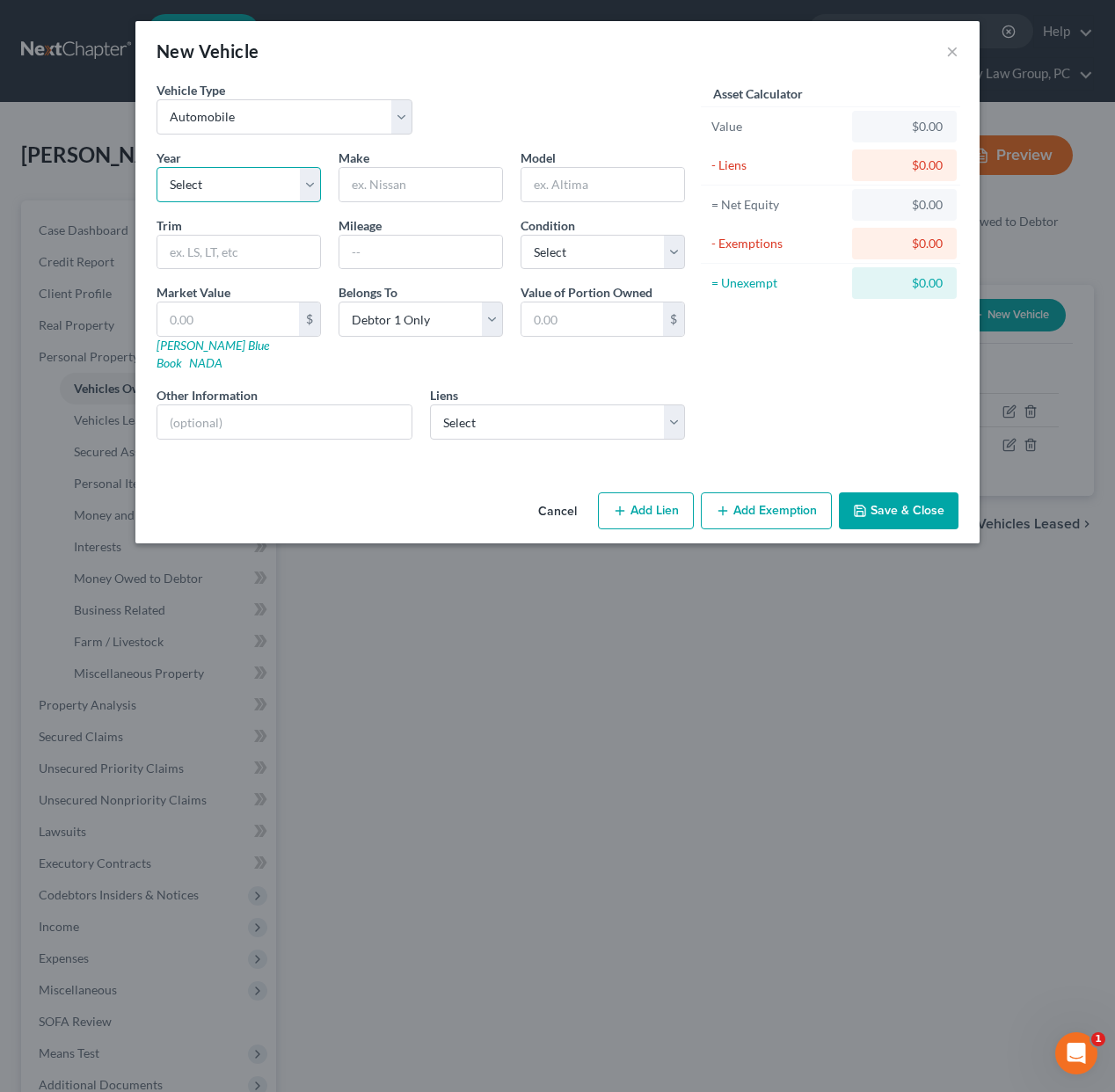
click at [178, 179] on select "Select 2026 2025 2024 2023 2022 2021 2020 2019 2018 2017 2016 2015 2014 2013 20…" at bounding box center [239, 184] width 164 height 35
select select "27"
click at [157, 167] on select "Select 2026 2025 2024 2023 2022 2021 2020 2019 2018 2017 2016 2015 2014 2013 20…" at bounding box center [239, 184] width 164 height 35
click at [422, 187] on input "text" at bounding box center [420, 184] width 162 height 33
type input "Chevrolet Express"
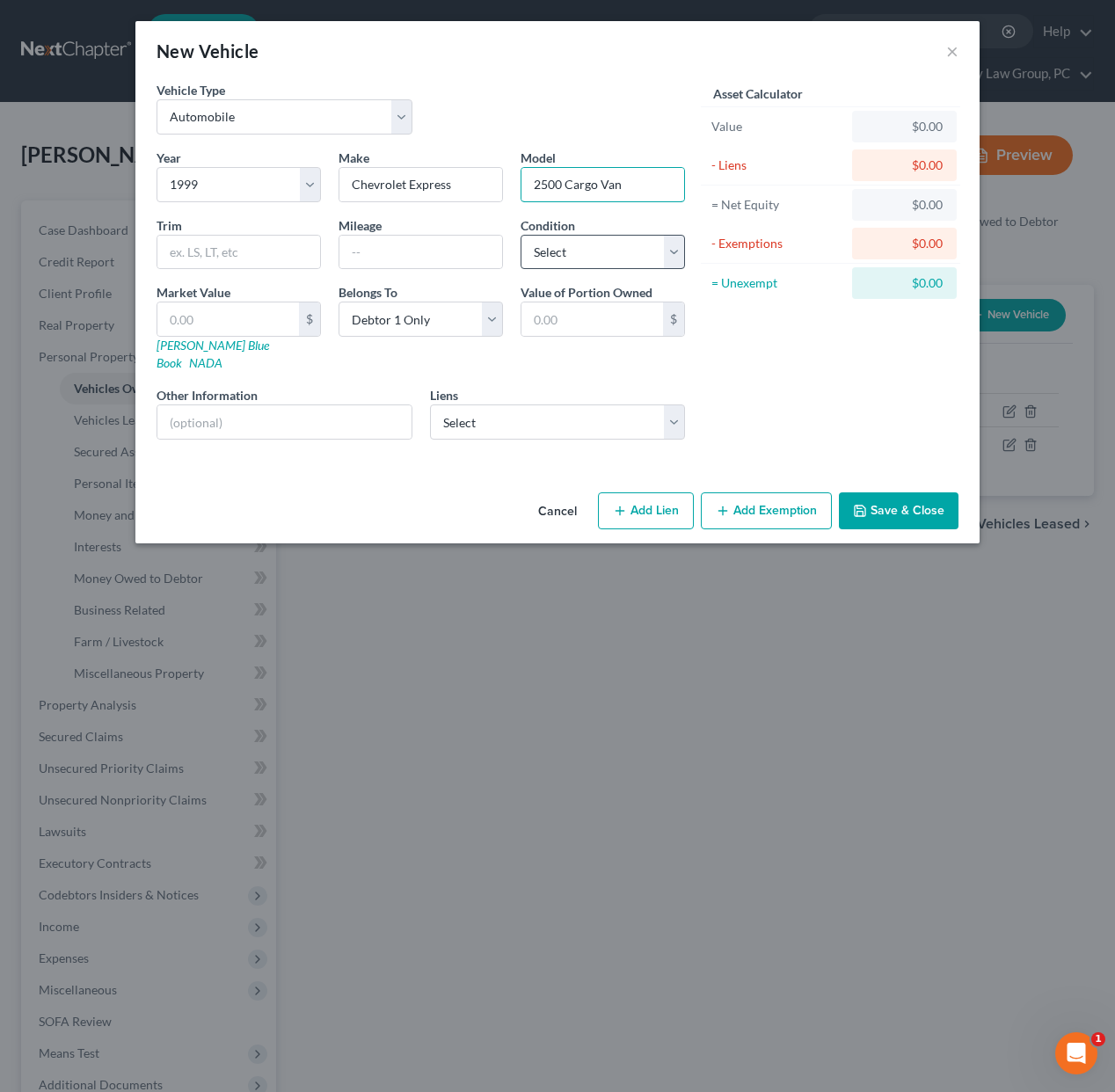
type input "2500 Cargo Van"
click at [541, 265] on select "Select Excellent Very Good Good Fair Poor" at bounding box center [602, 252] width 164 height 35
select select "3"
click at [520, 235] on select "Select Excellent Very Good Good Fair Poor" at bounding box center [602, 252] width 164 height 35
drag, startPoint x: 217, startPoint y: 315, endPoint x: 299, endPoint y: 315, distance: 82.0
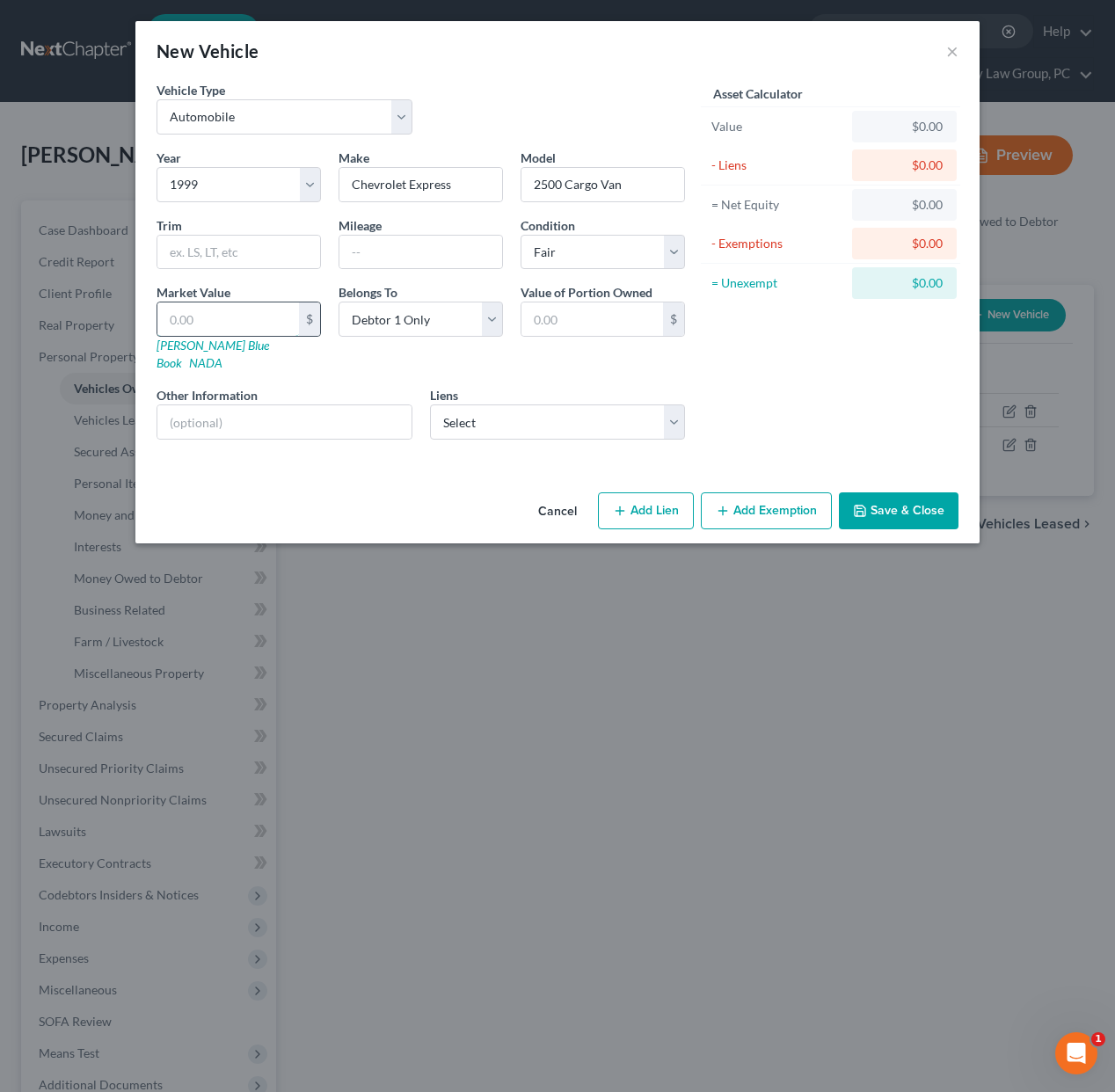
click at [217, 315] on input "text" at bounding box center [229, 319] width 141 height 33
type input "3"
type input "3.00"
type input "34"
type input "34.00"
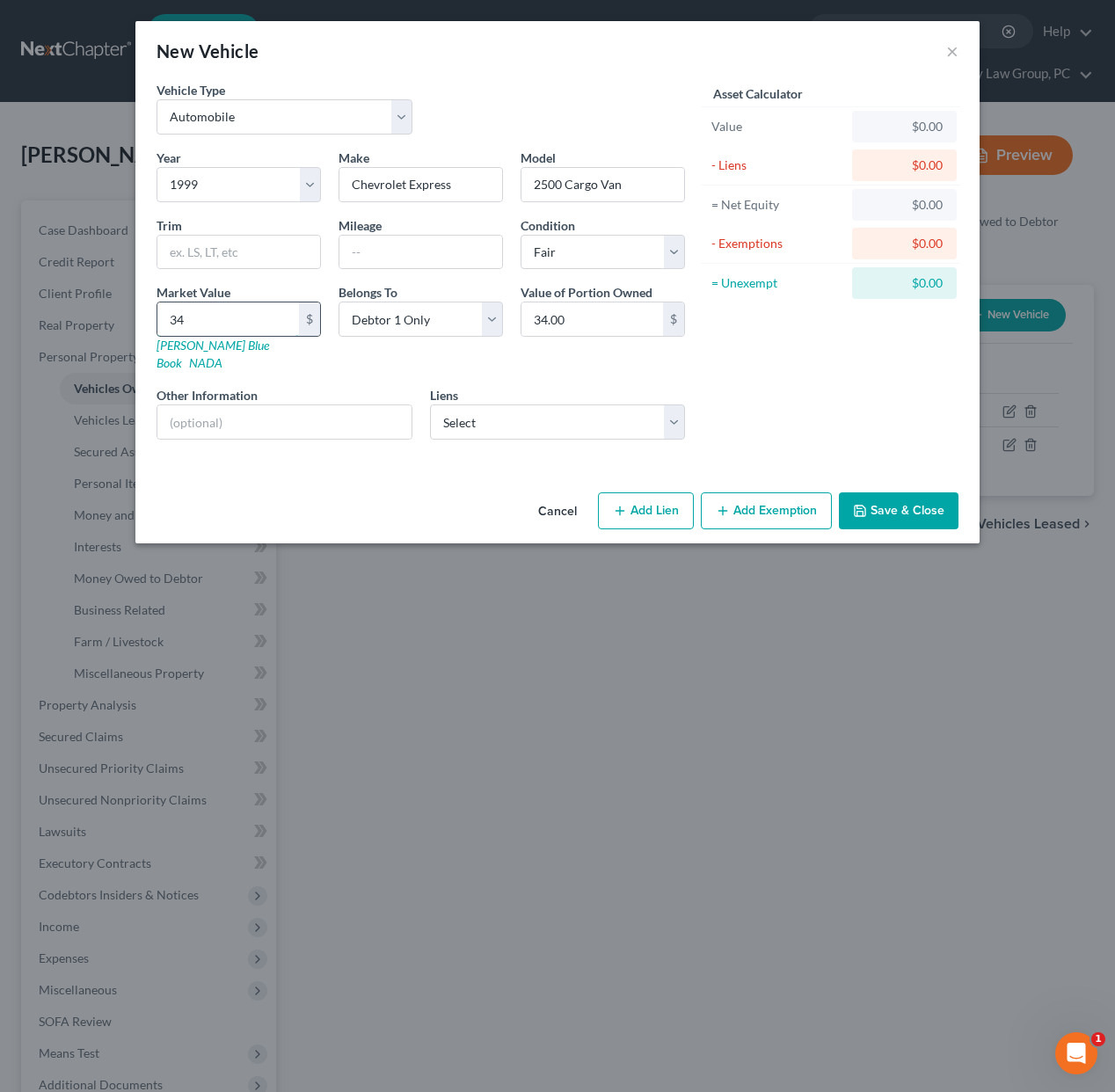
type input "342"
type input "342.00"
type input "3422"
type input "3,422.00"
type input "3,422"
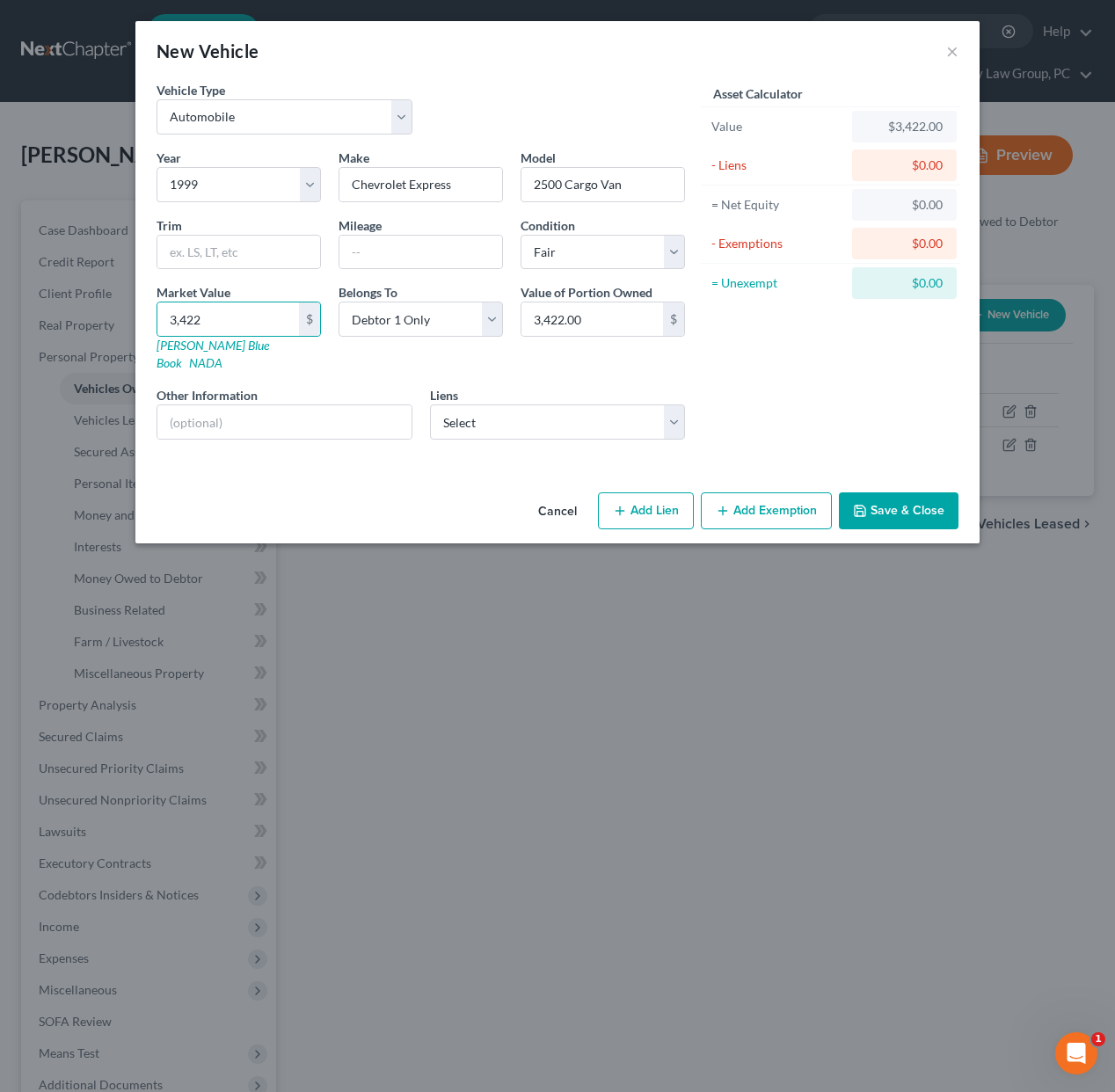
click at [946, 497] on button "Save & Close" at bounding box center [898, 511] width 119 height 37
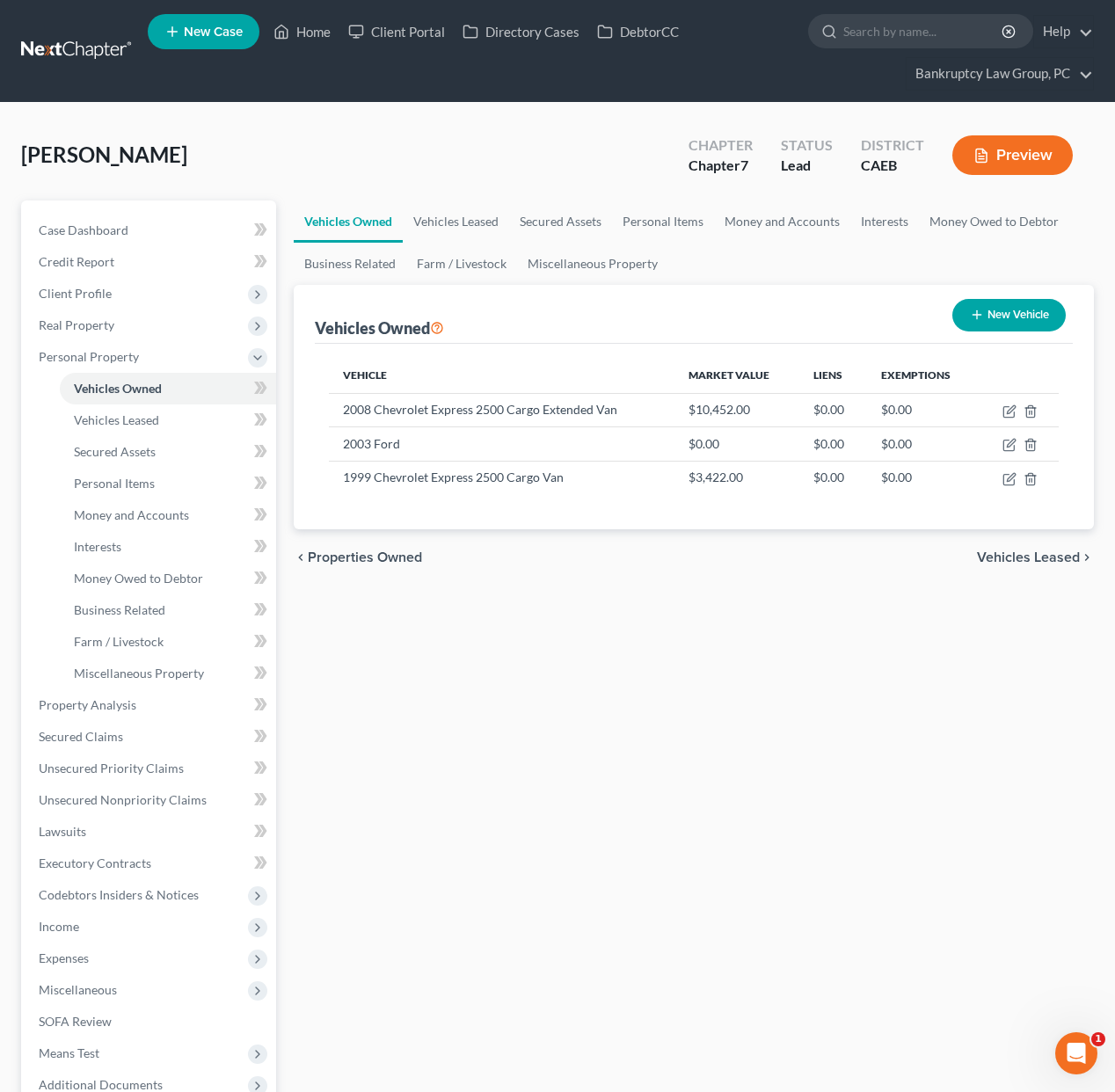
click at [1009, 309] on button "New Vehicle" at bounding box center [1009, 315] width 114 height 32
select select "0"
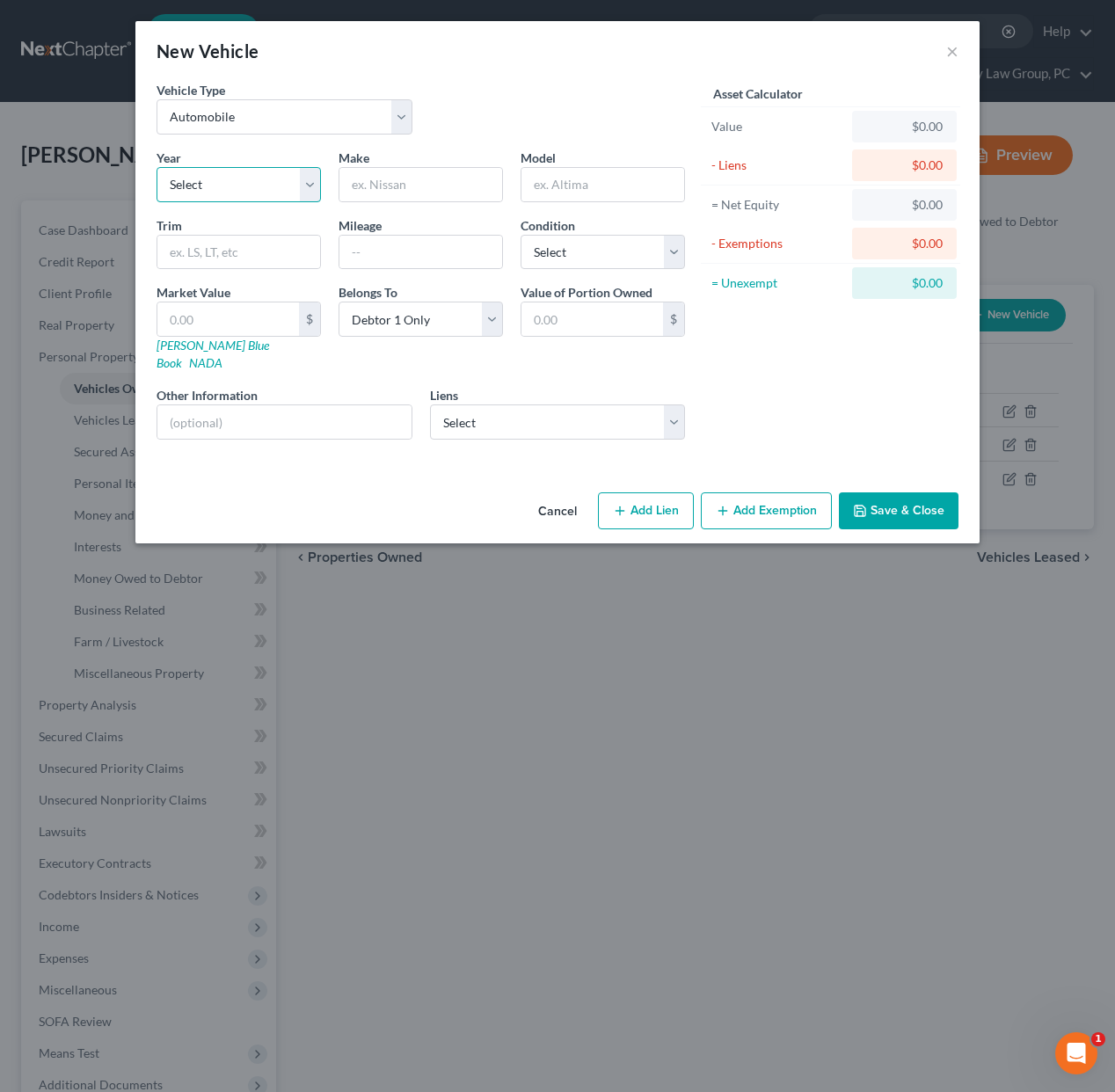
click at [256, 175] on select "Select 2026 2025 2024 2023 2022 2021 2020 2019 2018 2017 2016 2015 2014 2013 20…" at bounding box center [239, 184] width 164 height 35
select select "23"
click at [157, 167] on select "Select 2026 2025 2024 2023 2022 2021 2020 2019 2018 2017 2016 2015 2014 2013 20…" at bounding box center [239, 184] width 164 height 35
click at [472, 188] on input "text" at bounding box center [420, 184] width 162 height 33
type input "Ford"
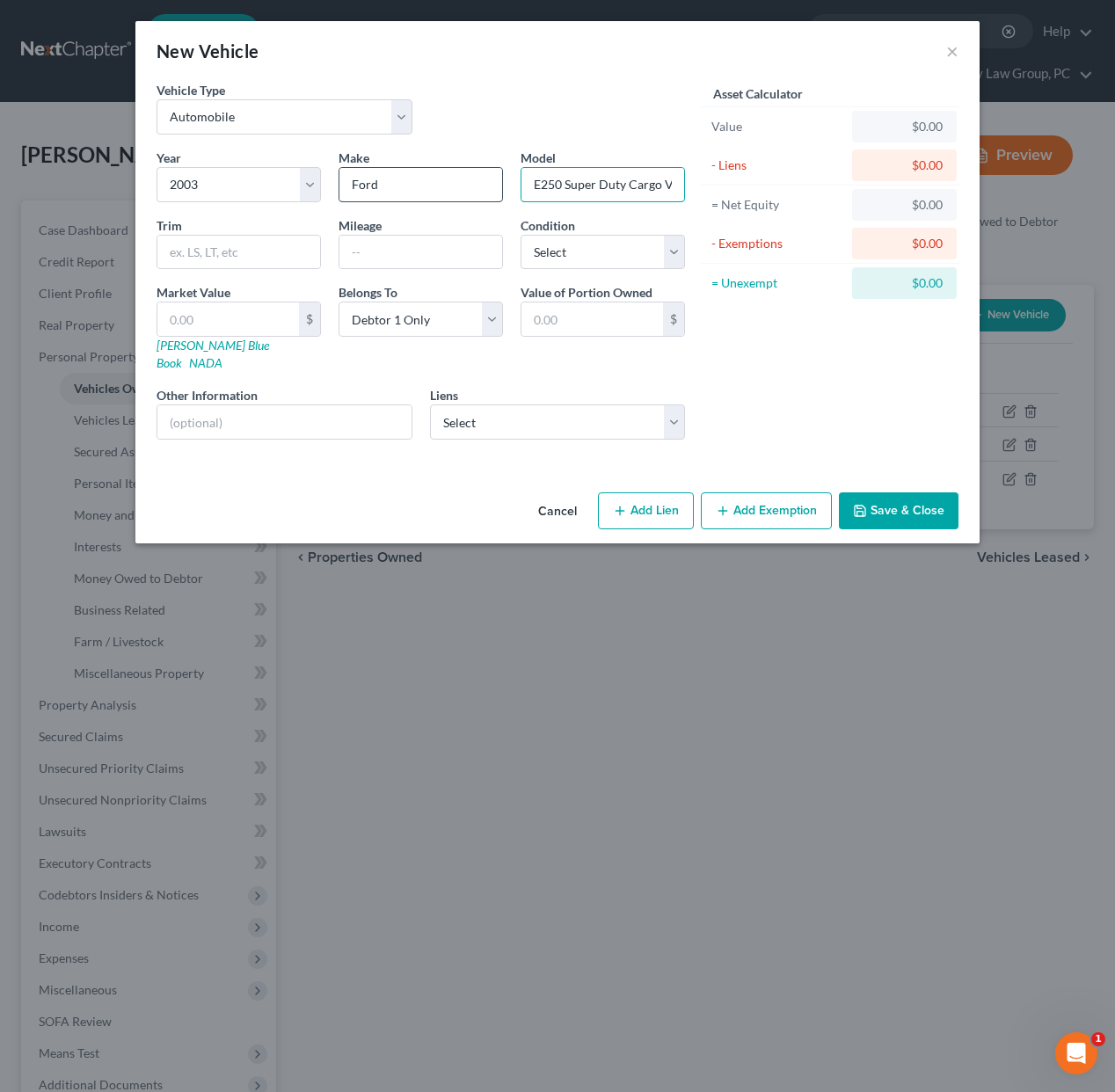
scroll to position [0, 11]
type input "E250 Super Duty Cargo Van"
click at [541, 254] on select "Select Excellent Very Good Good Fair Poor" at bounding box center [602, 252] width 164 height 35
select select "3"
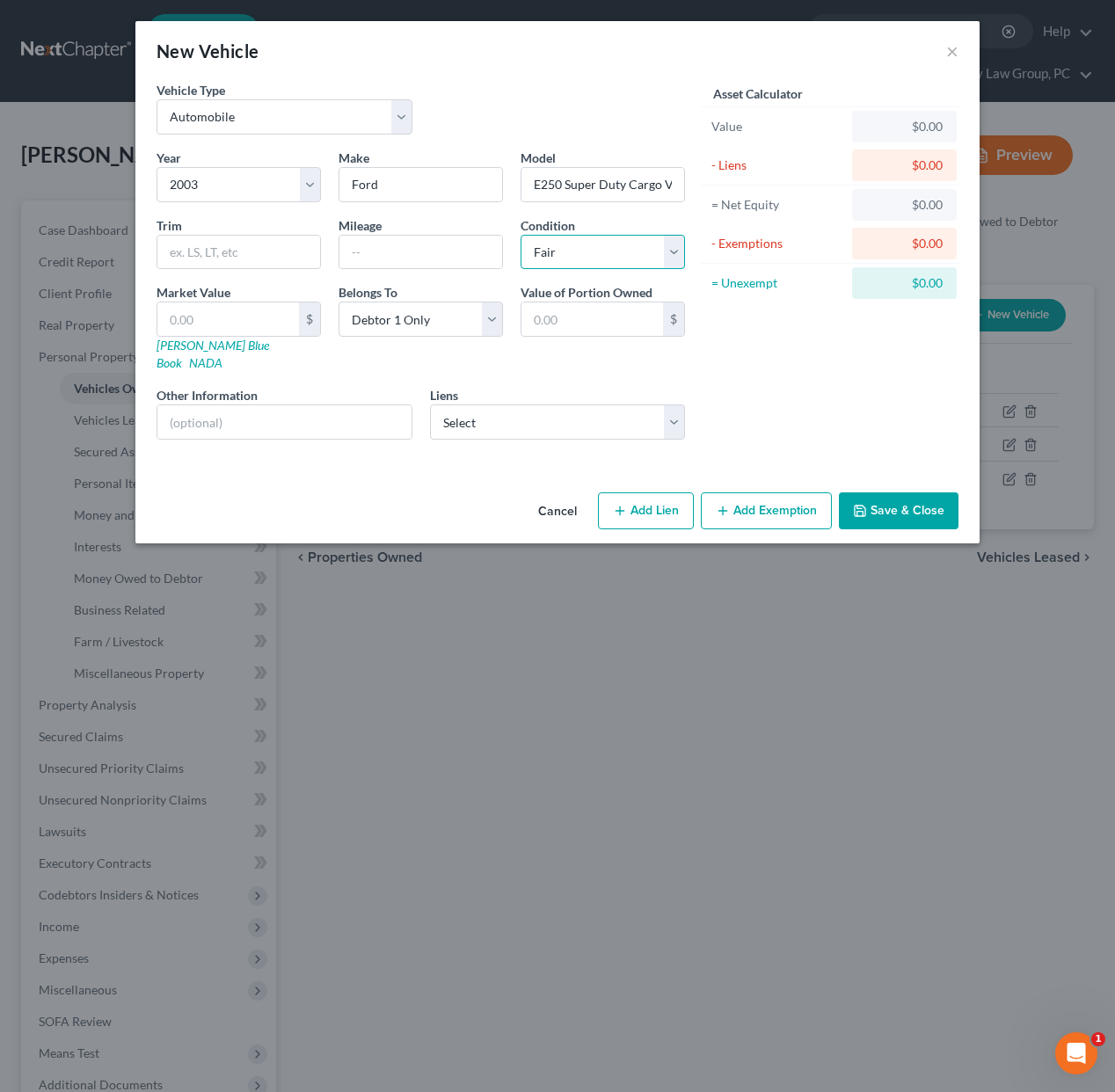
click at [520, 235] on select "Select Excellent Very Good Good Fair Poor" at bounding box center [602, 252] width 164 height 35
drag, startPoint x: 210, startPoint y: 322, endPoint x: 273, endPoint y: 327, distance: 63.2
click at [210, 322] on input "text" at bounding box center [229, 319] width 141 height 33
type input "4"
type input "4.00"
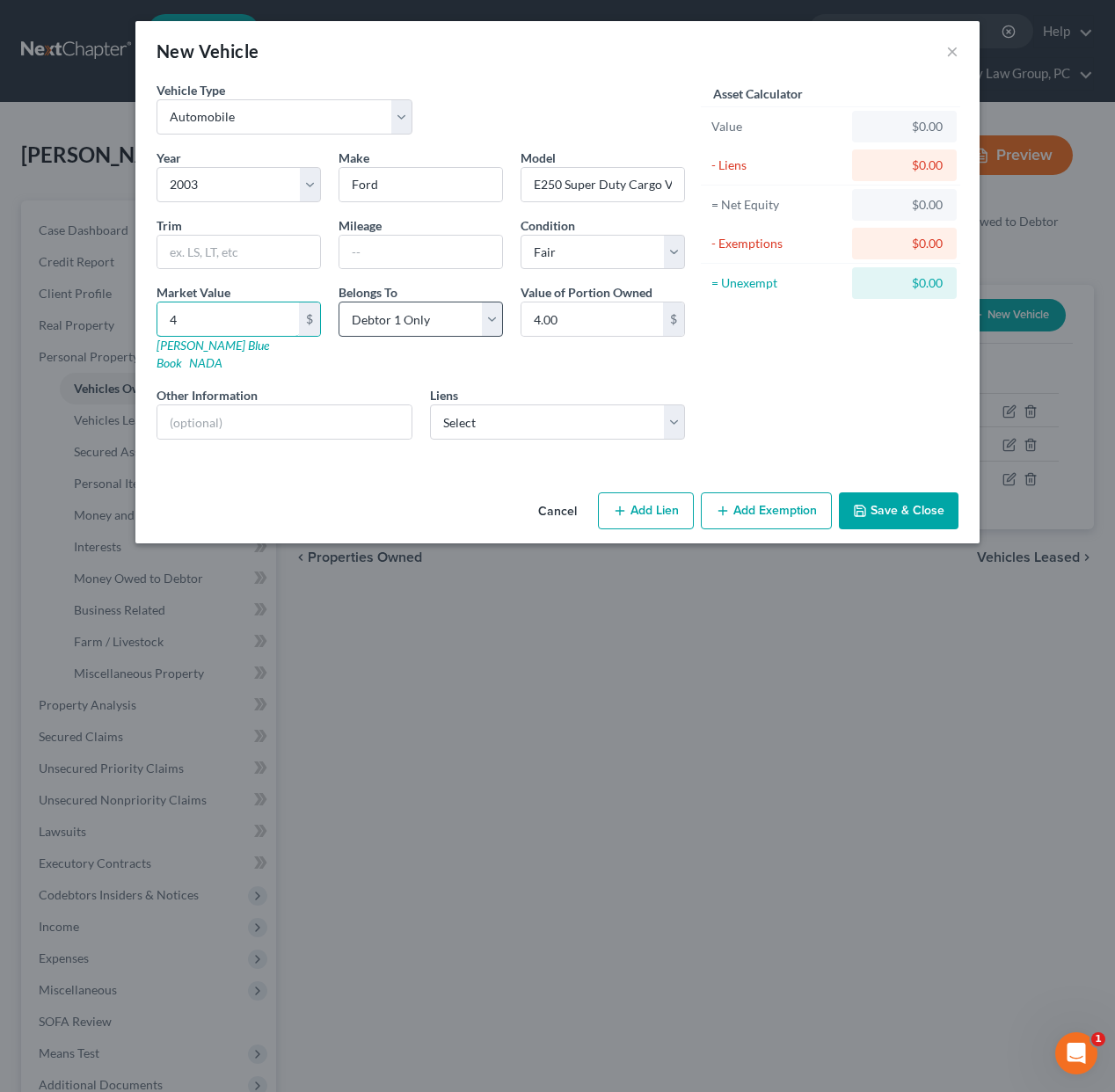
type input "47"
type input "47.00"
type input "476"
type input "476.00"
type input "4764"
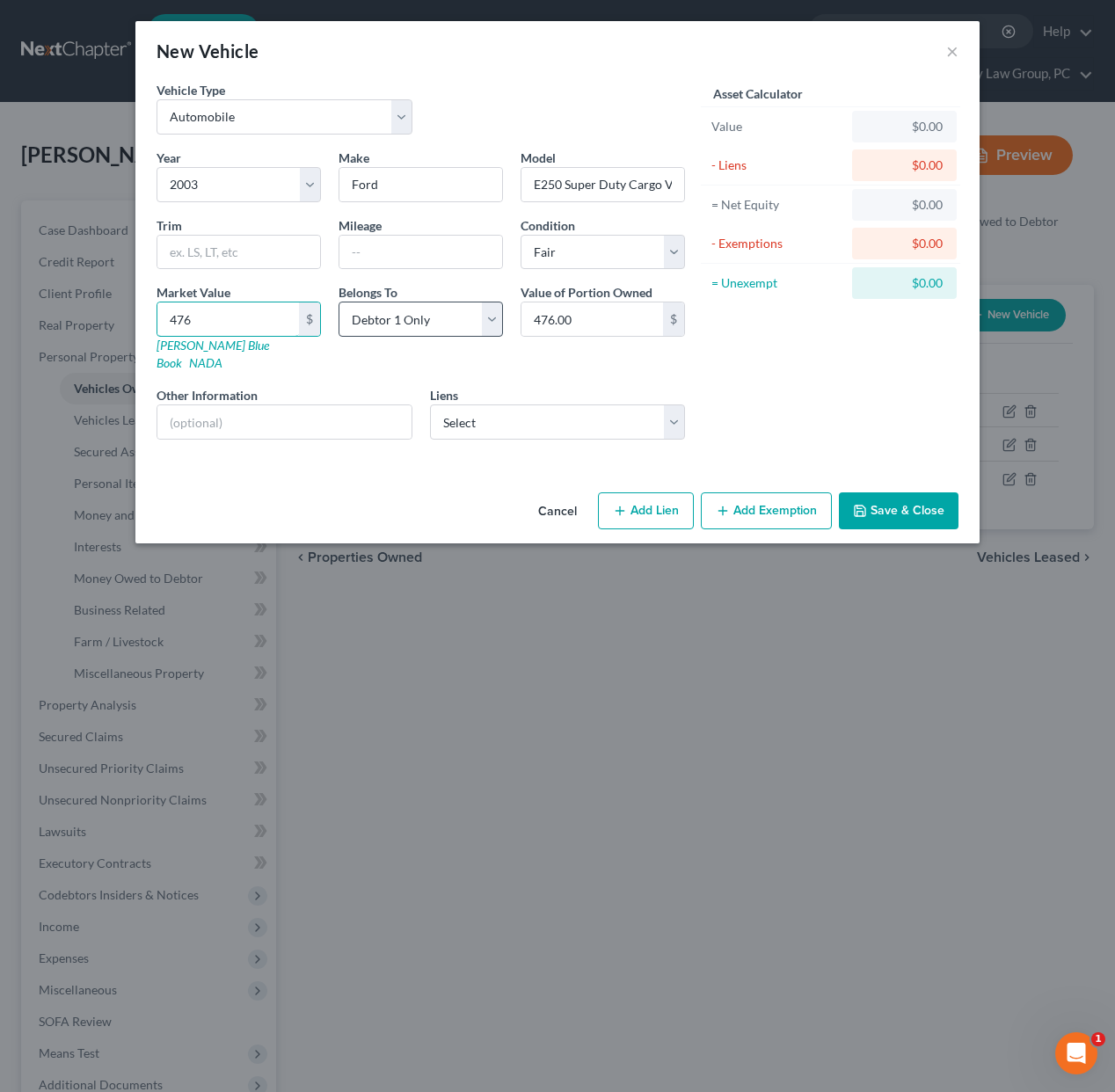
type input "4,764.00"
type input "4,764"
click at [900, 497] on button "Save & Close" at bounding box center [898, 511] width 119 height 37
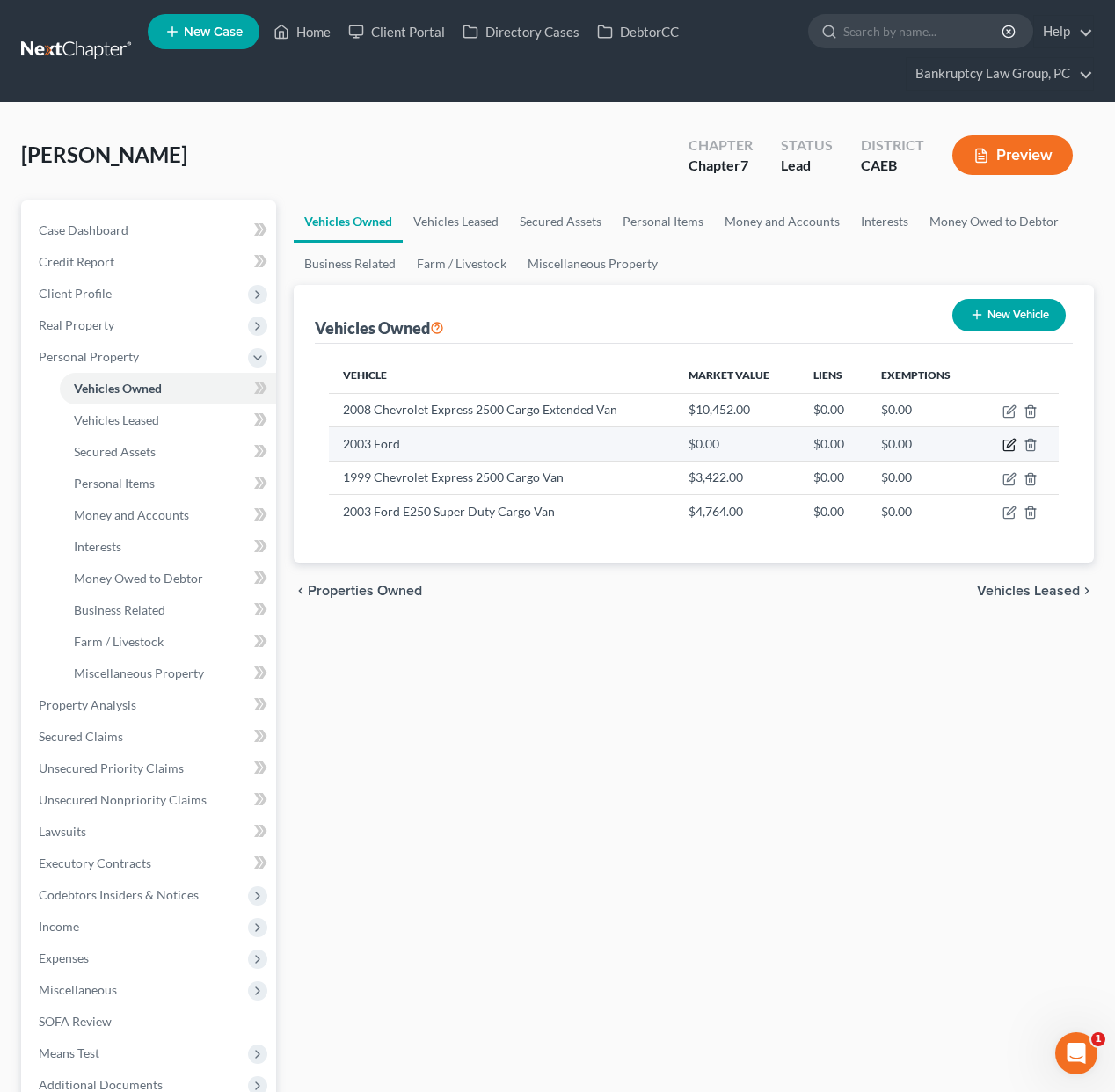
click at [1007, 444] on icon "button" at bounding box center [1009, 444] width 14 height 14
select select "0"
select select "23"
select select "0"
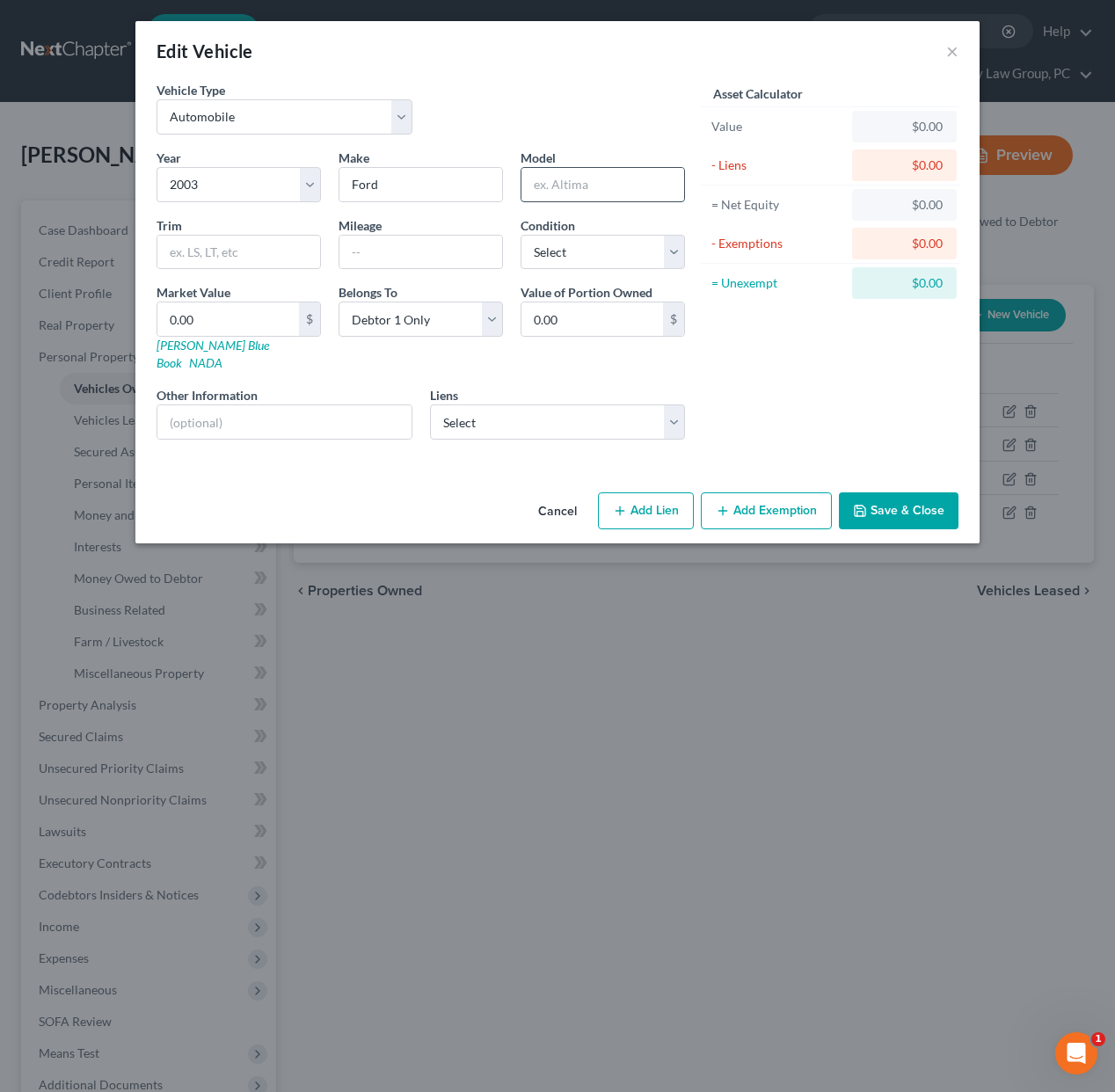
click at [599, 188] on input "text" at bounding box center [602, 184] width 162 height 33
type input "E250 Super Duty Cargo Van"
click at [619, 252] on select "Select Excellent Very Good Good Fair Poor" at bounding box center [602, 252] width 164 height 35
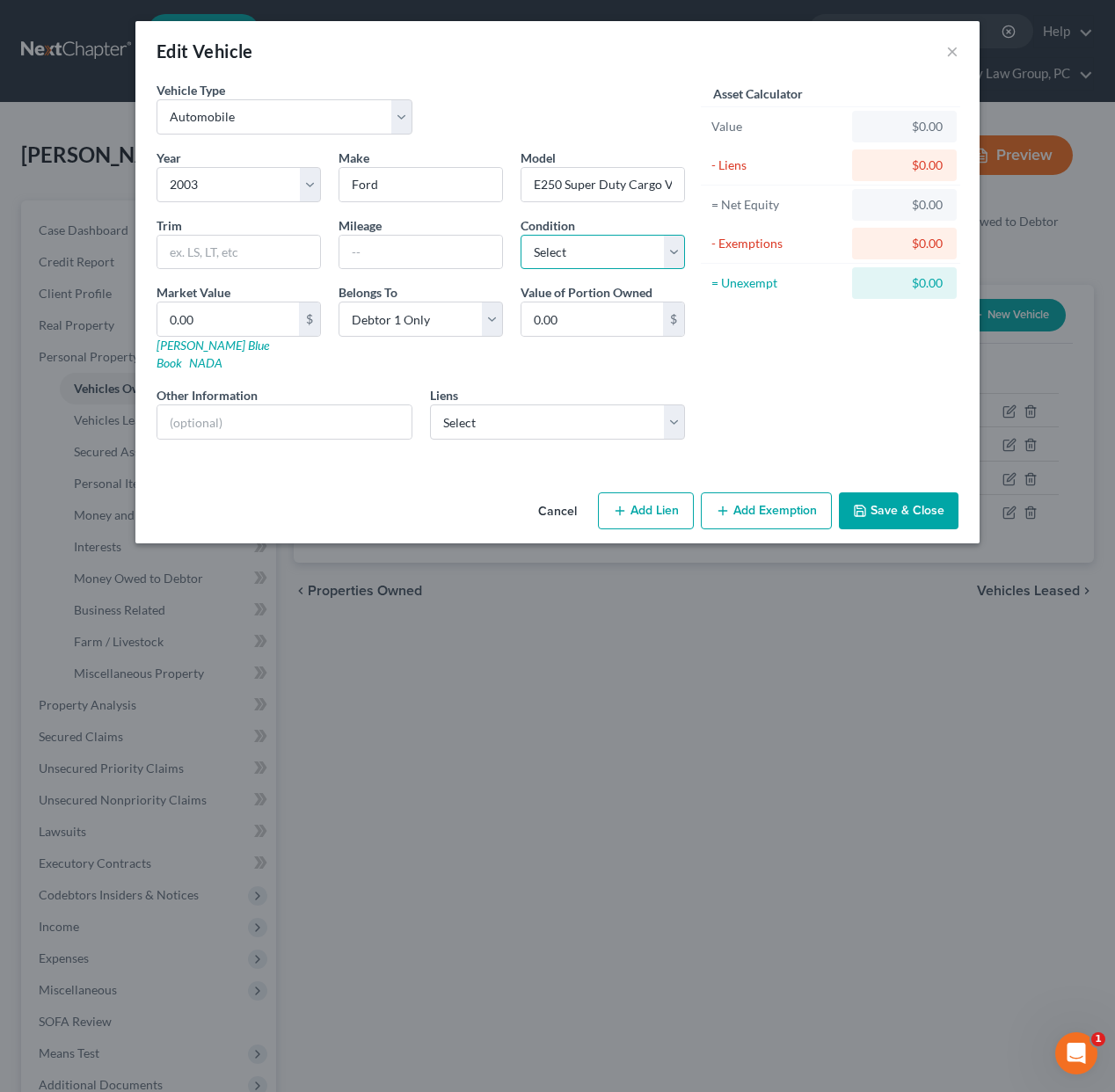
select select "3"
click at [520, 235] on select "Select Excellent Very Good Good Fair Poor" at bounding box center [602, 252] width 164 height 35
click at [240, 323] on input "0.00" at bounding box center [229, 319] width 141 height 33
type input "4"
type input "4.00"
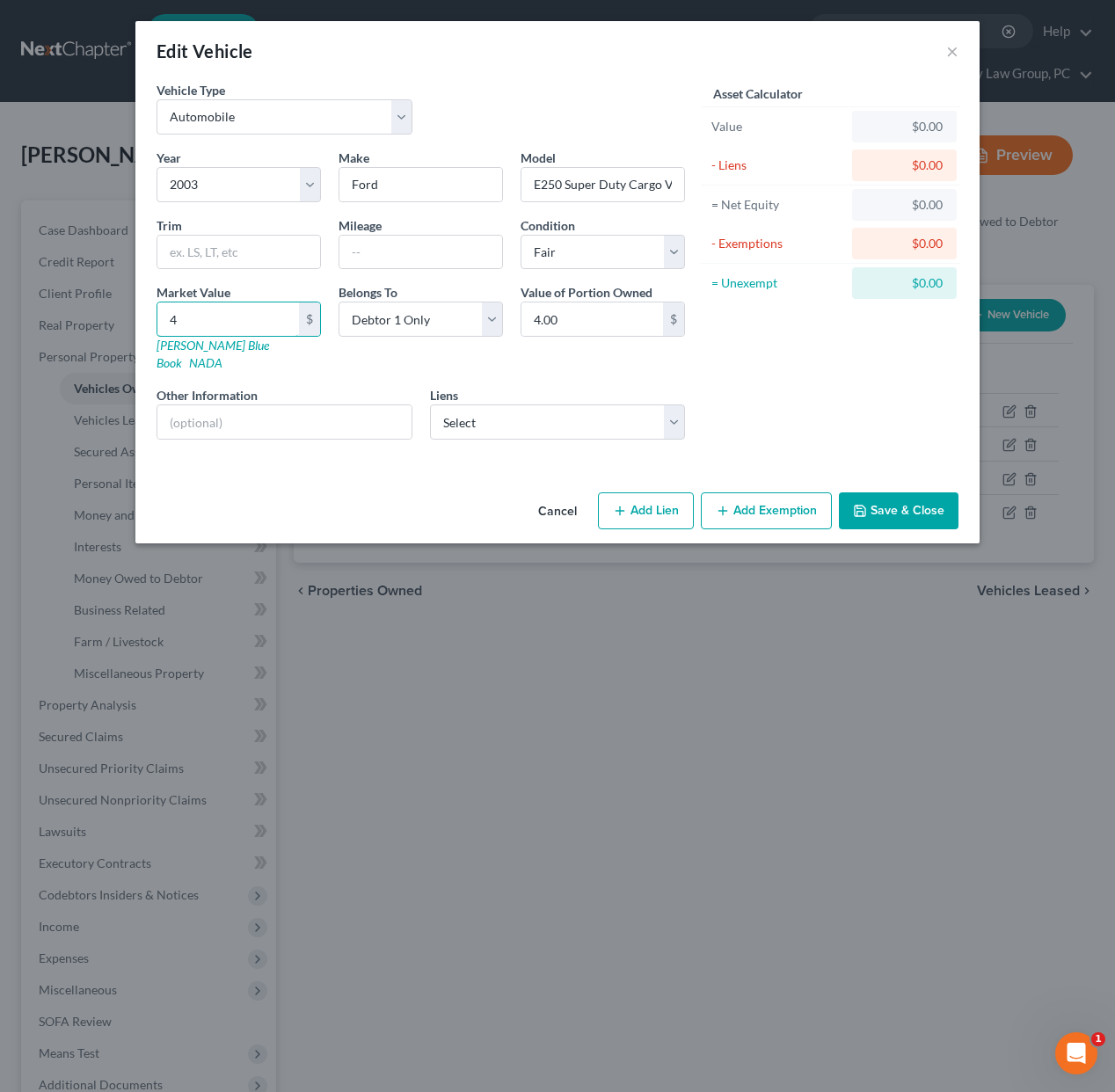
type input "47"
type input "47.00"
type input "476"
type input "476.00"
type input "4764"
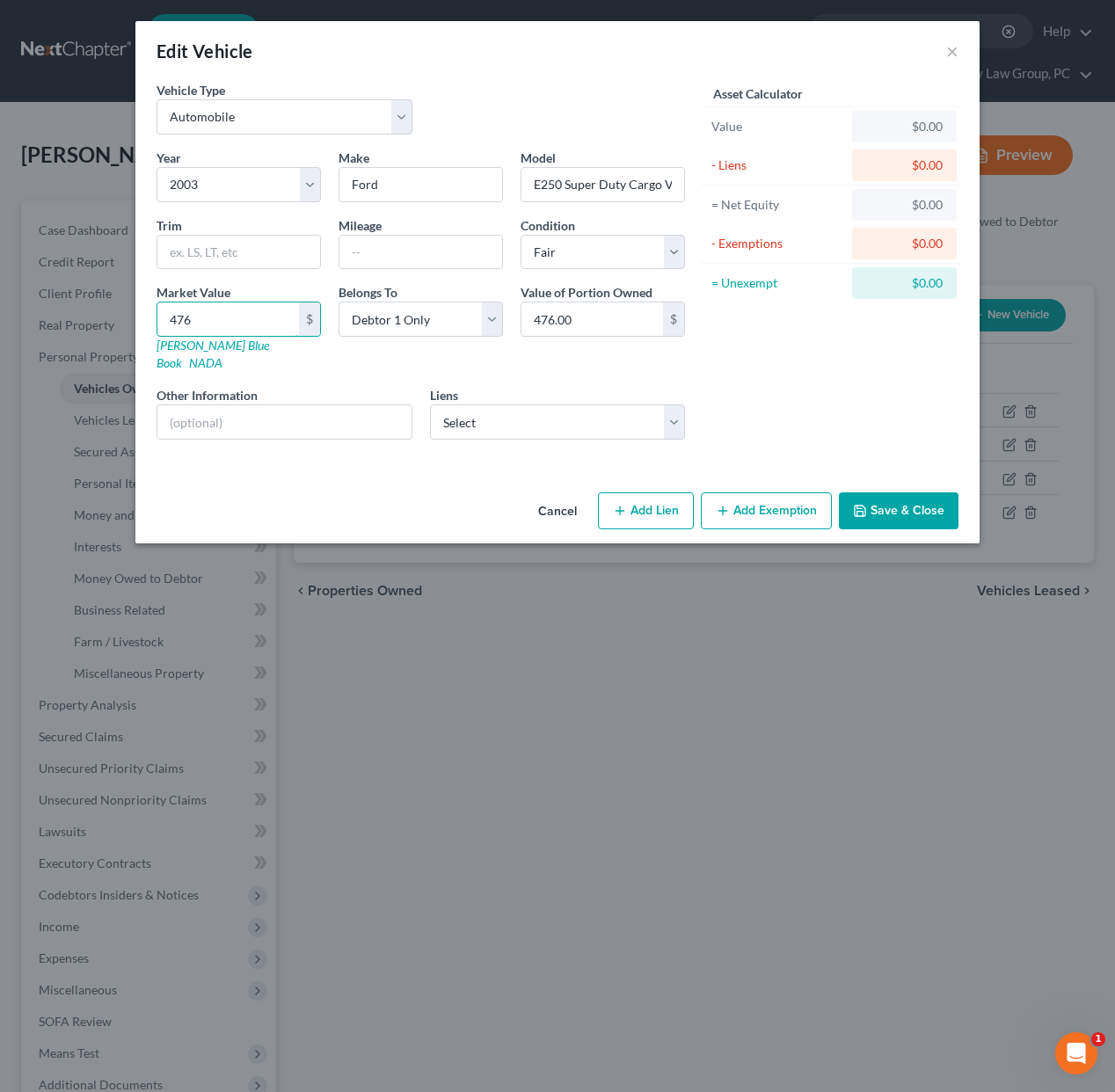
type input "4,764.00"
type input "4,764"
click at [884, 497] on button "Save & Close" at bounding box center [898, 511] width 119 height 37
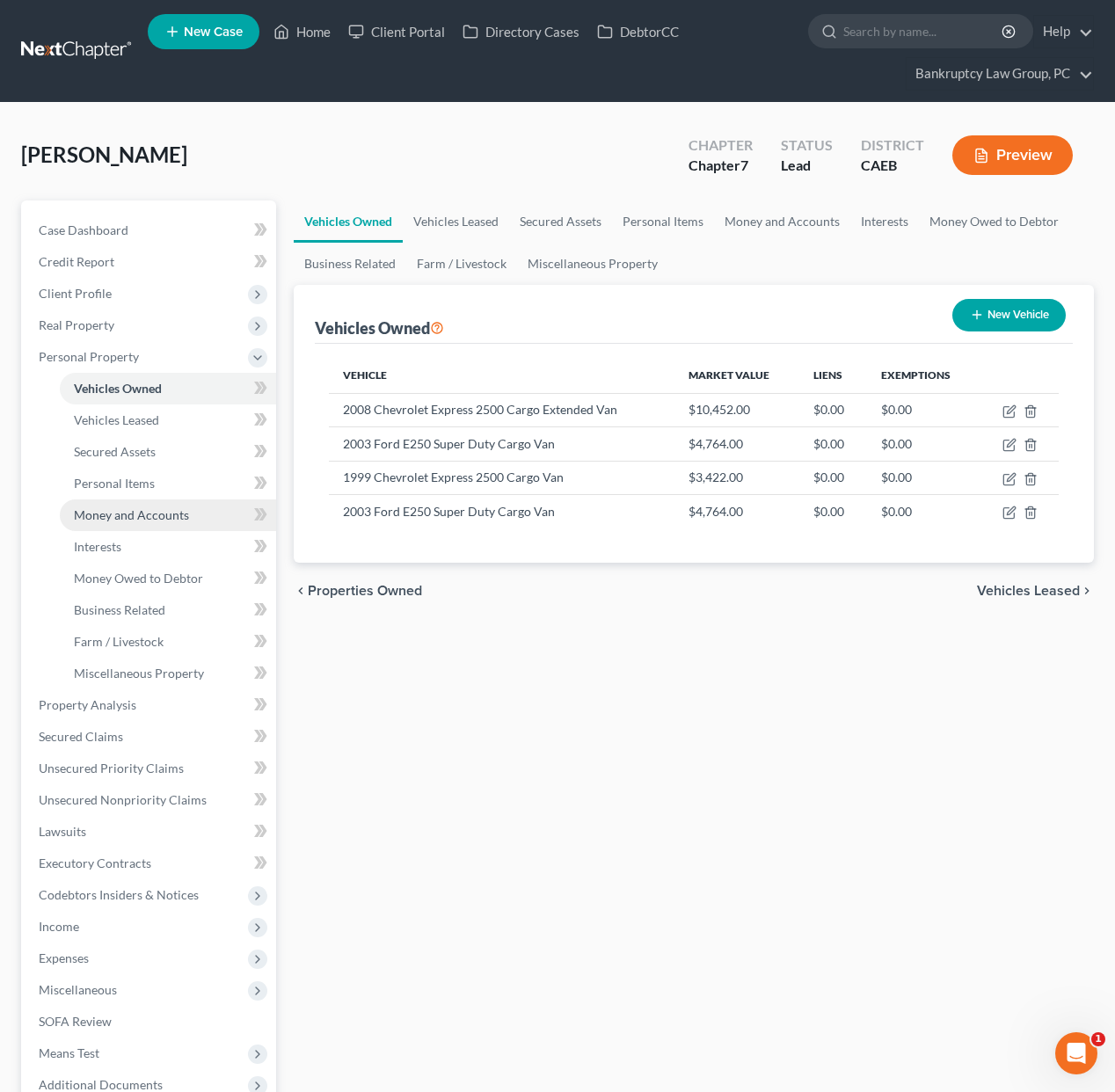
click at [128, 522] on link "Money and Accounts" at bounding box center [168, 515] width 217 height 32
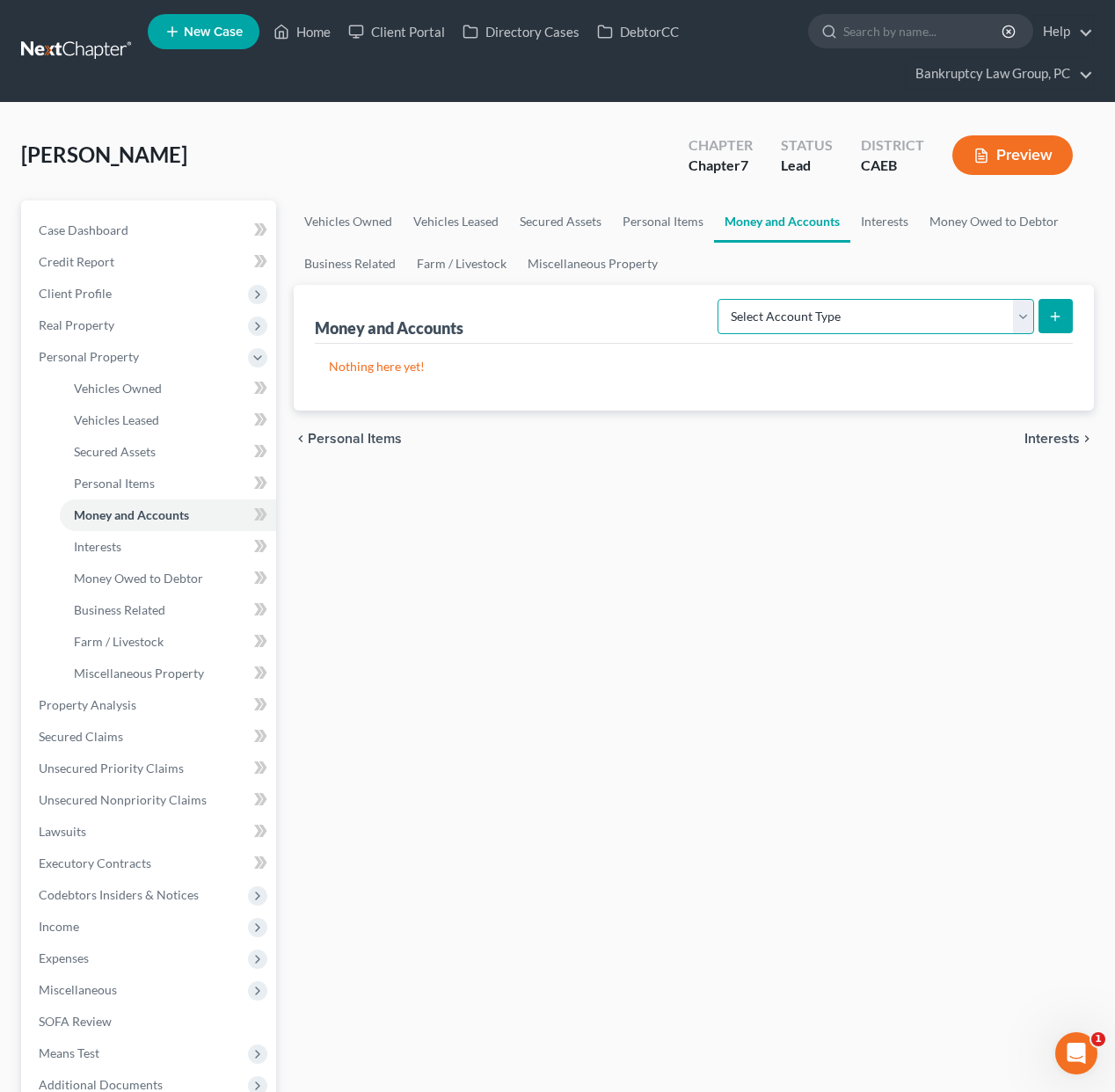
click at [1007, 312] on select "Select Account Type Brokerage Cash on Hand Certificates of Deposit Checking Acc…" at bounding box center [875, 317] width 317 height 35
select select "checking"
click at [721, 299] on select "Select Account Type Brokerage Cash on Hand Certificates of Deposit Checking Acc…" at bounding box center [875, 317] width 317 height 35
click at [1060, 313] on icon "submit" at bounding box center [1055, 316] width 14 height 14
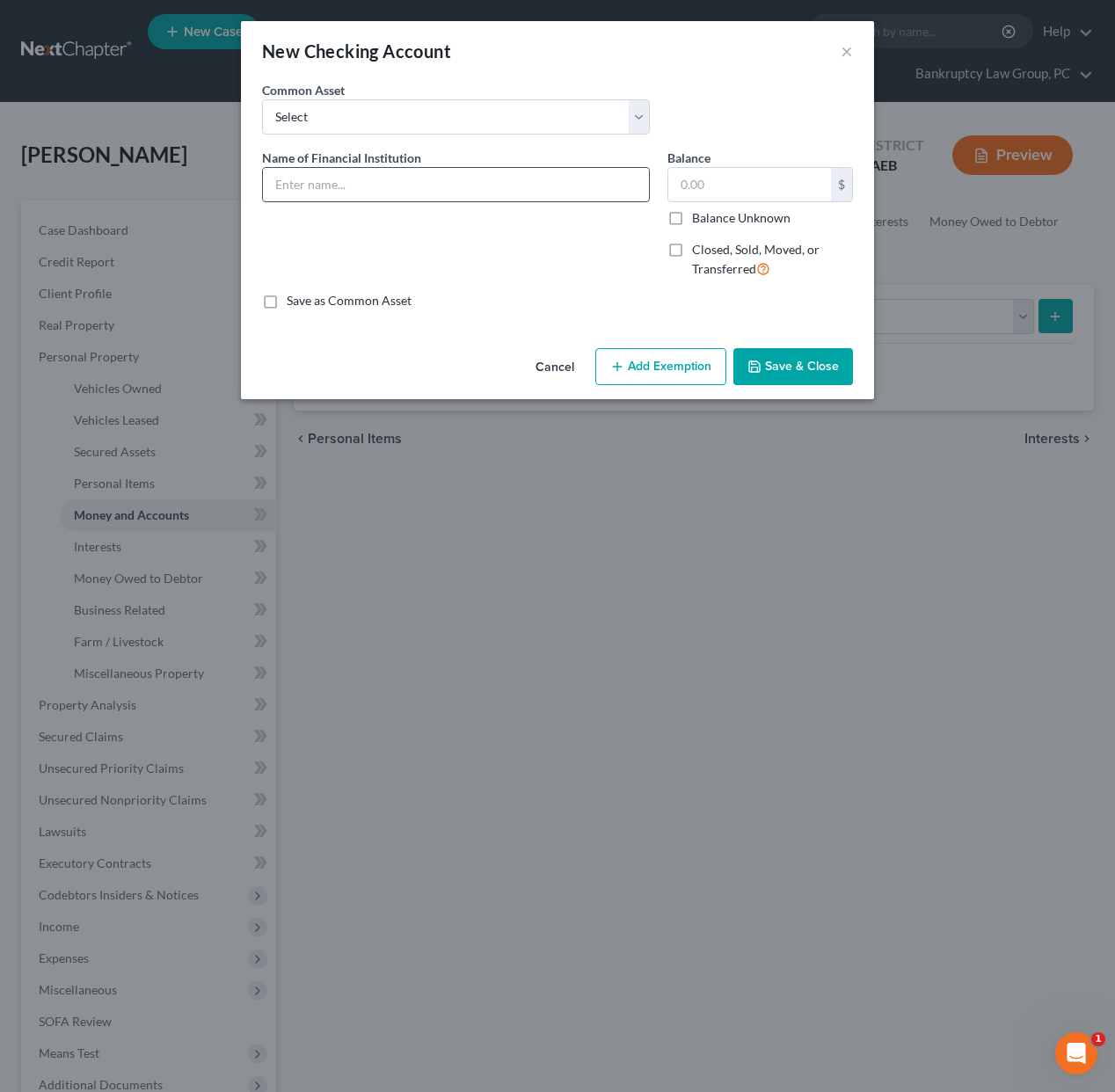
click at [340, 193] on input "text" at bounding box center [456, 184] width 386 height 33
type input "BMO ... 7692 Business Checking"
click at [778, 360] on button "Save & Close" at bounding box center [793, 367] width 119 height 37
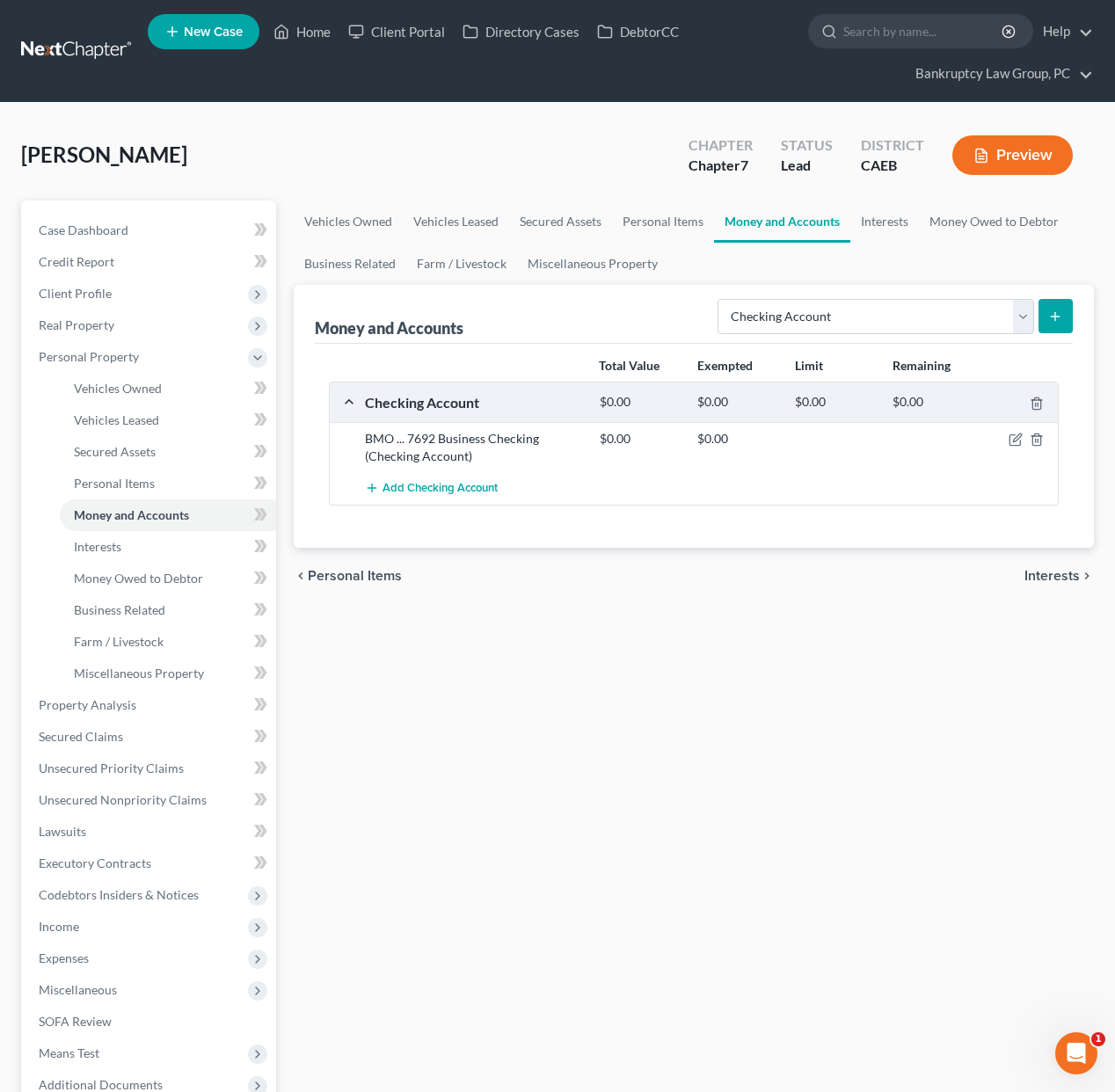
click at [122, 895] on span "Codebtors Insiders & Notices" at bounding box center [118, 895] width 160 height 15
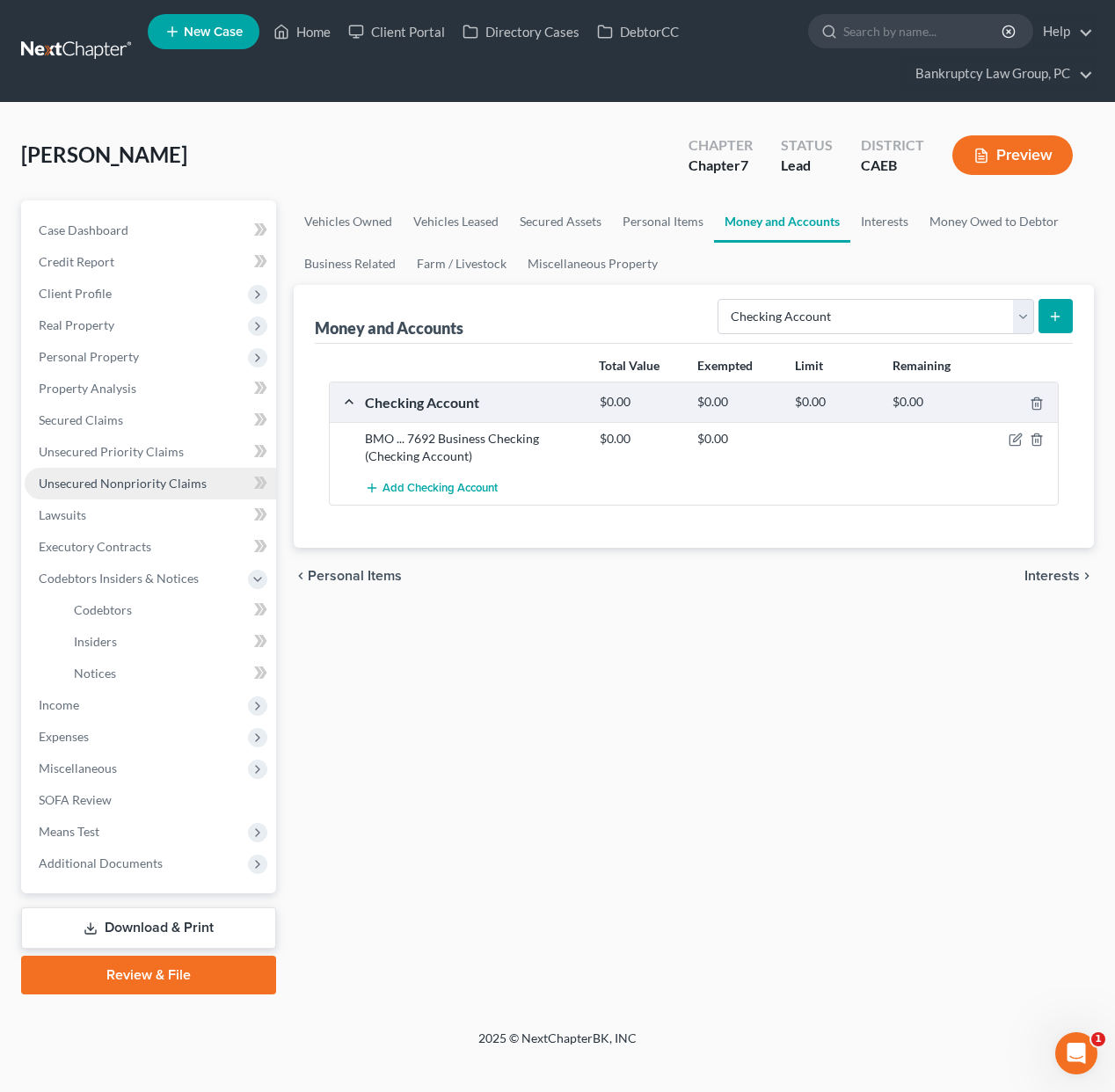
click at [118, 479] on span "Unsecured Nonpriority Claims" at bounding box center [122, 484] width 168 height 15
